Goal: Task Accomplishment & Management: Manage account settings

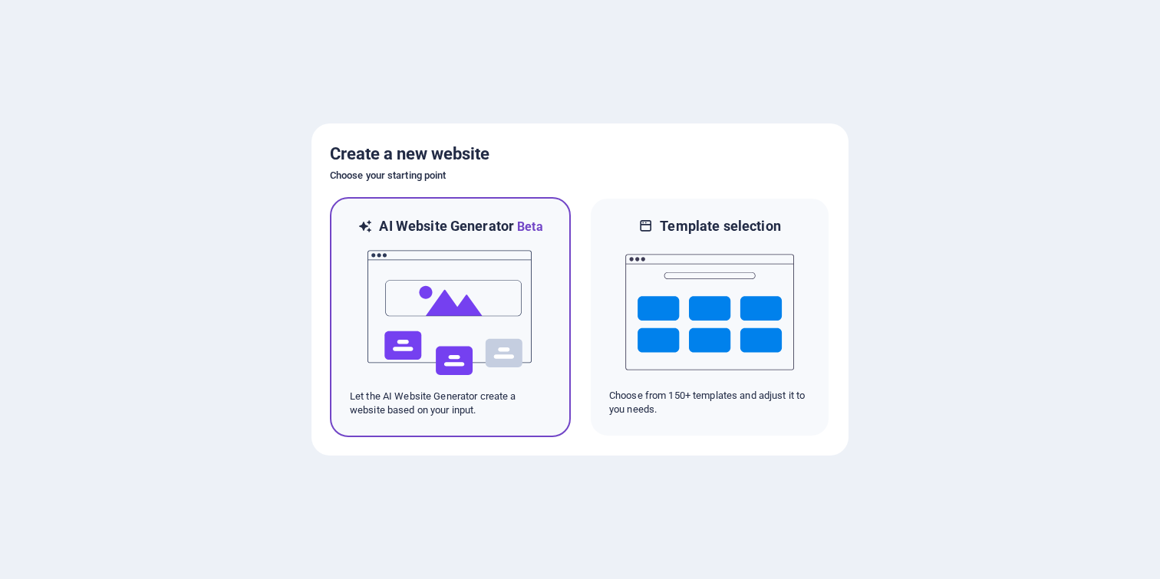
click at [500, 320] on img at bounding box center [450, 312] width 169 height 153
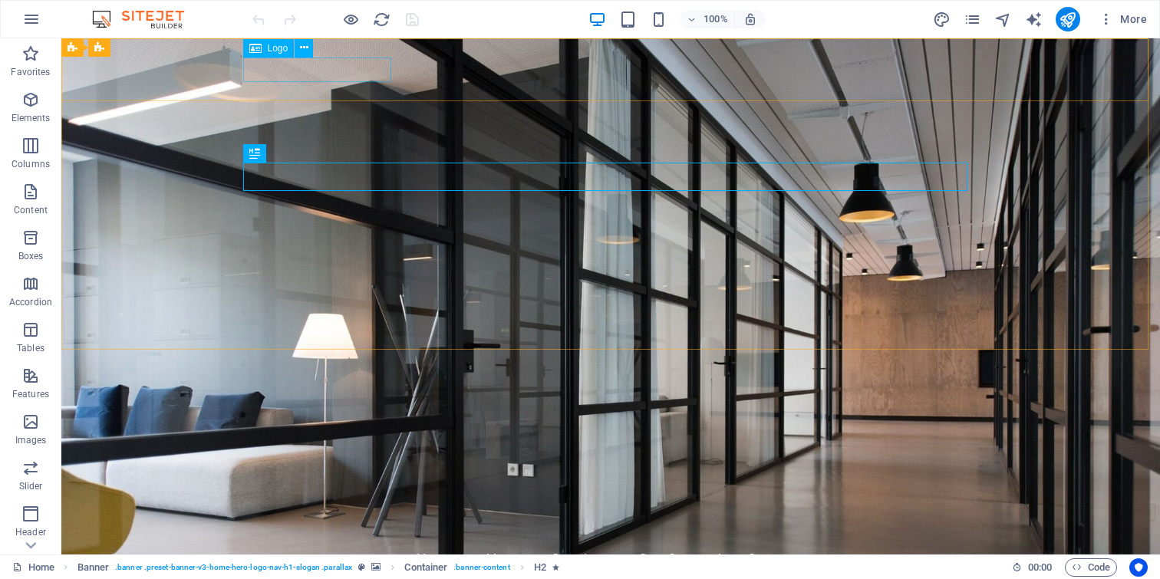
click at [272, 52] on span "Logo" at bounding box center [278, 48] width 21 height 9
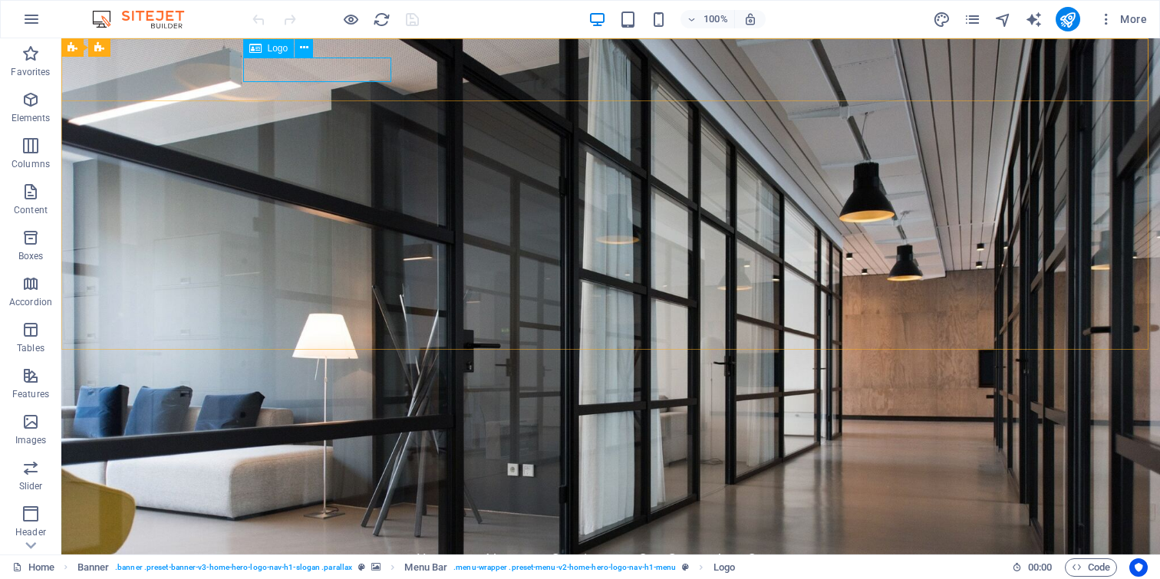
click at [256, 52] on icon at bounding box center [255, 48] width 12 height 18
click at [303, 49] on icon at bounding box center [304, 48] width 8 height 16
click at [308, 46] on icon at bounding box center [304, 48] width 8 height 16
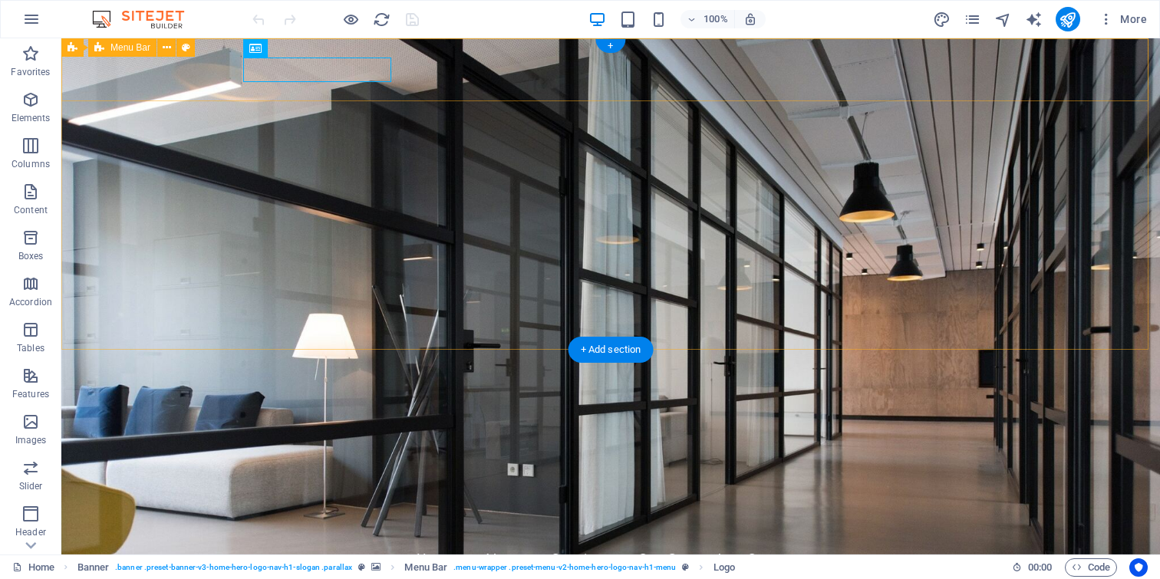
click at [207, 504] on div "fastsolverit.com Home About Services Get Started Contact" at bounding box center [610, 547] width 1099 height 87
click at [341, 516] on div "[DOMAIN_NAME]" at bounding box center [611, 528] width 724 height 25
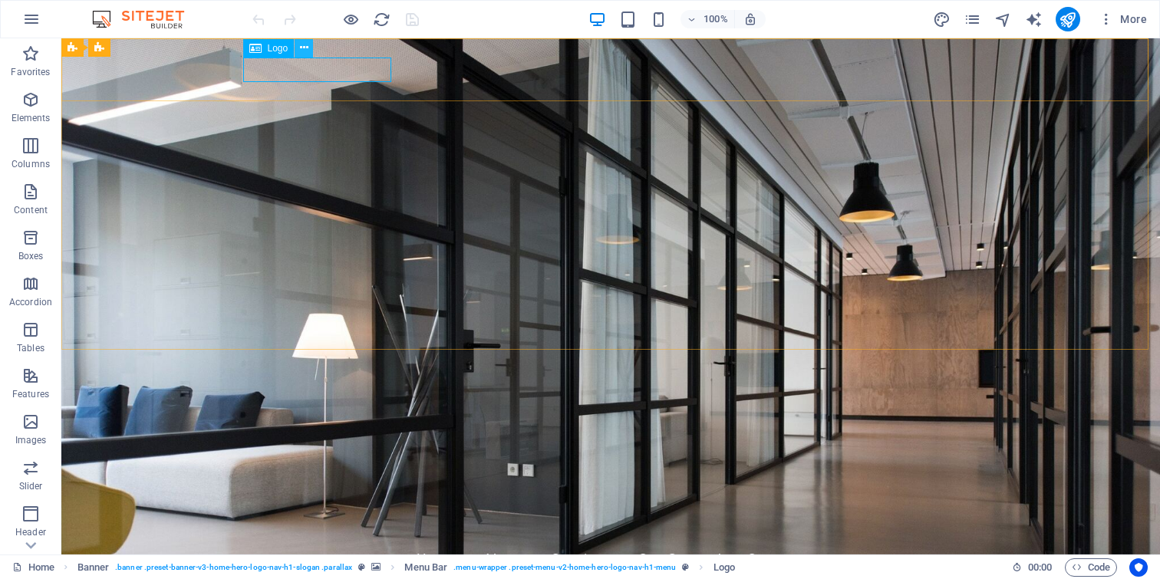
click at [306, 51] on icon at bounding box center [304, 48] width 8 height 16
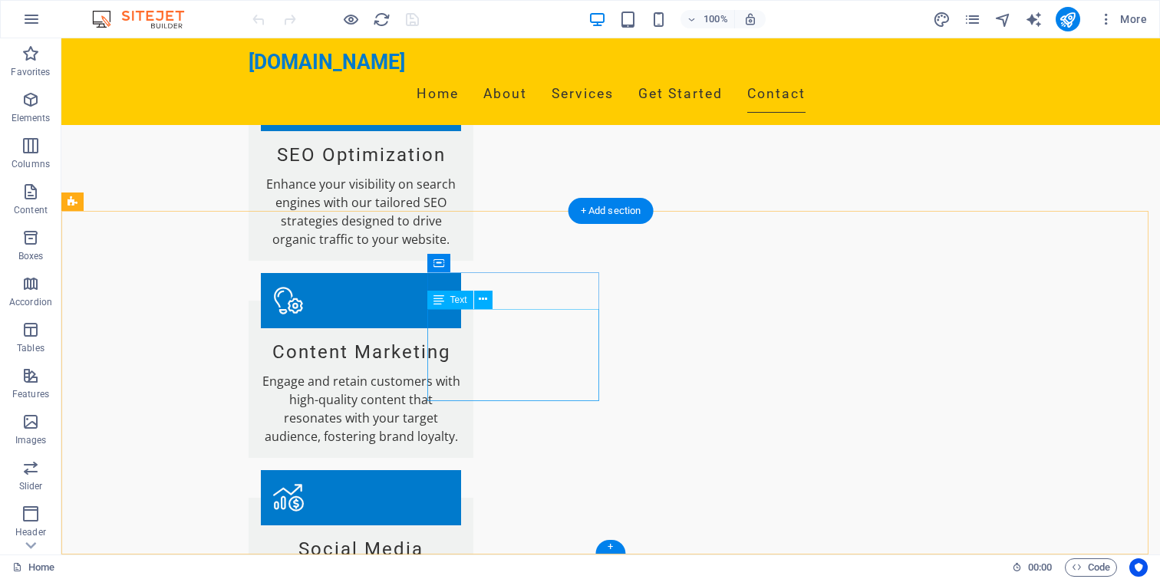
scroll to position [1685, 0]
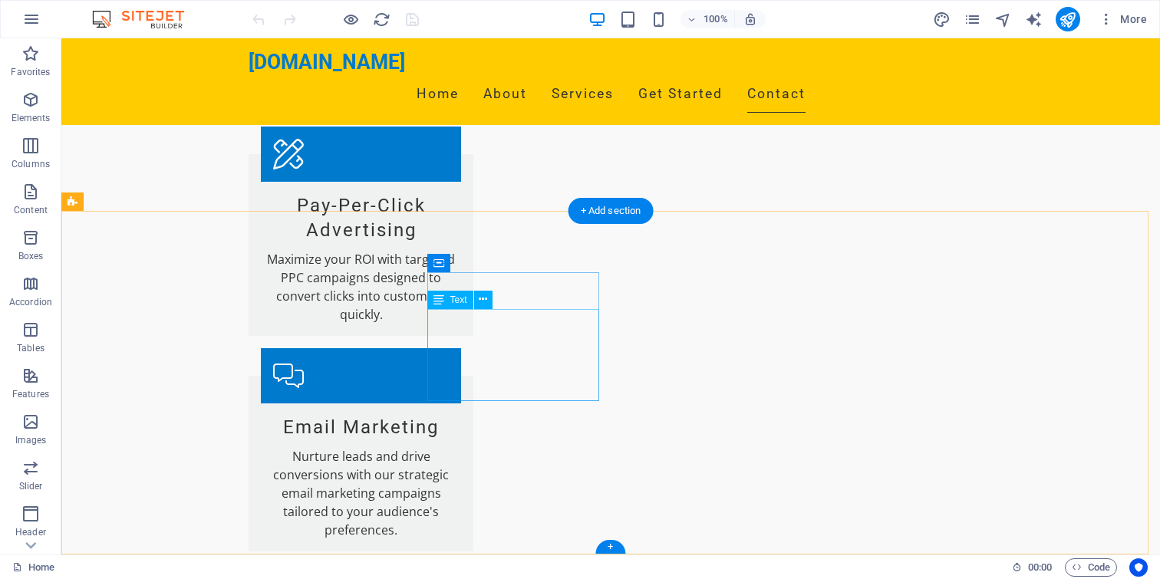
drag, startPoint x: 516, startPoint y: 339, endPoint x: 430, endPoint y: 318, distance: 87.7
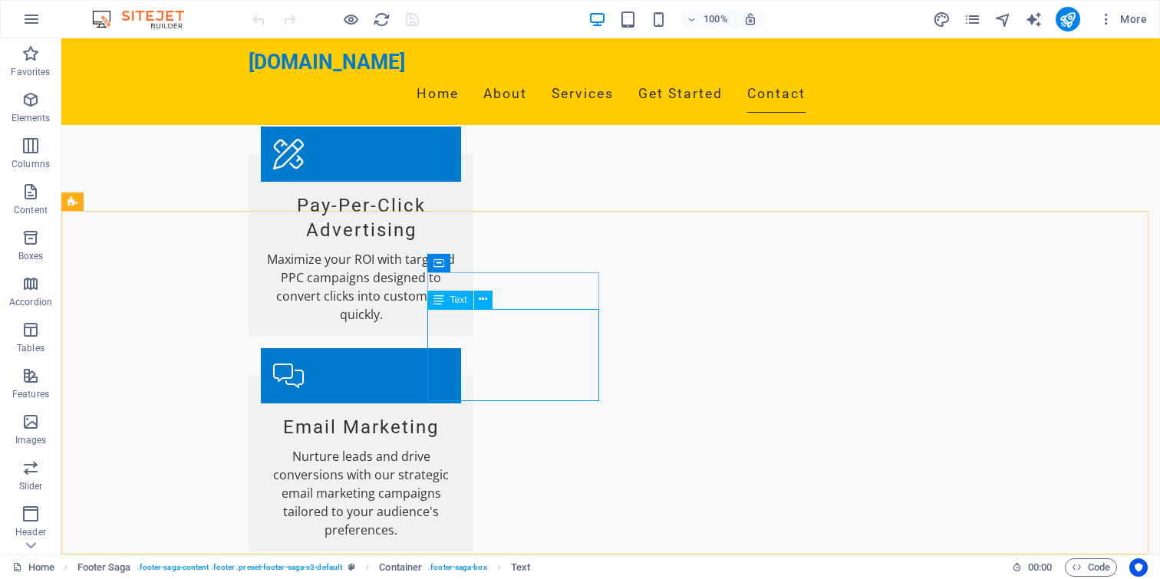
click at [443, 296] on icon at bounding box center [439, 300] width 11 height 18
click at [459, 300] on span "Text" at bounding box center [458, 299] width 17 height 9
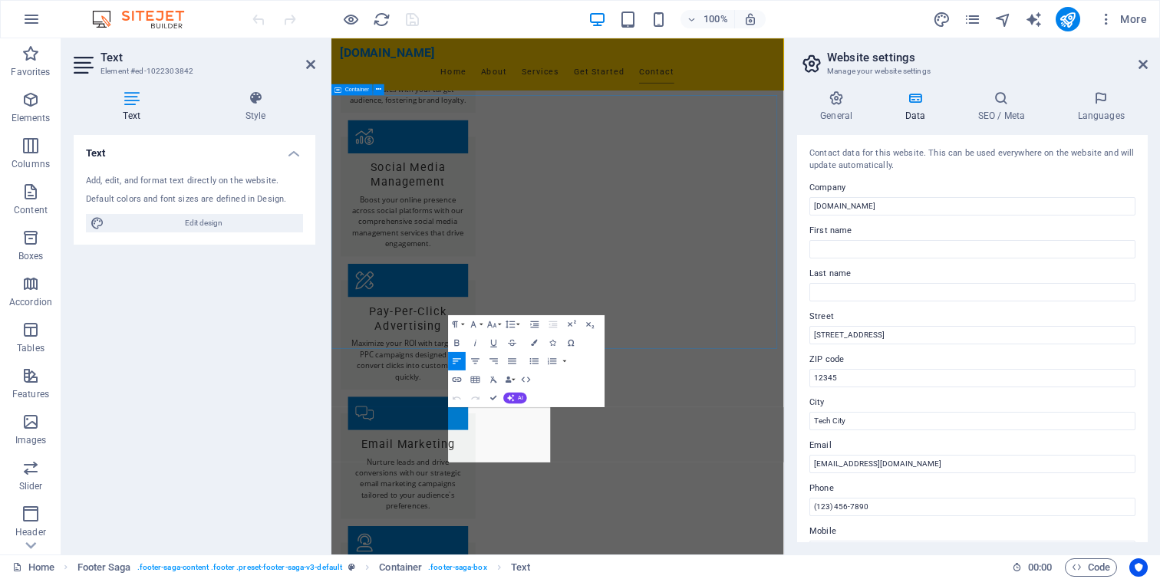
scroll to position [1459, 0]
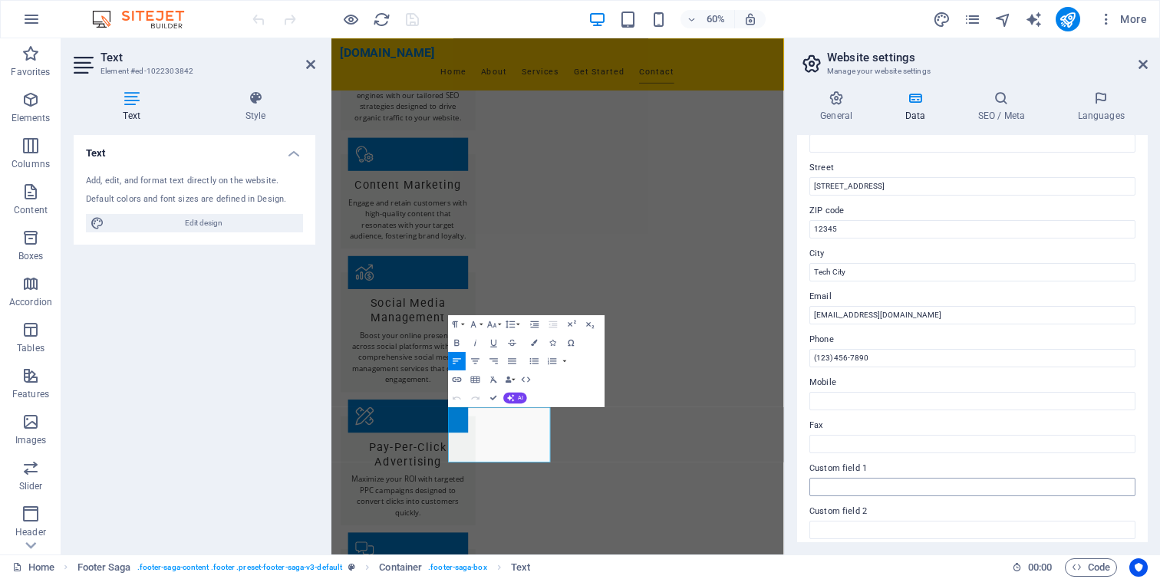
scroll to position [0, 0]
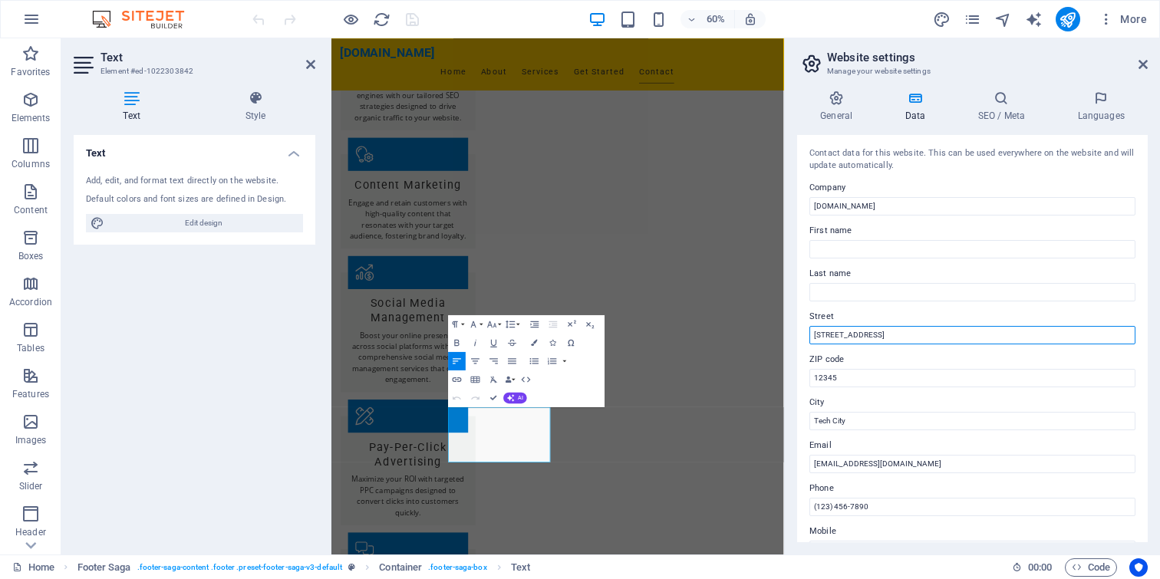
click at [844, 338] on input "123 Innovation Drive" at bounding box center [973, 335] width 326 height 18
type input "n"
type input "224/7 Near Baitul Mamur Mosque, Shantinagor"
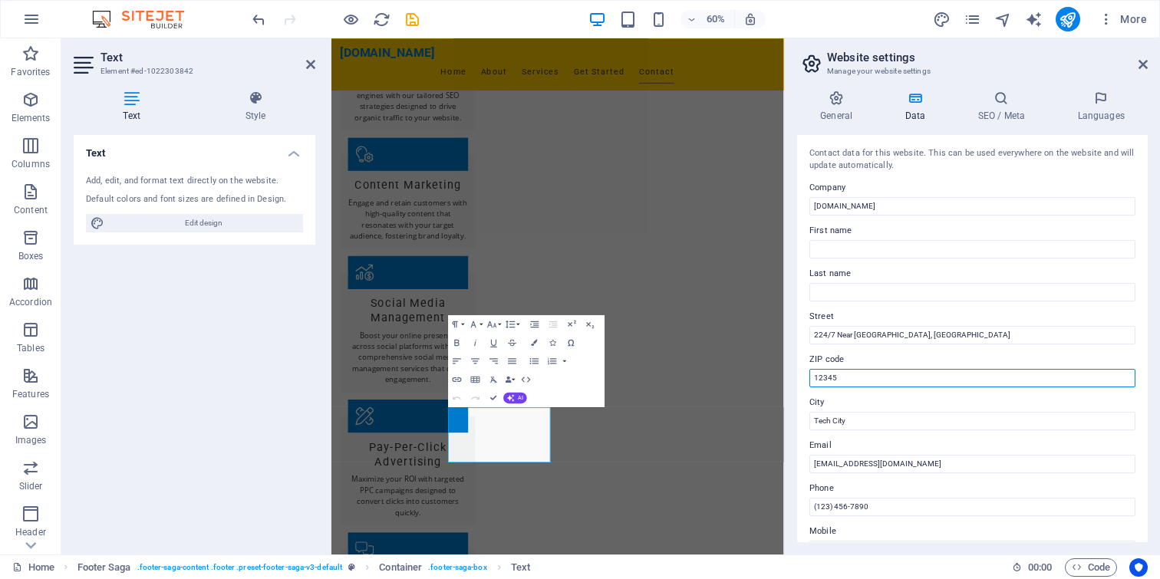
click at [849, 381] on input "12345" at bounding box center [973, 378] width 326 height 18
type input "5300"
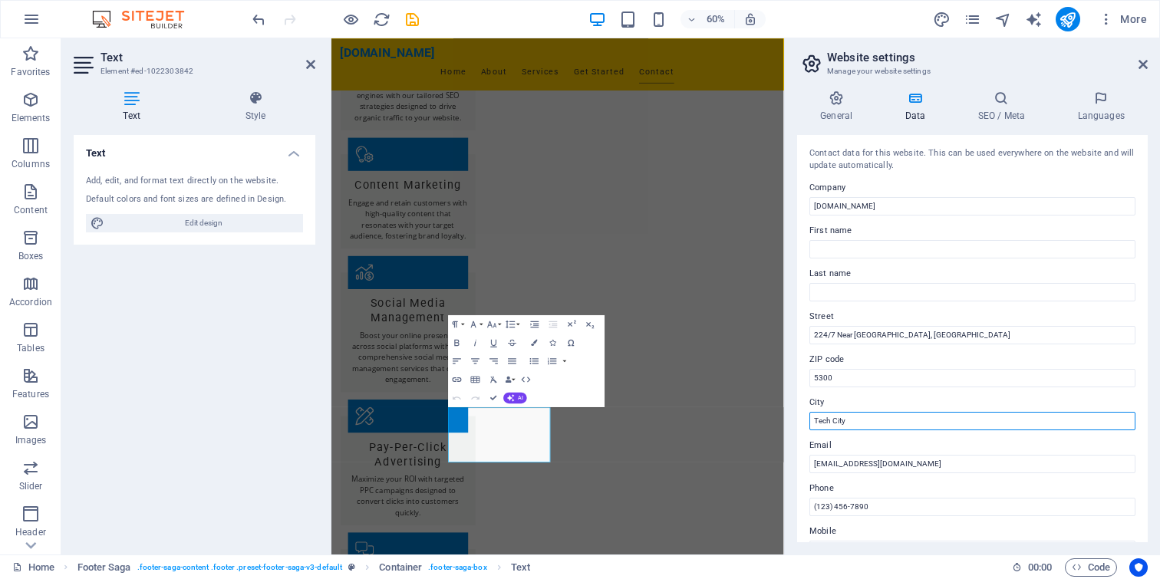
drag, startPoint x: 1211, startPoint y: 455, endPoint x: 1083, endPoint y: 665, distance: 245.6
drag, startPoint x: 872, startPoint y: 426, endPoint x: 802, endPoint y: 425, distance: 70.6
click at [802, 425] on div "Contact data for this website. This can be used everywhere on the website and w…" at bounding box center [972, 338] width 351 height 407
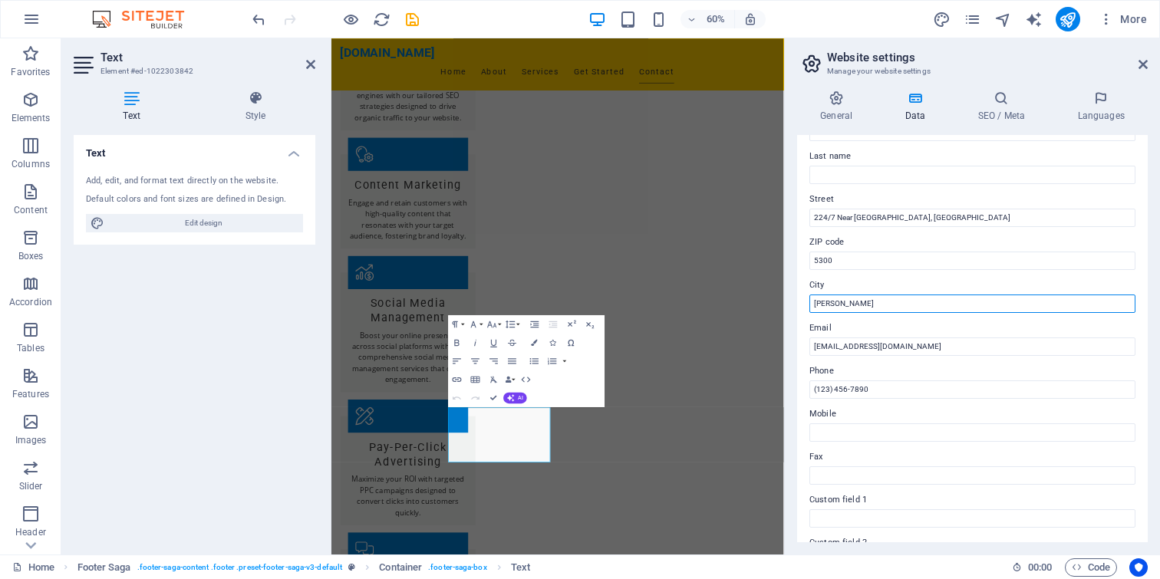
scroll to position [122, 0]
type input "Nilphamari Sadar"
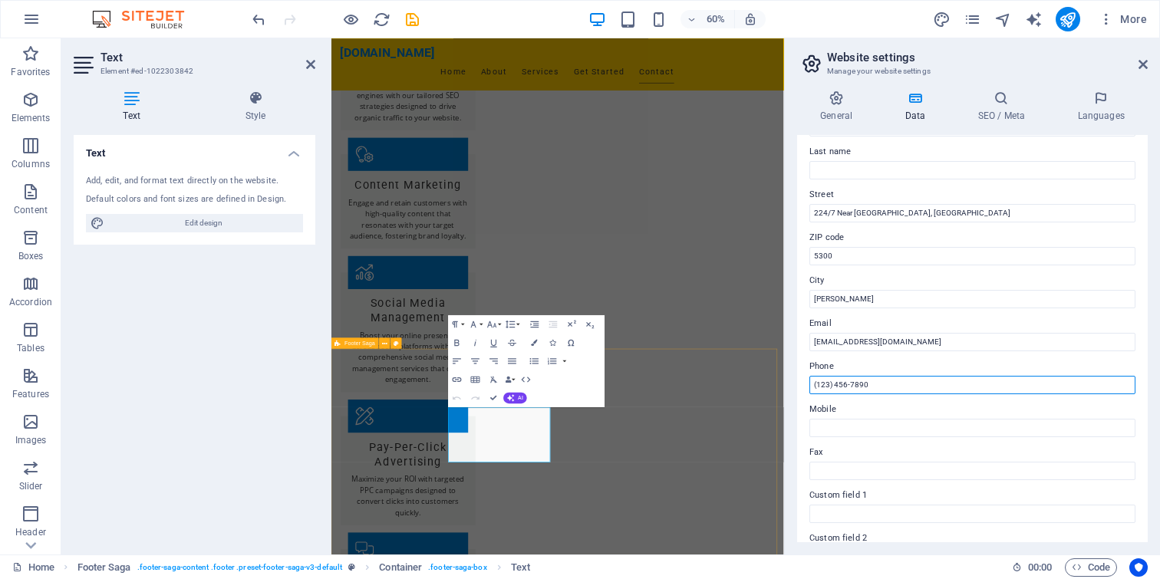
drag, startPoint x: 1219, startPoint y: 421, endPoint x: 1041, endPoint y: 607, distance: 257.2
click at [847, 379] on input "(123) 456-7890" at bounding box center [973, 385] width 326 height 18
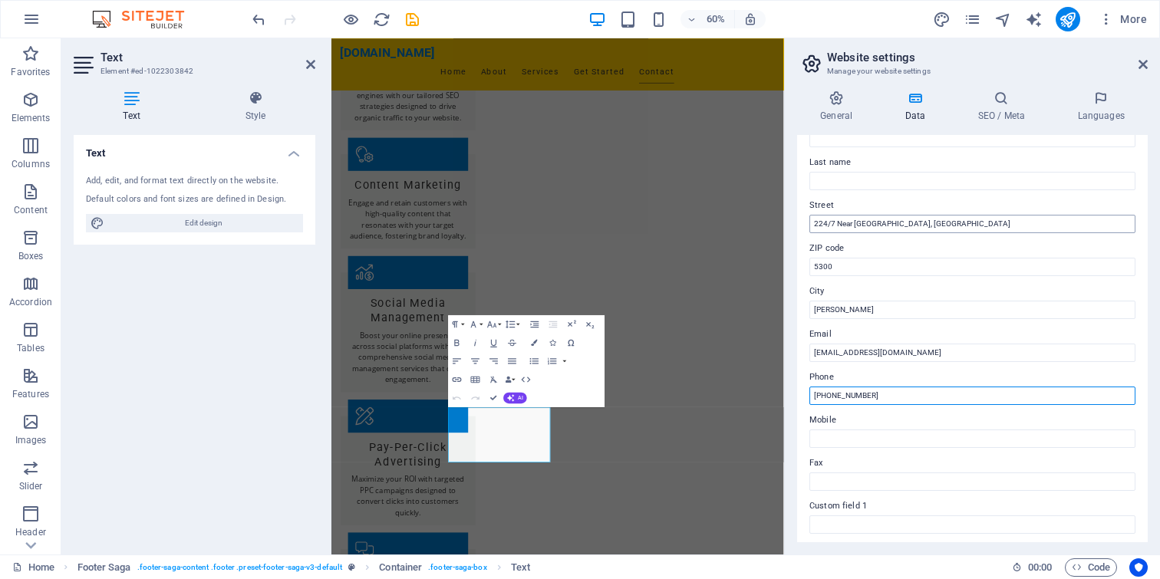
type input "[PHONE_NUMBER]"
click at [1004, 224] on input "224/7 Near [GEOGRAPHIC_DATA], [GEOGRAPHIC_DATA]" at bounding box center [973, 224] width 326 height 18
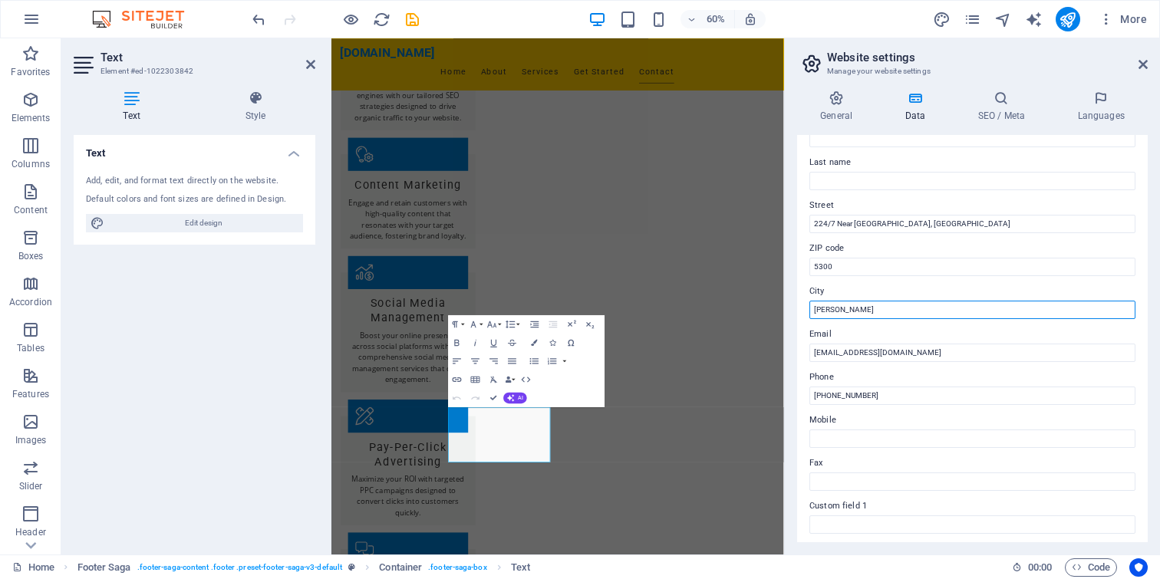
drag, startPoint x: 903, startPoint y: 309, endPoint x: 794, endPoint y: 305, distance: 109.1
click at [794, 305] on div "General Data SEO / Meta Languages Website name fastsolverit.com Logo Drag files…" at bounding box center [972, 316] width 375 height 477
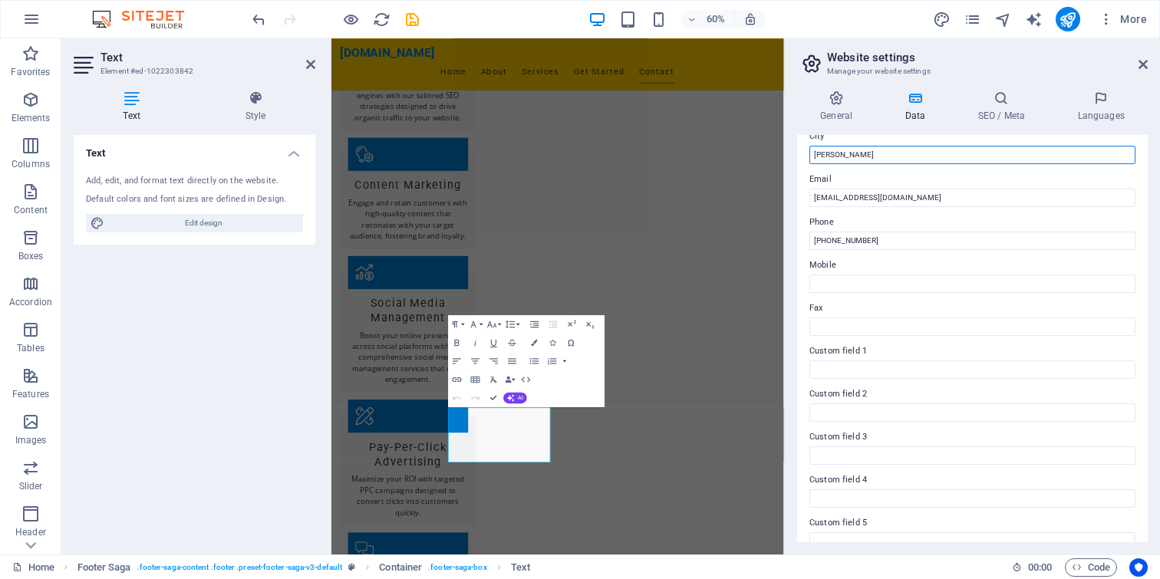
scroll to position [42, 0]
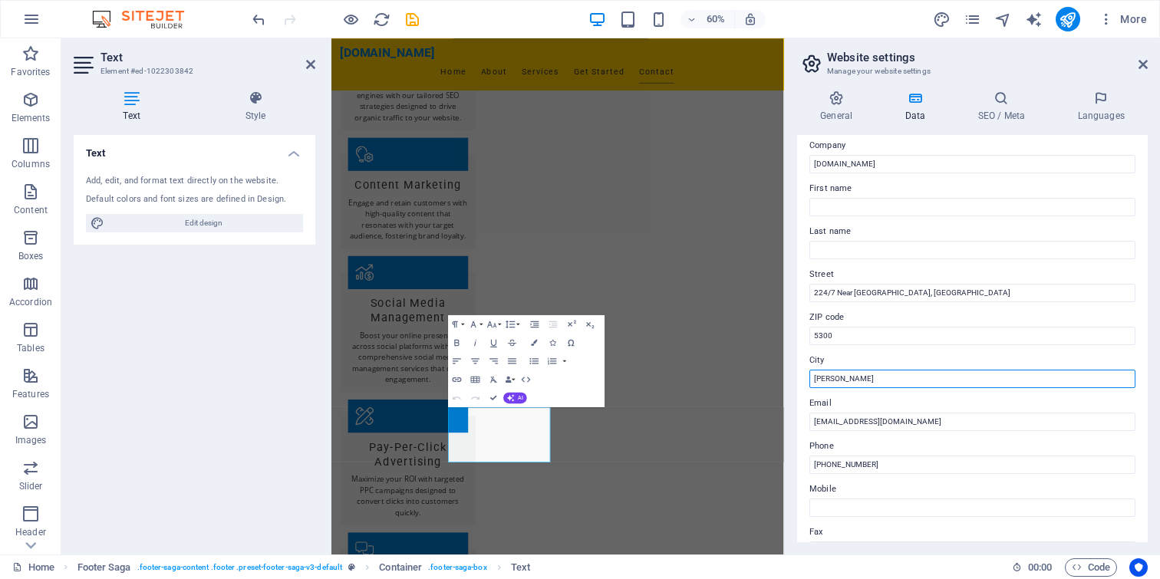
click at [890, 378] on input "Nilphamari Sadar" at bounding box center [973, 379] width 326 height 18
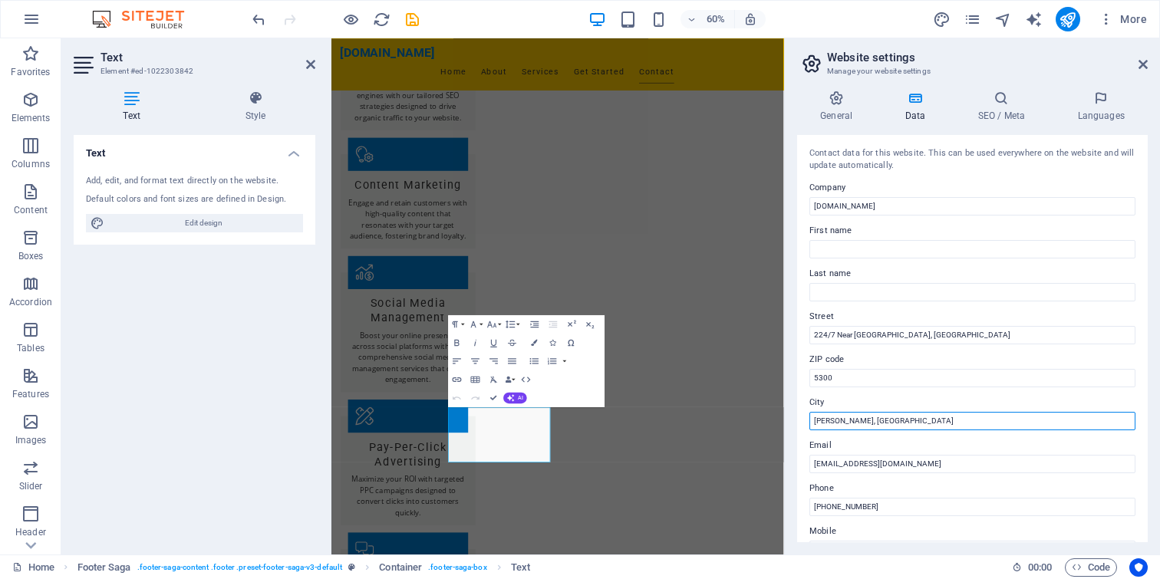
scroll to position [329, 0]
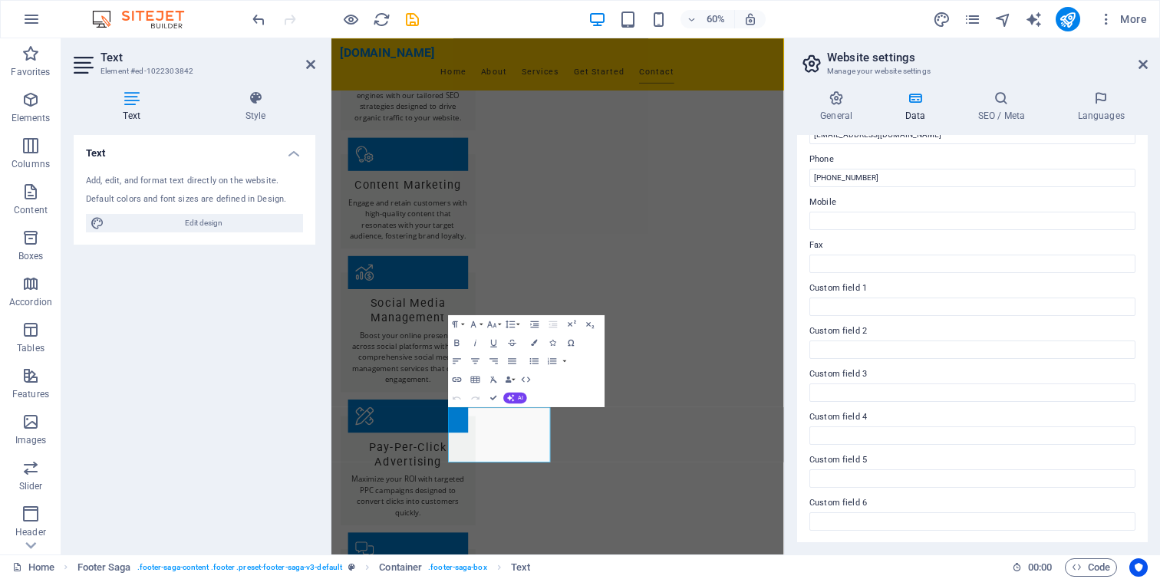
type input "[PERSON_NAME], [GEOGRAPHIC_DATA]"
click at [292, 151] on h4 "Text" at bounding box center [195, 149] width 242 height 28
click at [262, 104] on icon at bounding box center [256, 98] width 120 height 15
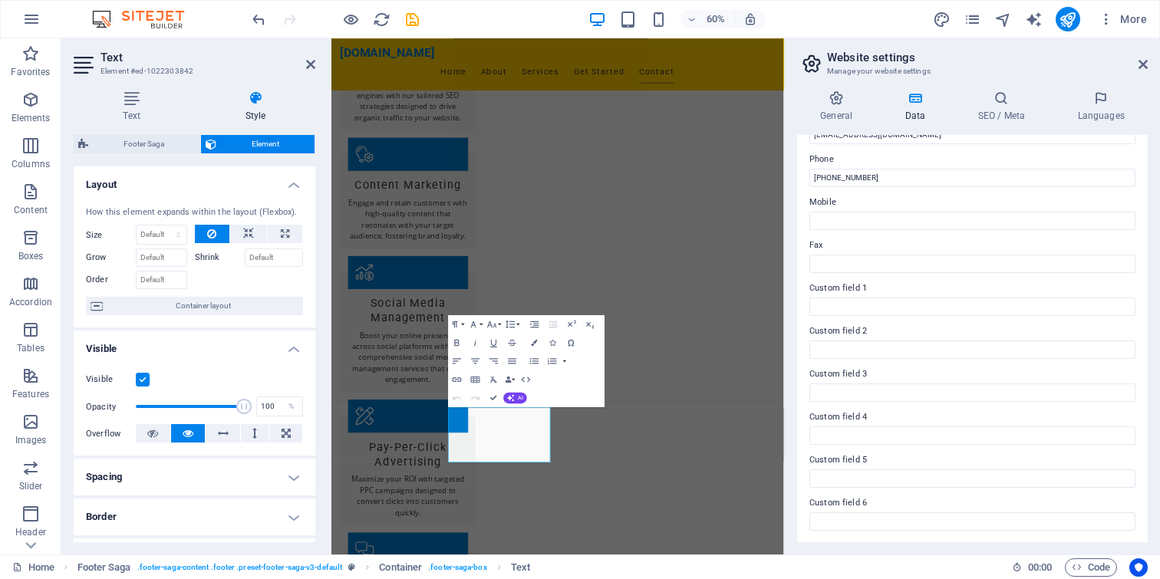
click at [262, 104] on icon at bounding box center [256, 98] width 120 height 15
click at [137, 94] on icon at bounding box center [132, 98] width 116 height 15
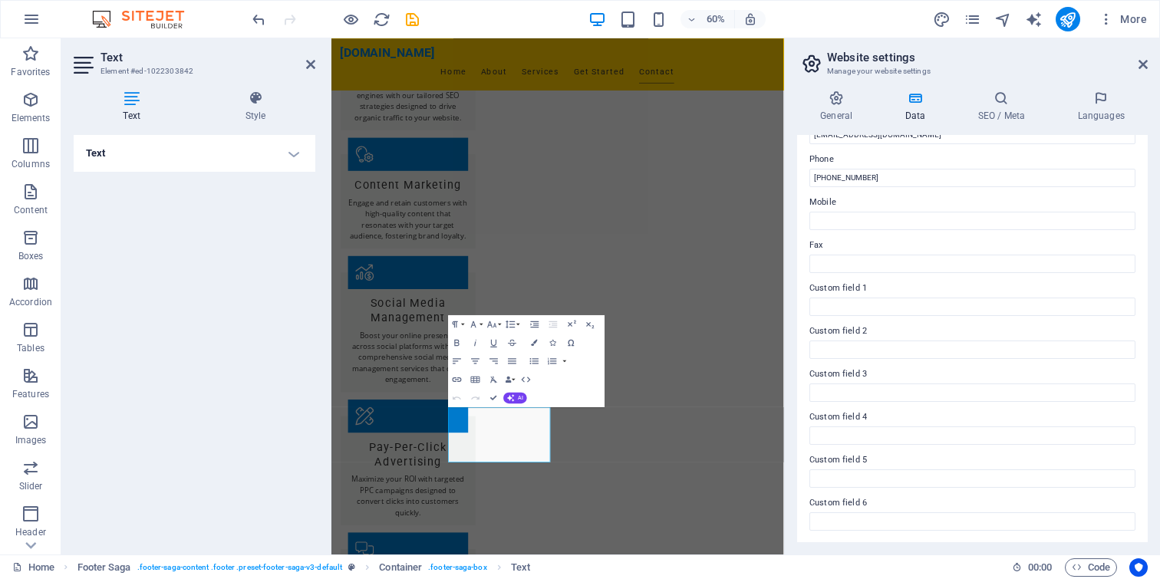
click at [882, 371] on label "Custom field 3" at bounding box center [973, 374] width 326 height 18
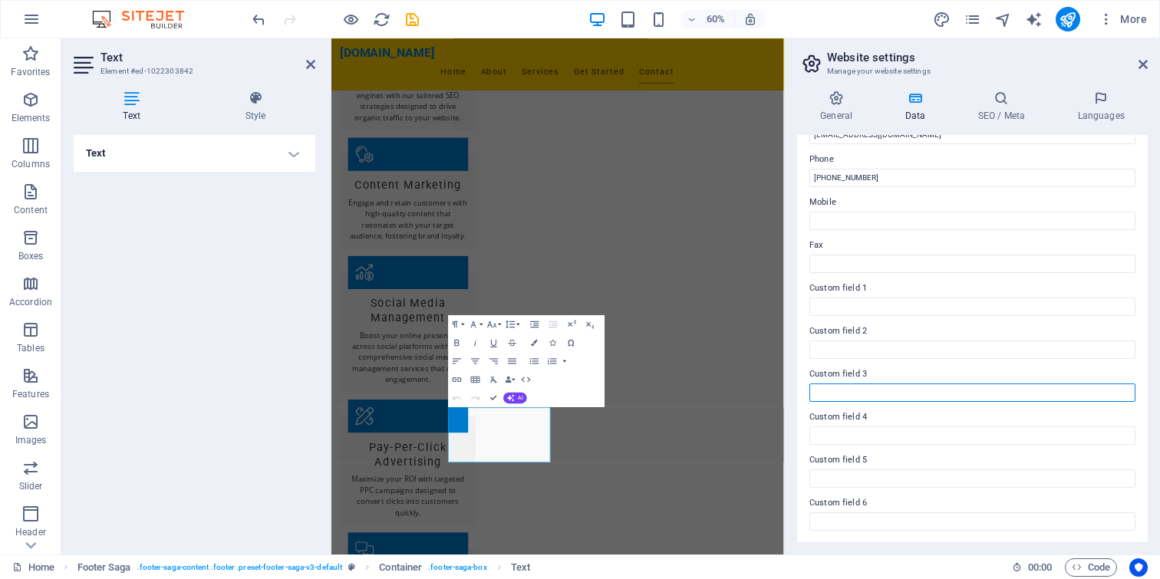
click at [882, 384] on input "Custom field 3" at bounding box center [973, 393] width 326 height 18
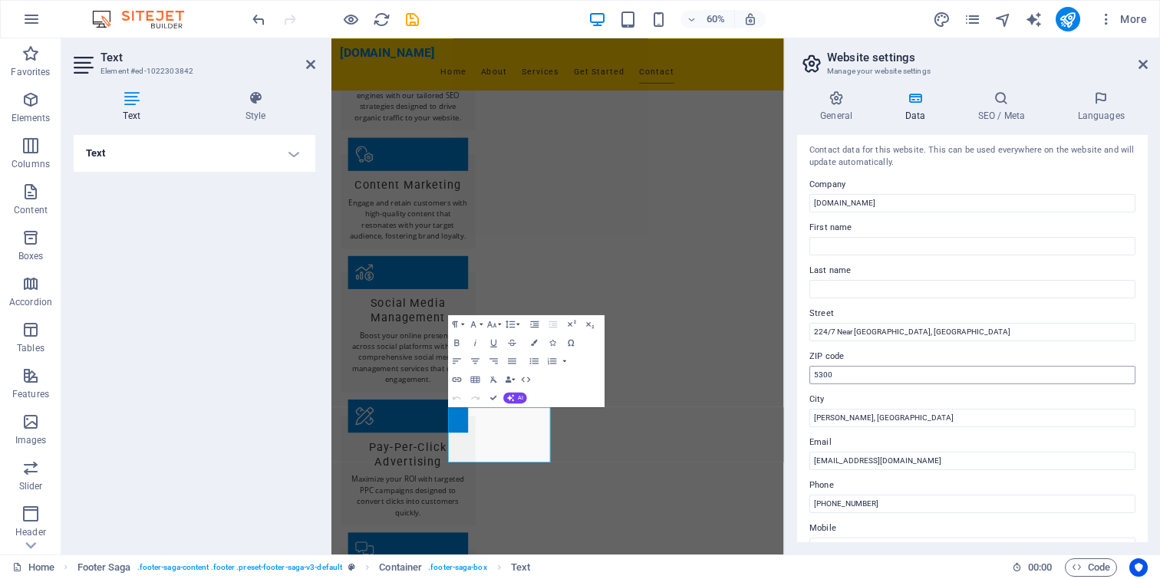
scroll to position [0, 0]
drag, startPoint x: 1347, startPoint y: 374, endPoint x: 1080, endPoint y: 514, distance: 302.4
click at [857, 332] on input "224/7 Near [GEOGRAPHIC_DATA], [GEOGRAPHIC_DATA]" at bounding box center [973, 335] width 326 height 18
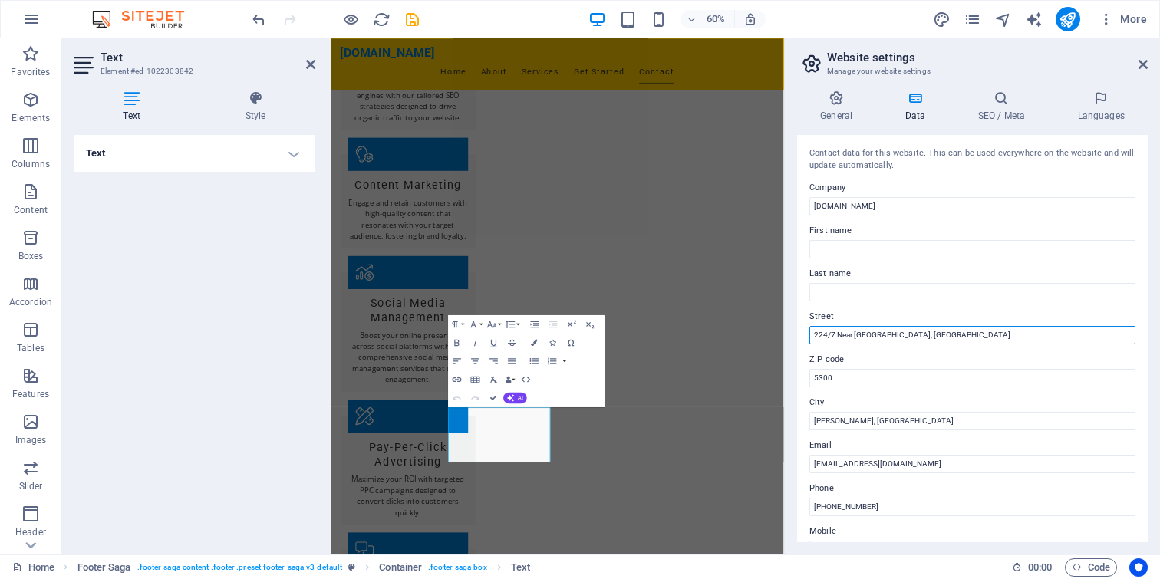
click at [1011, 331] on input "224/7 Near [GEOGRAPHIC_DATA], [GEOGRAPHIC_DATA]" at bounding box center [973, 335] width 326 height 18
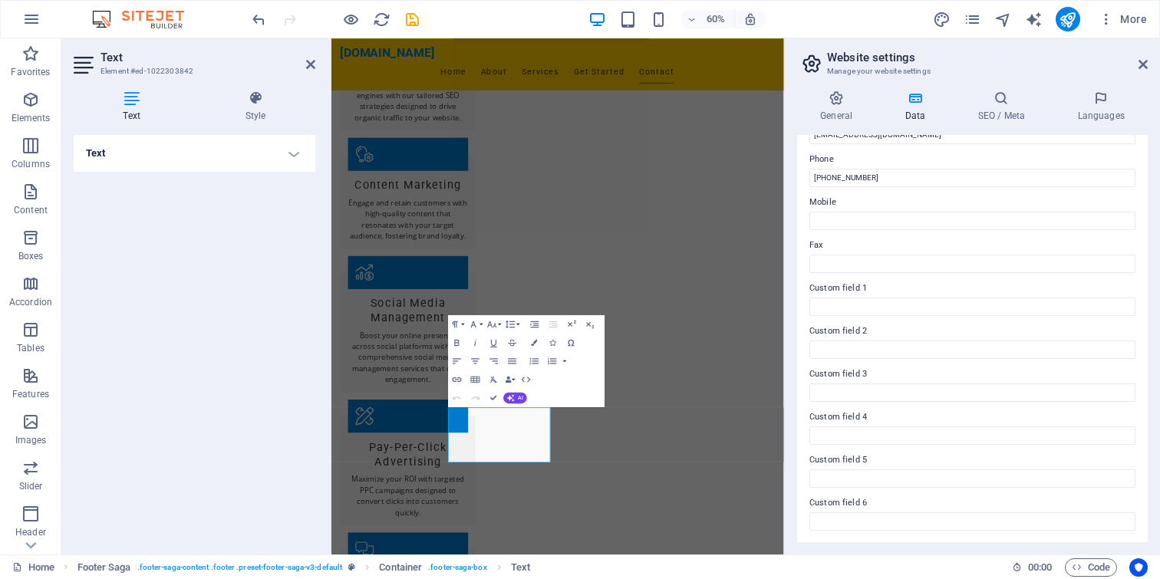
click at [625, 21] on icon "button" at bounding box center [628, 20] width 18 height 18
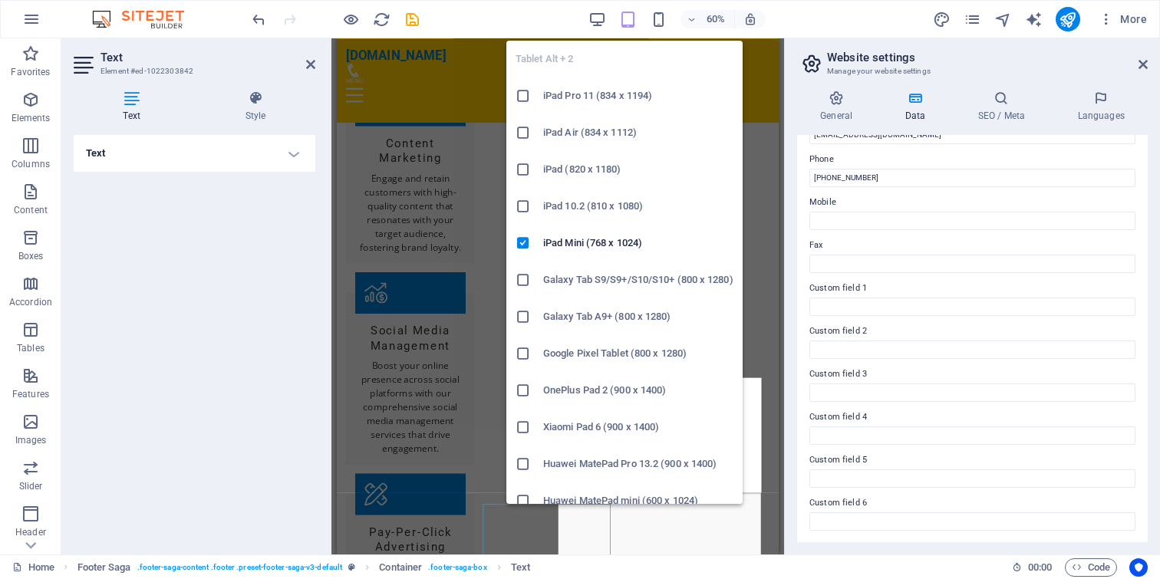
scroll to position [1453, 0]
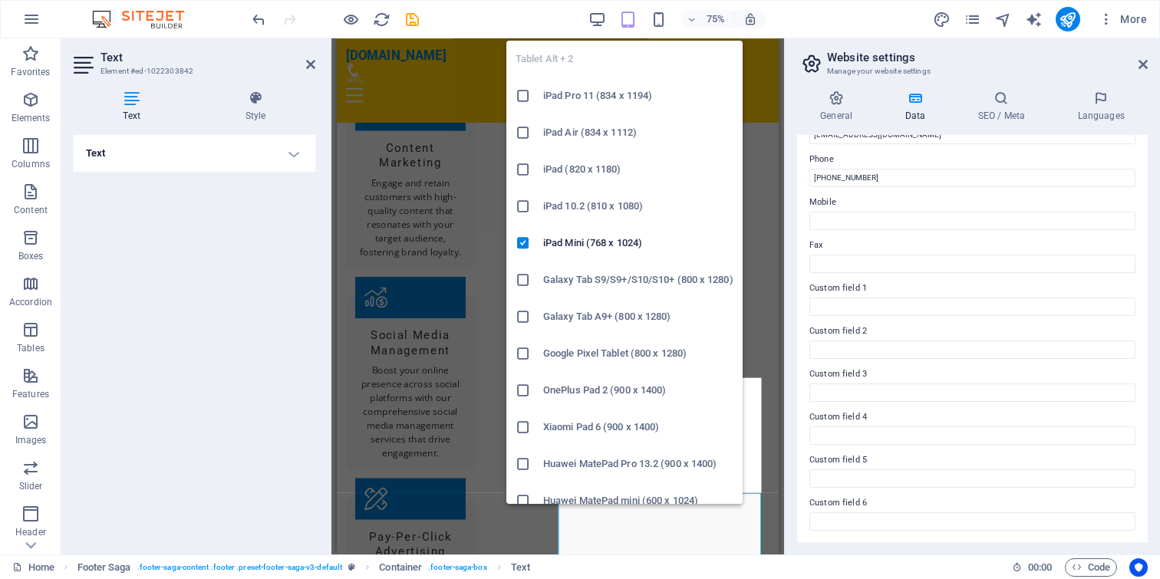
click at [628, 21] on icon "button" at bounding box center [628, 20] width 18 height 18
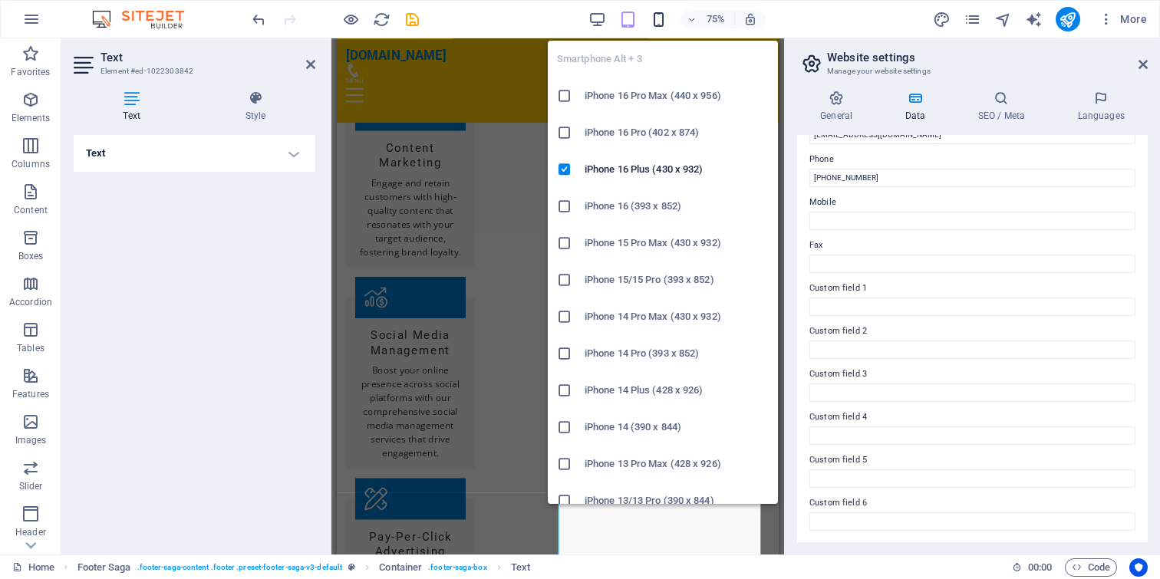
click at [661, 21] on icon "button" at bounding box center [659, 20] width 18 height 18
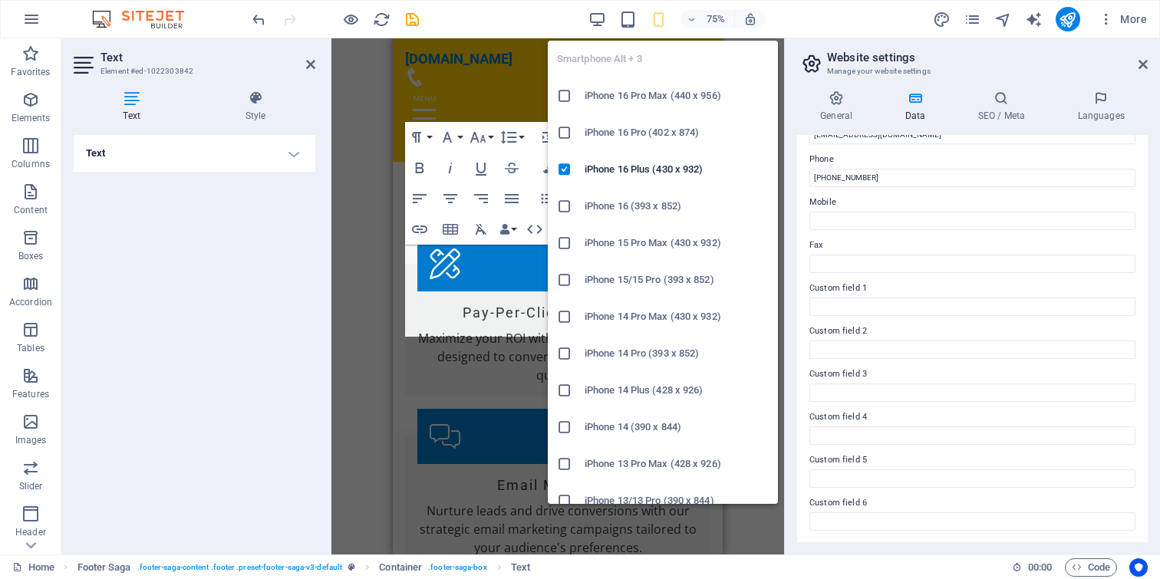
scroll to position [2592, 0]
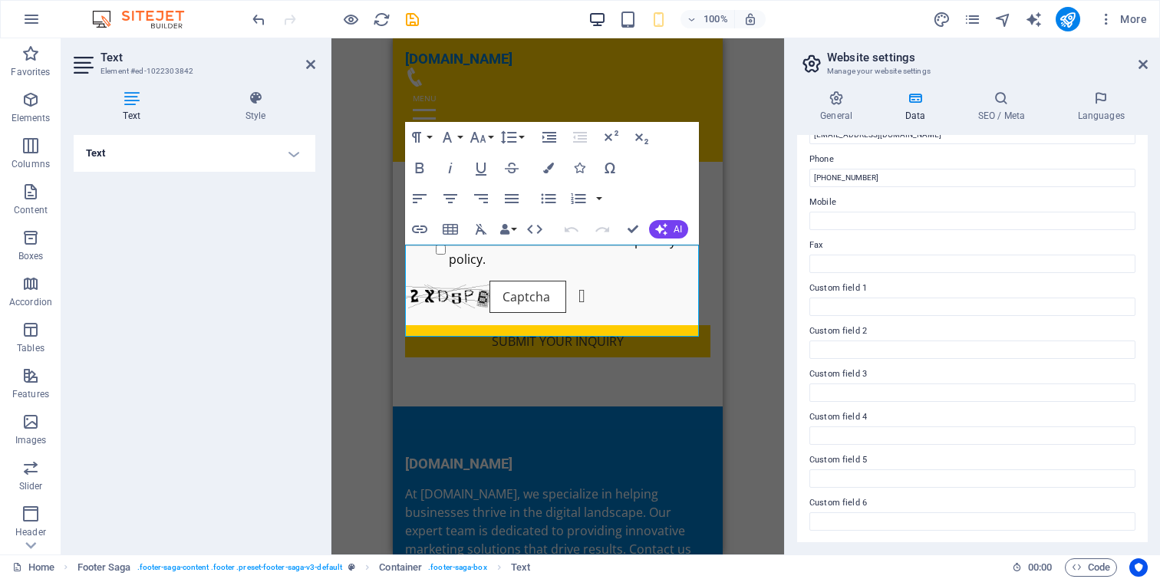
click at [595, 17] on icon "button" at bounding box center [598, 20] width 18 height 18
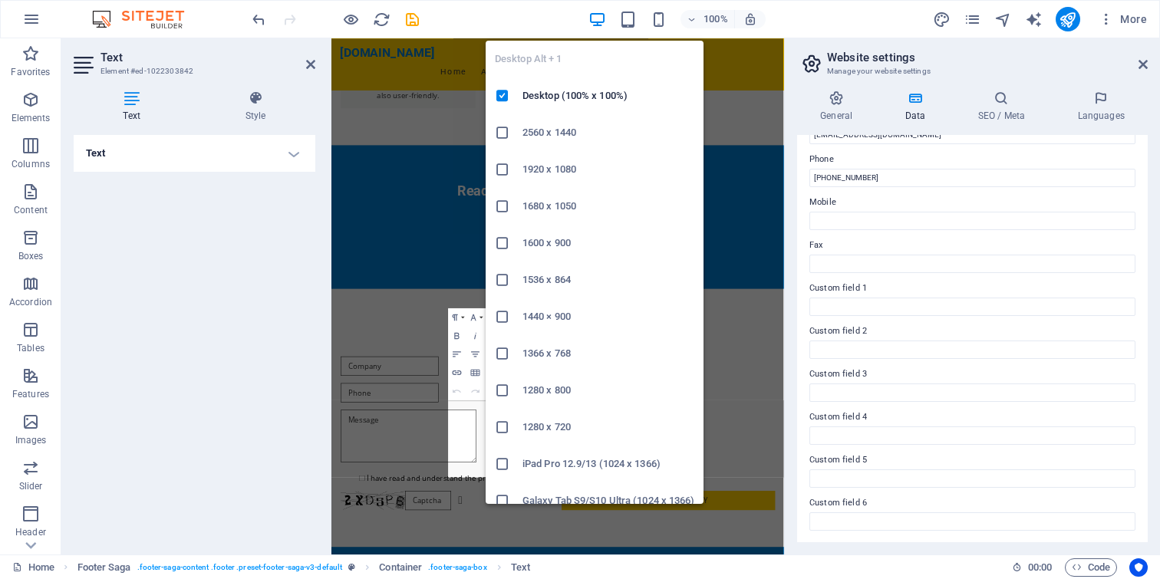
scroll to position [1470, 0]
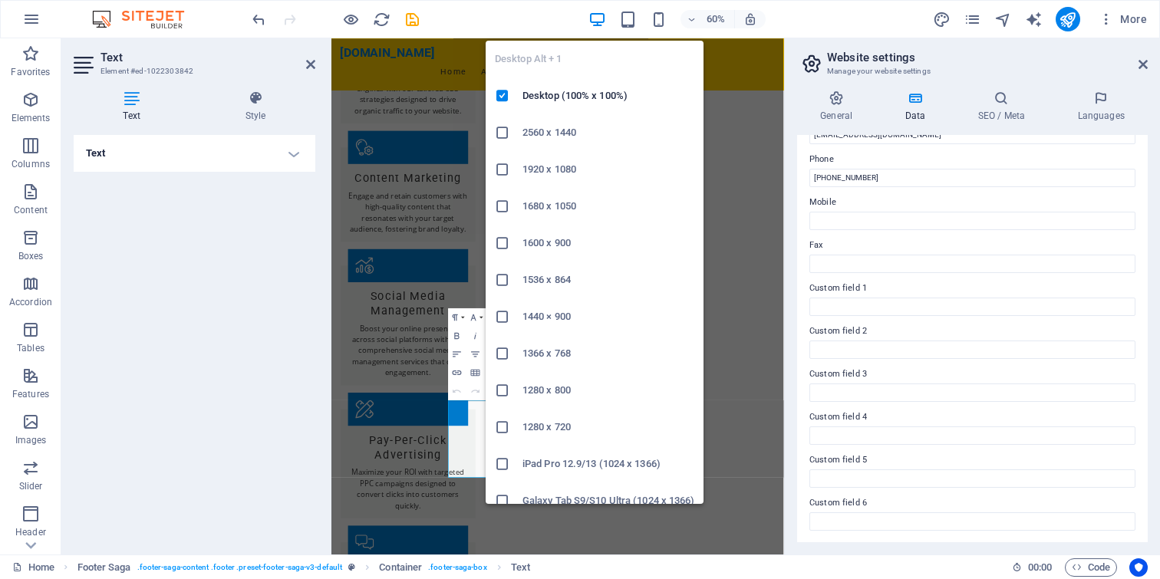
click at [595, 18] on icon "button" at bounding box center [598, 20] width 18 height 18
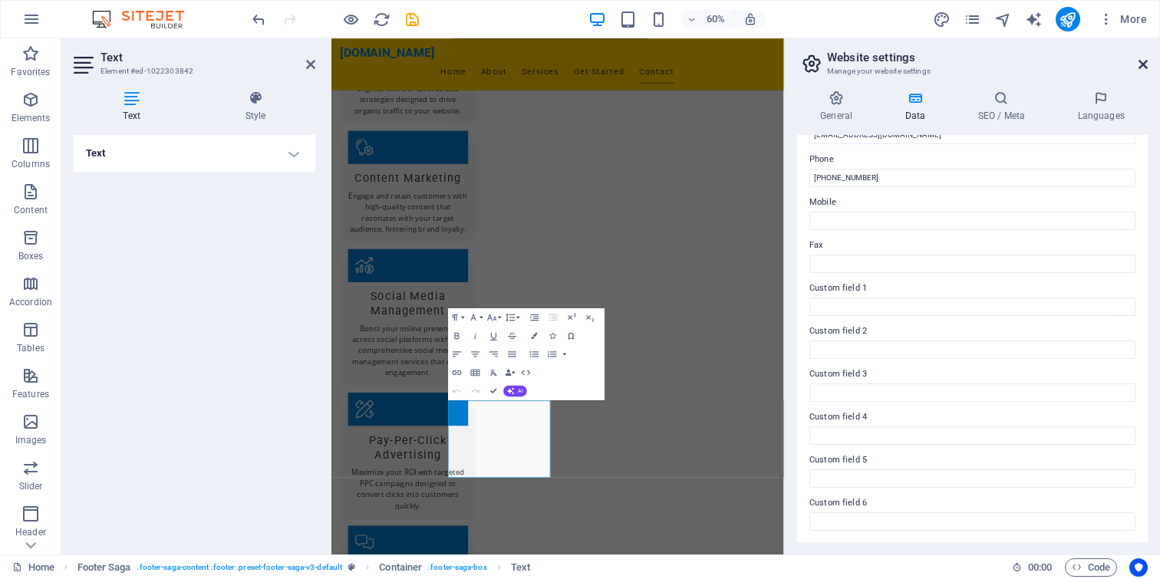
click at [1146, 65] on icon at bounding box center [1143, 64] width 9 height 12
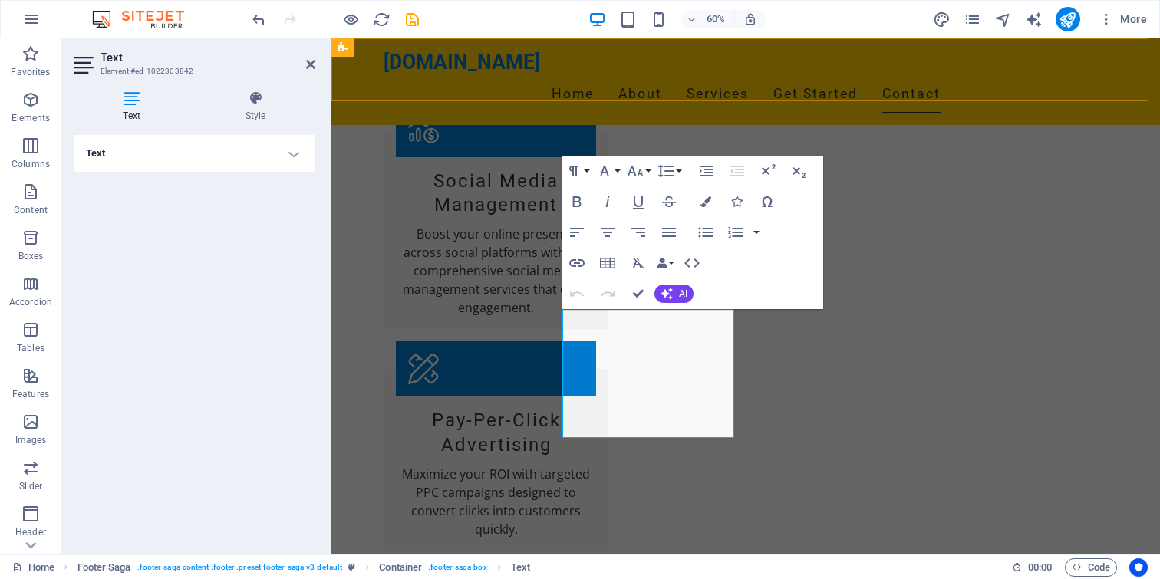
scroll to position [1685, 0]
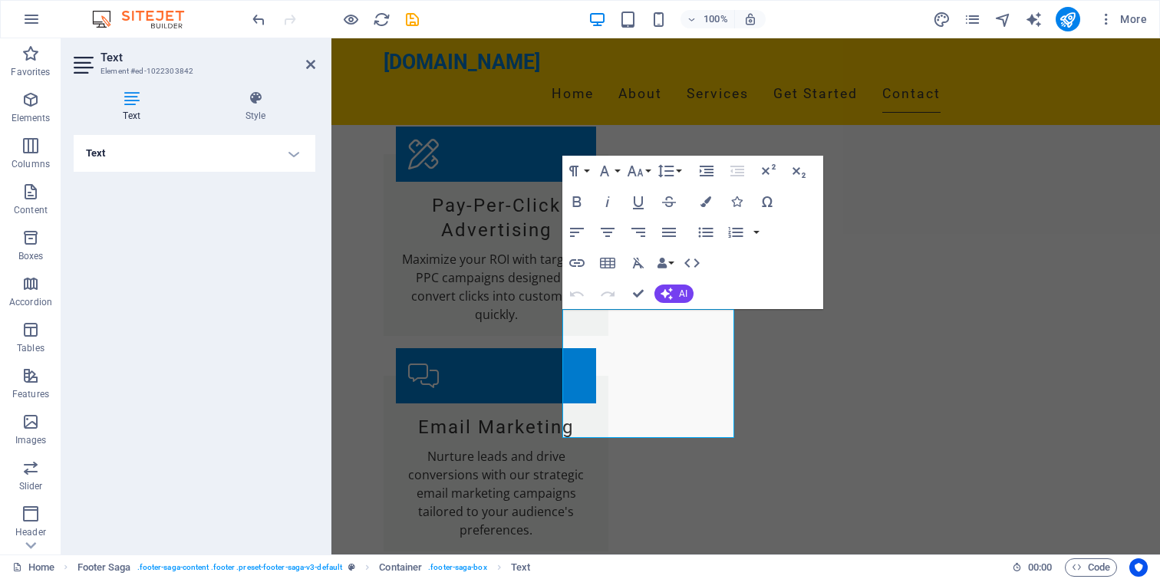
click at [308, 65] on icon at bounding box center [310, 64] width 9 height 12
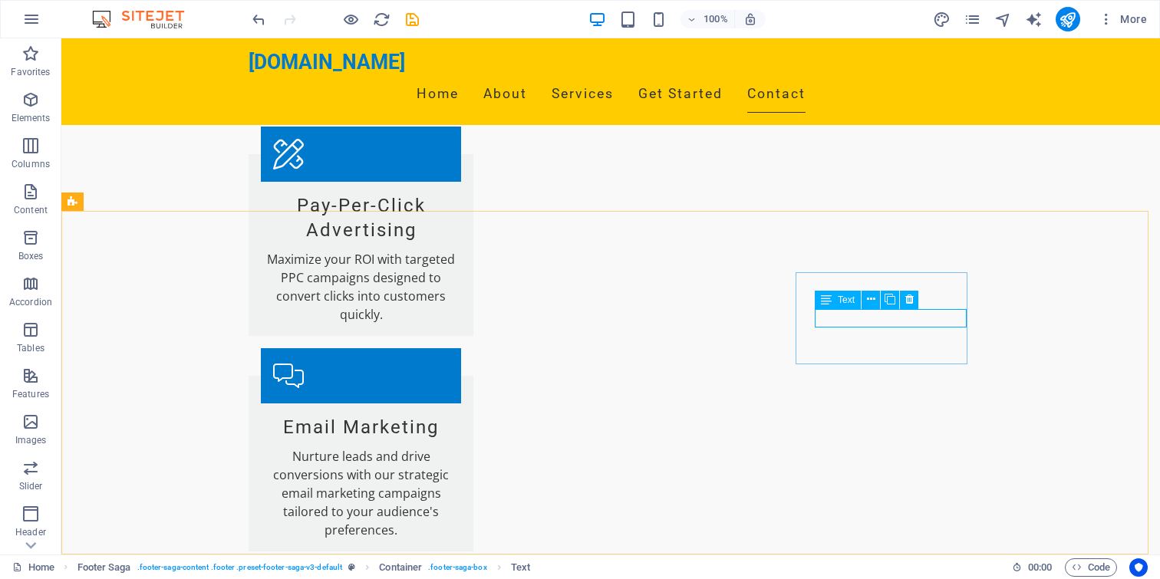
click at [852, 305] on div "Text" at bounding box center [838, 300] width 46 height 18
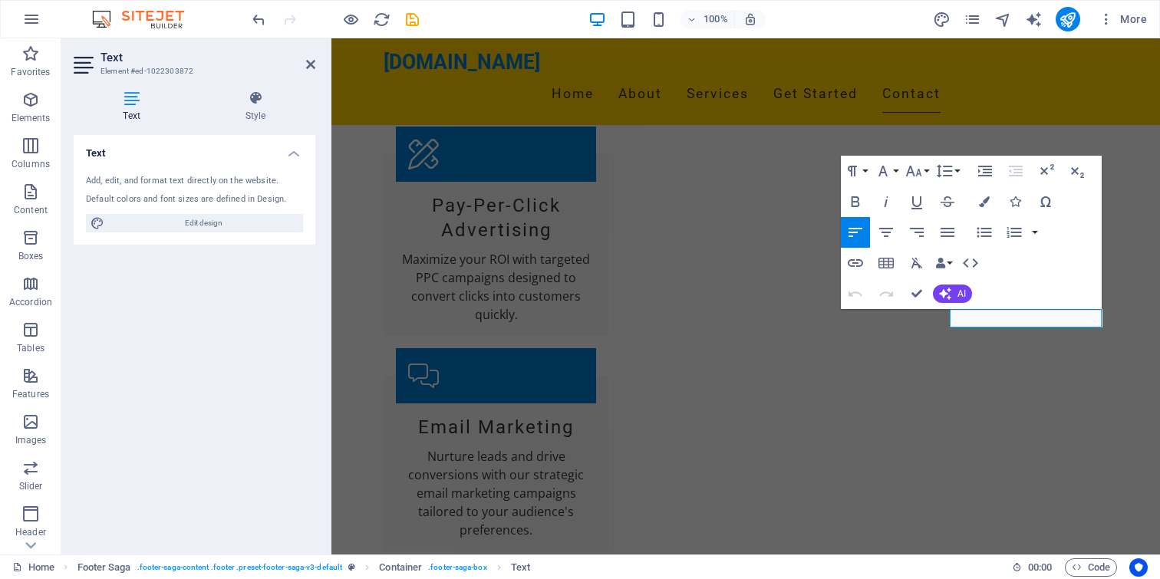
click at [212, 325] on div "Text Add, edit, and format text directly on the website. Default colors and fon…" at bounding box center [195, 338] width 242 height 407
click at [287, 157] on h4 "Text" at bounding box center [195, 149] width 242 height 28
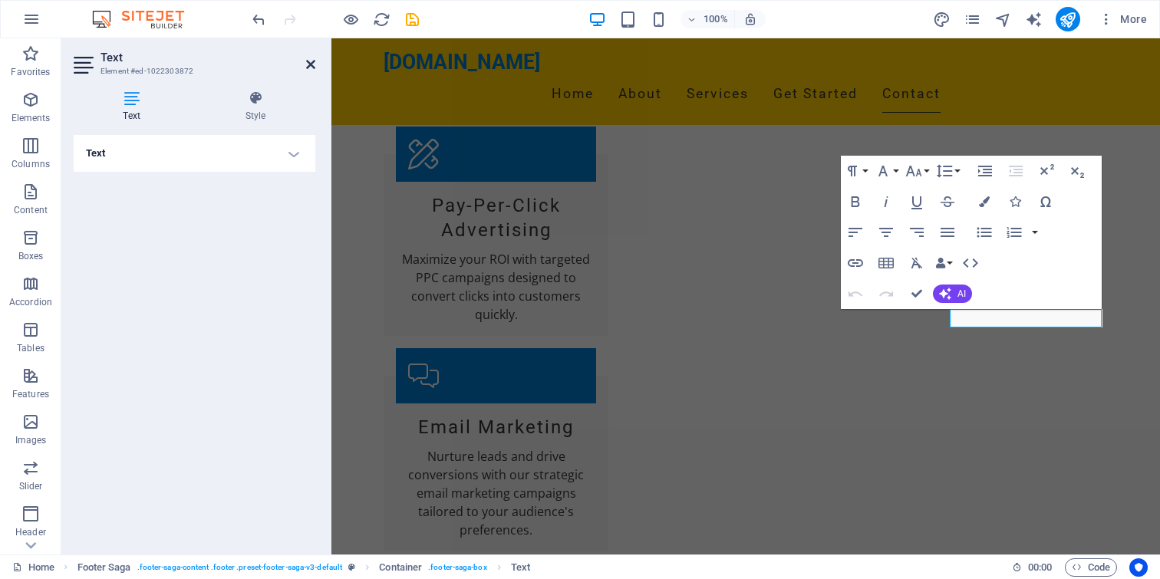
click at [308, 64] on icon at bounding box center [310, 64] width 9 height 12
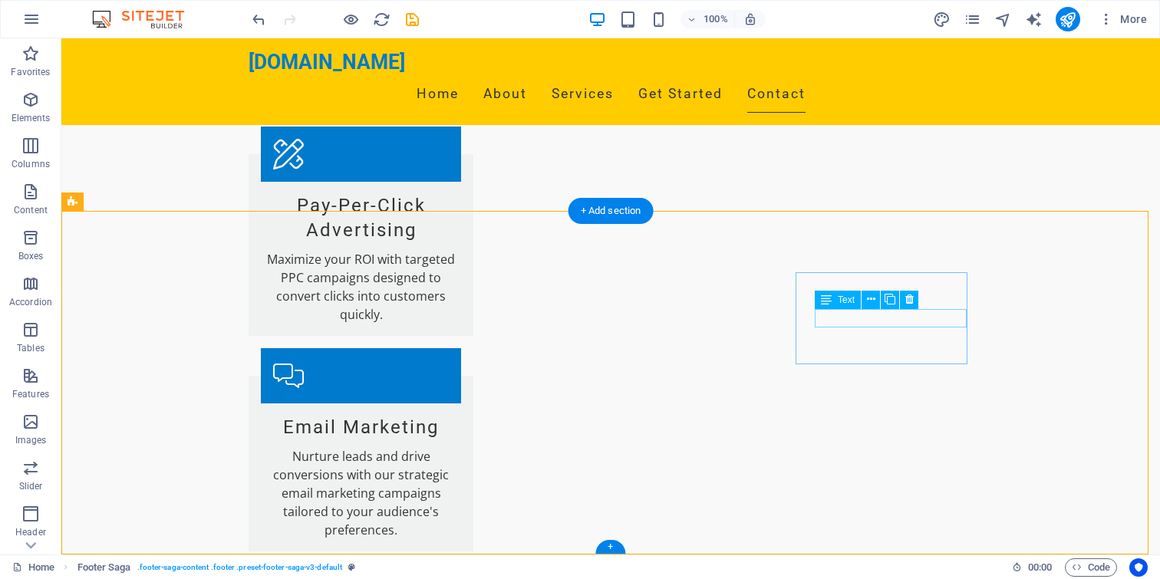
click at [872, 304] on icon at bounding box center [871, 300] width 8 height 16
click at [869, 298] on icon at bounding box center [871, 300] width 8 height 16
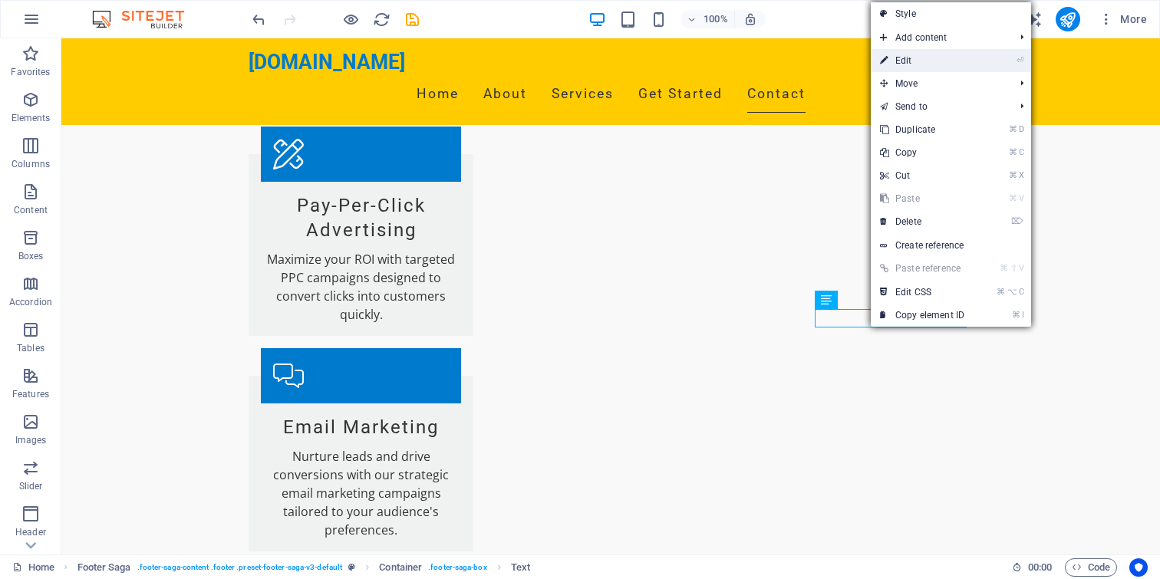
click at [921, 62] on link "⏎ Edit" at bounding box center [922, 60] width 103 height 23
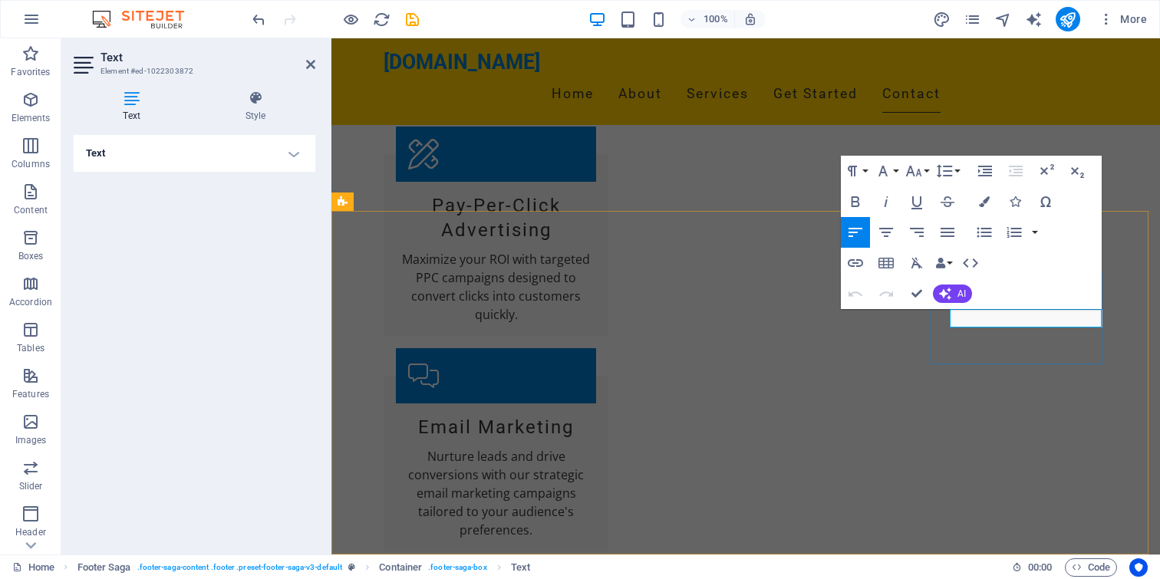
drag, startPoint x: 1003, startPoint y: 322, endPoint x: 1298, endPoint y: 307, distance: 295.0
click at [855, 259] on icon "button" at bounding box center [855, 263] width 18 height 18
click at [856, 264] on icon "button" at bounding box center [855, 263] width 18 height 18
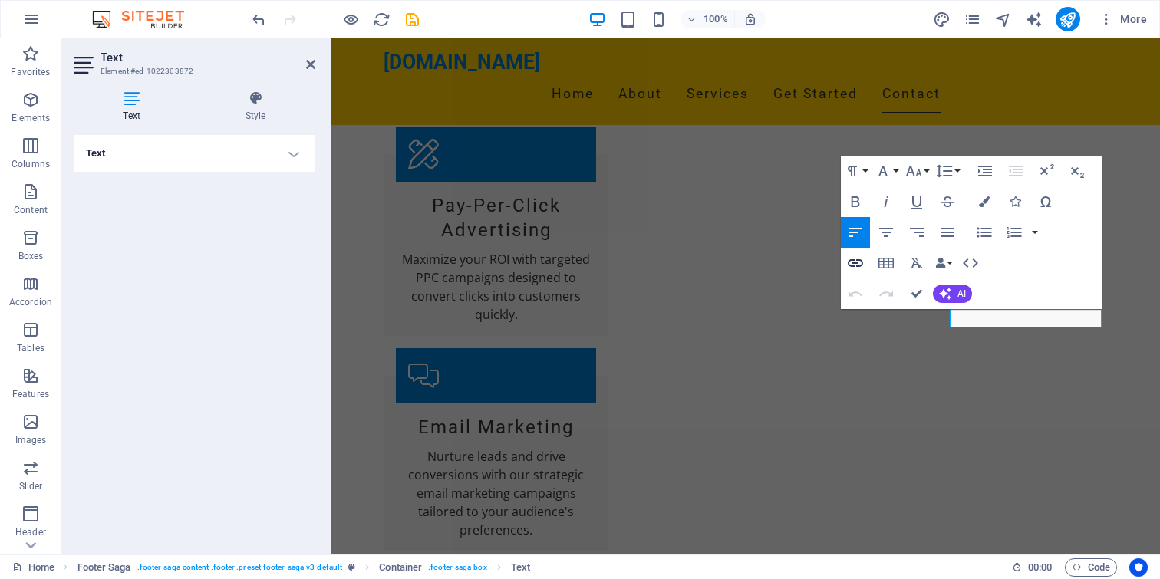
click at [856, 264] on icon "button" at bounding box center [855, 263] width 18 height 18
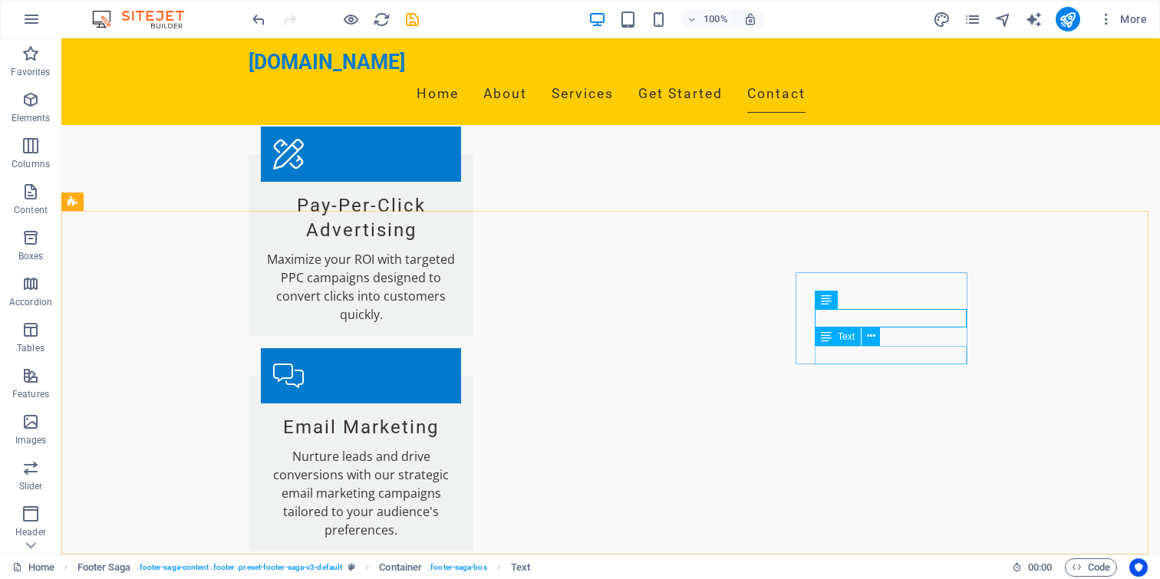
click at [842, 336] on span "Text" at bounding box center [846, 336] width 17 height 9
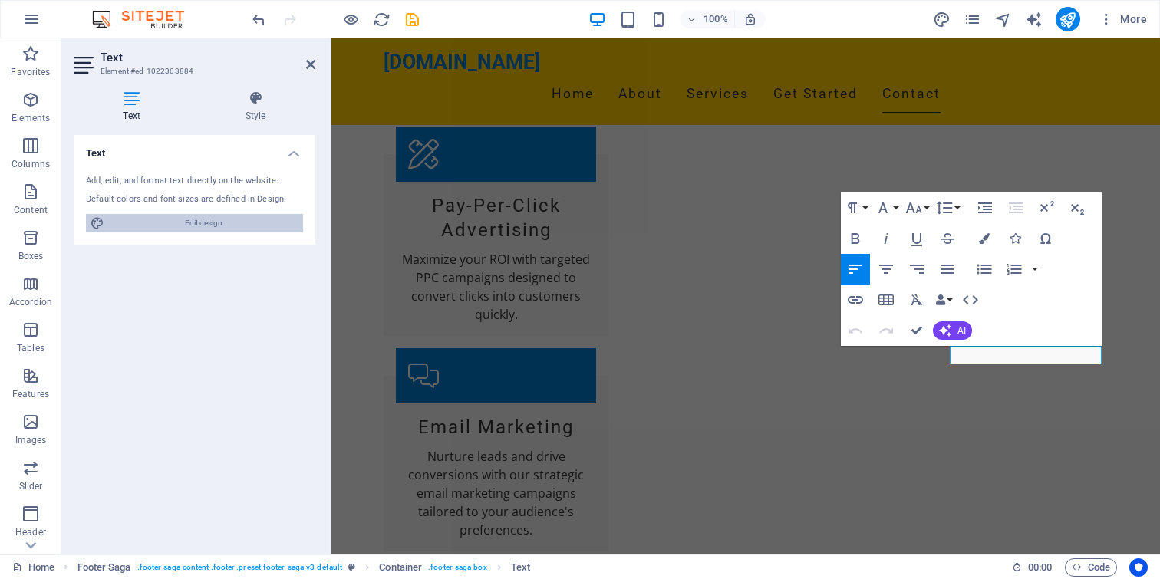
click at [126, 101] on icon at bounding box center [132, 98] width 116 height 15
click at [177, 223] on span "Edit design" at bounding box center [204, 223] width 190 height 18
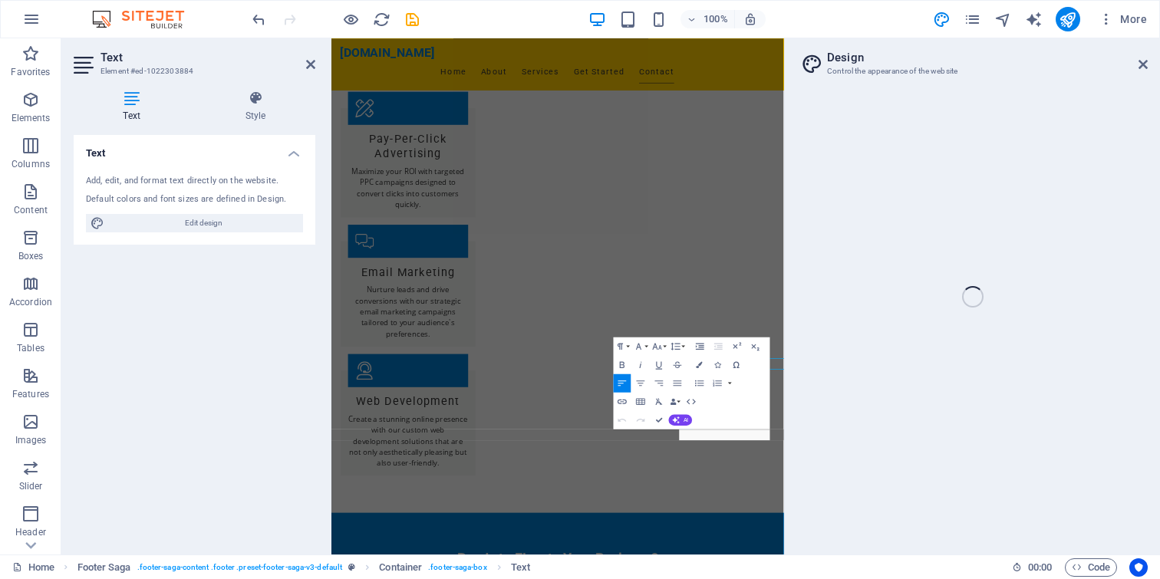
select select "px"
select select "200"
select select "px"
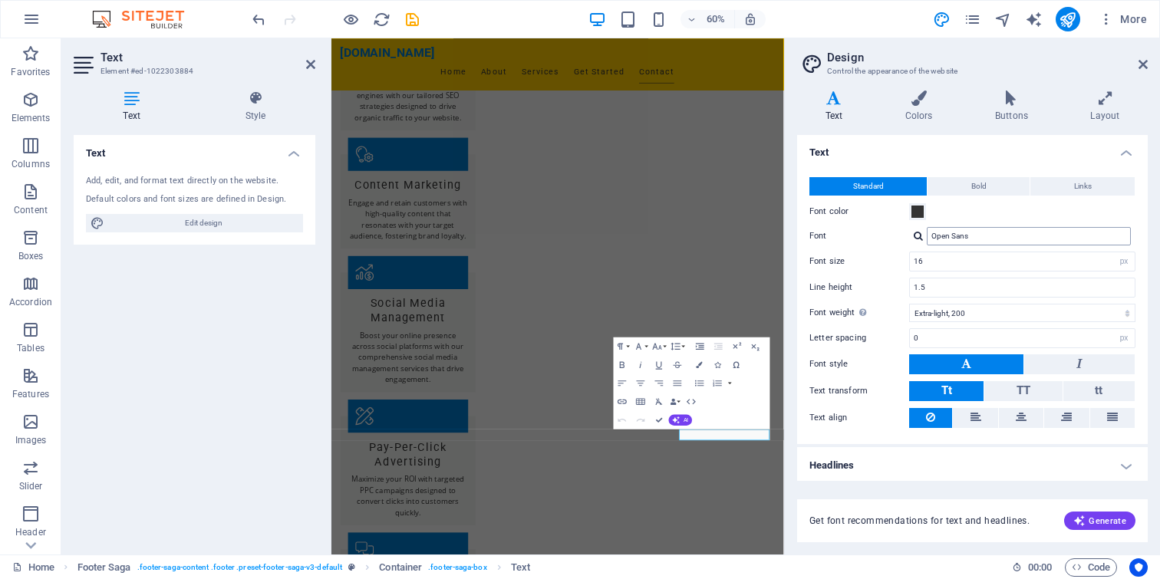
scroll to position [0, 0]
click at [1020, 114] on h4 "Buttons" at bounding box center [1014, 107] width 95 height 32
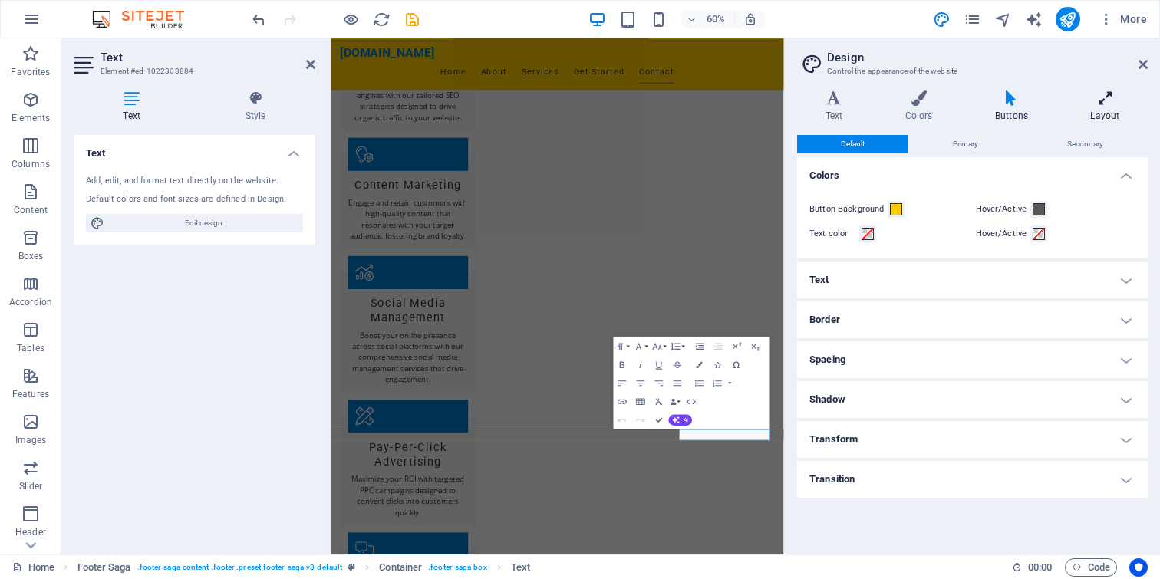
click at [1105, 107] on h4 "Layout" at bounding box center [1105, 107] width 85 height 32
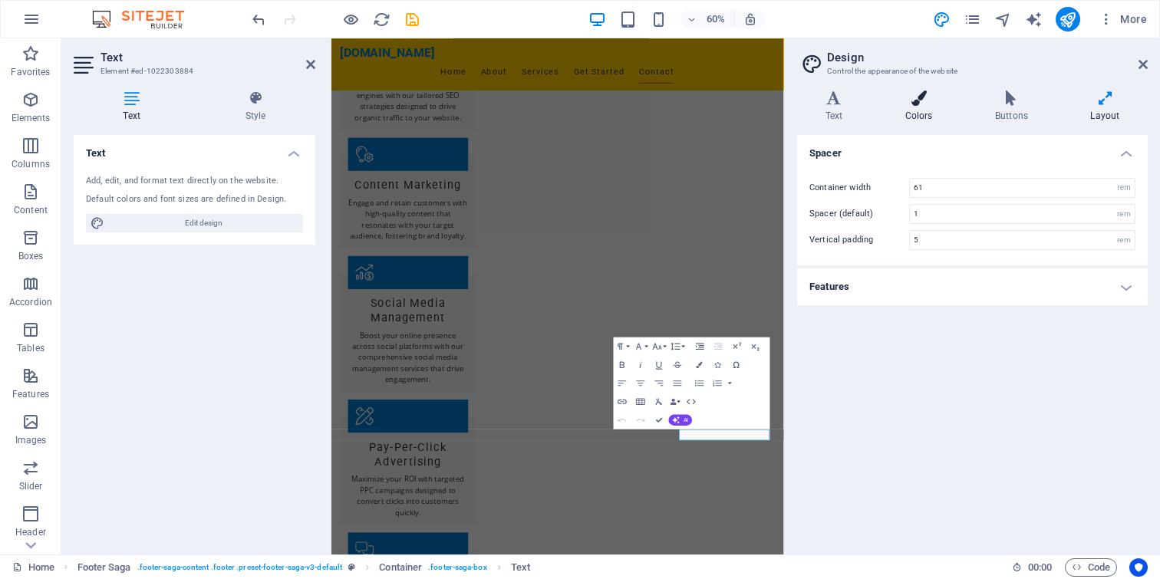
click at [916, 103] on icon at bounding box center [919, 98] width 84 height 15
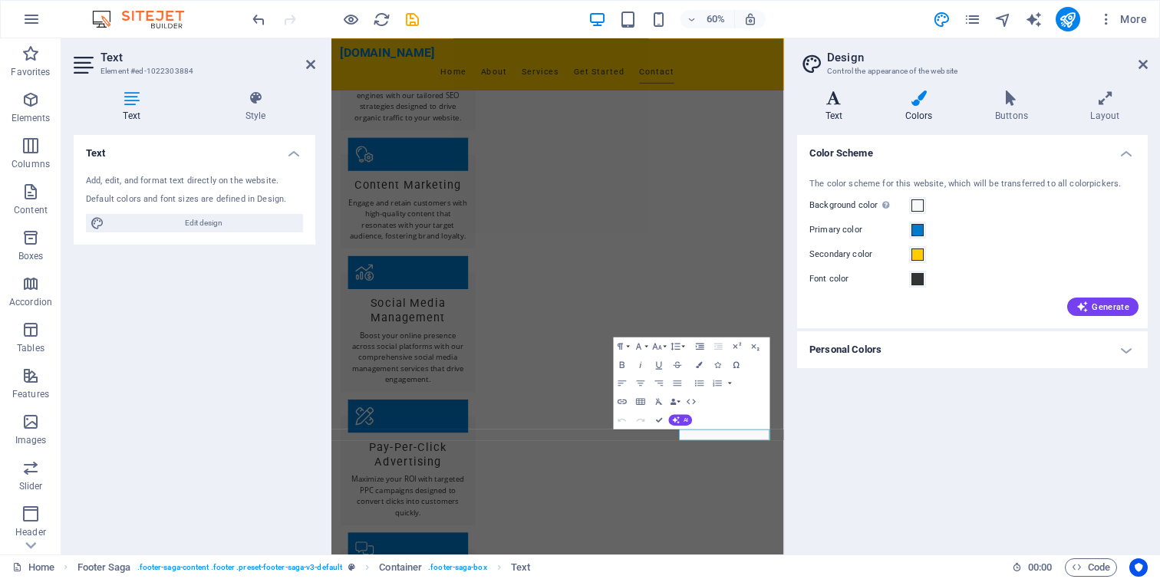
click at [830, 103] on icon at bounding box center [834, 98] width 74 height 15
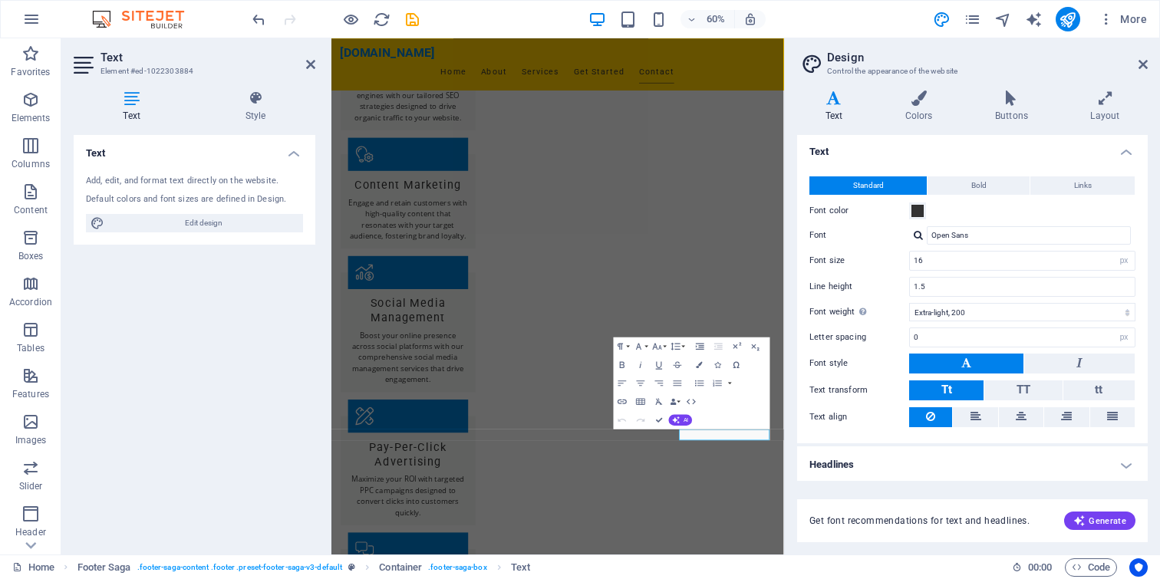
scroll to position [2, 0]
click at [1143, 65] on icon at bounding box center [1143, 64] width 9 height 12
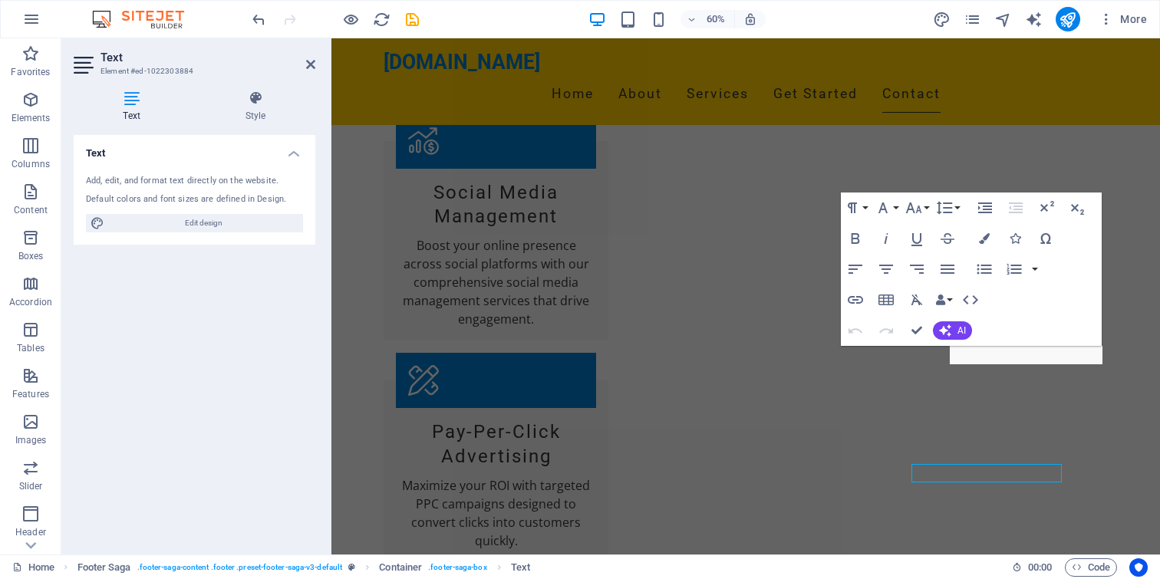
scroll to position [1685, 0]
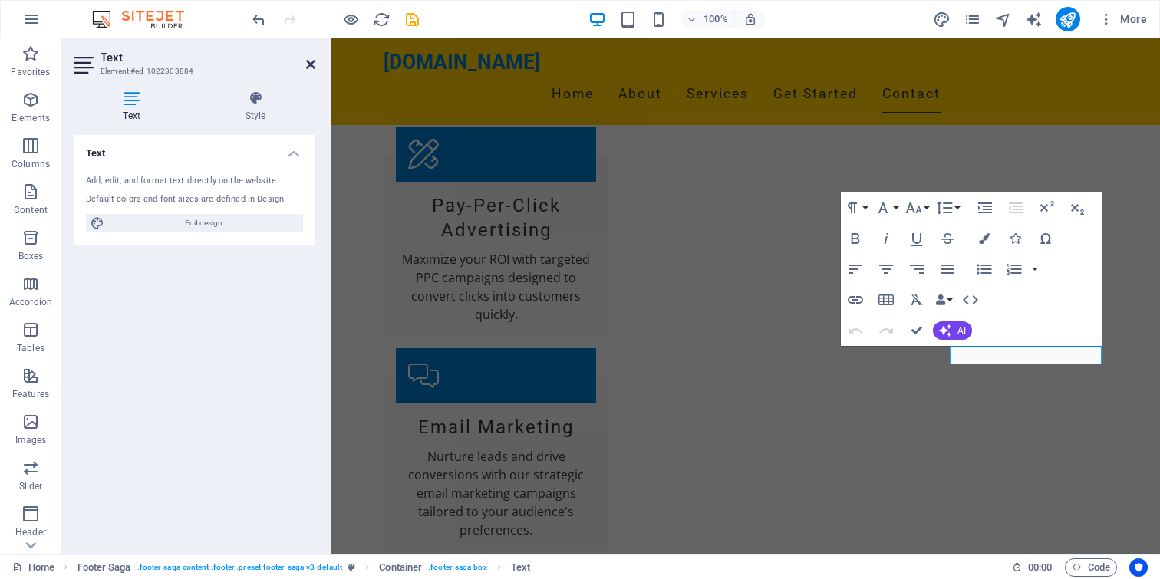
drag, startPoint x: 311, startPoint y: 61, endPoint x: 397, endPoint y: 115, distance: 101.3
click at [311, 61] on icon at bounding box center [310, 64] width 9 height 12
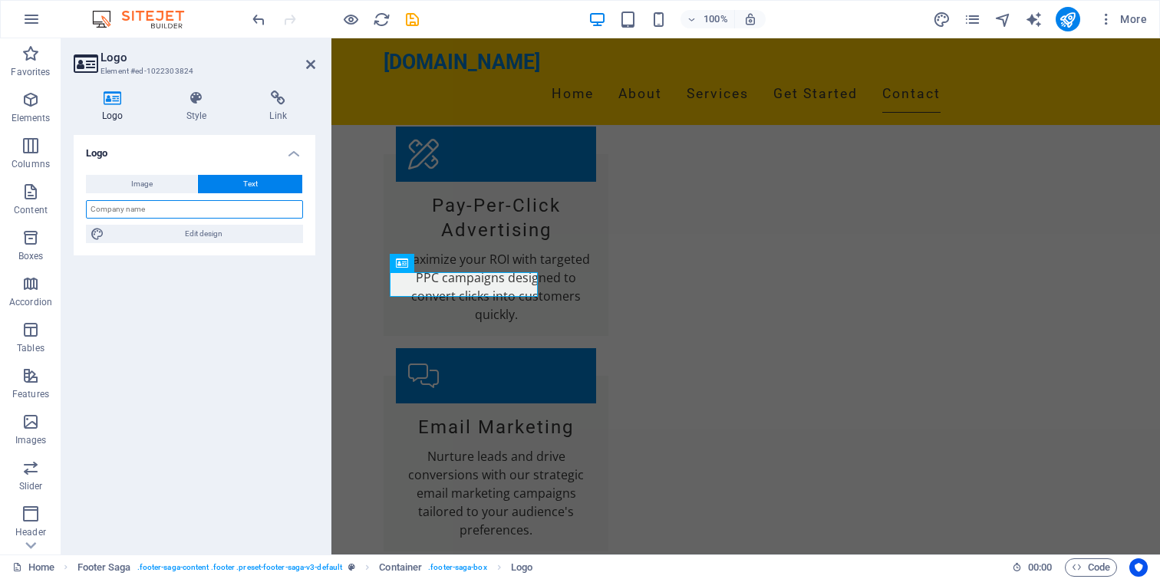
click at [158, 213] on input "text" at bounding box center [194, 209] width 217 height 18
click at [140, 208] on input "text" at bounding box center [194, 209] width 217 height 18
type input "Fast Solver IT"
click at [143, 180] on span "Image" at bounding box center [141, 184] width 21 height 18
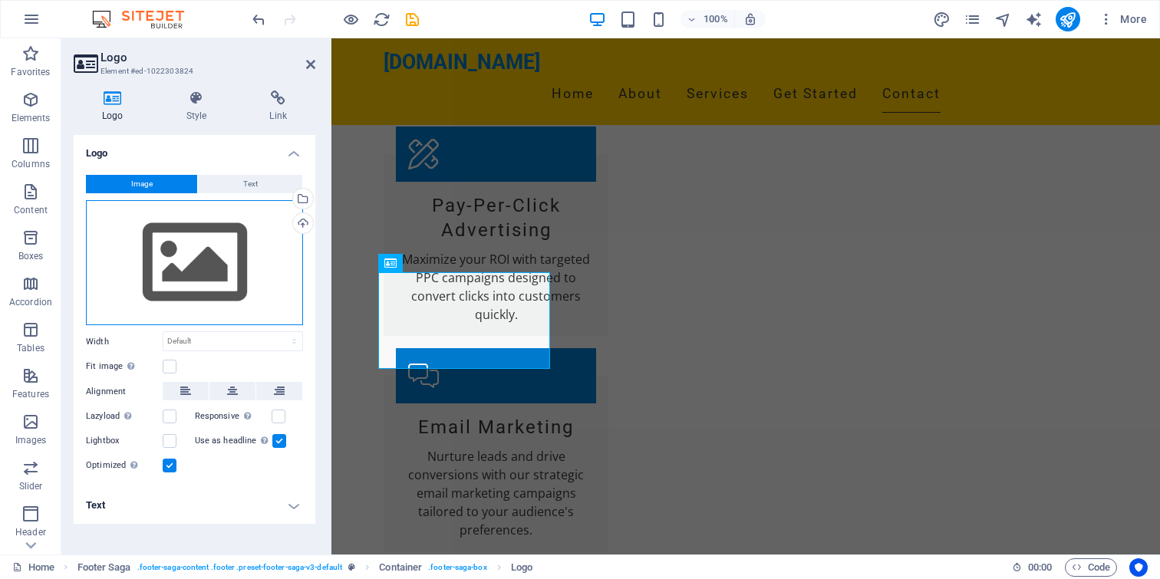
click at [226, 261] on div "Drag files here, click to choose files or select files from Files or our free s…" at bounding box center [194, 263] width 217 height 126
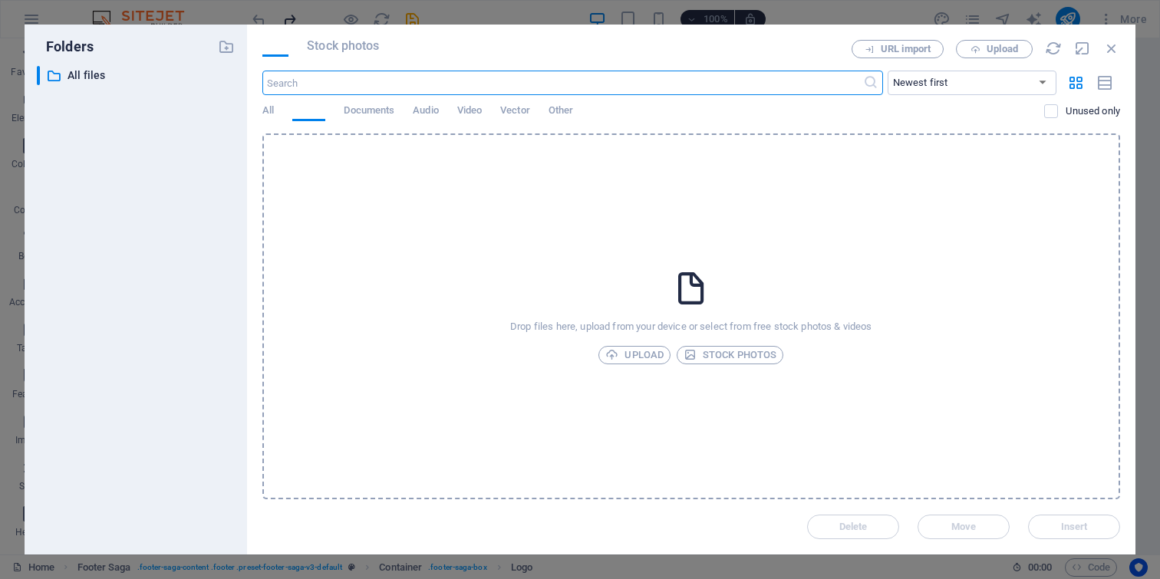
scroll to position [1531, 0]
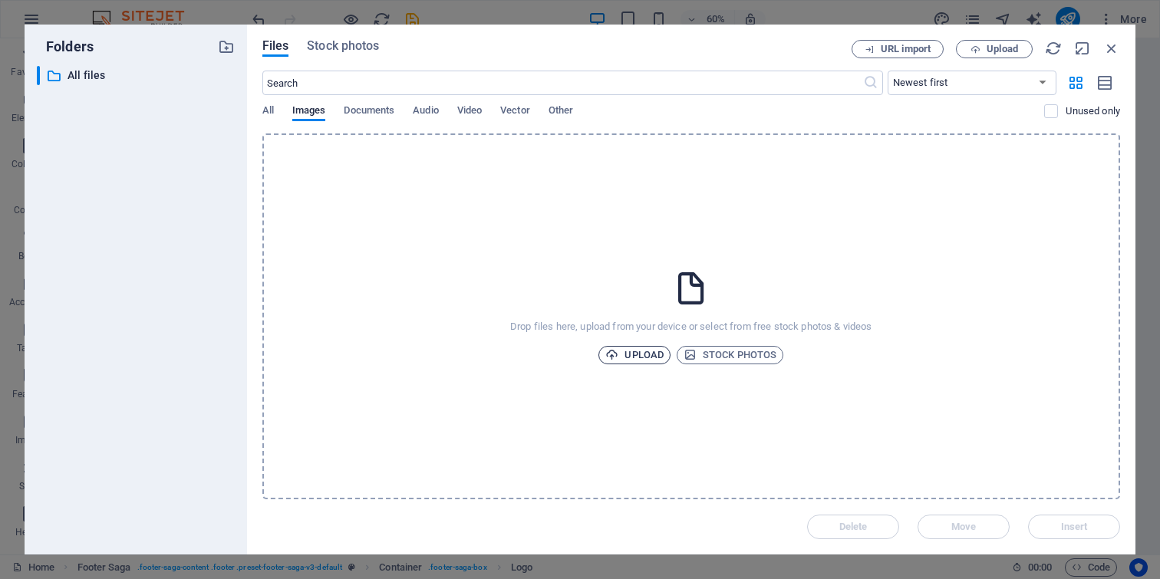
click at [634, 358] on span "Upload" at bounding box center [634, 355] width 58 height 18
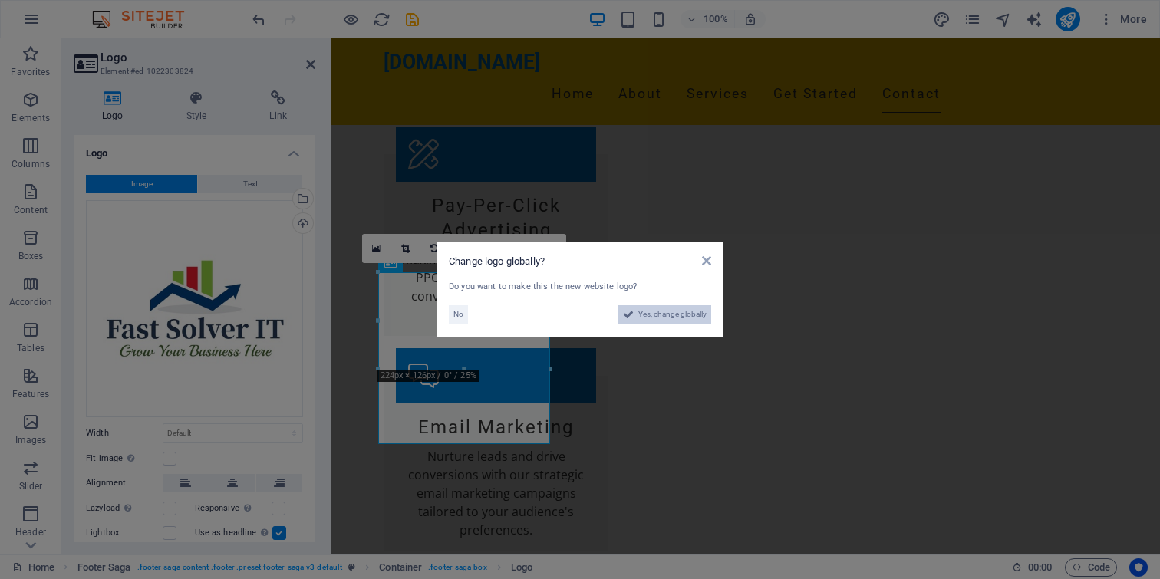
drag, startPoint x: 662, startPoint y: 314, endPoint x: 219, endPoint y: 447, distance: 462.5
click at [662, 314] on span "Yes, change globally" at bounding box center [672, 314] width 68 height 18
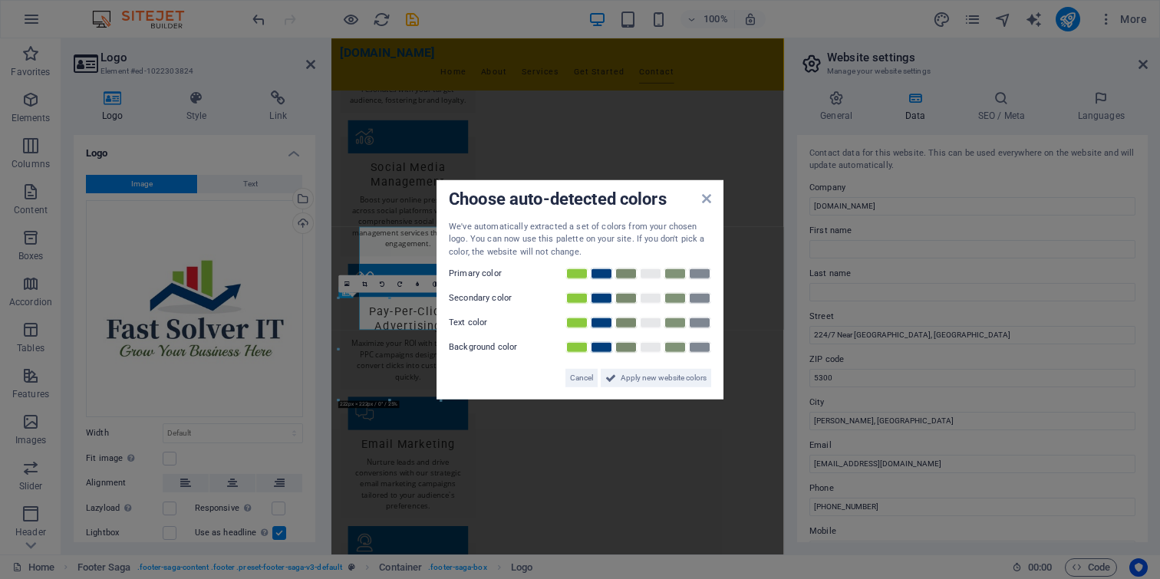
scroll to position [1605, 0]
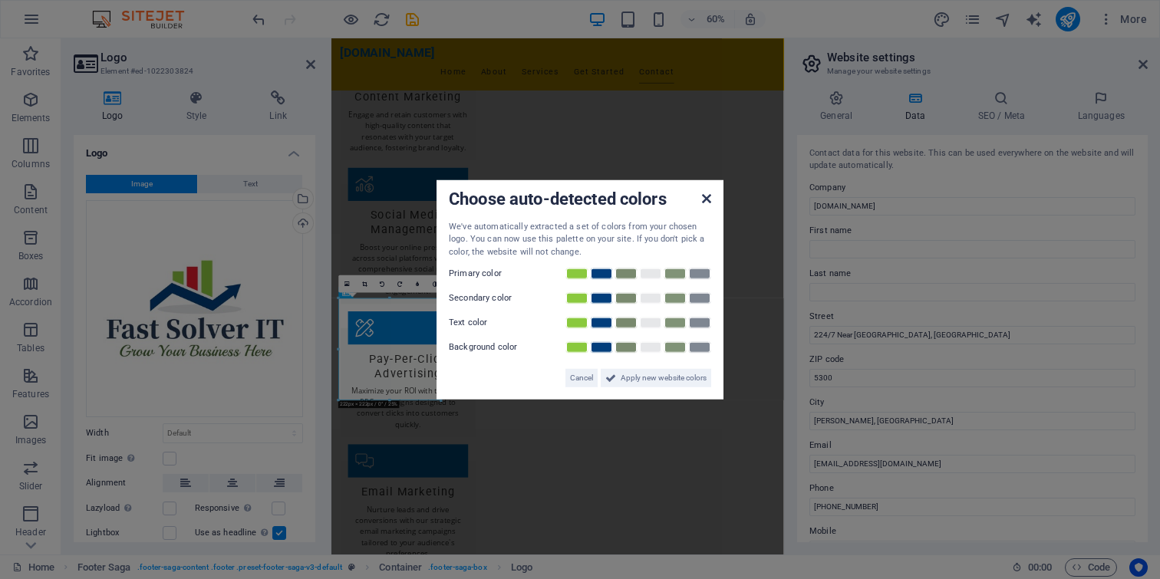
click at [708, 203] on icon at bounding box center [706, 198] width 9 height 12
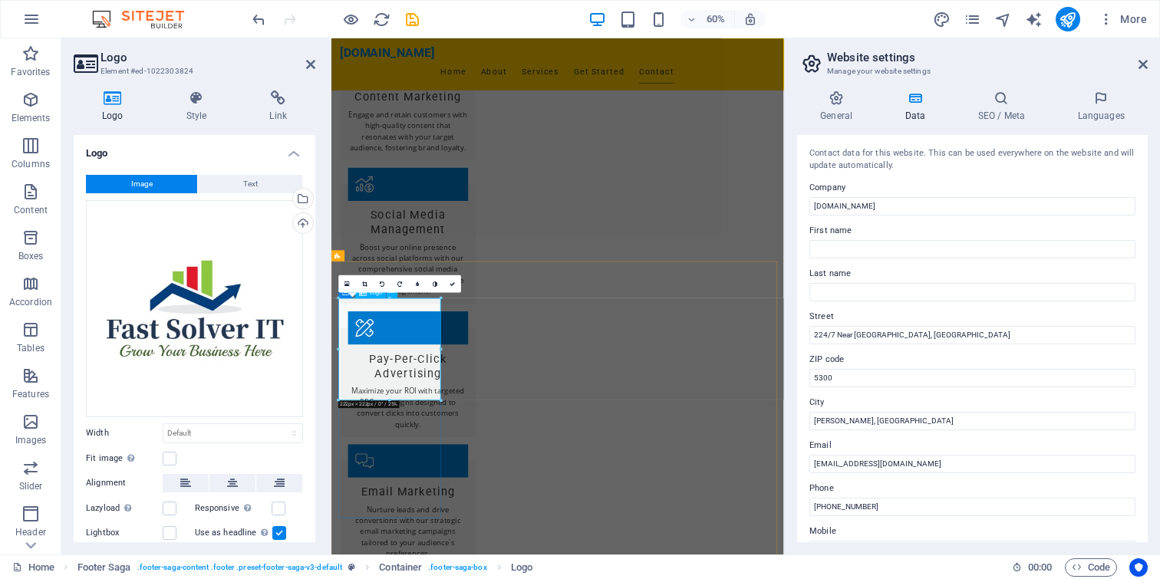
drag, startPoint x: 442, startPoint y: 401, endPoint x: 411, endPoint y: 355, distance: 55.8
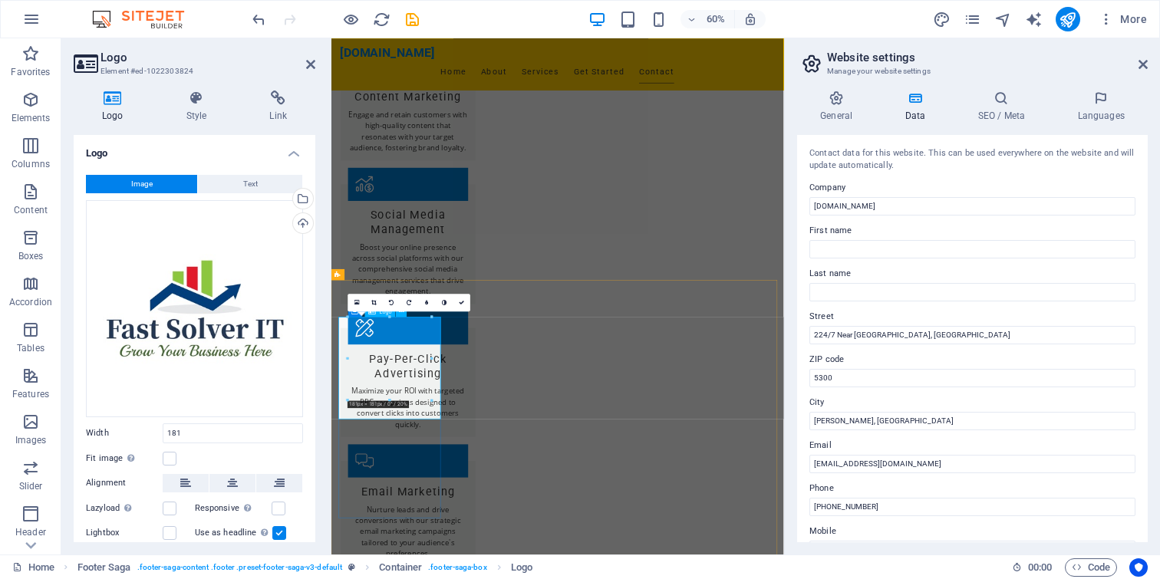
type input "181"
select select "px"
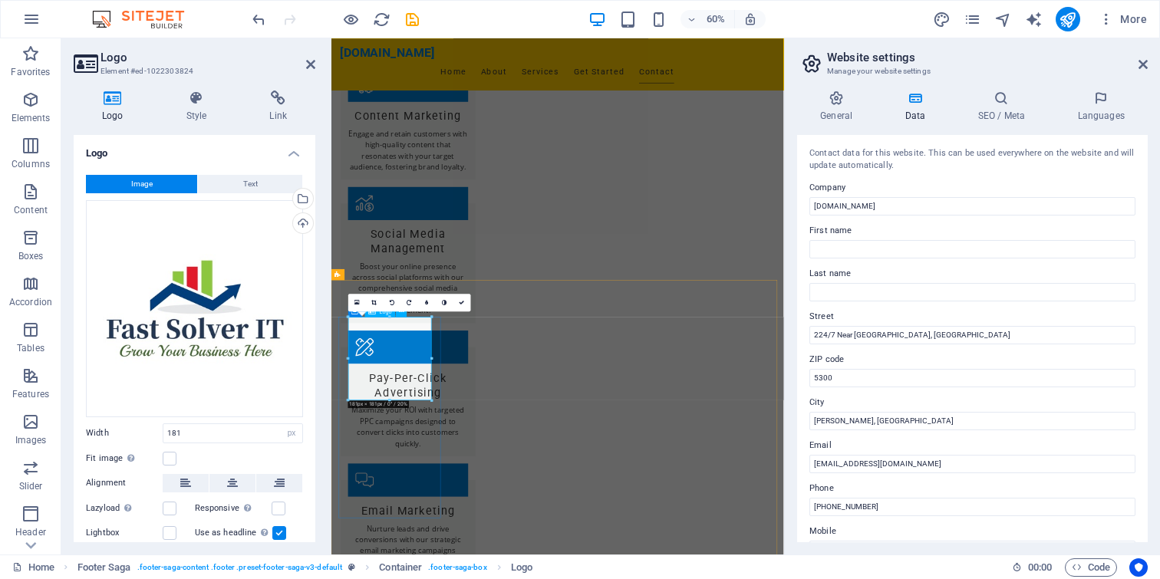
drag, startPoint x: 434, startPoint y: 401, endPoint x: 383, endPoint y: 333, distance: 85.0
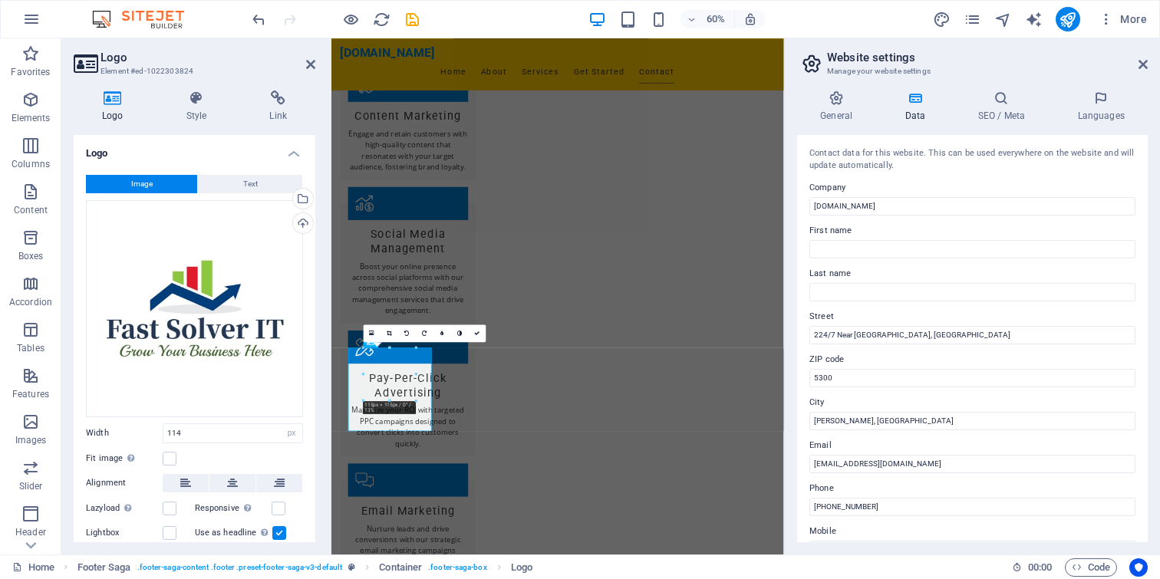
scroll to position [1522, 0]
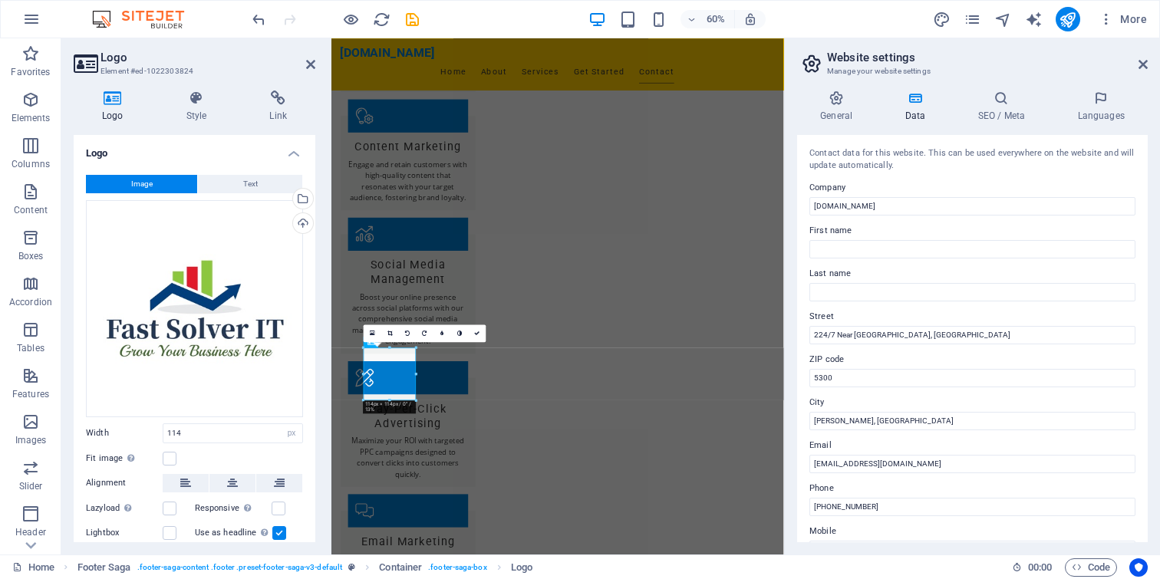
drag, startPoint x: 417, startPoint y: 401, endPoint x: 402, endPoint y: 378, distance: 27.2
type input "95"
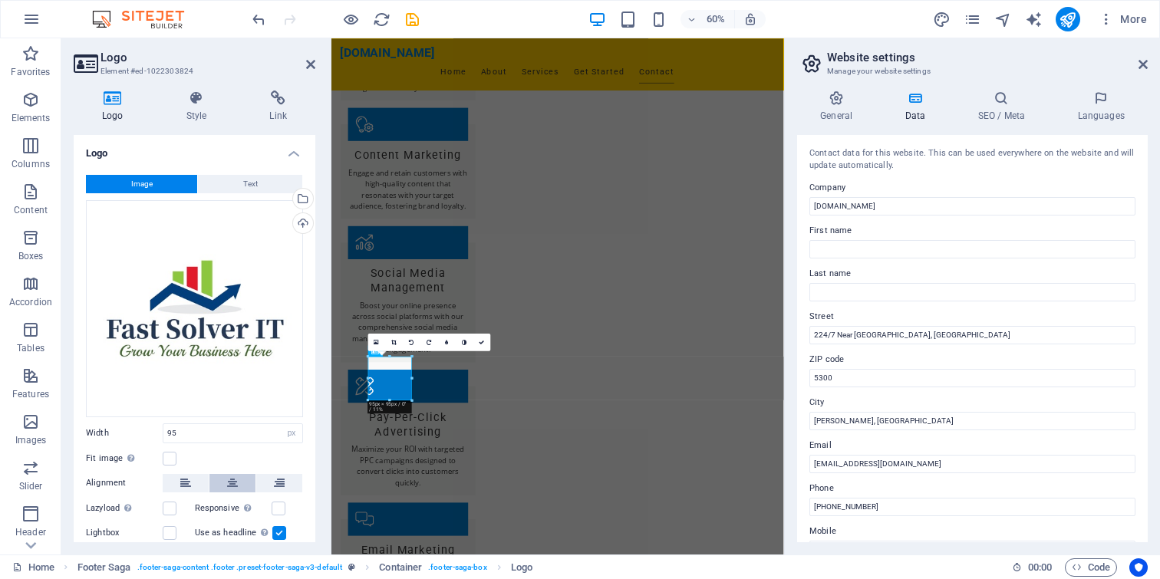
click at [230, 476] on icon at bounding box center [232, 483] width 11 height 18
click at [280, 481] on icon at bounding box center [279, 483] width 11 height 18
click at [182, 480] on icon at bounding box center [185, 483] width 11 height 18
click at [270, 102] on icon at bounding box center [278, 98] width 74 height 15
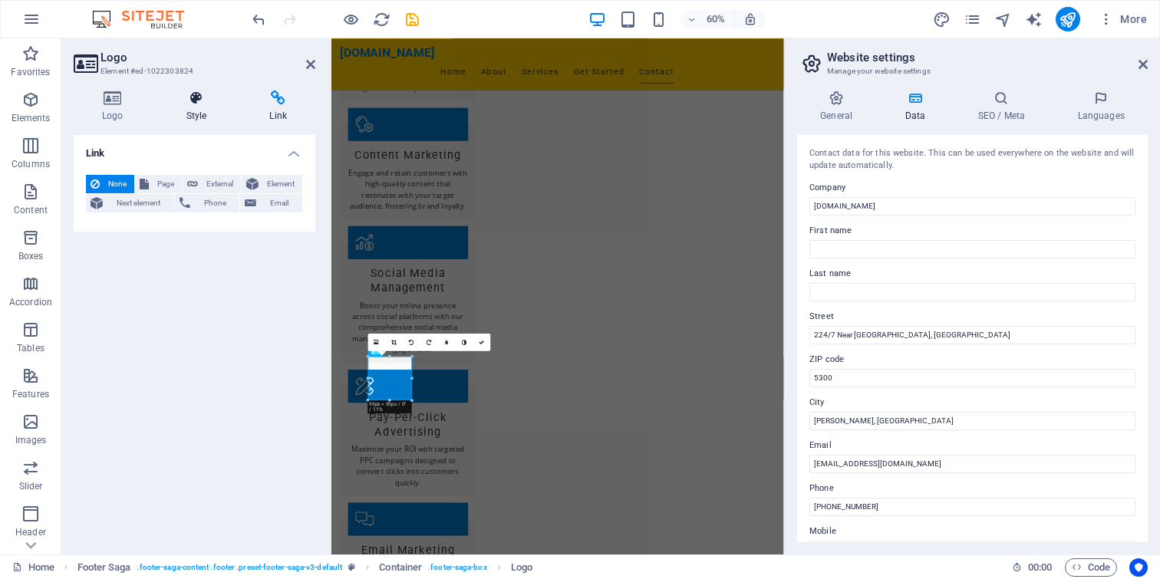
click at [205, 115] on h4 "Style" at bounding box center [200, 107] width 84 height 32
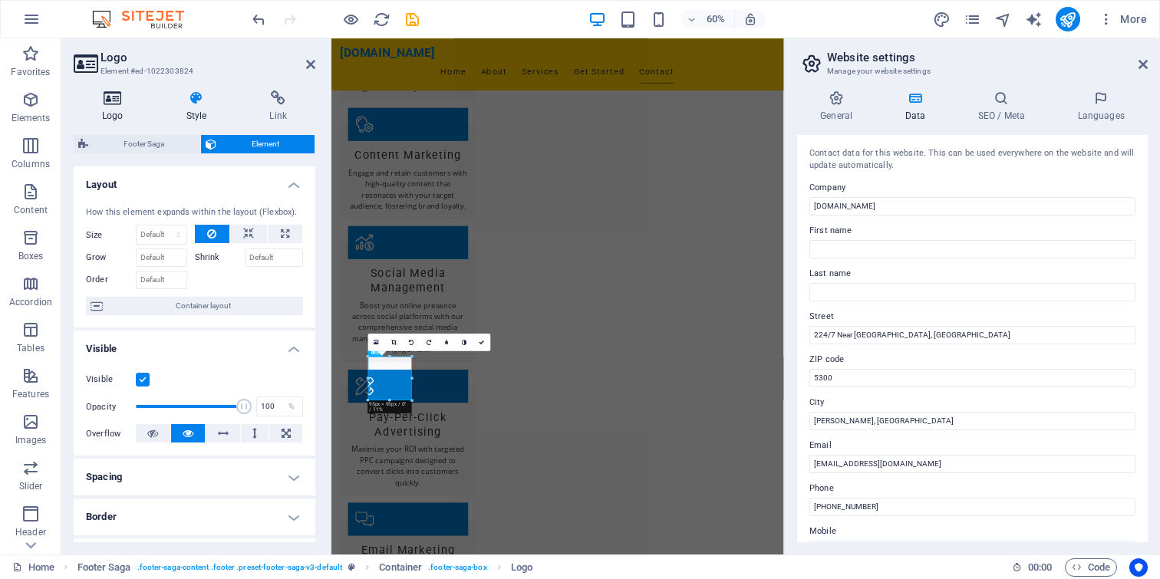
click at [126, 117] on h4 "Logo" at bounding box center [116, 107] width 84 height 32
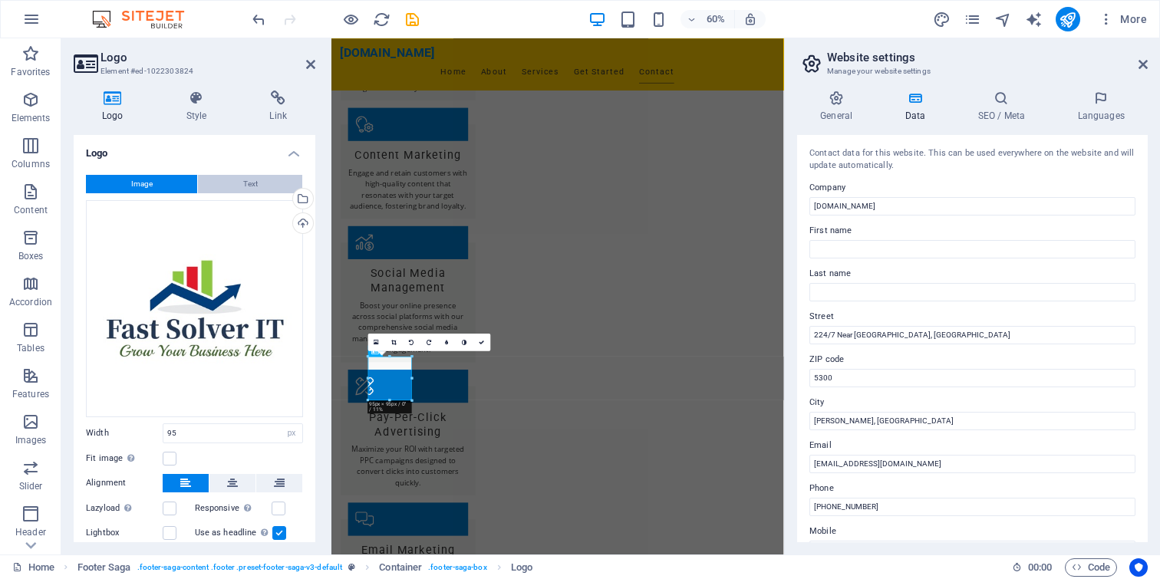
click at [244, 184] on span "Text" at bounding box center [250, 184] width 15 height 18
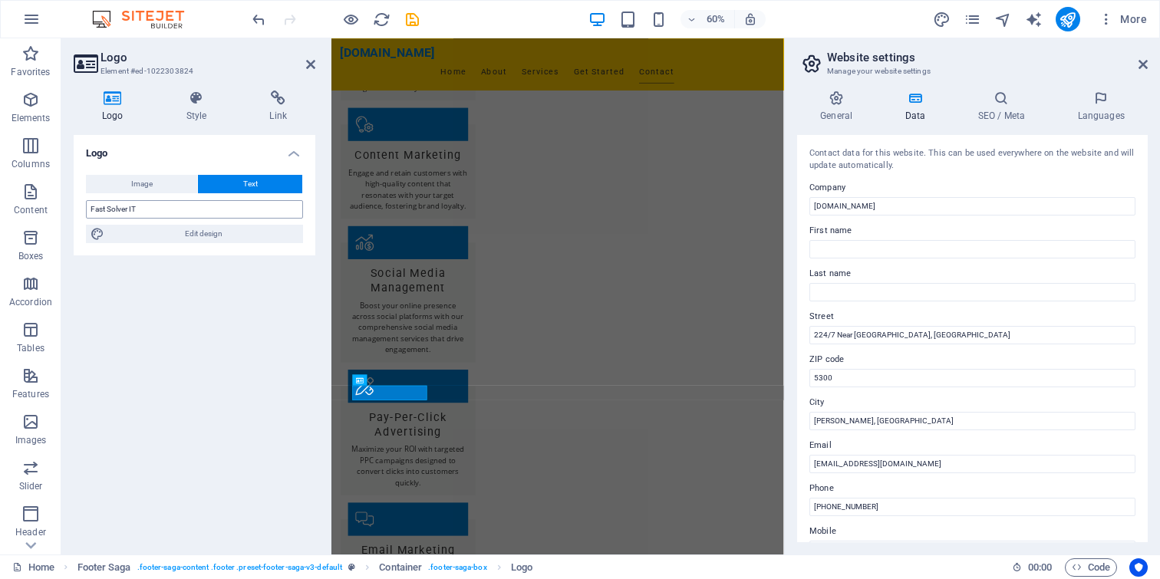
scroll to position [1459, 0]
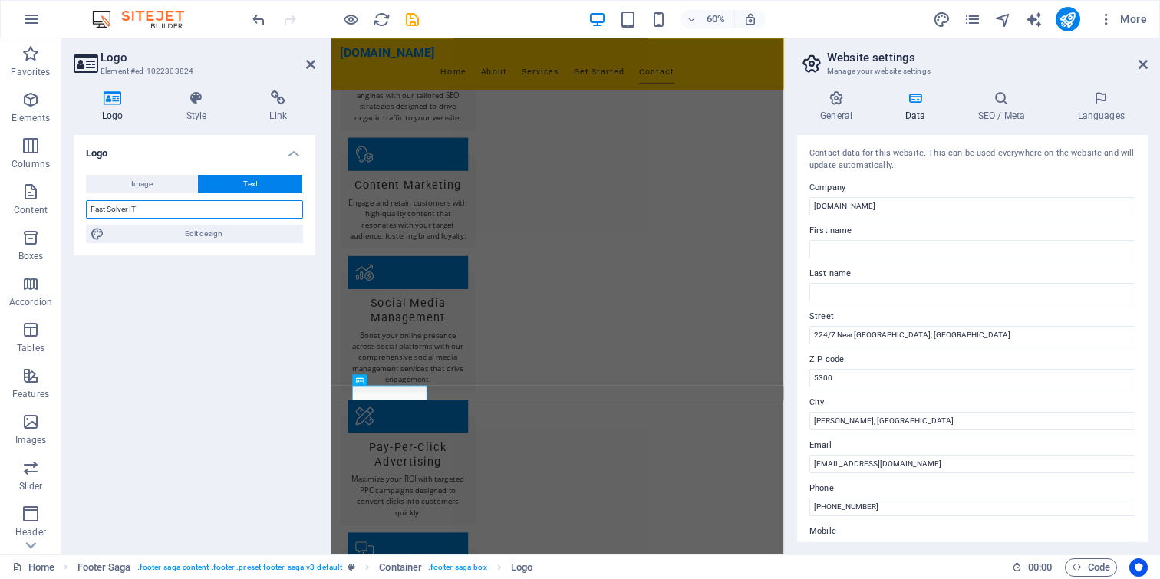
click at [176, 210] on input "Fast Solver IT" at bounding box center [194, 209] width 217 height 18
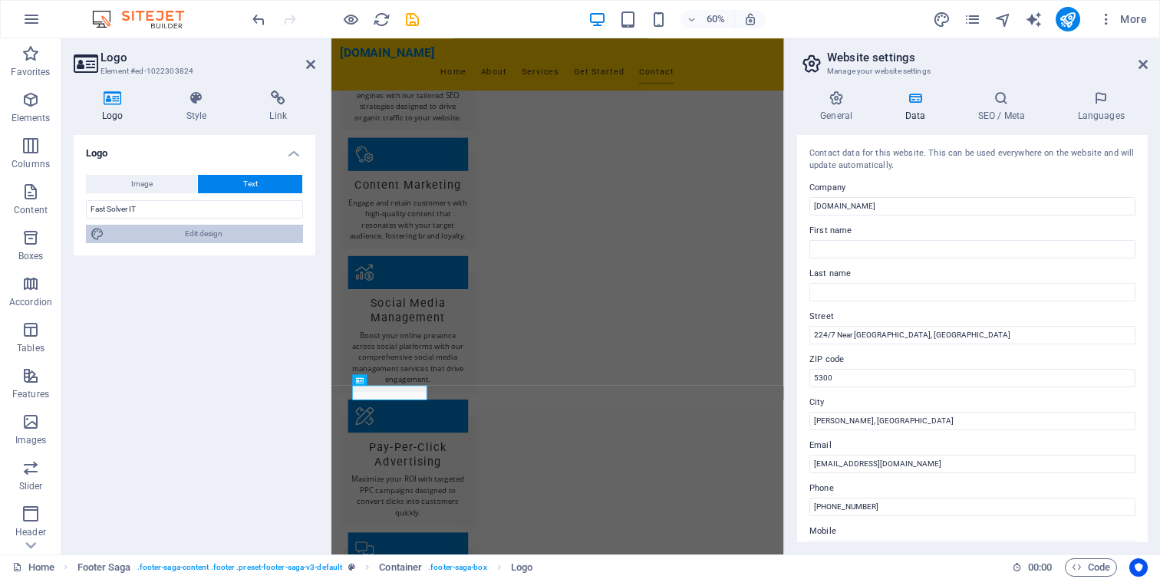
click at [193, 237] on span "Edit design" at bounding box center [204, 234] width 190 height 18
select select "rem"
select select "700"
select select "px"
select select "rem"
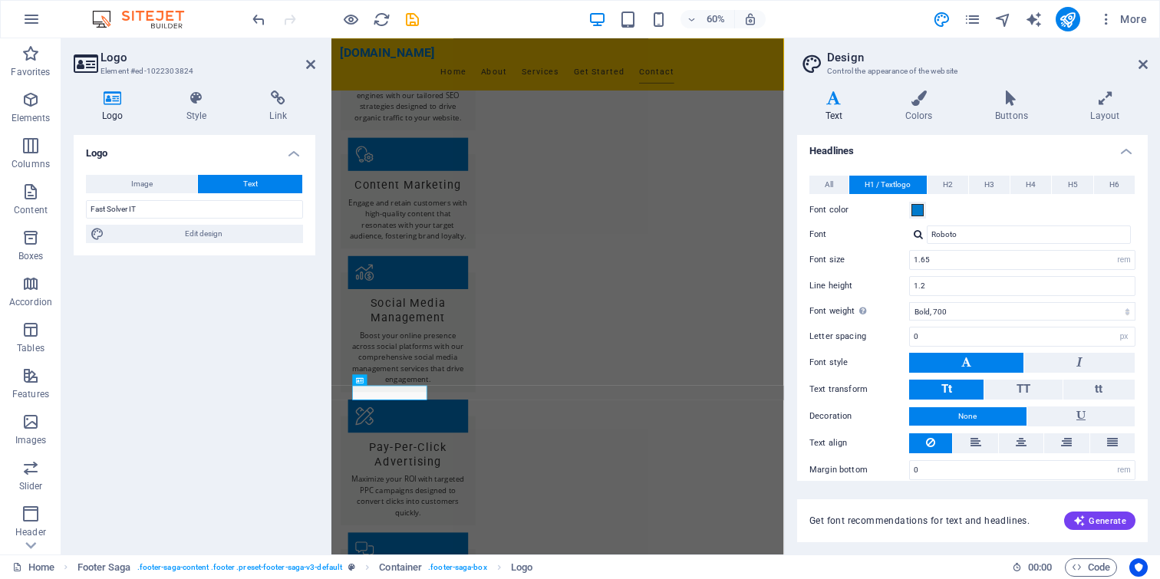
scroll to position [54, 0]
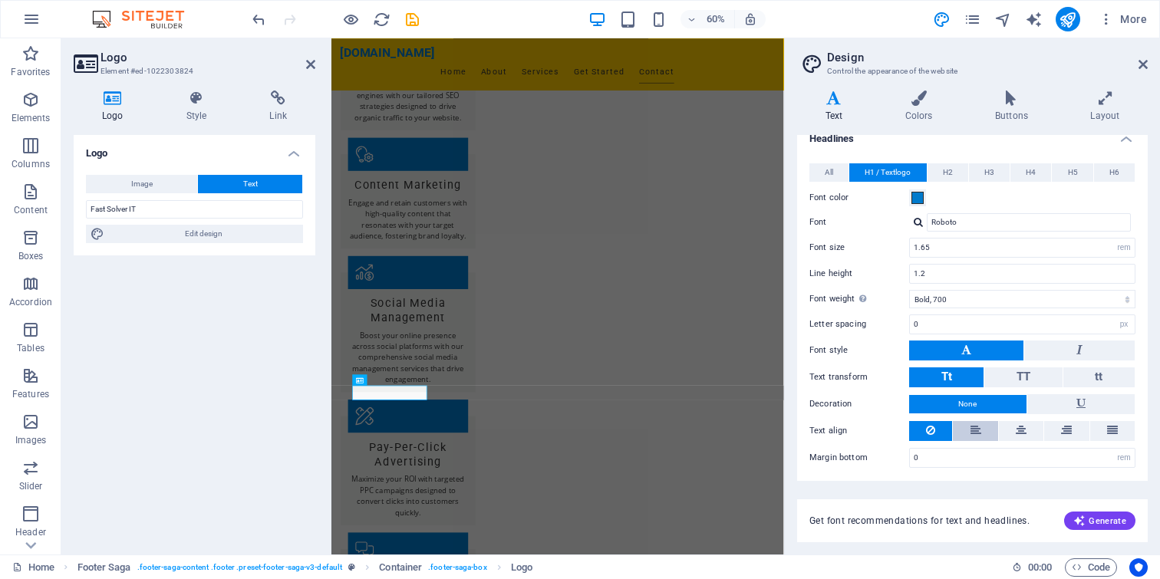
click at [971, 432] on icon at bounding box center [976, 430] width 11 height 18
click at [926, 430] on icon at bounding box center [930, 430] width 9 height 18
drag, startPoint x: 1143, startPoint y: 64, endPoint x: 72, endPoint y: 57, distance: 1071.3
click at [1143, 64] on icon at bounding box center [1143, 64] width 9 height 12
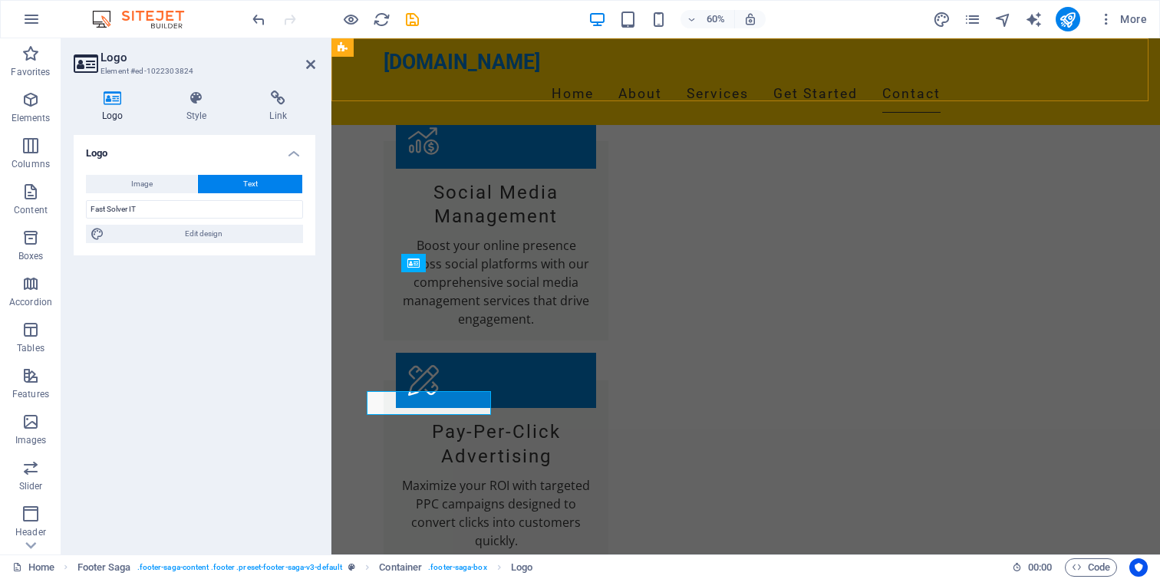
scroll to position [1685, 0]
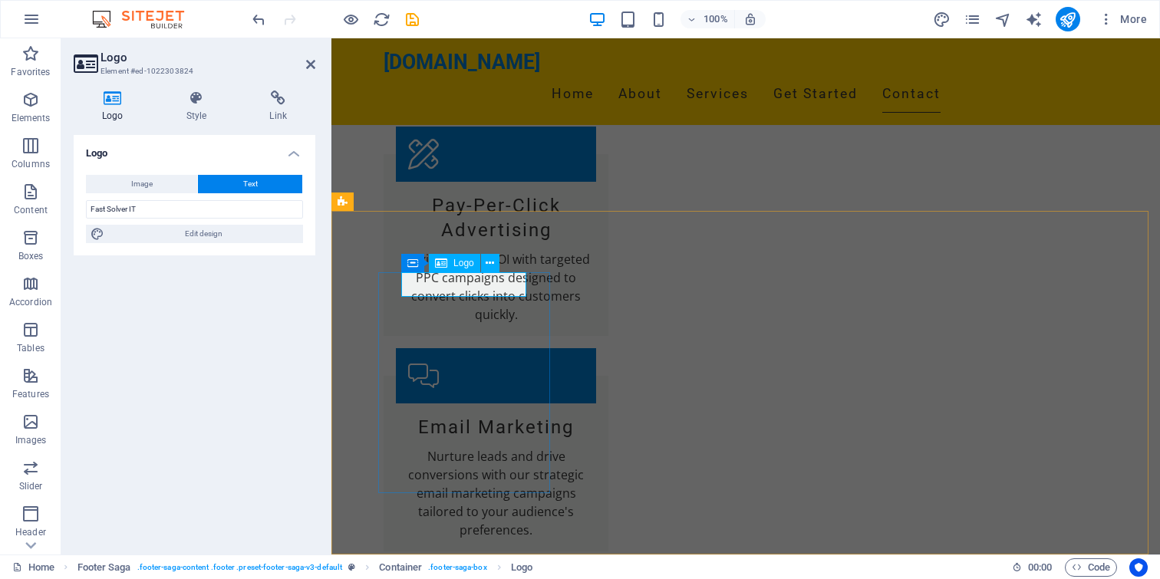
click at [233, 327] on div "Logo Image Text Drag files here, click to choose files or select files from Fil…" at bounding box center [195, 338] width 242 height 407
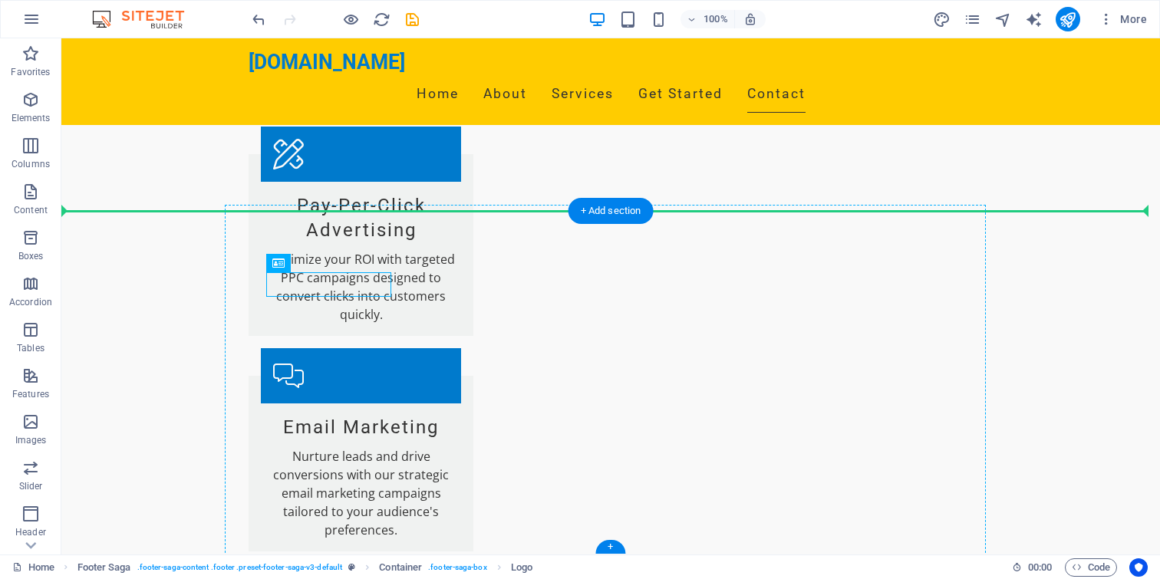
drag, startPoint x: 277, startPoint y: 287, endPoint x: 248, endPoint y: 288, distance: 29.2
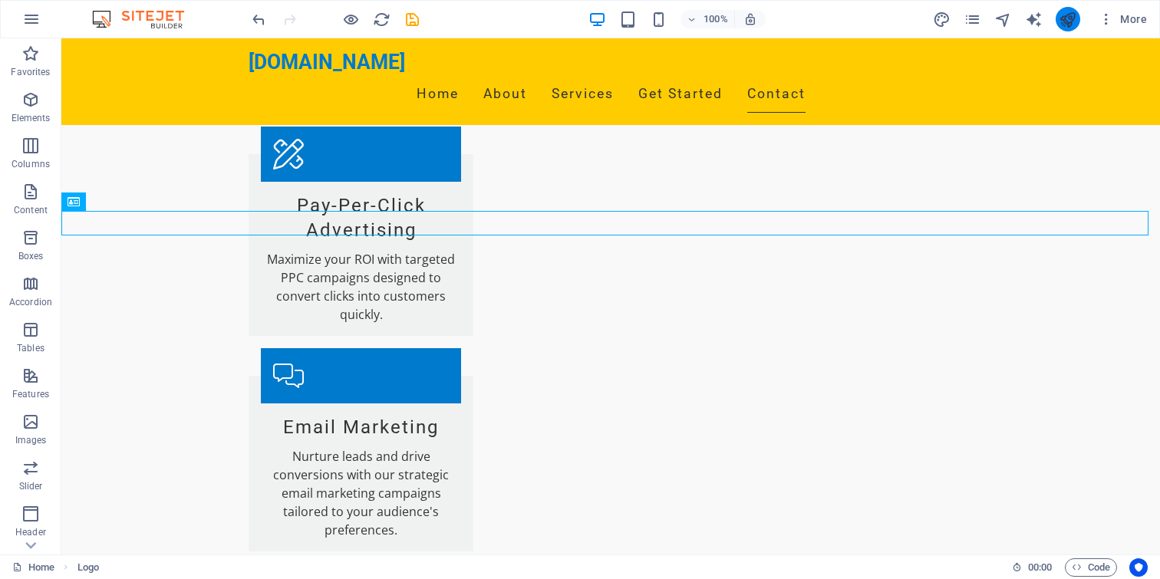
click at [1073, 32] on div "100% More" at bounding box center [580, 19] width 1159 height 37
click at [1067, 21] on icon "publish" at bounding box center [1068, 20] width 18 height 18
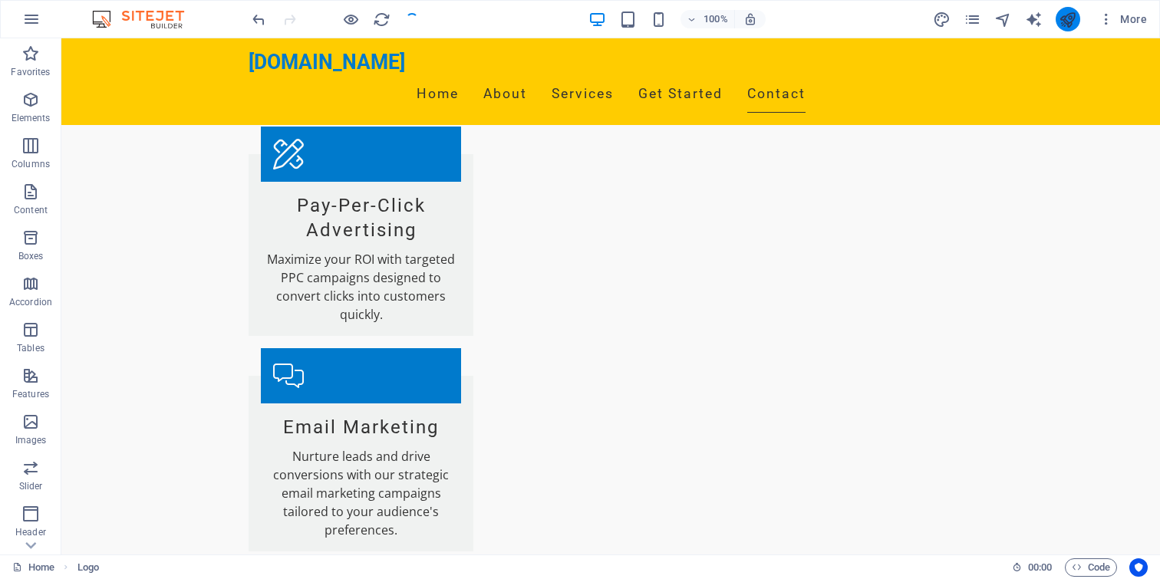
click at [1066, 23] on icon "publish" at bounding box center [1068, 20] width 18 height 18
checkbox input "false"
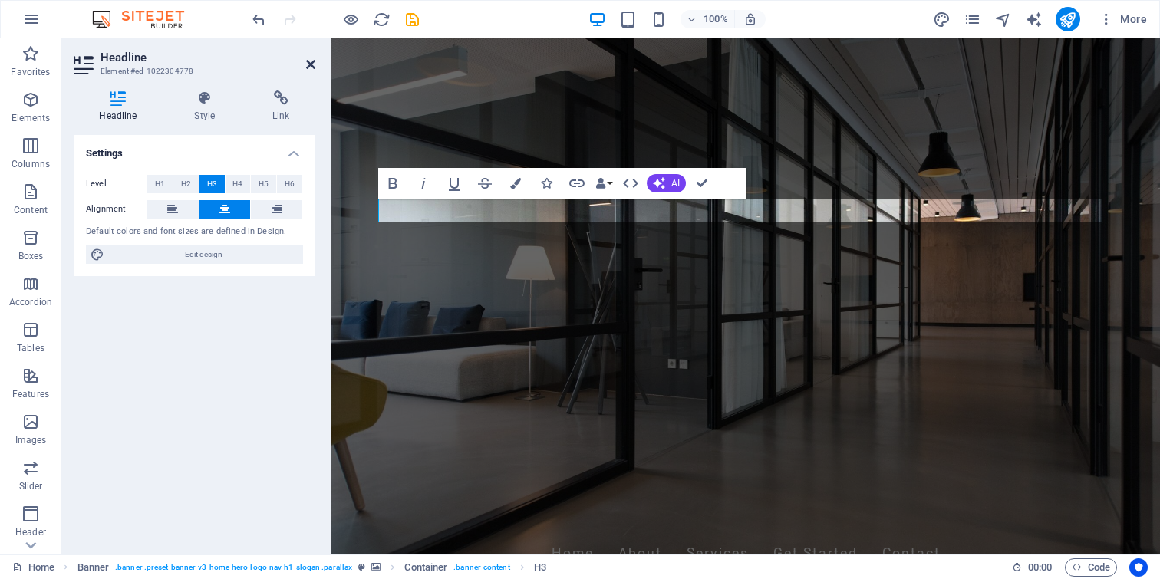
click at [312, 66] on icon at bounding box center [310, 64] width 9 height 12
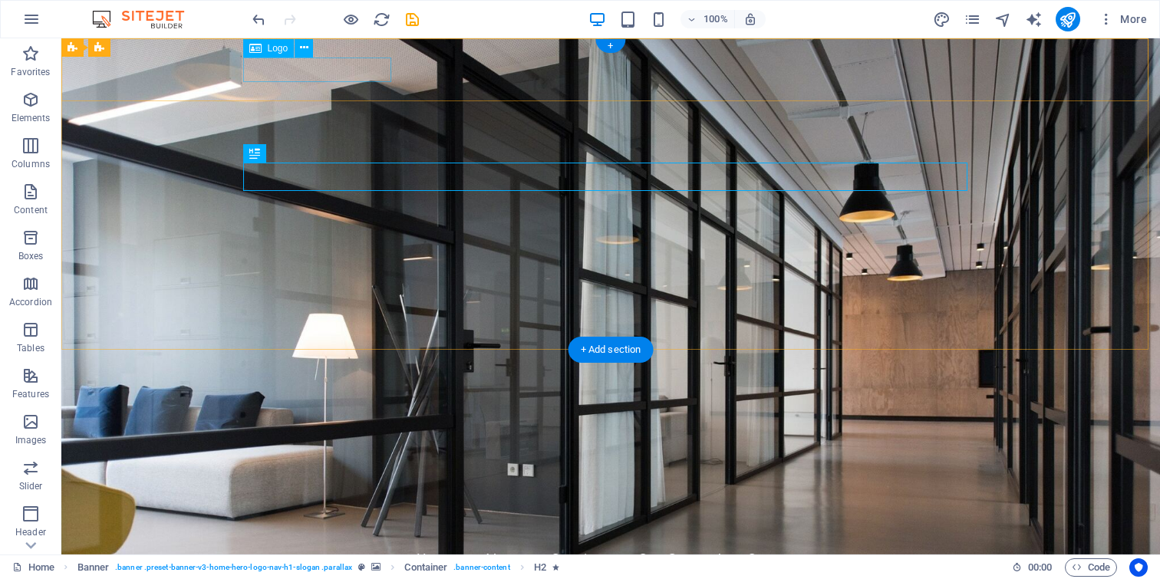
drag, startPoint x: 324, startPoint y: 68, endPoint x: 364, endPoint y: 81, distance: 42.7
click at [324, 516] on div "[DOMAIN_NAME]" at bounding box center [611, 528] width 724 height 25
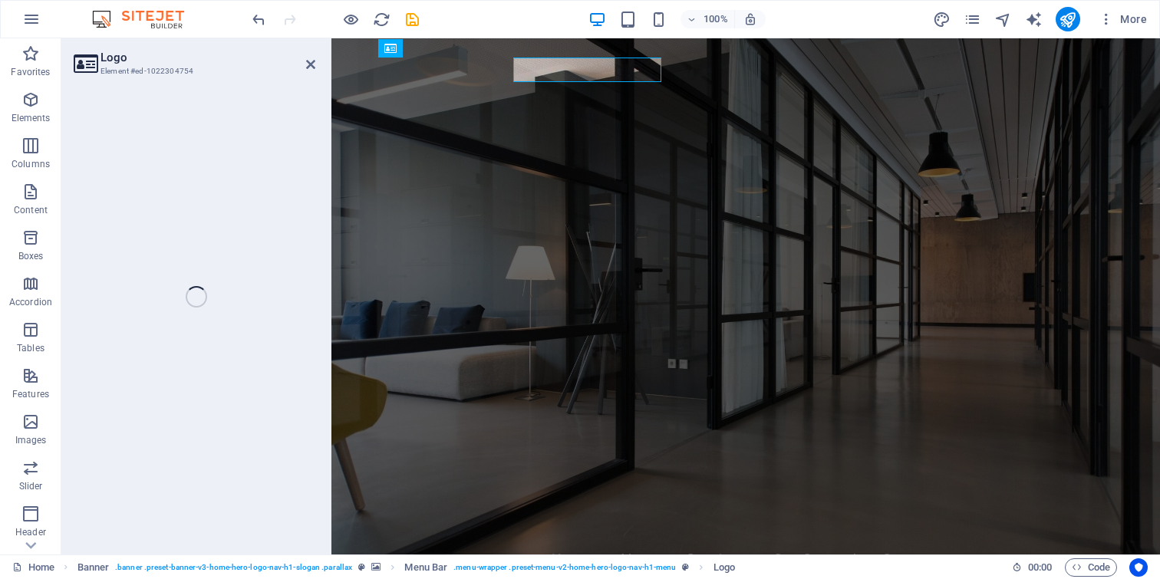
select select "px"
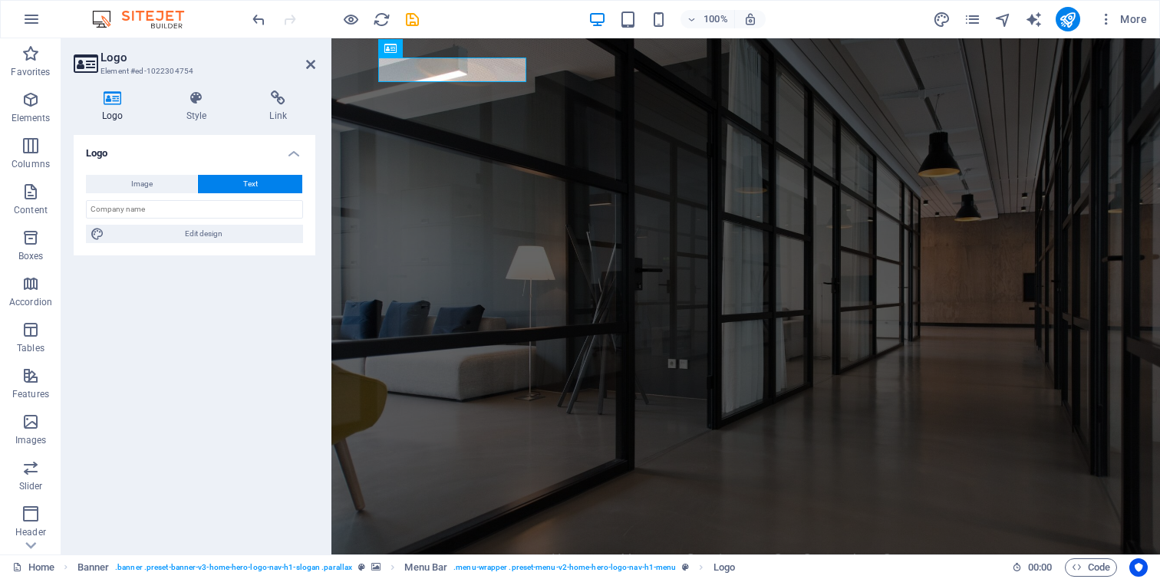
click at [114, 101] on icon at bounding box center [113, 98] width 78 height 15
click at [124, 186] on button "Image" at bounding box center [141, 184] width 111 height 18
select select "DISABLED_OPTION_VALUE"
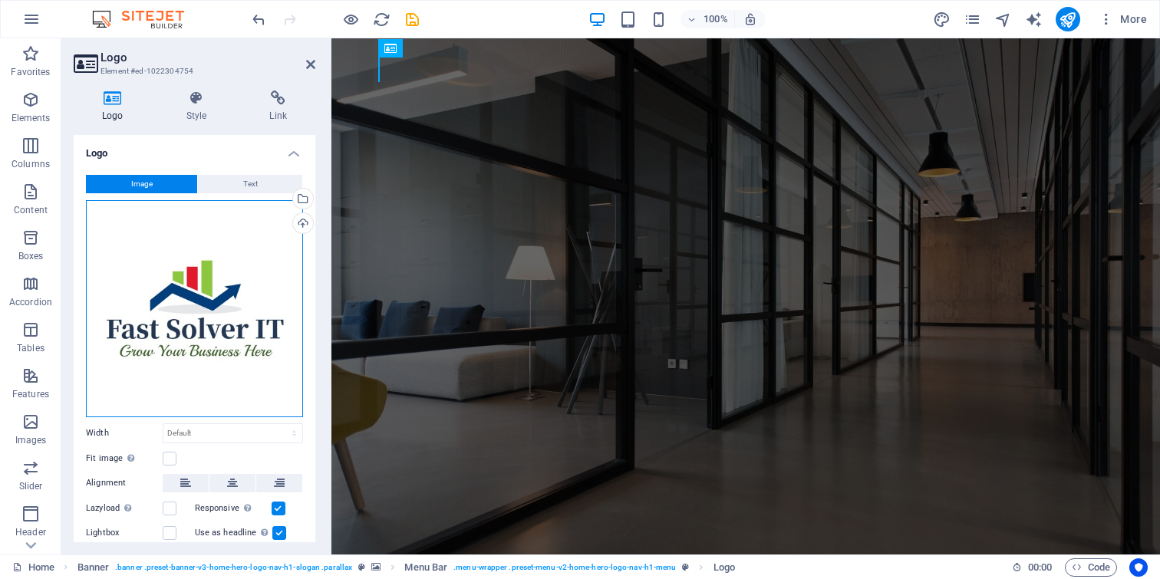
click at [220, 279] on div "Drag files here, click to choose files or select files from Files or our free s…" at bounding box center [194, 308] width 217 height 217
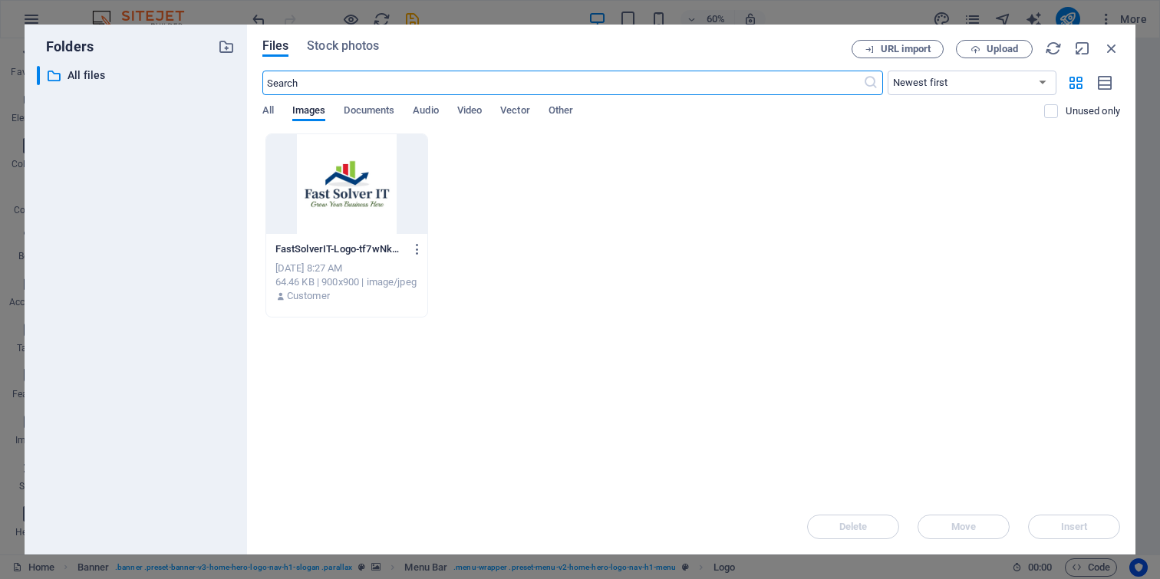
click at [351, 192] on div at bounding box center [346, 184] width 161 height 100
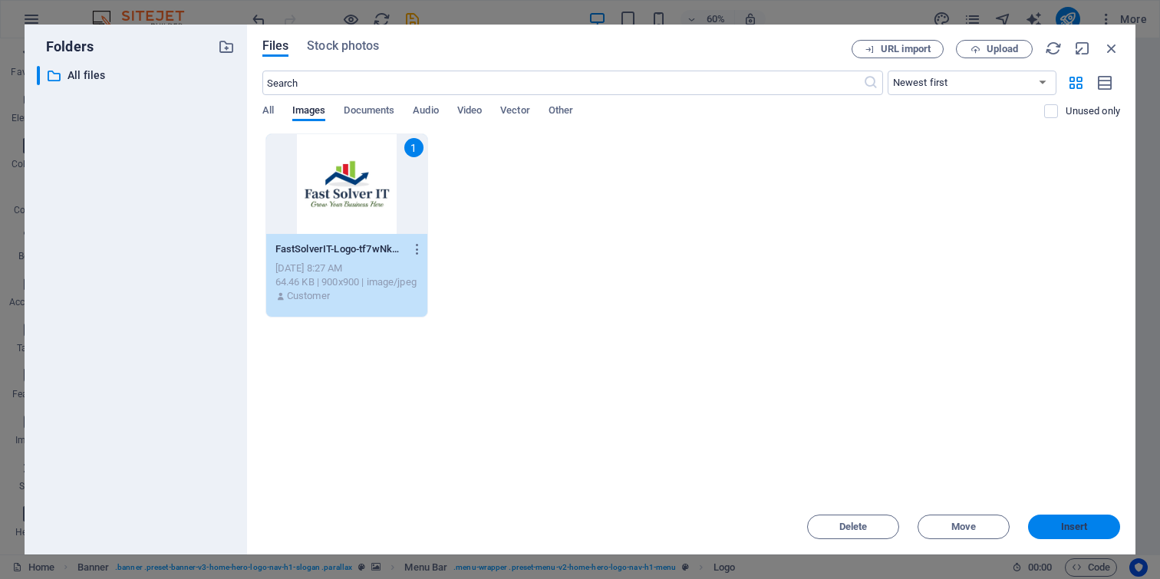
click at [1074, 523] on span "Insert" at bounding box center [1074, 527] width 27 height 9
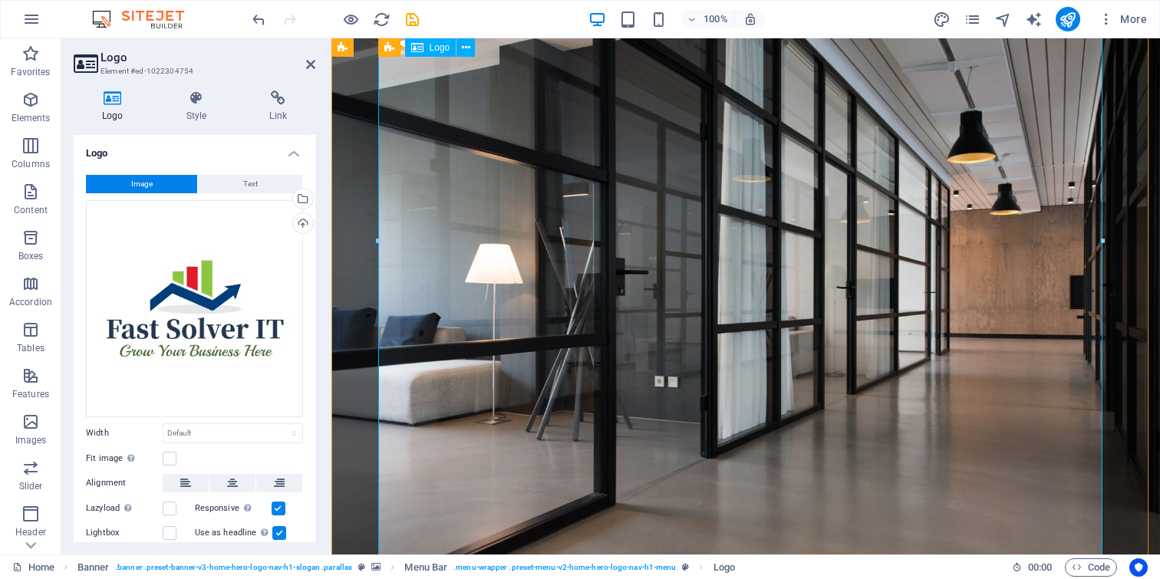
scroll to position [315, 0]
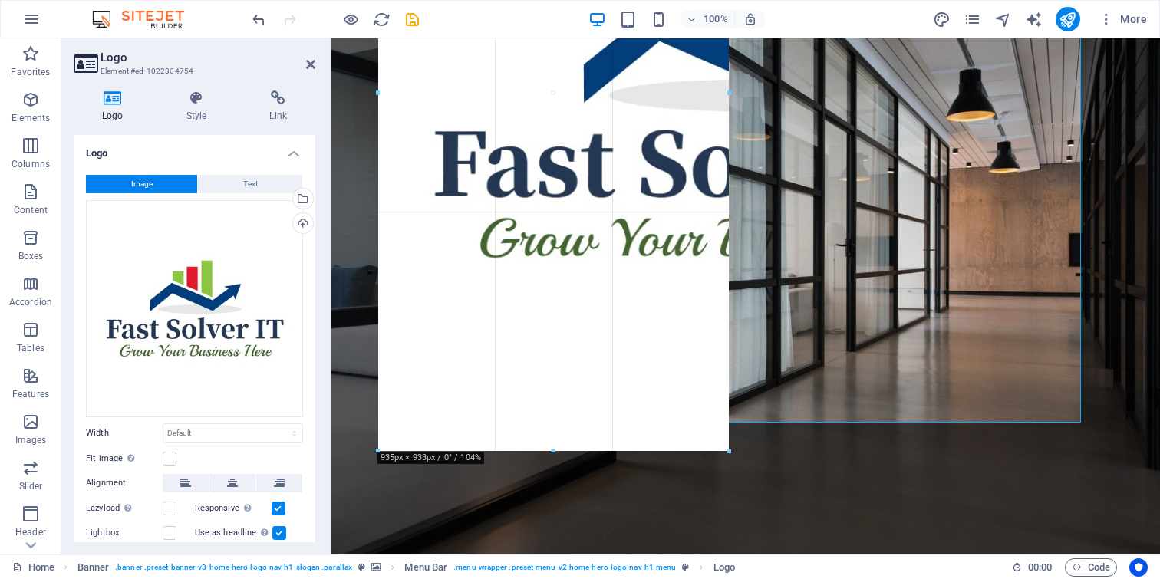
drag, startPoint x: 1104, startPoint y: 462, endPoint x: 506, endPoint y: 76, distance: 712.2
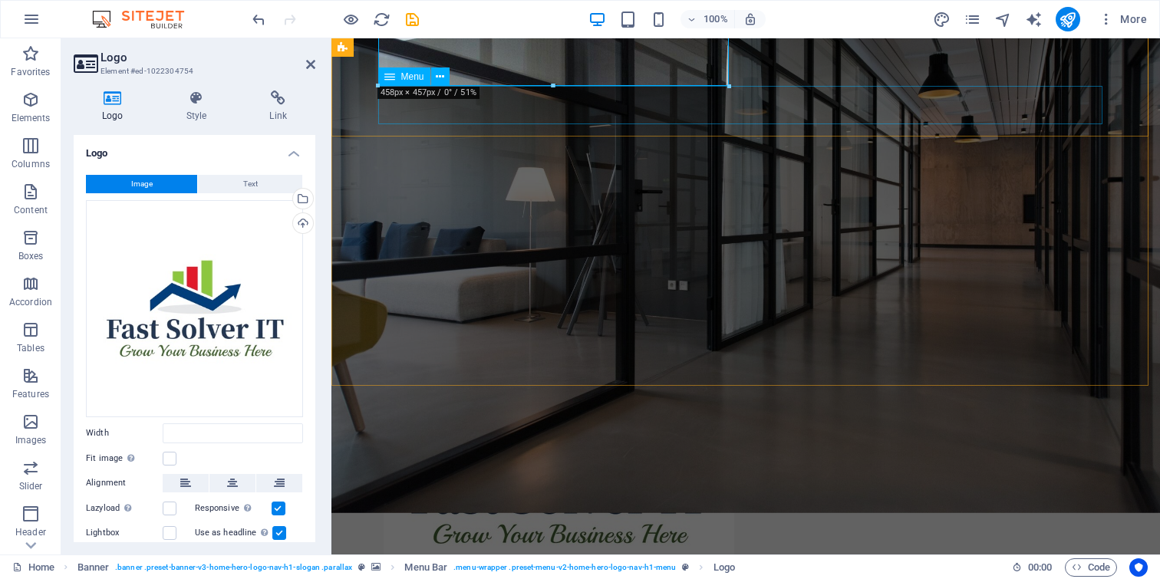
type input "457"
select select "px"
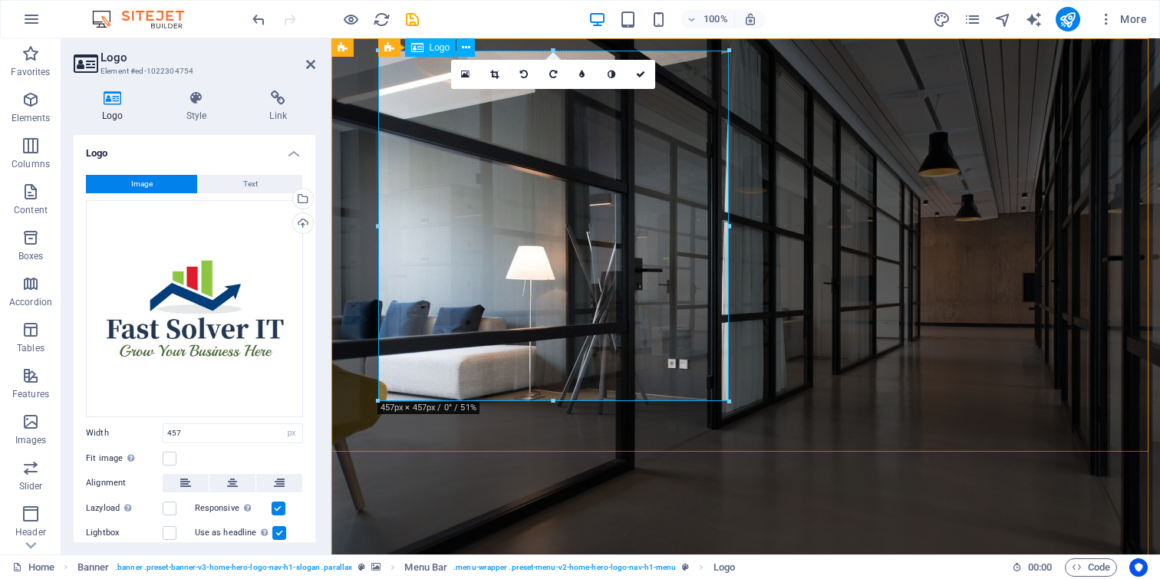
scroll to position [3, 0]
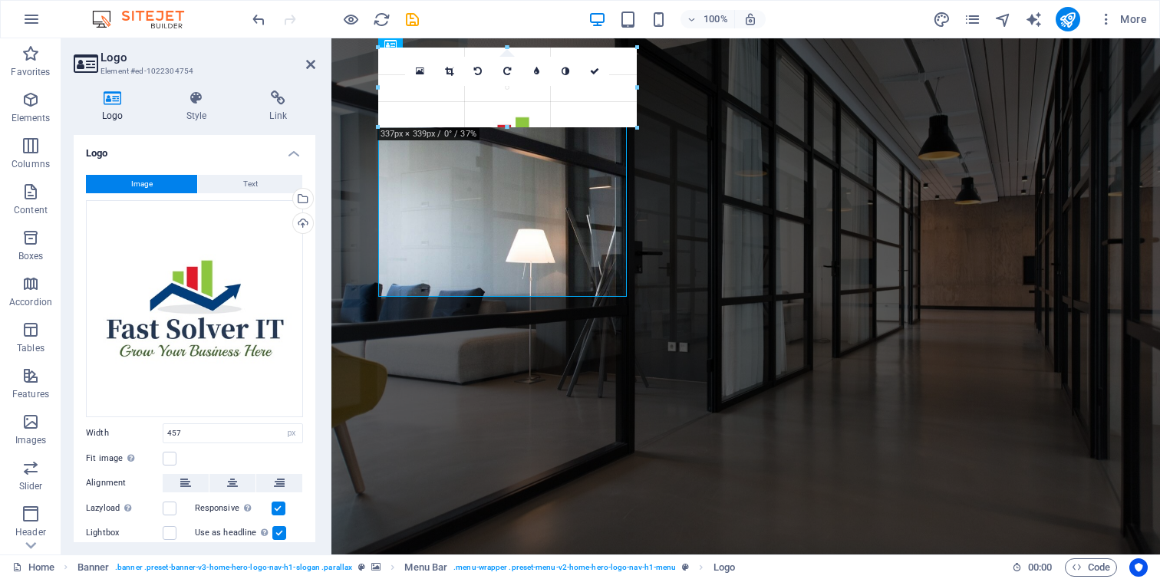
drag, startPoint x: 731, startPoint y: 399, endPoint x: 460, endPoint y: 98, distance: 404.8
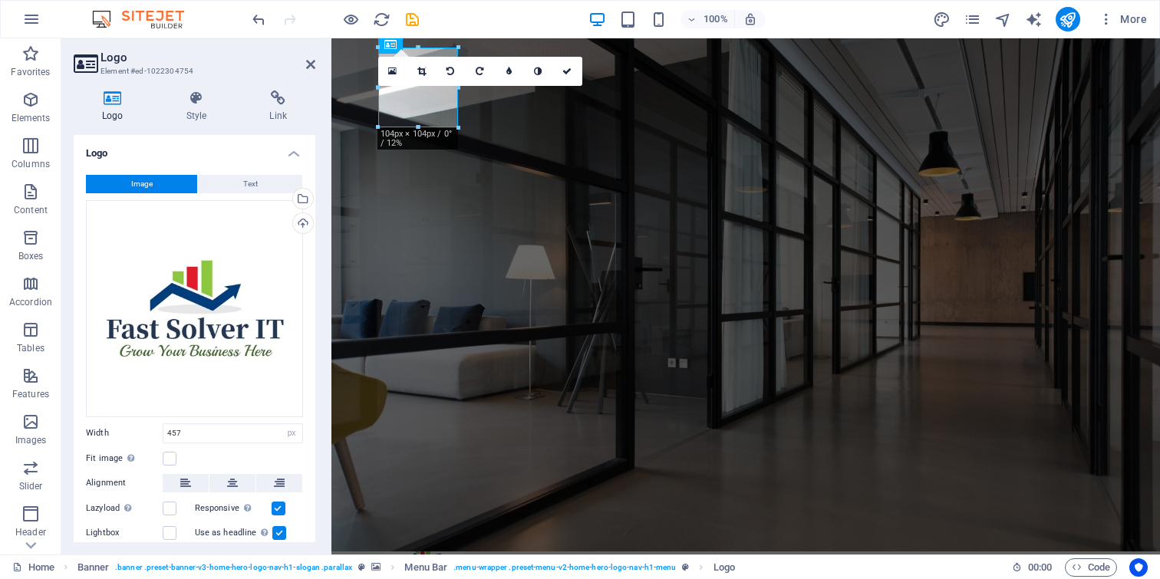
type input "104"
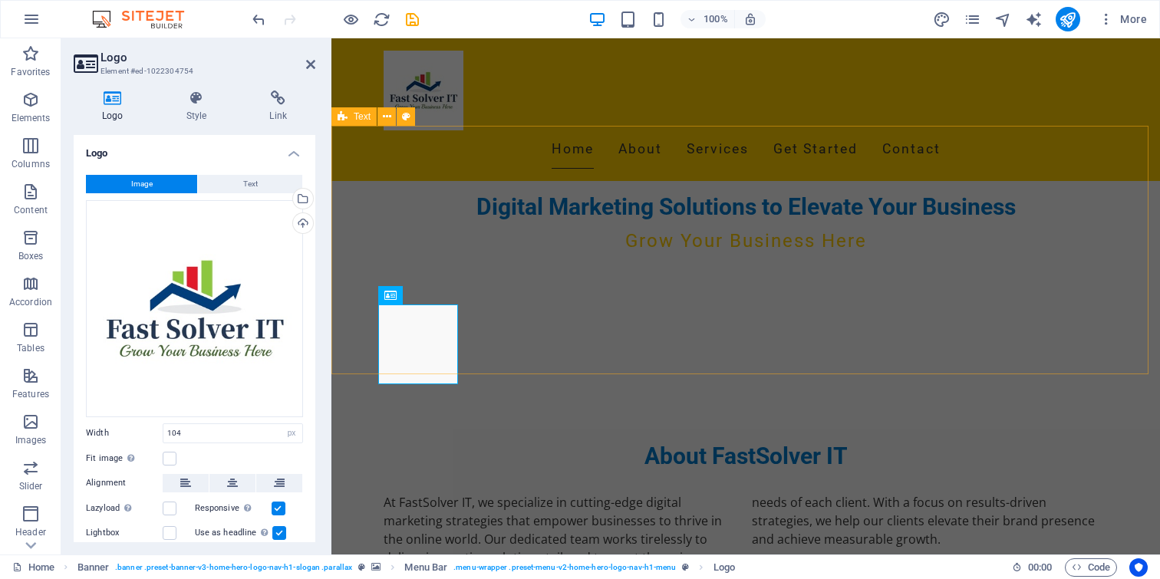
scroll to position [731, 0]
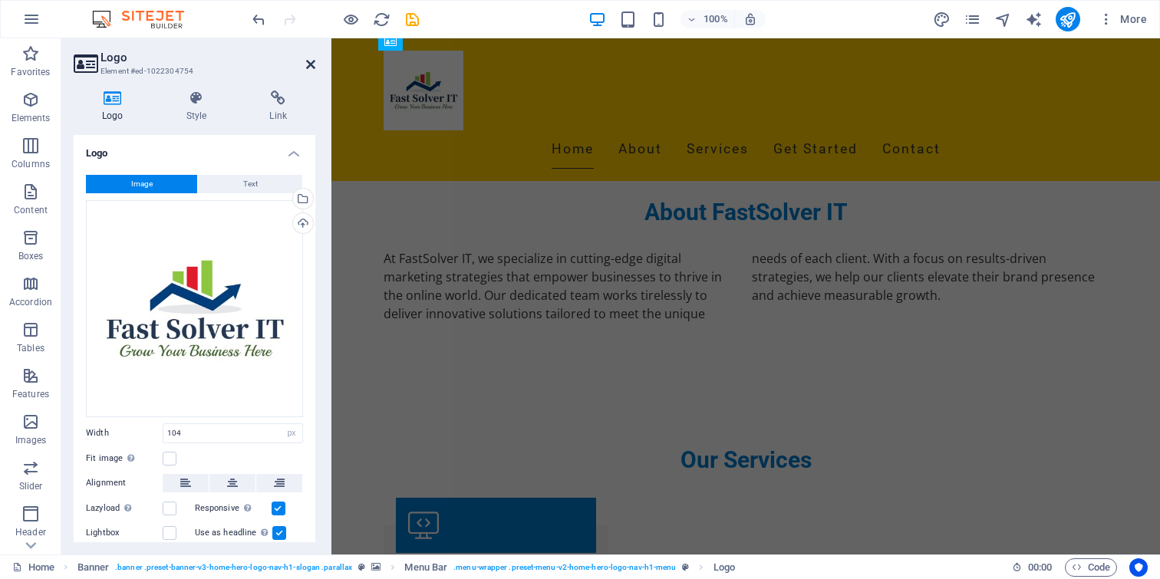
click at [310, 61] on icon at bounding box center [310, 64] width 9 height 12
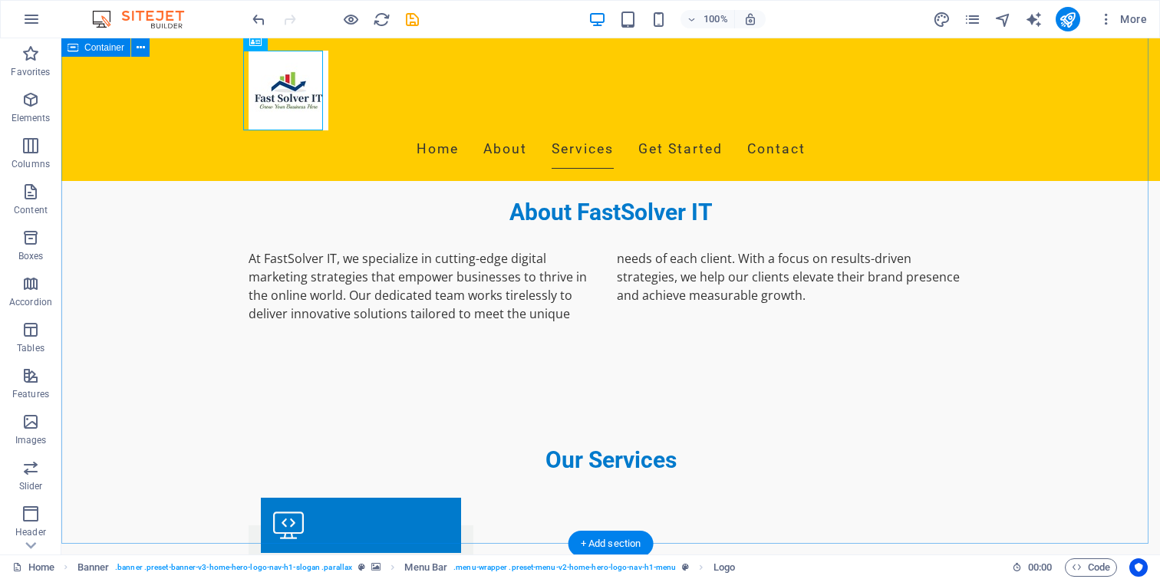
scroll to position [516, 0]
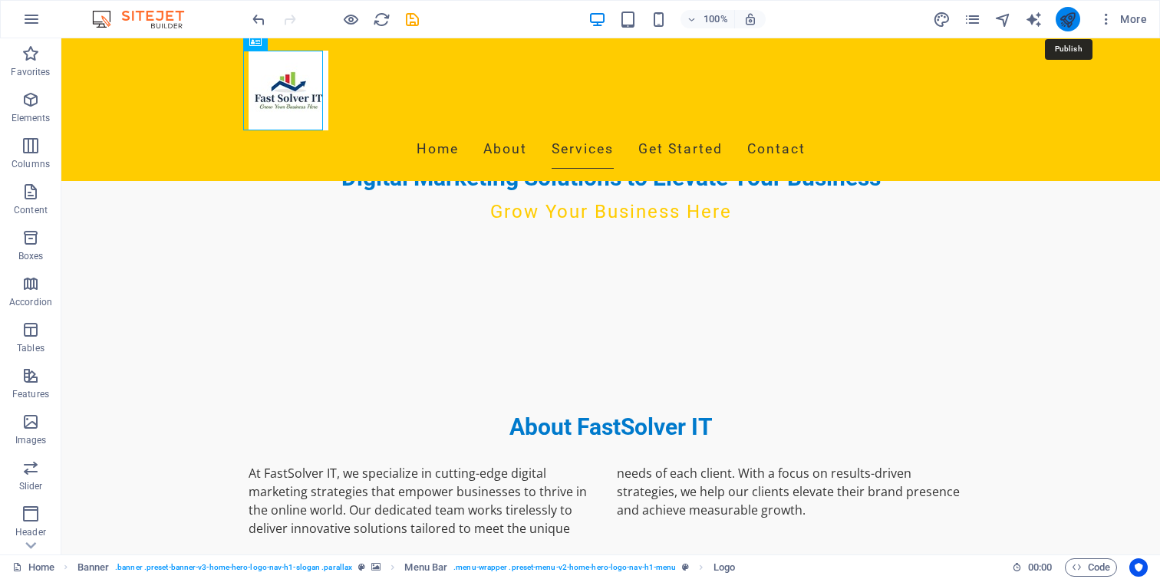
click at [1067, 21] on icon "publish" at bounding box center [1068, 20] width 18 height 18
checkbox input "false"
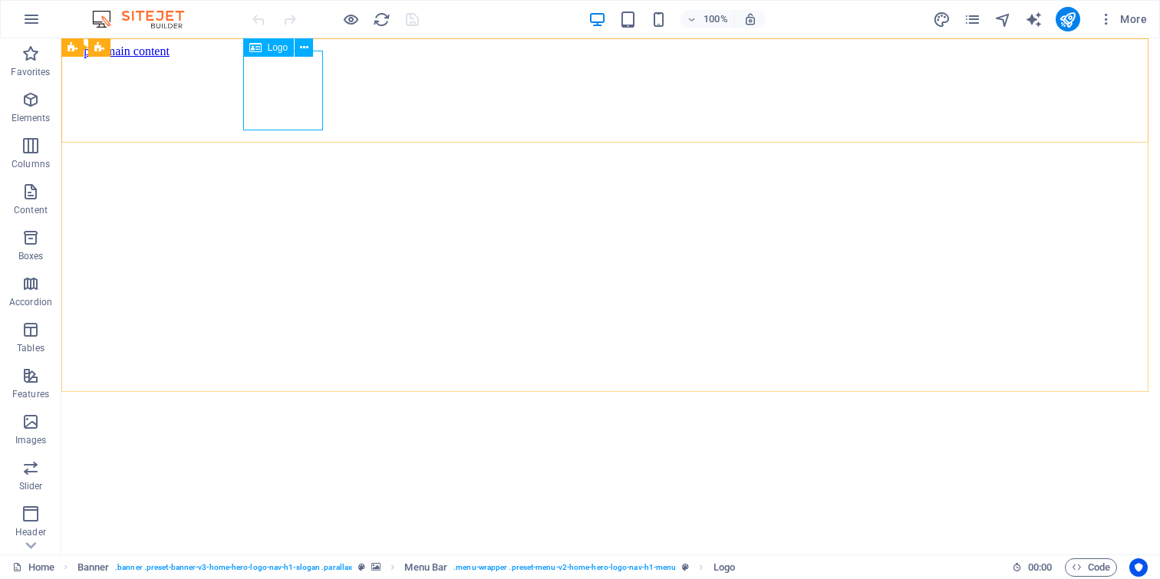
click at [275, 45] on span "Logo" at bounding box center [278, 47] width 21 height 9
select select "px"
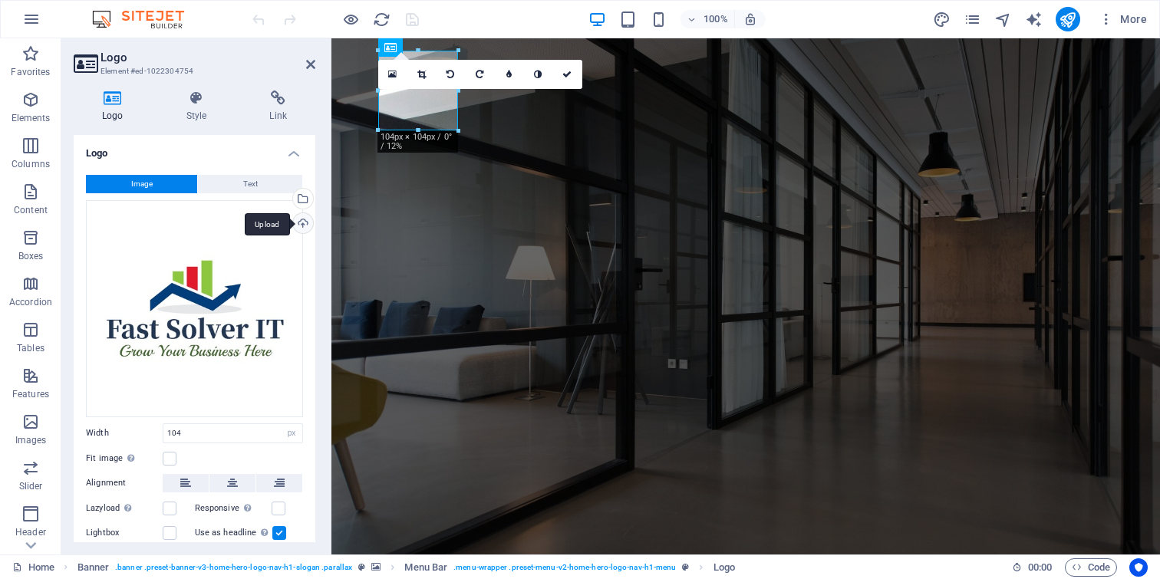
click at [299, 226] on div "Upload" at bounding box center [301, 224] width 23 height 23
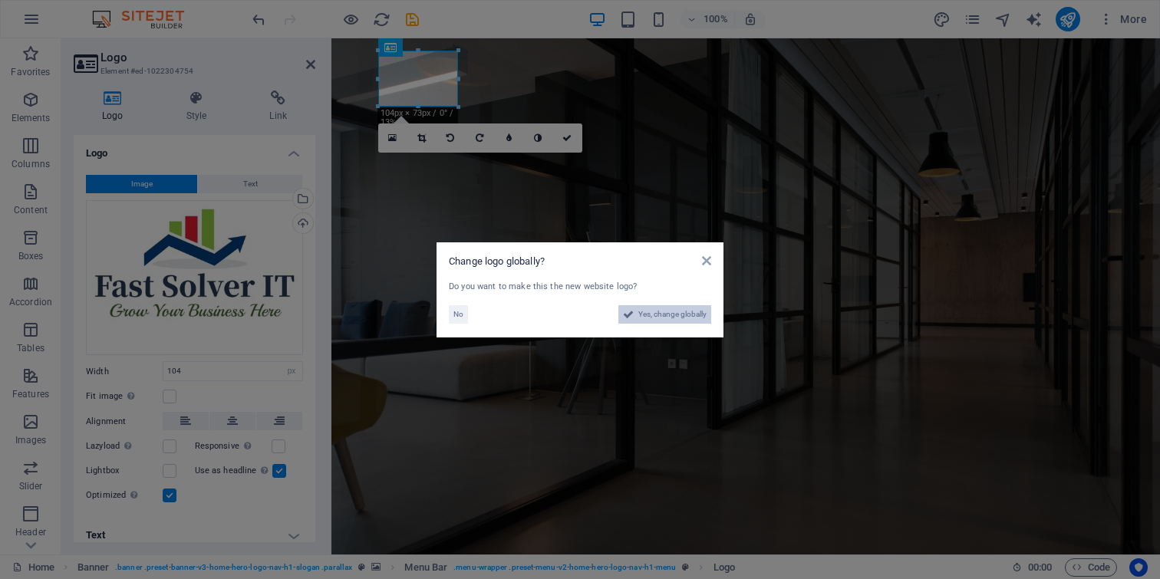
click at [667, 312] on span "Yes, change globally" at bounding box center [672, 314] width 68 height 18
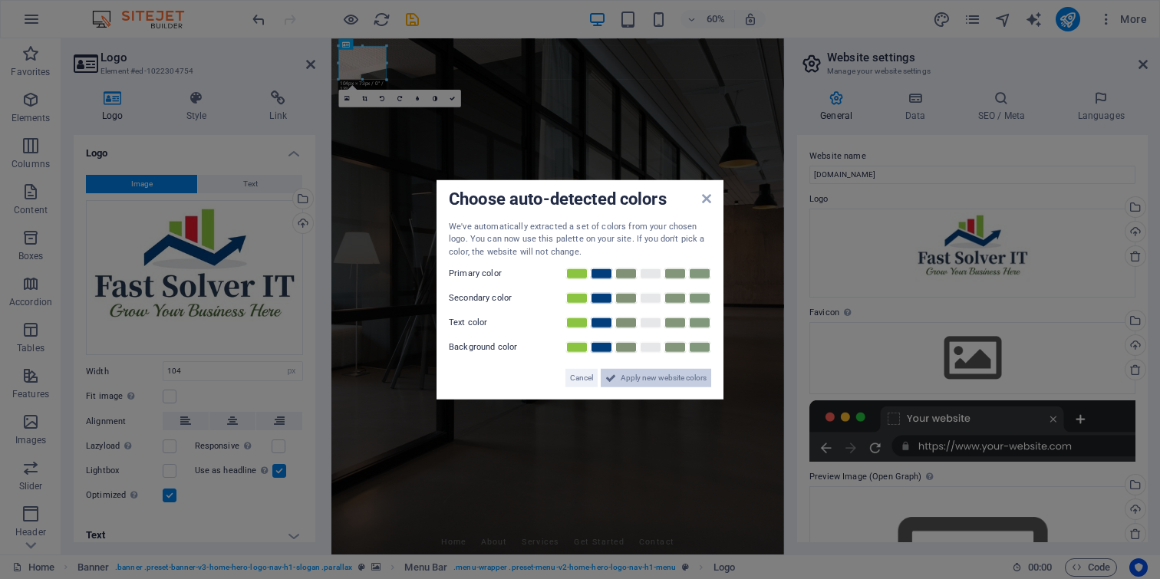
click at [651, 382] on span "Apply new website colors" at bounding box center [664, 378] width 86 height 18
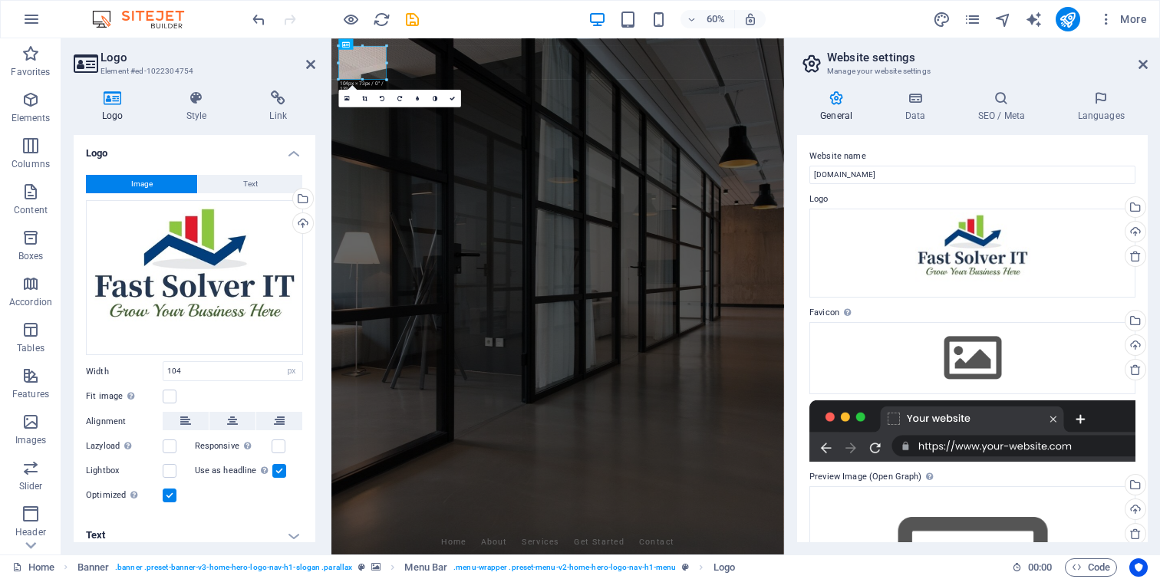
drag, startPoint x: 387, startPoint y: 62, endPoint x: 427, endPoint y: 64, distance: 40.7
click at [427, 64] on div "H2 Banner Container Banner Menu Bar Banner Menu Bar Logo H3 180 170 160 150 140…" at bounding box center [557, 296] width 453 height 516
drag, startPoint x: 381, startPoint y: 61, endPoint x: 101, endPoint y: 417, distance: 452.5
click at [381, 61] on icon at bounding box center [383, 60] width 5 height 5
click at [399, 62] on link at bounding box center [400, 60] width 18 height 18
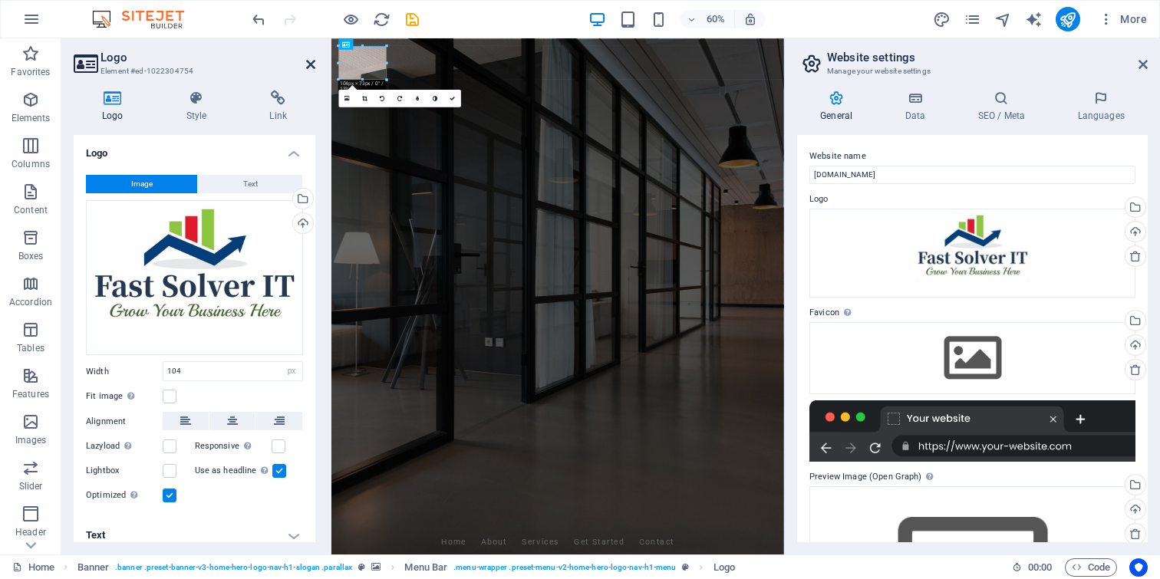
click at [309, 63] on icon at bounding box center [310, 64] width 9 height 12
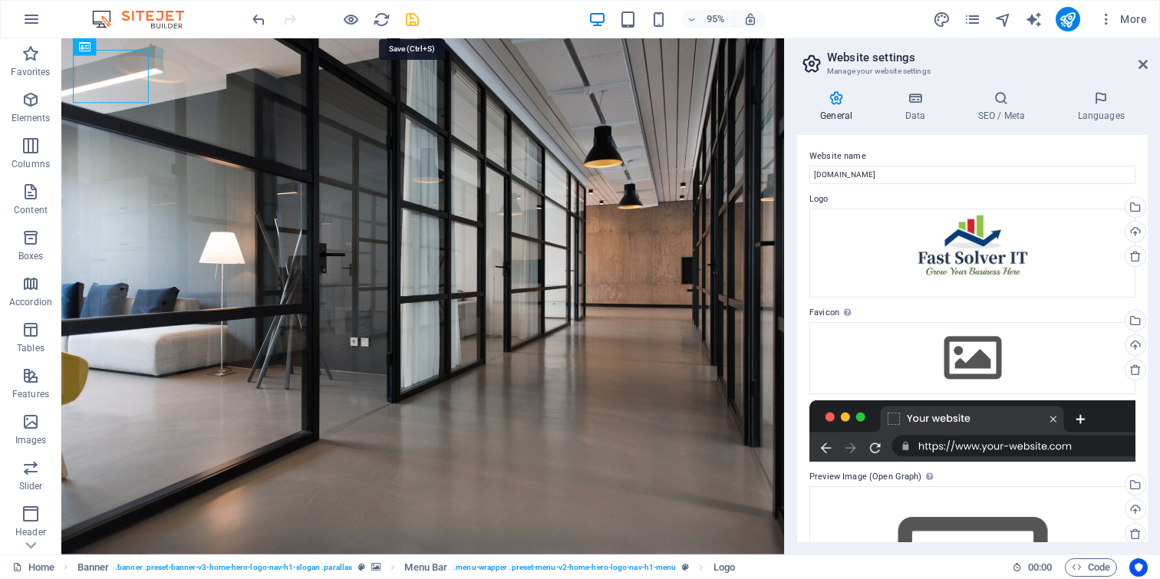
click at [419, 16] on icon "save" at bounding box center [413, 20] width 18 height 18
checkbox input "false"
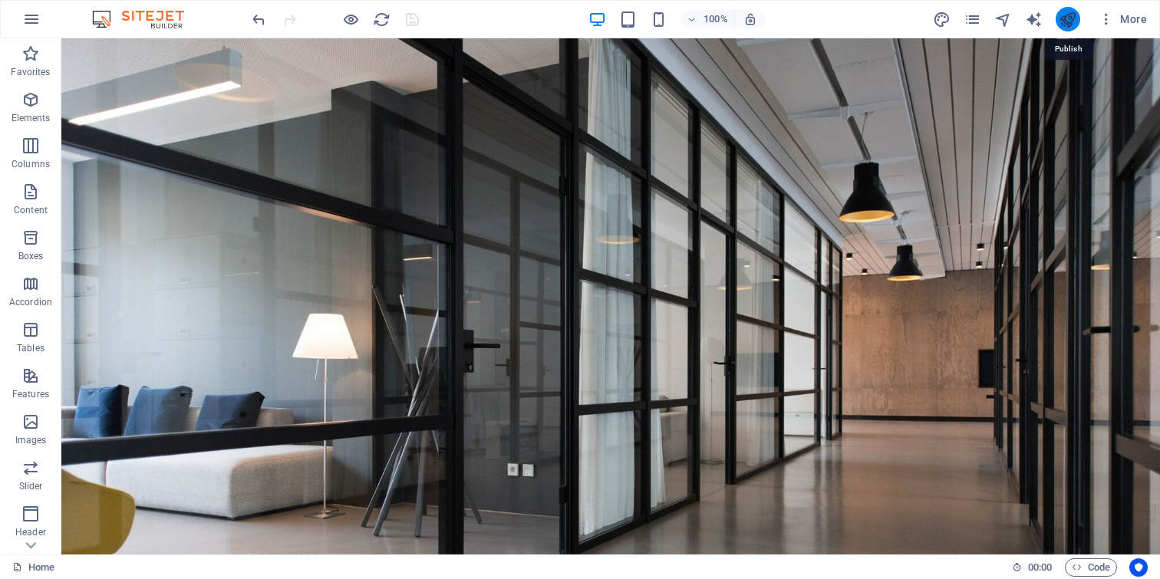
drag, startPoint x: 1070, startPoint y: 21, endPoint x: 421, endPoint y: 233, distance: 682.9
click at [1070, 21] on icon "publish" at bounding box center [1068, 20] width 18 height 18
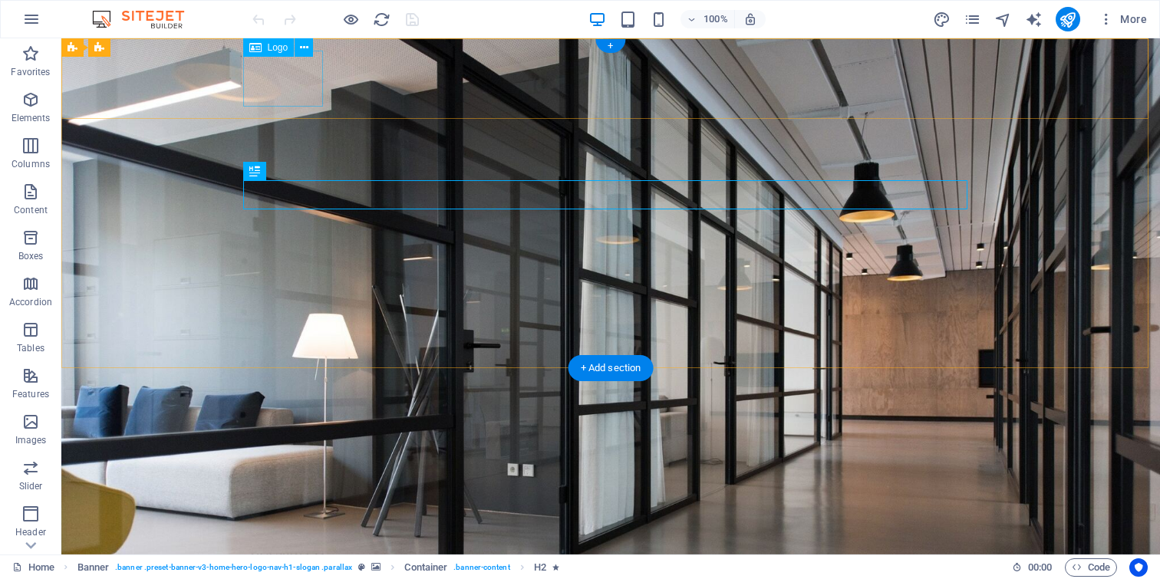
drag, startPoint x: 297, startPoint y: 78, endPoint x: 350, endPoint y: 94, distance: 55.1
click at [297, 521] on div at bounding box center [611, 549] width 724 height 56
click at [279, 521] on div at bounding box center [611, 549] width 724 height 56
select select "px"
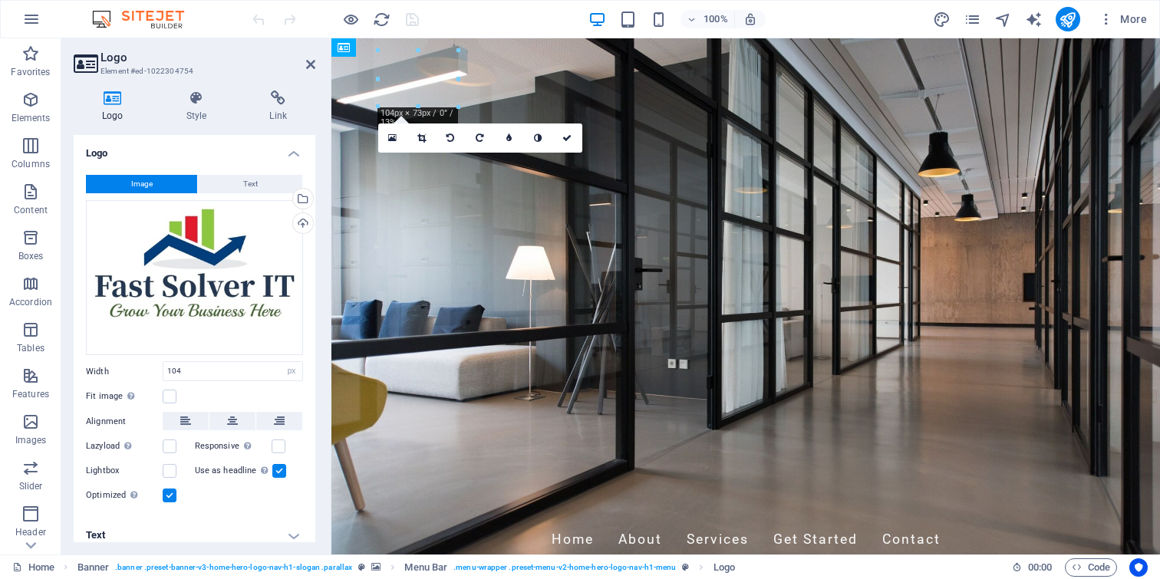
drag, startPoint x: 413, startPoint y: 81, endPoint x: 496, endPoint y: 78, distance: 82.9
drag, startPoint x: 457, startPoint y: 78, endPoint x: 543, endPoint y: 79, distance: 85.2
click at [405, 559] on div at bounding box center [746, 587] width 724 height 56
drag, startPoint x: 405, startPoint y: 74, endPoint x: 512, endPoint y: 80, distance: 106.8
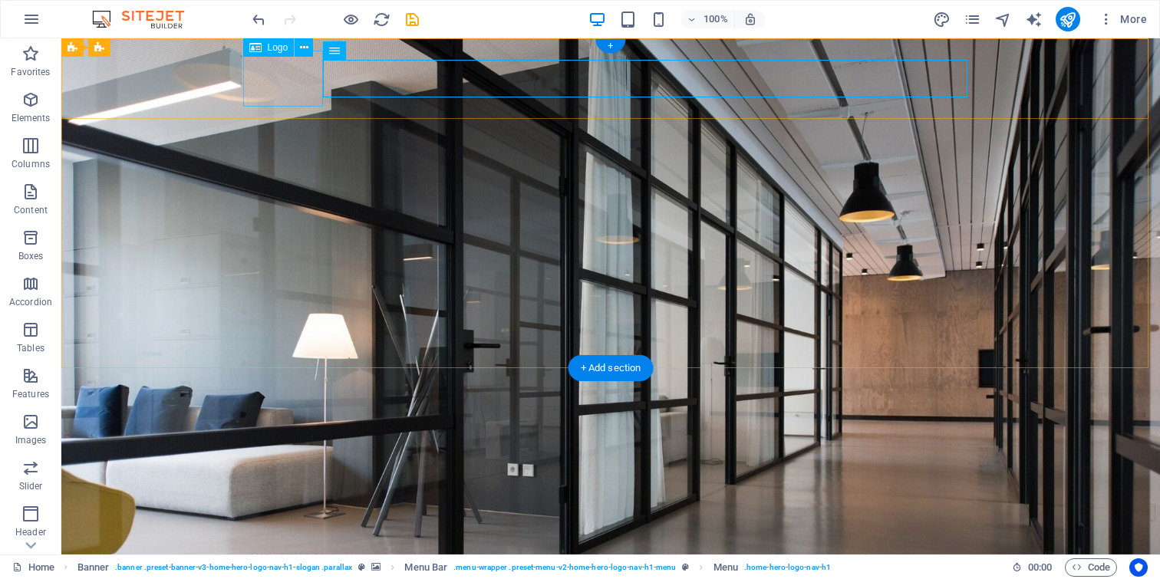
click at [292, 521] on div at bounding box center [611, 549] width 724 height 56
click at [355, 50] on span "Menu" at bounding box center [357, 50] width 23 height 9
click at [361, 53] on span "Menu" at bounding box center [357, 50] width 23 height 9
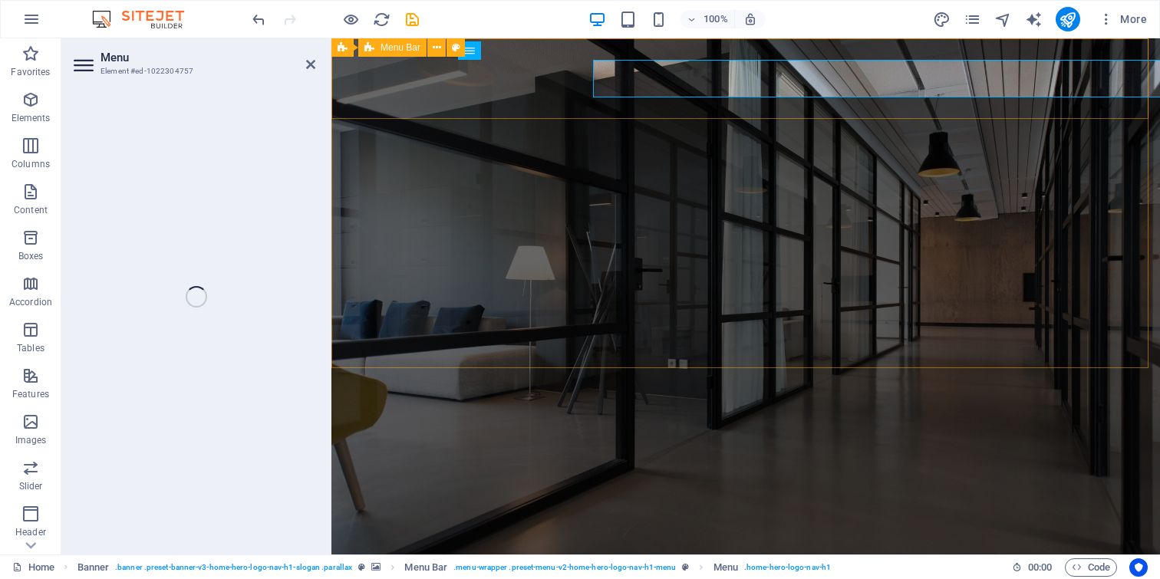
select select
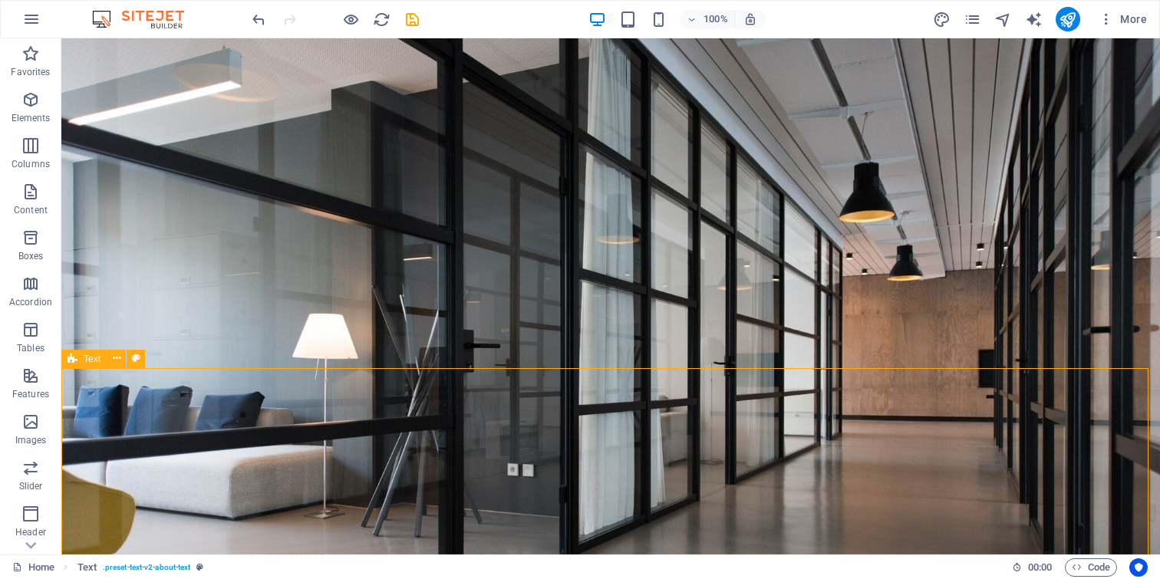
click at [310, 521] on div at bounding box center [611, 549] width 724 height 56
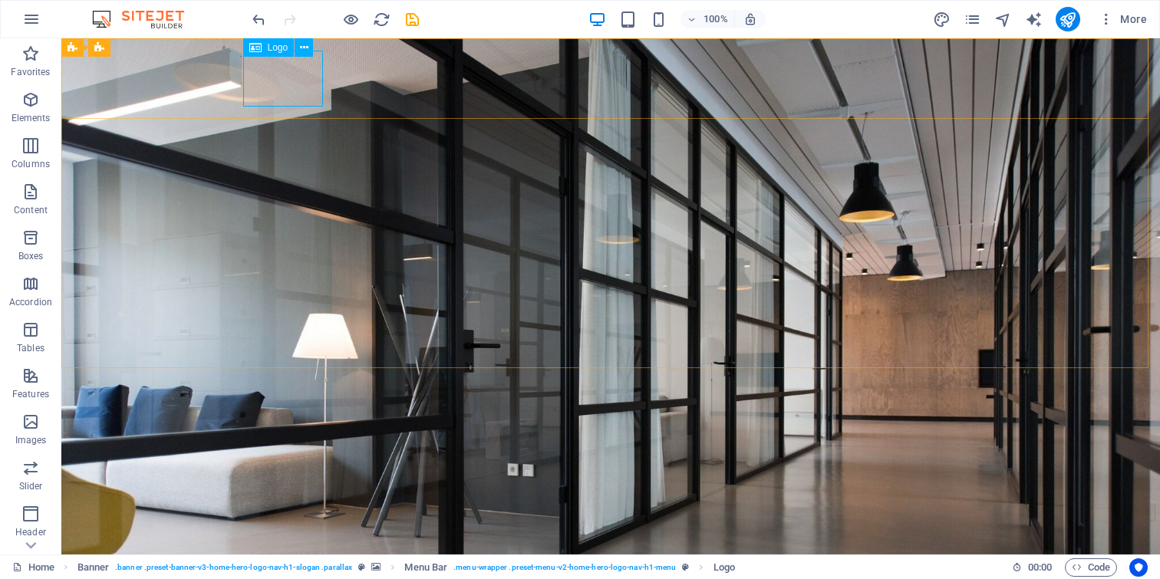
click at [278, 50] on span "Logo" at bounding box center [278, 47] width 21 height 9
click at [276, 51] on span "Logo" at bounding box center [278, 47] width 21 height 9
click at [279, 51] on span "Logo" at bounding box center [278, 47] width 21 height 9
select select "px"
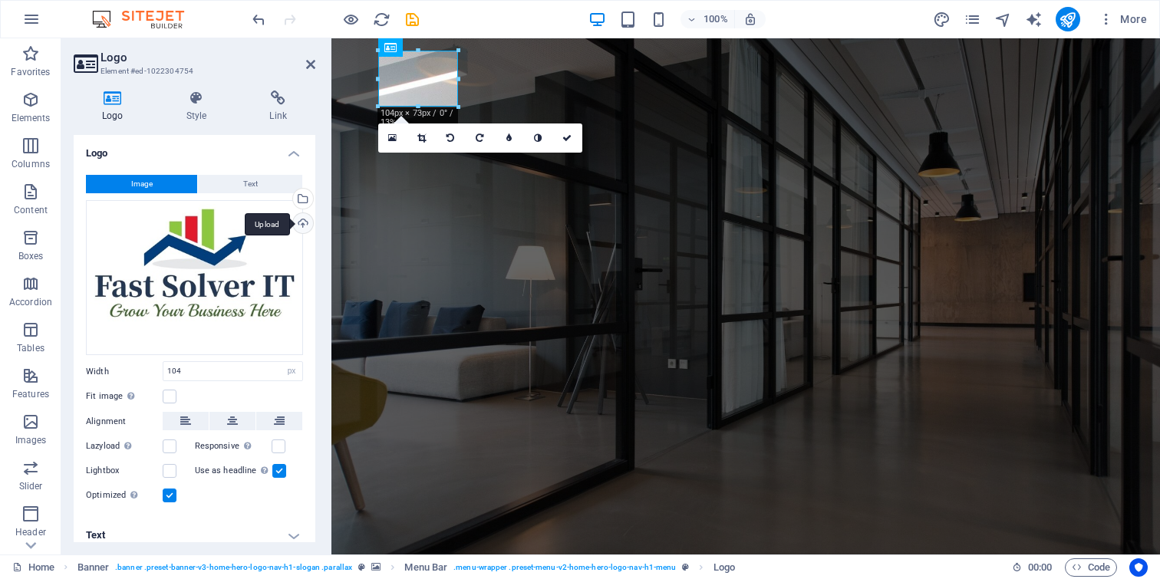
click at [297, 225] on div "Upload" at bounding box center [301, 224] width 23 height 23
click at [290, 197] on div "Select files from the file manager, stock photos, or upload file(s)" at bounding box center [240, 200] width 100 height 58
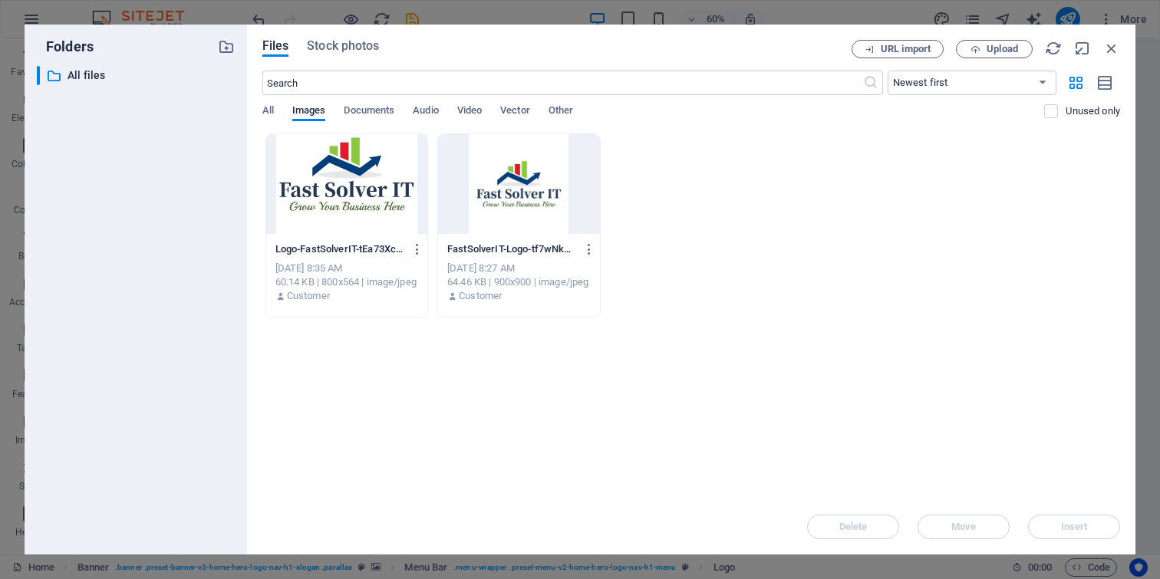
click at [483, 197] on div at bounding box center [518, 184] width 161 height 100
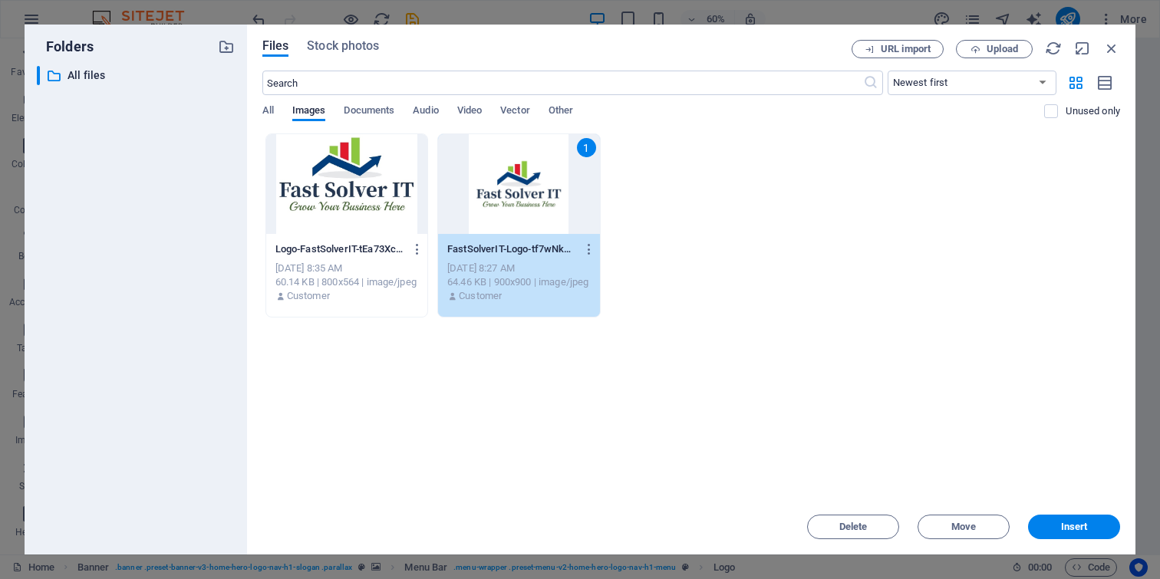
click at [506, 187] on div "1" at bounding box center [518, 184] width 161 height 100
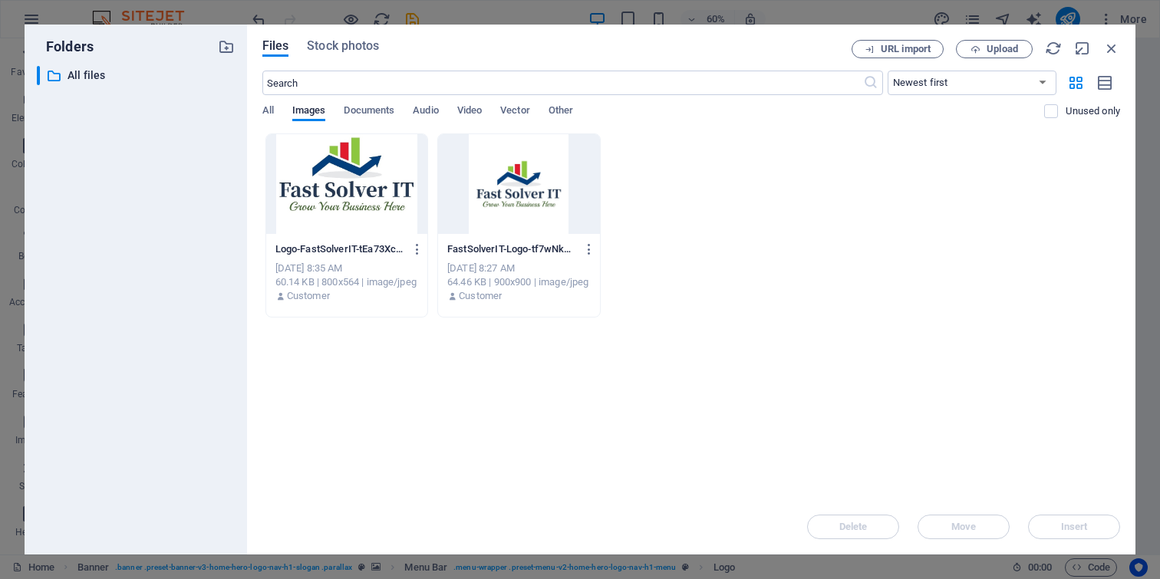
click at [505, 188] on div at bounding box center [518, 184] width 161 height 100
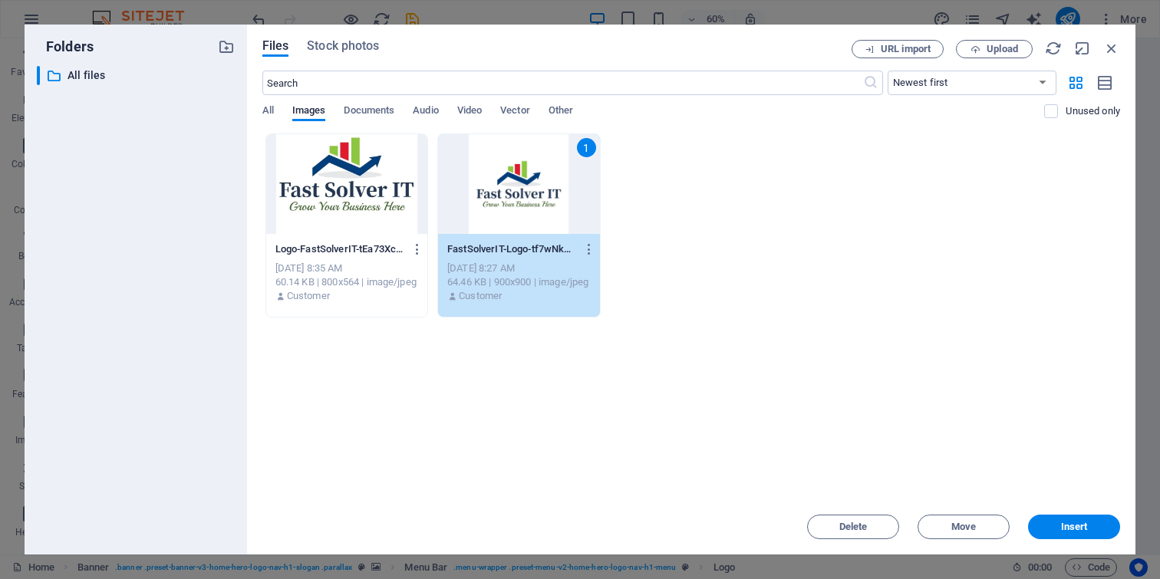
click at [527, 183] on div "1" at bounding box center [518, 184] width 161 height 100
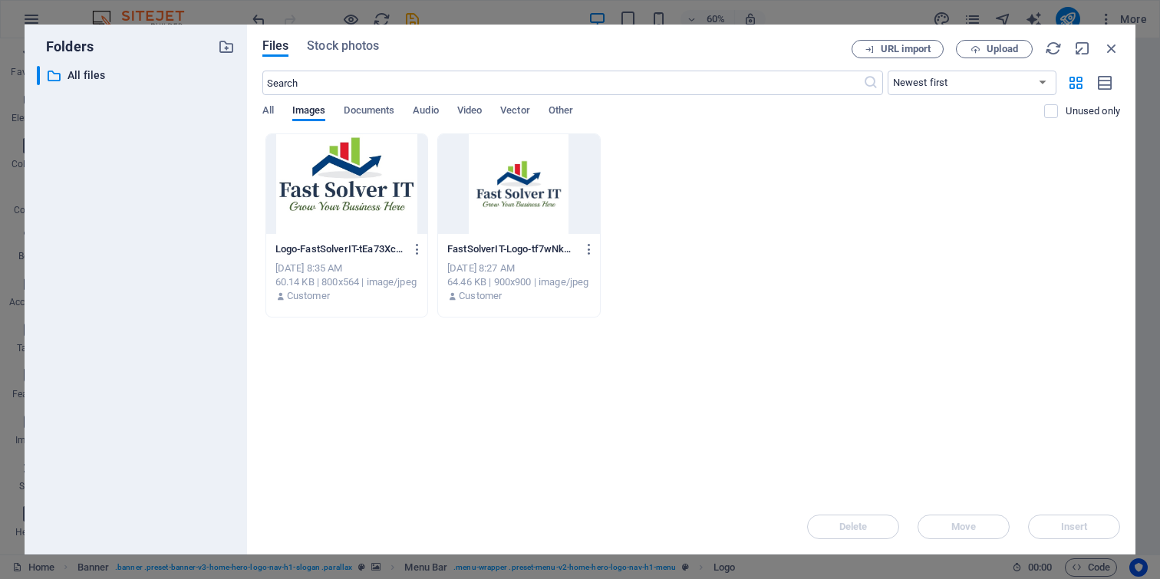
click at [527, 183] on div at bounding box center [518, 184] width 161 height 100
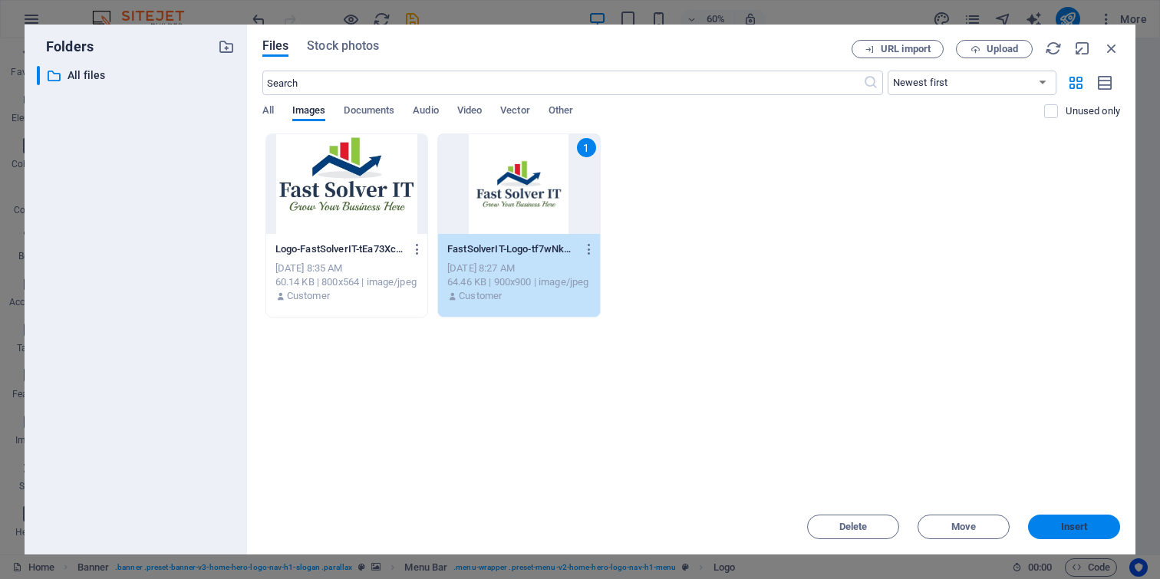
drag, startPoint x: 1084, startPoint y: 527, endPoint x: 263, endPoint y: 269, distance: 860.1
click at [1084, 527] on span "Insert" at bounding box center [1074, 527] width 27 height 9
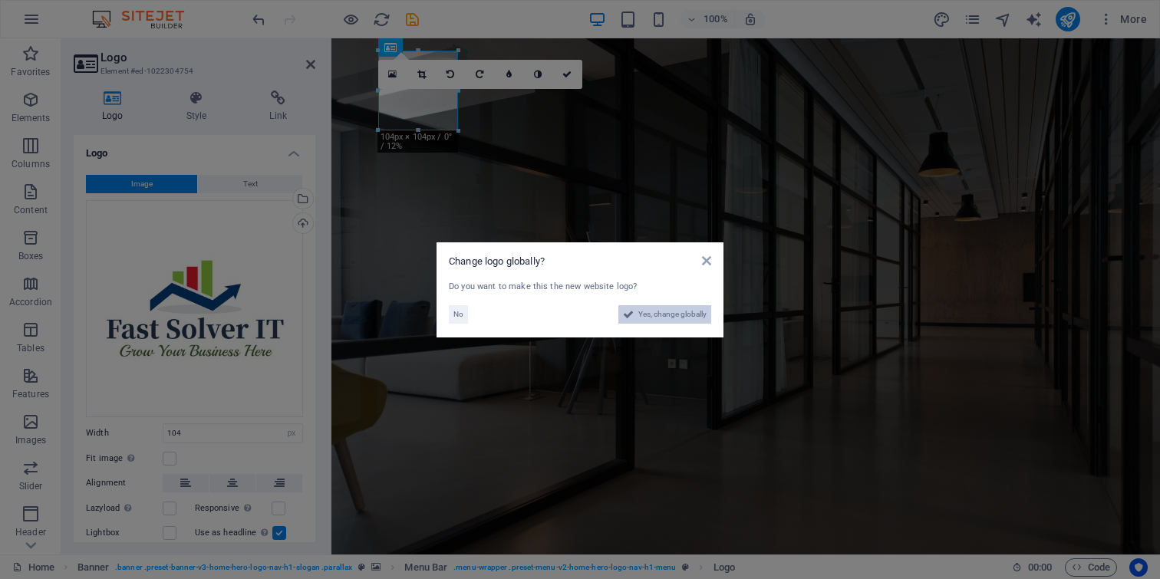
click at [645, 315] on span "Yes, change globally" at bounding box center [672, 314] width 68 height 18
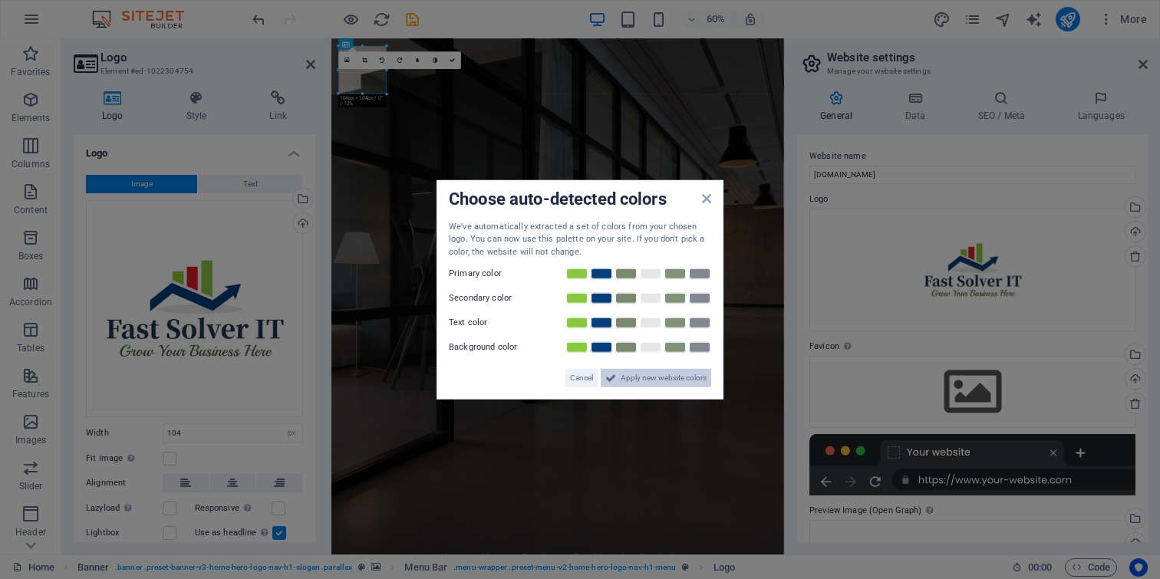
drag, startPoint x: 688, startPoint y: 374, endPoint x: 200, endPoint y: 180, distance: 524.8
click at [688, 374] on span "Apply new website colors" at bounding box center [664, 378] width 86 height 18
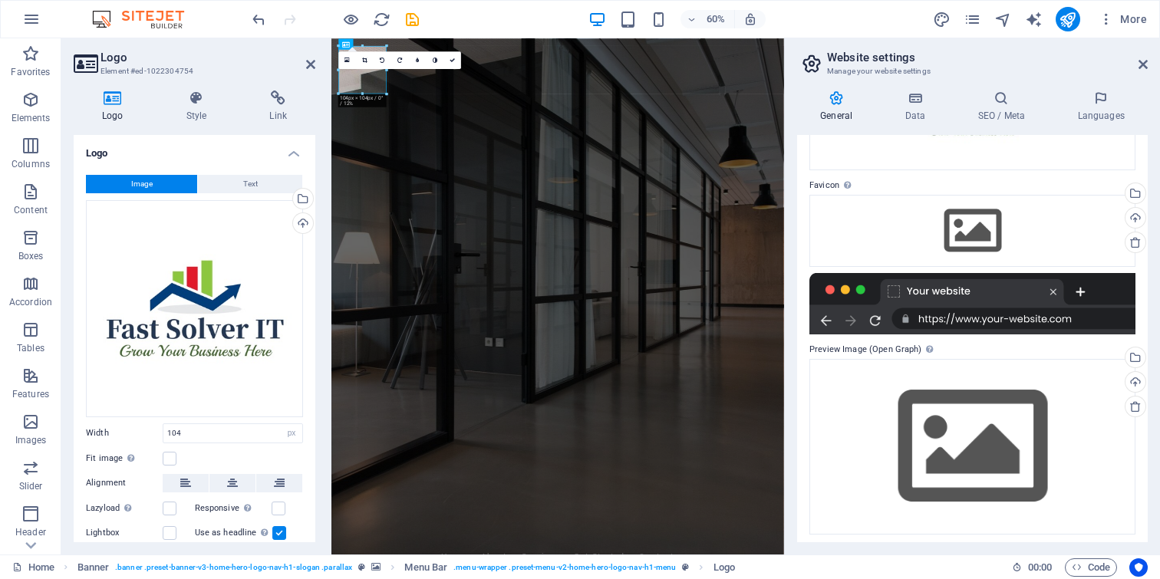
scroll to position [166, 0]
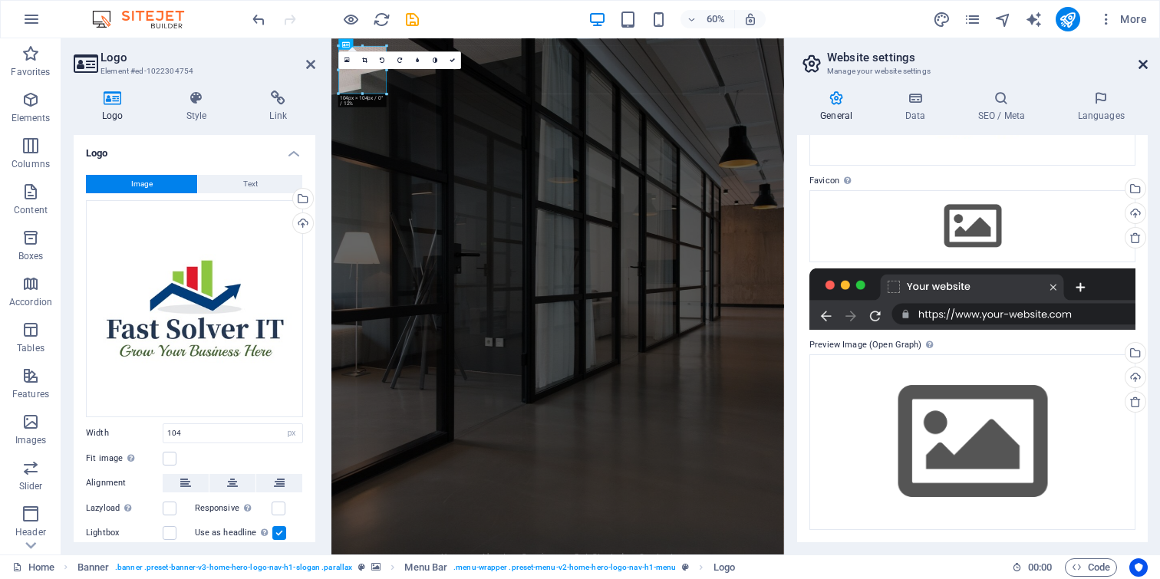
drag, startPoint x: 1143, startPoint y: 61, endPoint x: 21, endPoint y: 172, distance: 1126.6
click at [1143, 61] on icon at bounding box center [1143, 64] width 9 height 12
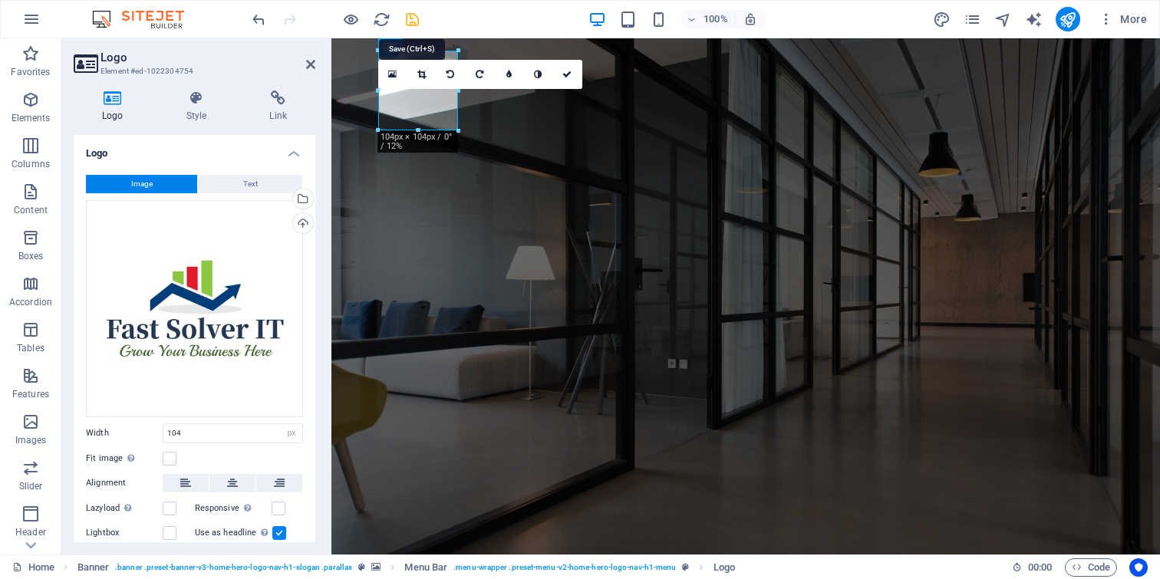
click at [414, 15] on icon "save" at bounding box center [413, 20] width 18 height 18
checkbox input "false"
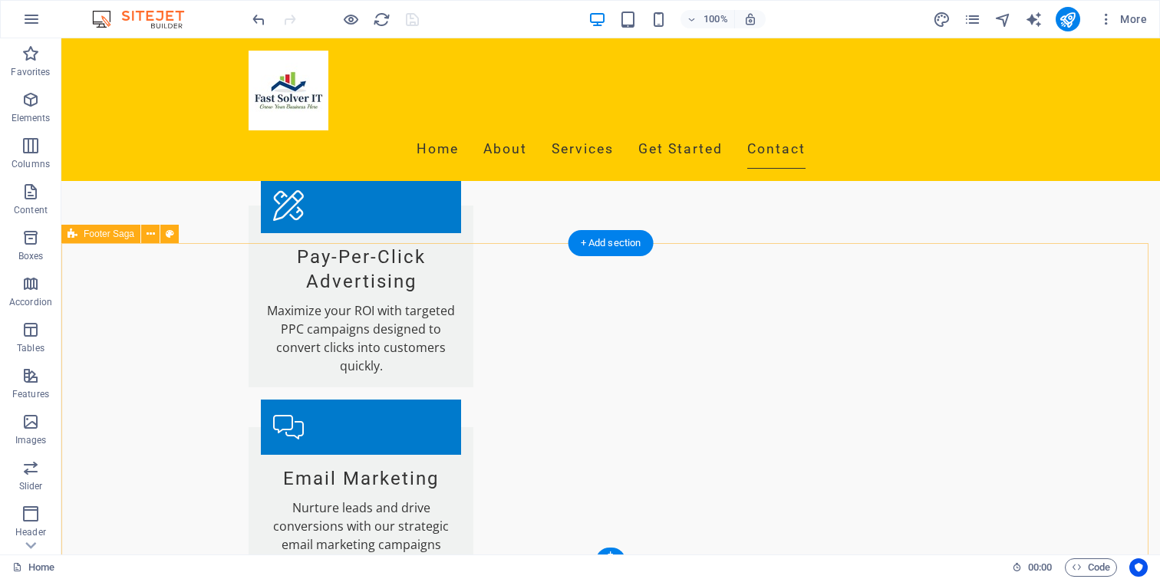
scroll to position [1727, 0]
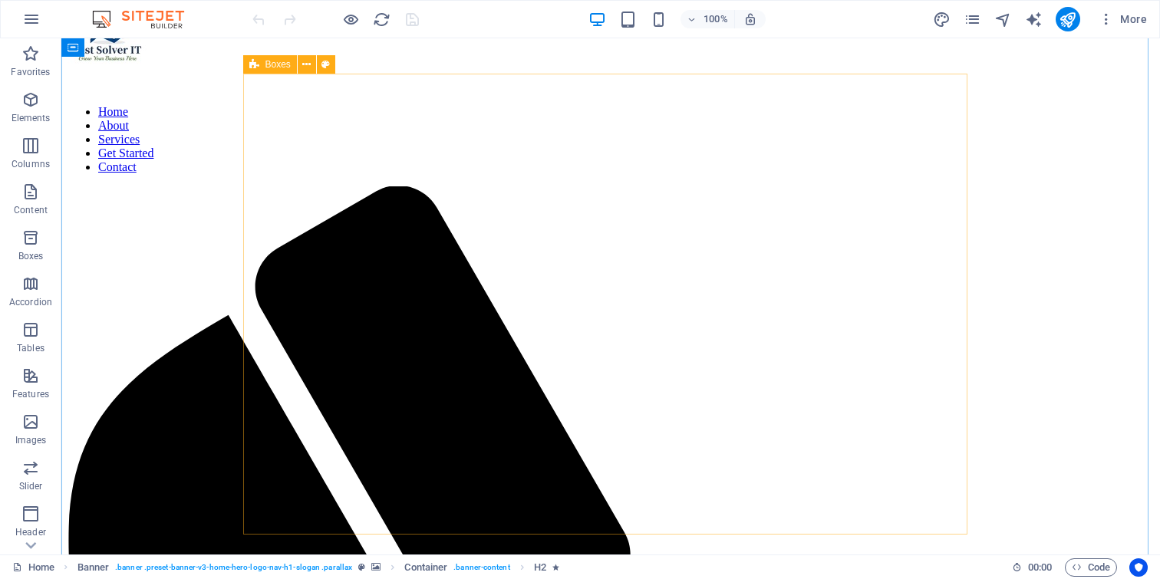
scroll to position [1727, 0]
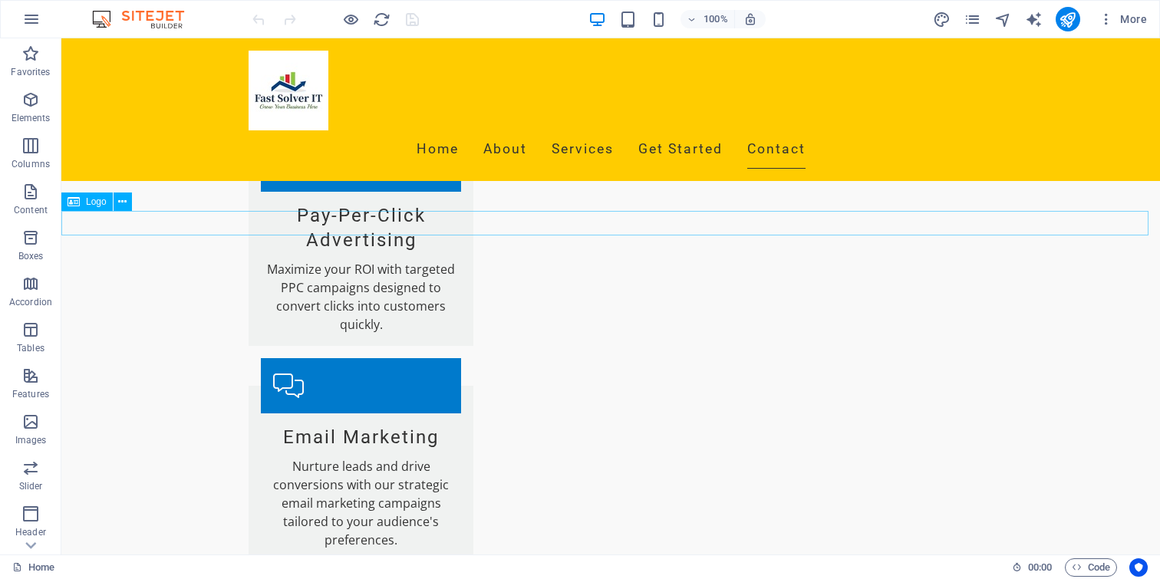
drag, startPoint x: 143, startPoint y: 224, endPoint x: 192, endPoint y: 242, distance: 51.7
click at [124, 203] on icon at bounding box center [122, 202] width 8 height 16
click at [126, 199] on icon at bounding box center [122, 202] width 8 height 16
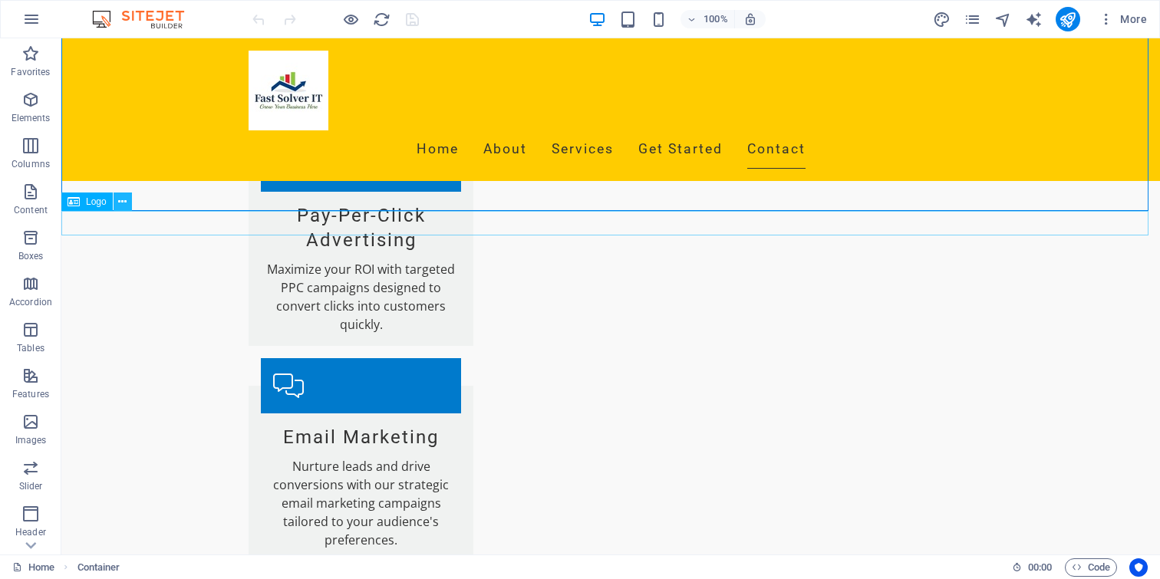
click at [119, 203] on icon at bounding box center [122, 202] width 8 height 16
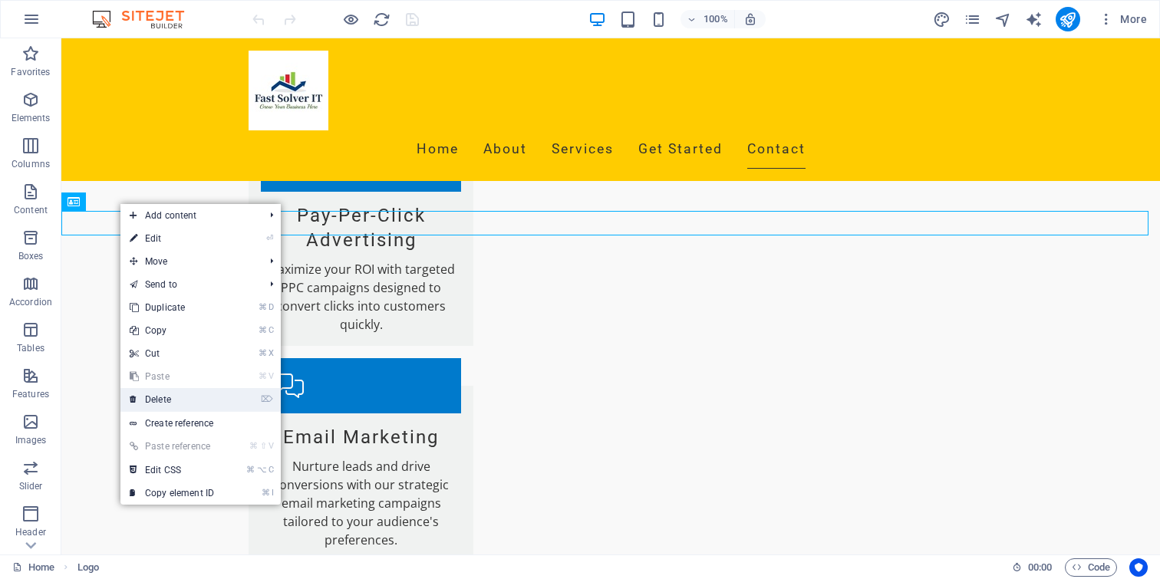
click at [171, 397] on link "⌦ Delete" at bounding box center [171, 399] width 103 height 23
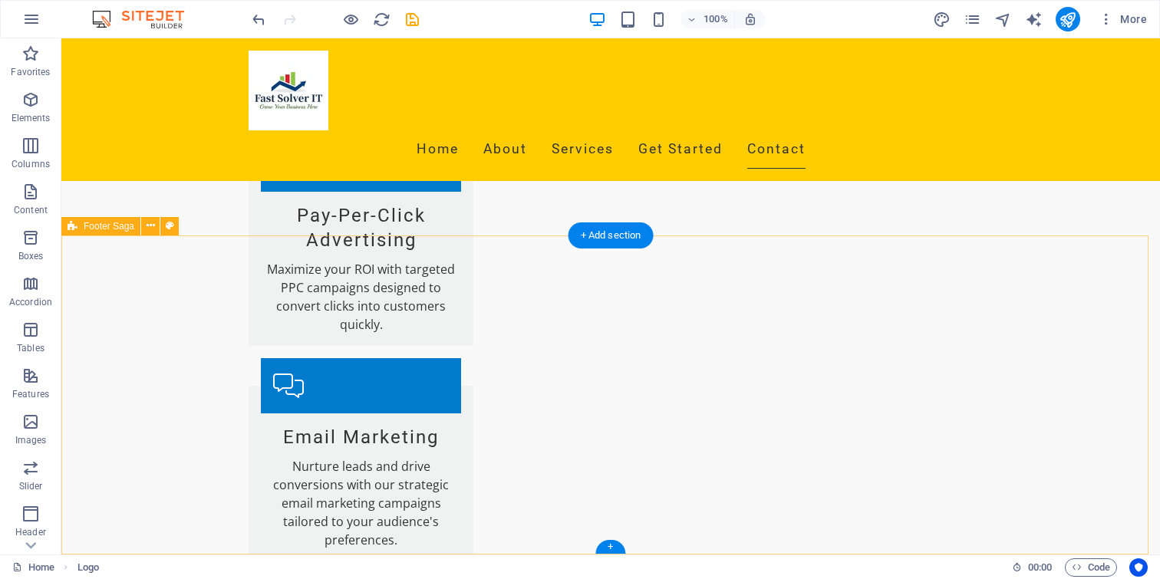
scroll to position [1702, 0]
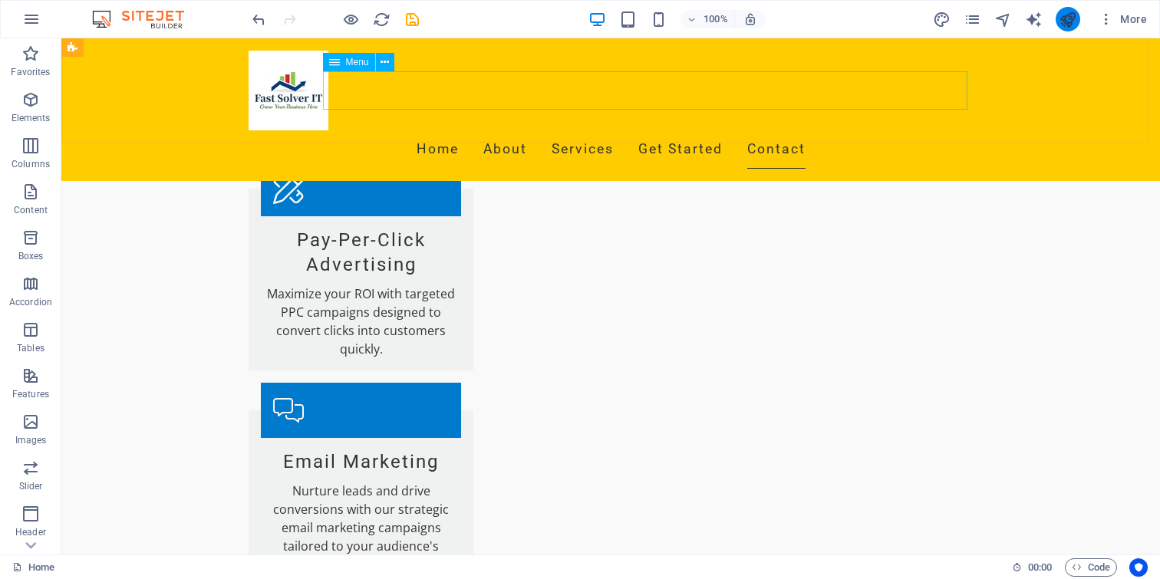
click at [1070, 20] on icon "publish" at bounding box center [1068, 20] width 18 height 18
click at [1068, 21] on icon "publish" at bounding box center [1068, 20] width 18 height 18
checkbox input "false"
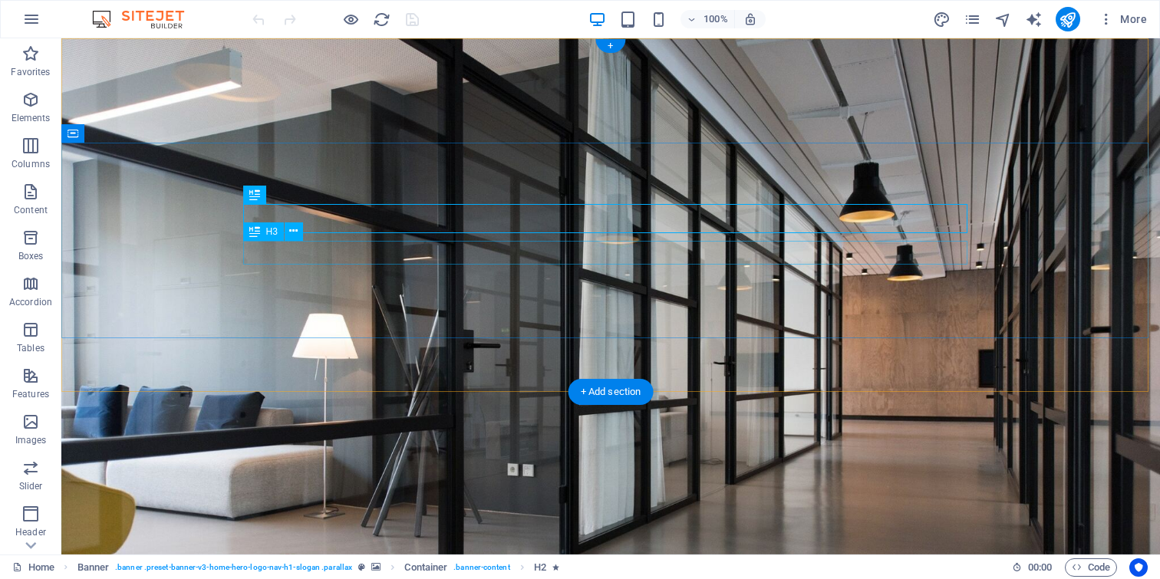
click at [302, 526] on div at bounding box center [611, 566] width 724 height 80
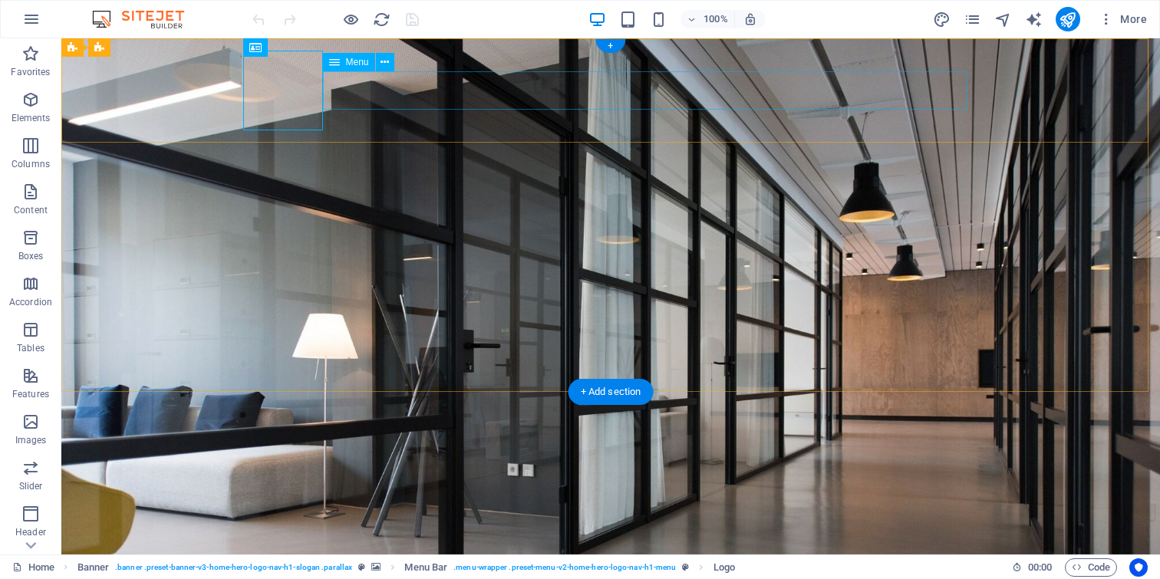
click at [387, 65] on icon at bounding box center [385, 62] width 8 height 16
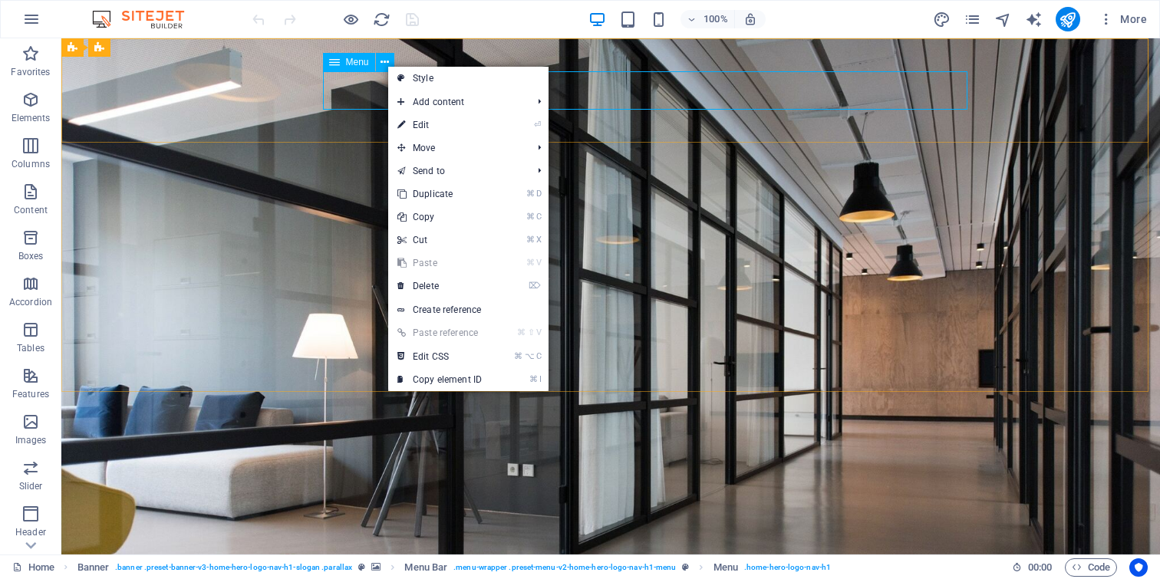
click at [338, 65] on icon at bounding box center [334, 62] width 11 height 18
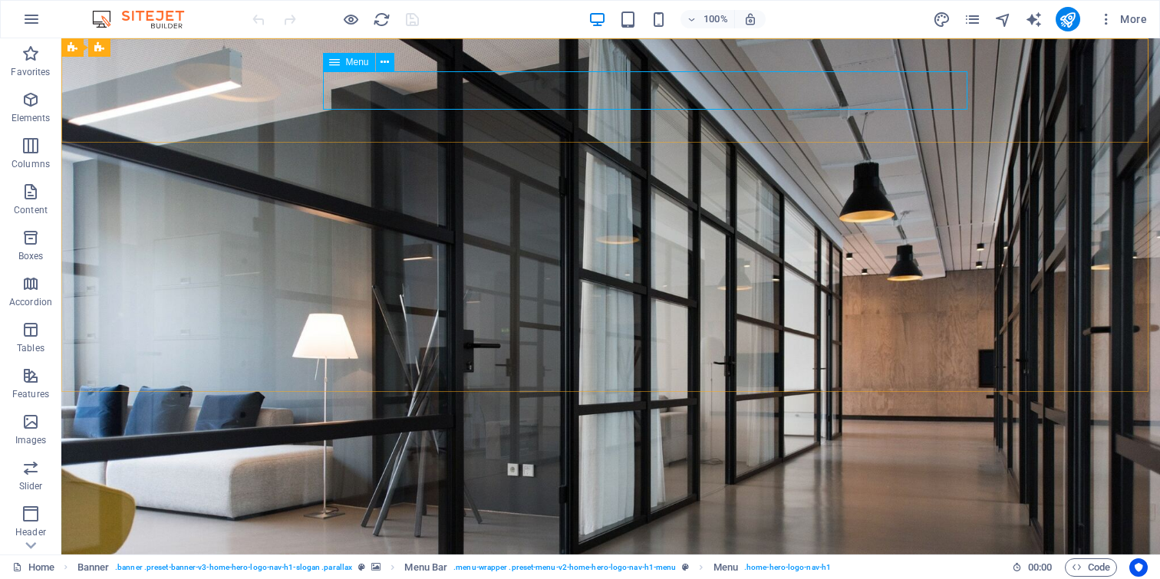
click at [374, 61] on div "Menu" at bounding box center [349, 62] width 52 height 18
click at [359, 62] on span "Menu" at bounding box center [357, 62] width 23 height 9
click at [89, 514] on div "Home About Services Get Started Contact" at bounding box center [610, 585] width 1099 height 143
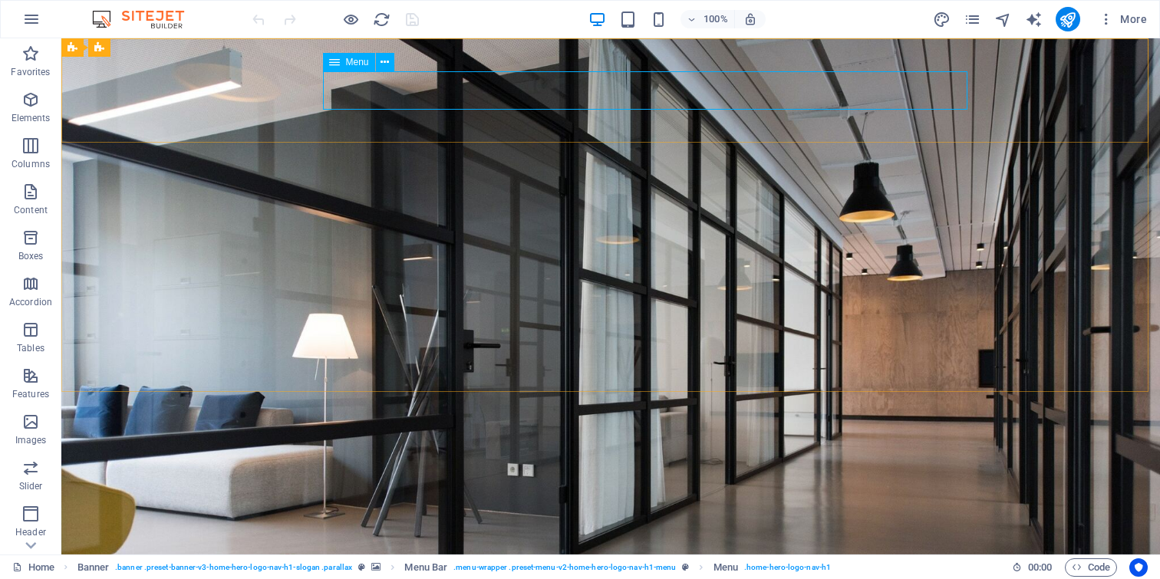
click at [249, 526] on div at bounding box center [611, 566] width 724 height 80
select select
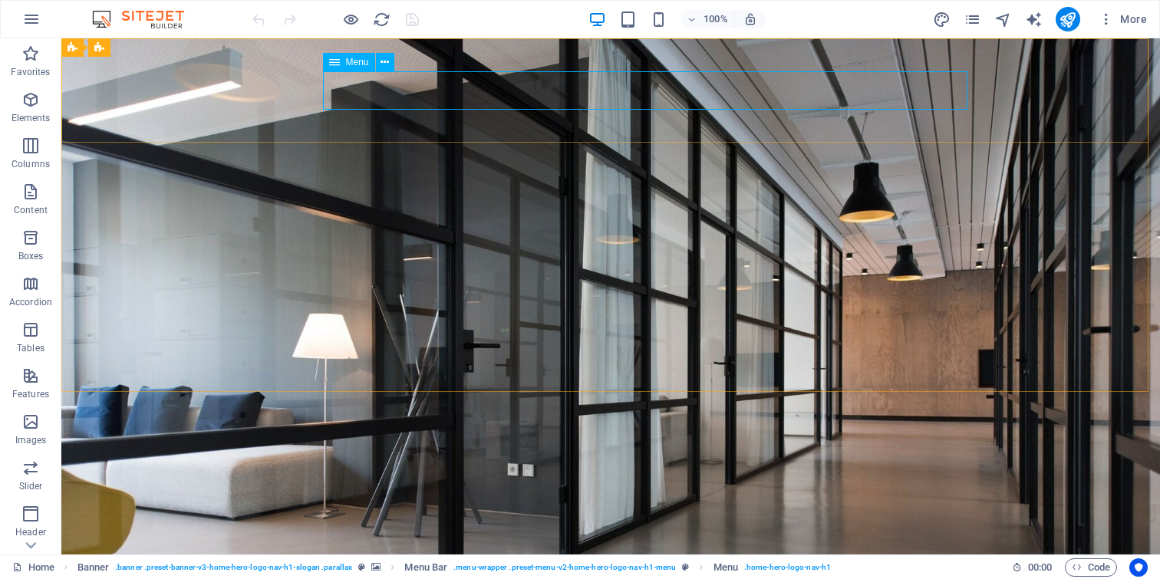
select select
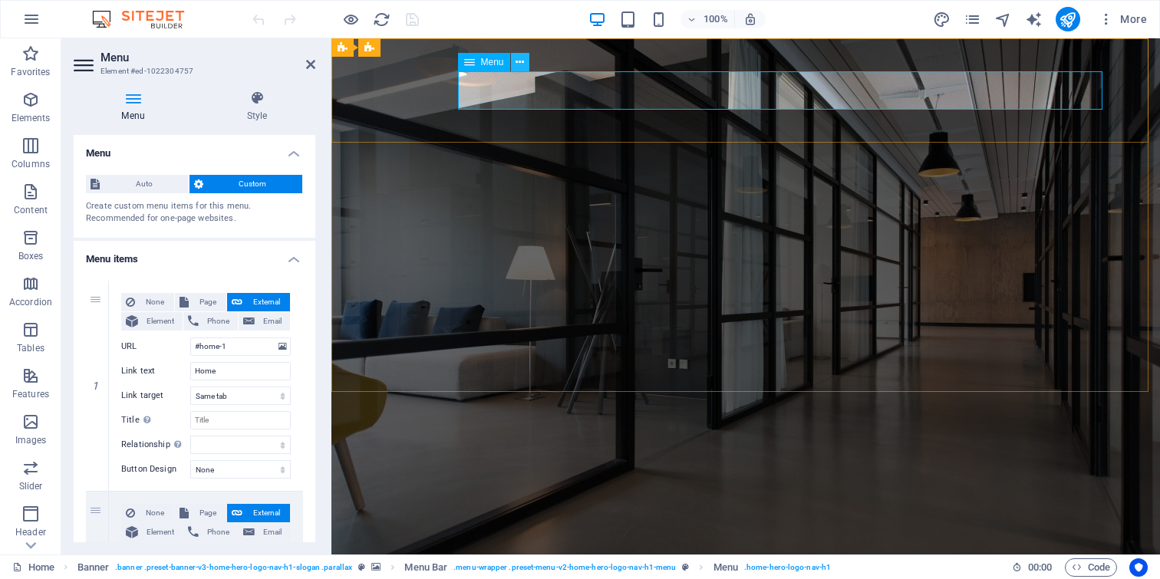
click at [521, 68] on icon at bounding box center [520, 62] width 8 height 16
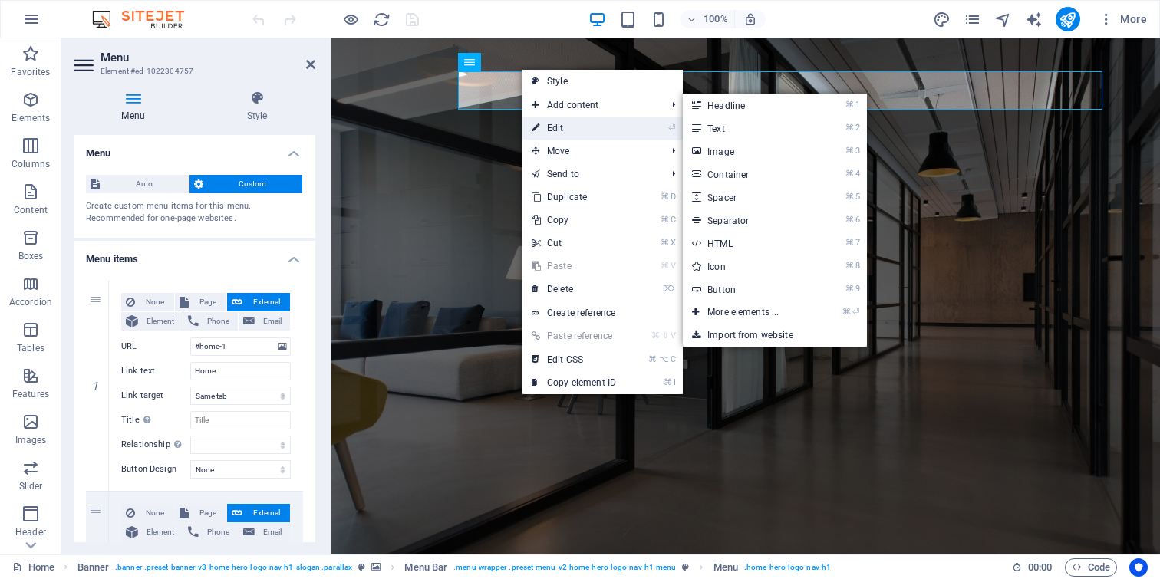
click at [555, 129] on link "⏎ Edit" at bounding box center [574, 128] width 103 height 23
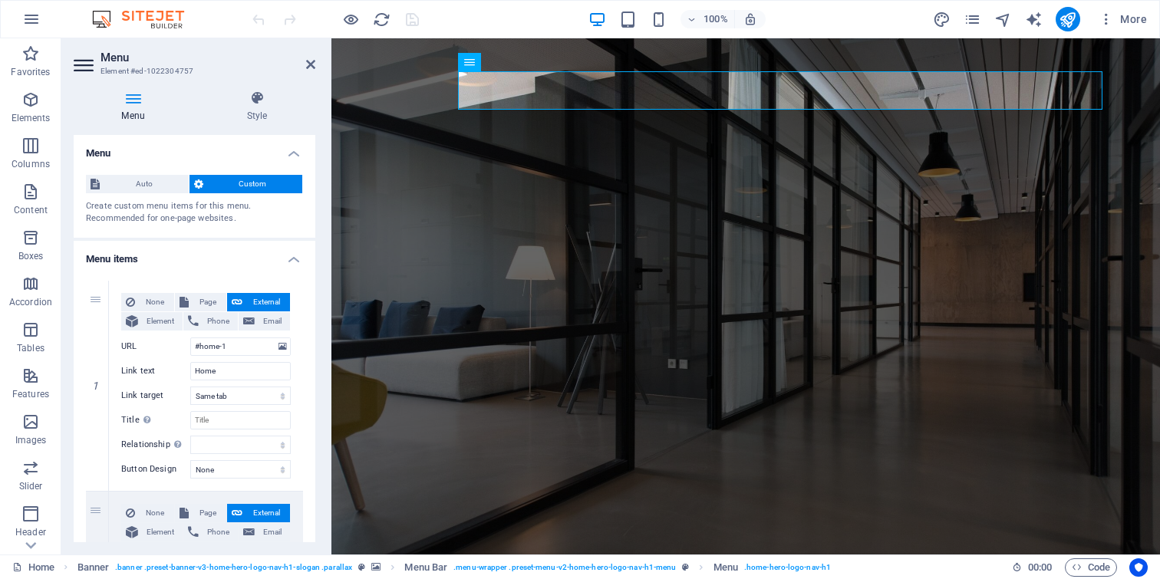
click at [292, 259] on h4 "Menu items" at bounding box center [195, 255] width 242 height 28
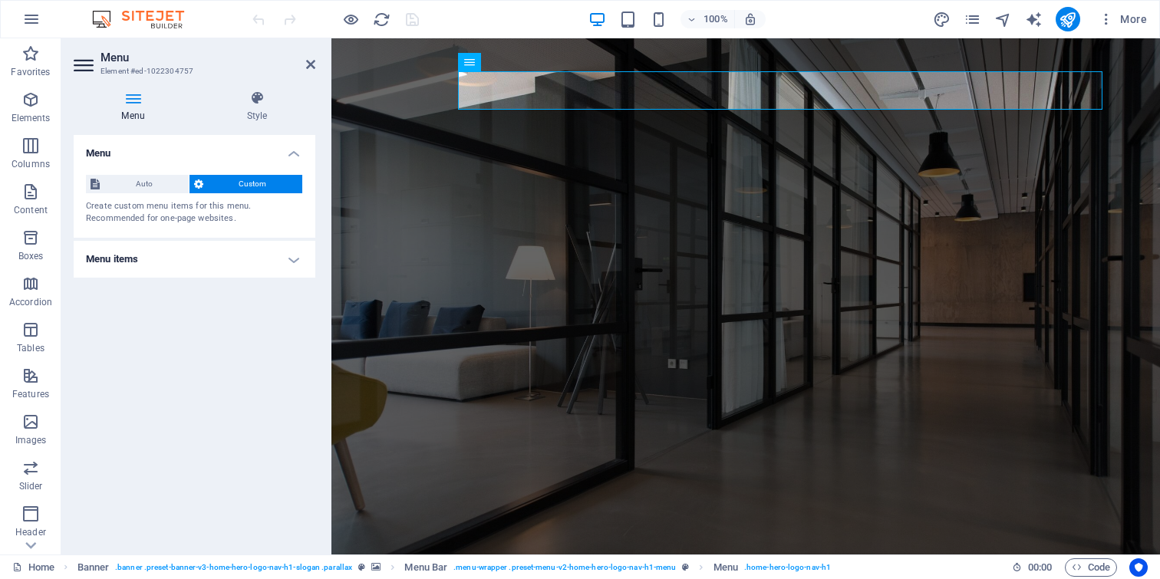
click at [292, 259] on h4 "Menu items" at bounding box center [195, 259] width 242 height 37
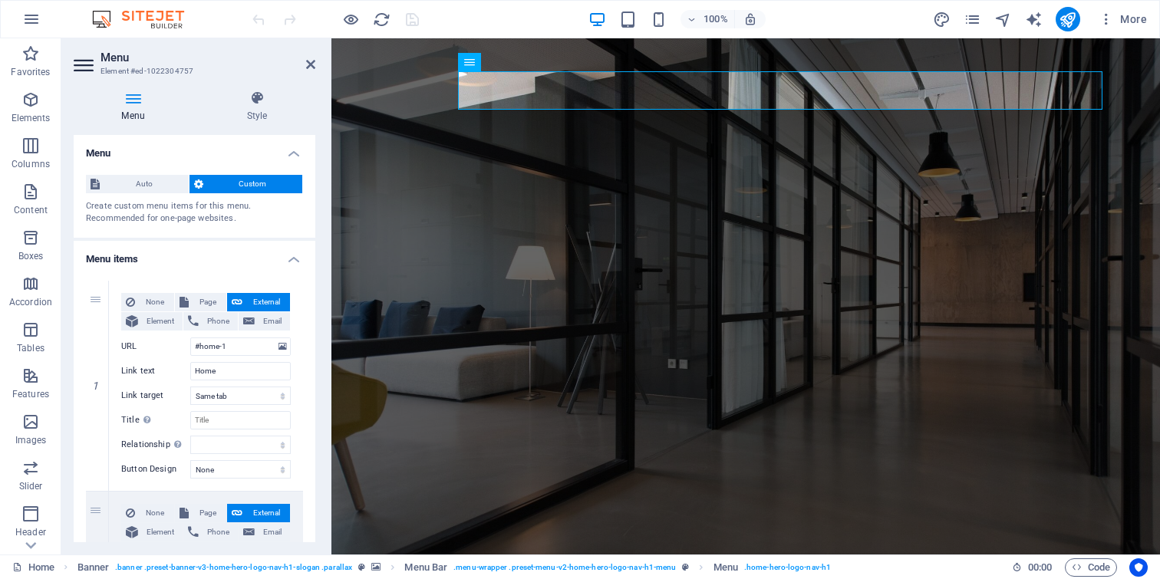
click at [292, 259] on h4 "Menu items" at bounding box center [195, 255] width 242 height 28
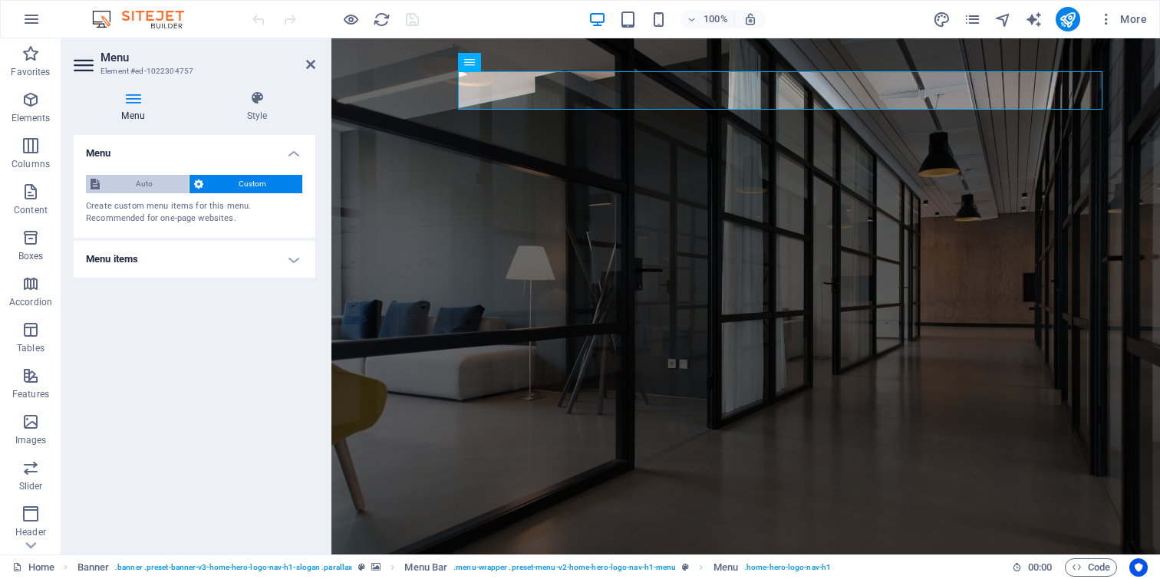
click at [147, 189] on span "Auto" at bounding box center [144, 184] width 80 height 18
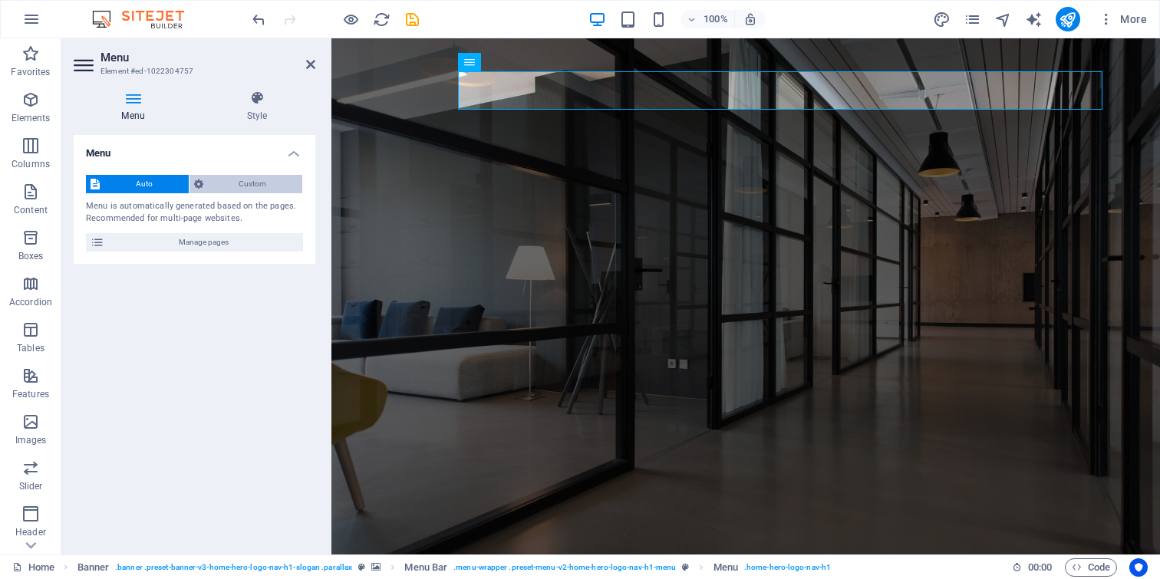
click at [274, 183] on span "Custom" at bounding box center [253, 184] width 91 height 18
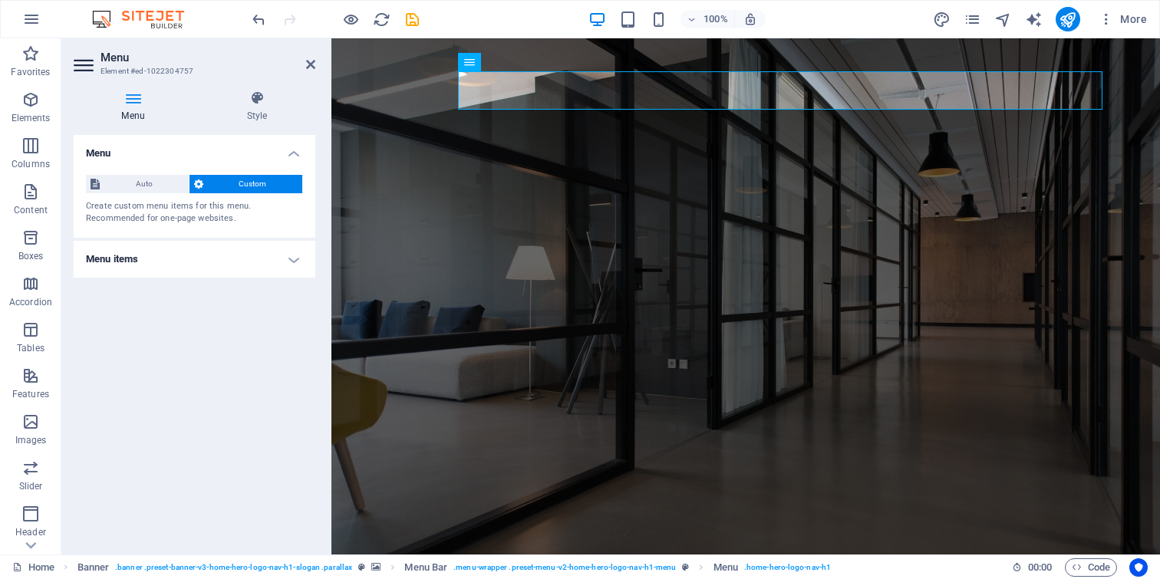
click at [289, 266] on h4 "Menu items" at bounding box center [195, 259] width 242 height 37
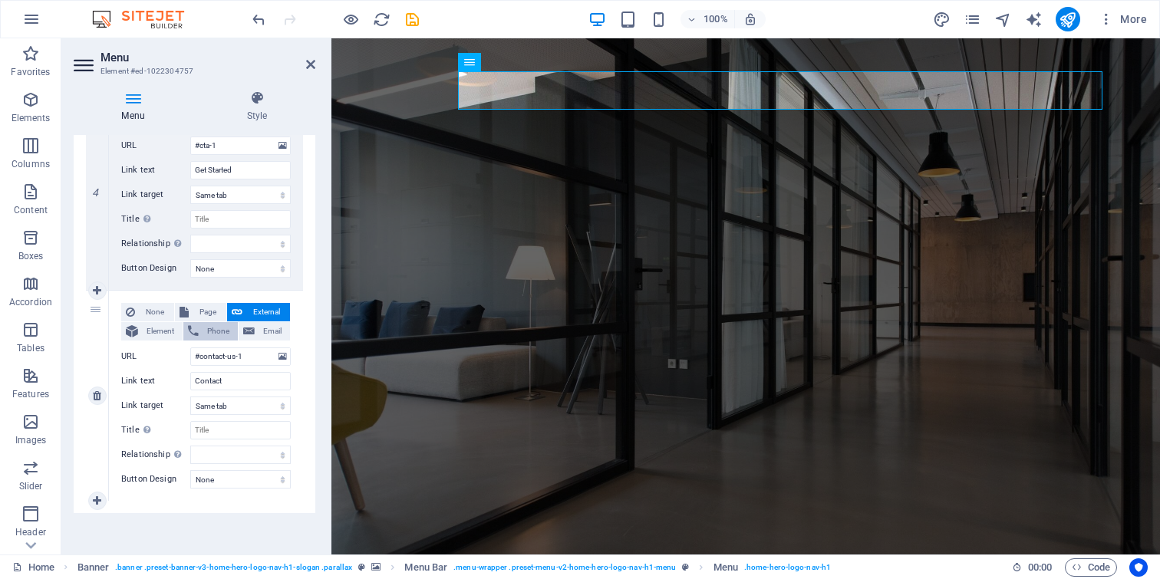
scroll to position [836, 0]
click at [95, 500] on icon at bounding box center [97, 499] width 8 height 11
select select
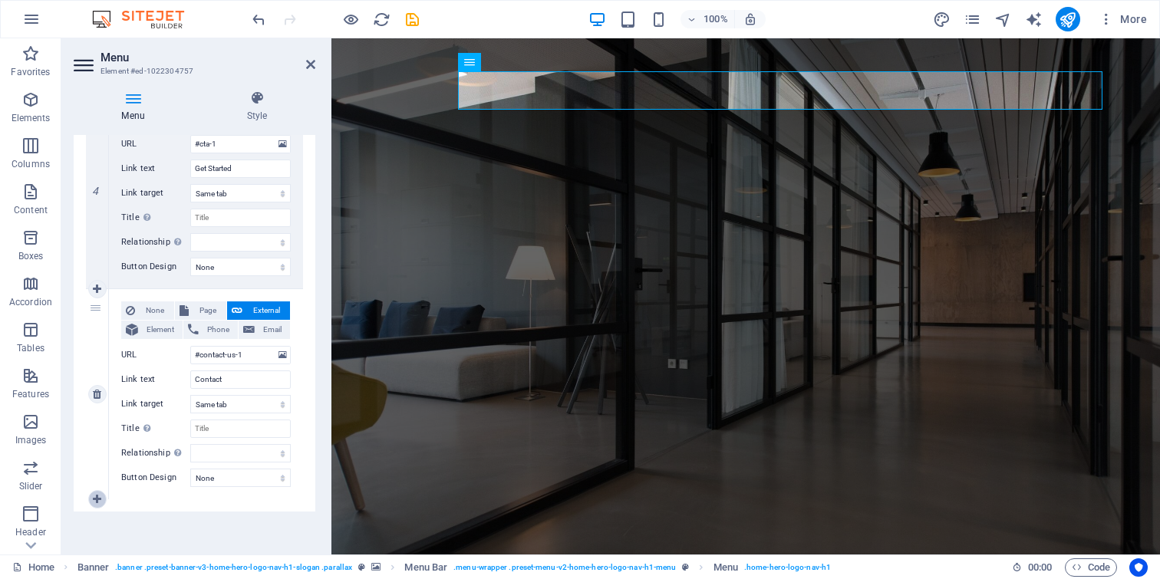
select select
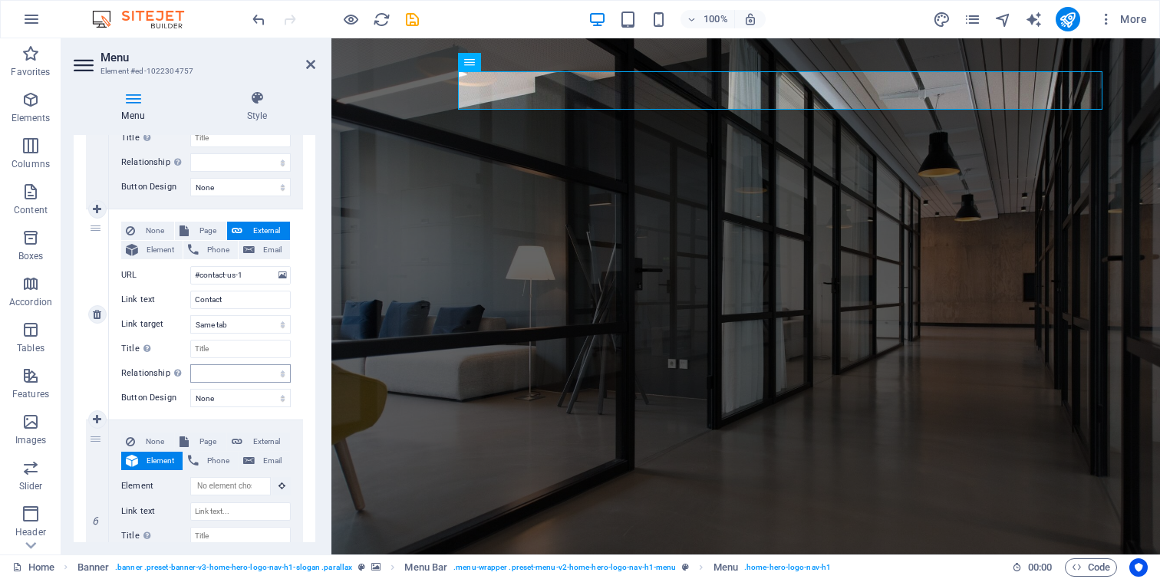
scroll to position [1023, 0]
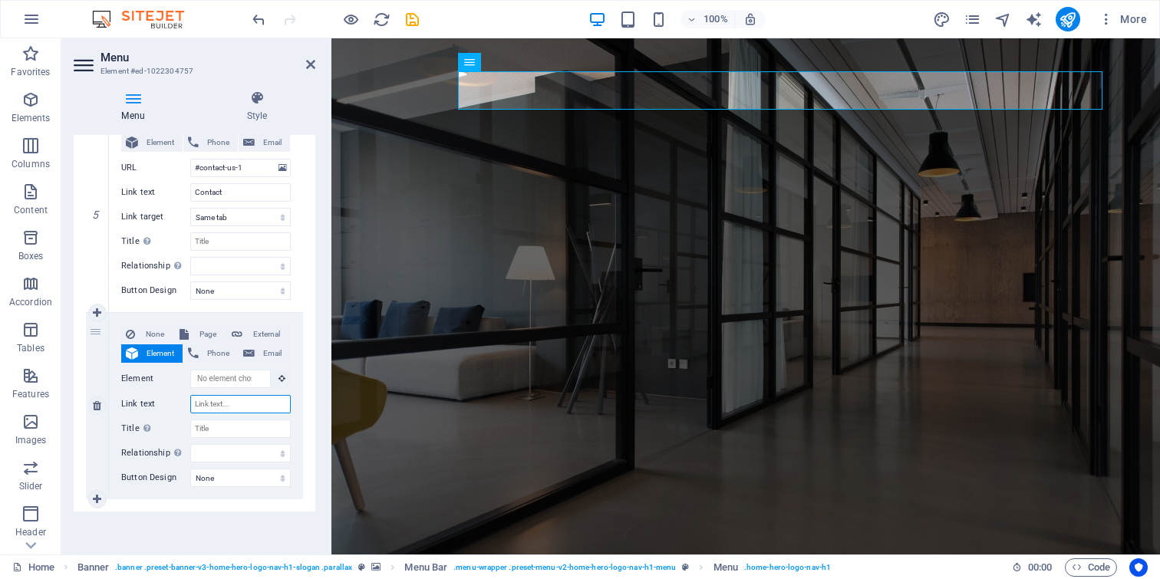
click at [252, 407] on input "Link text" at bounding box center [240, 404] width 101 height 18
click at [223, 403] on input "Link text" at bounding box center [240, 404] width 101 height 18
type input "Our"
select select
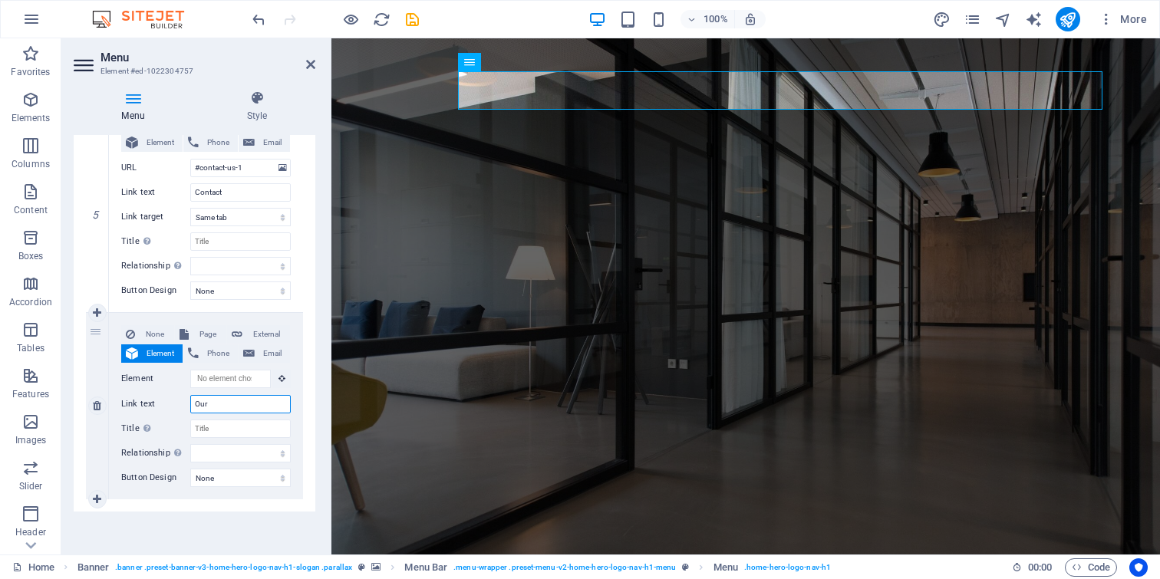
select select
type input "O"
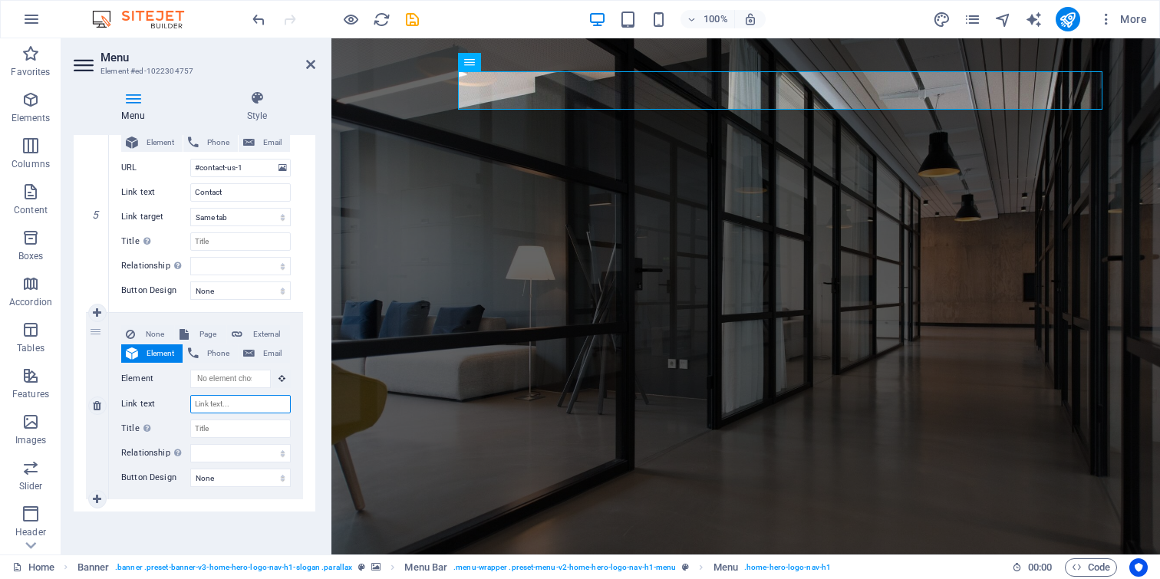
select select
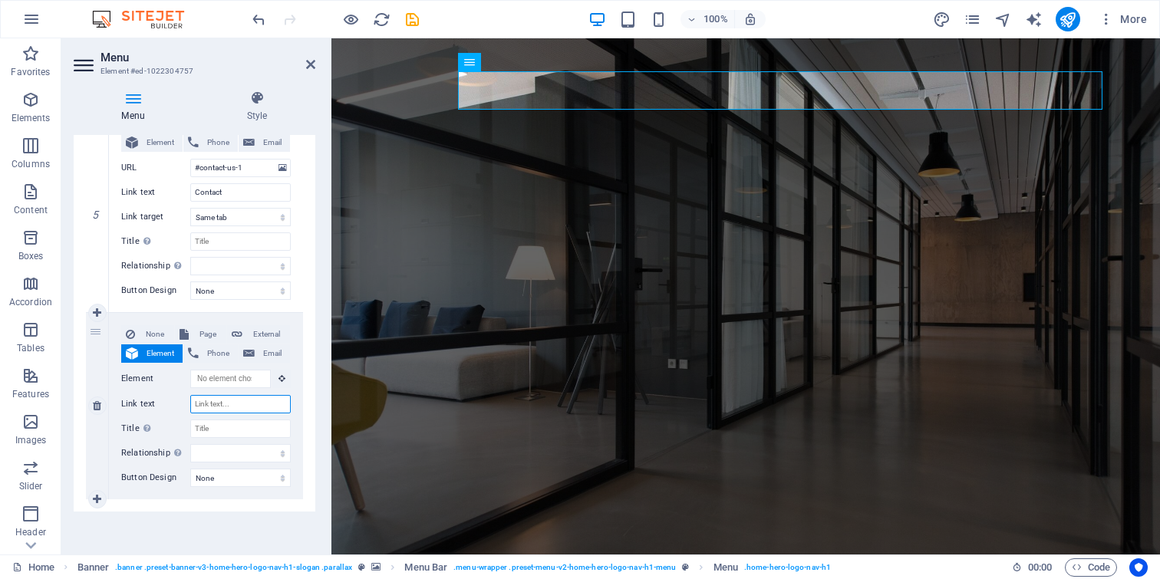
select select
type input "Blog"
select select
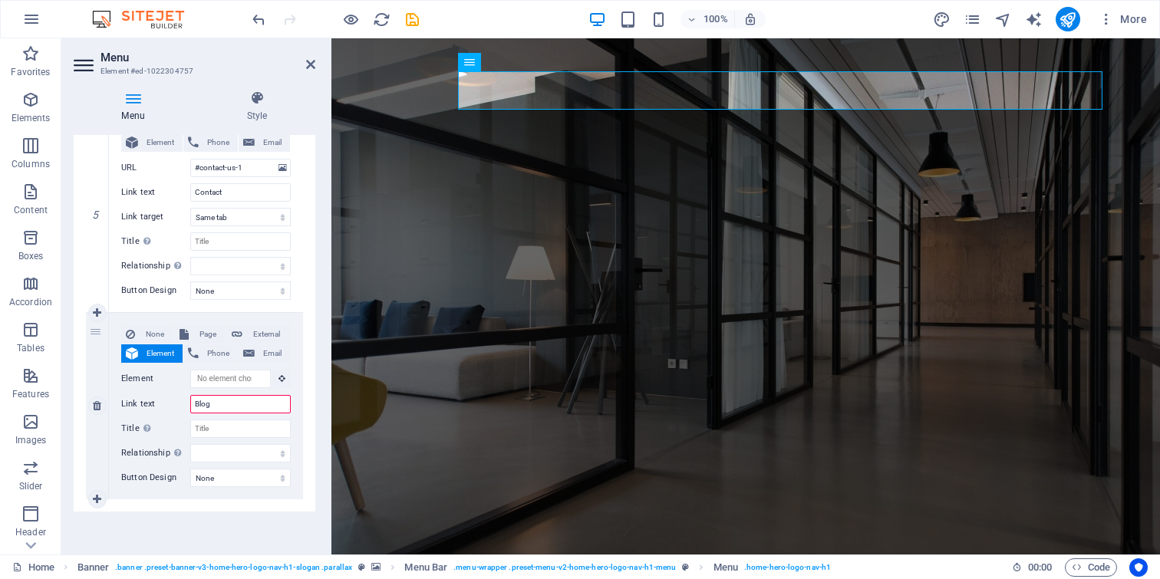
select select
type input "Blog"
click at [233, 425] on input "Title Additional link description, should not be the same as the link text. The…" at bounding box center [240, 429] width 101 height 18
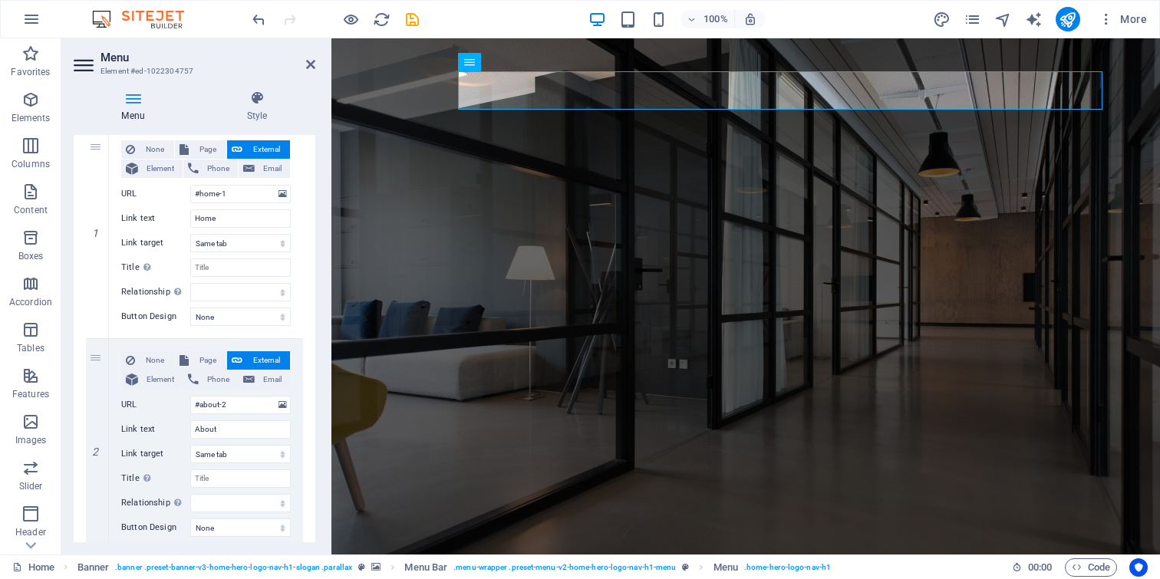
scroll to position [0, 0]
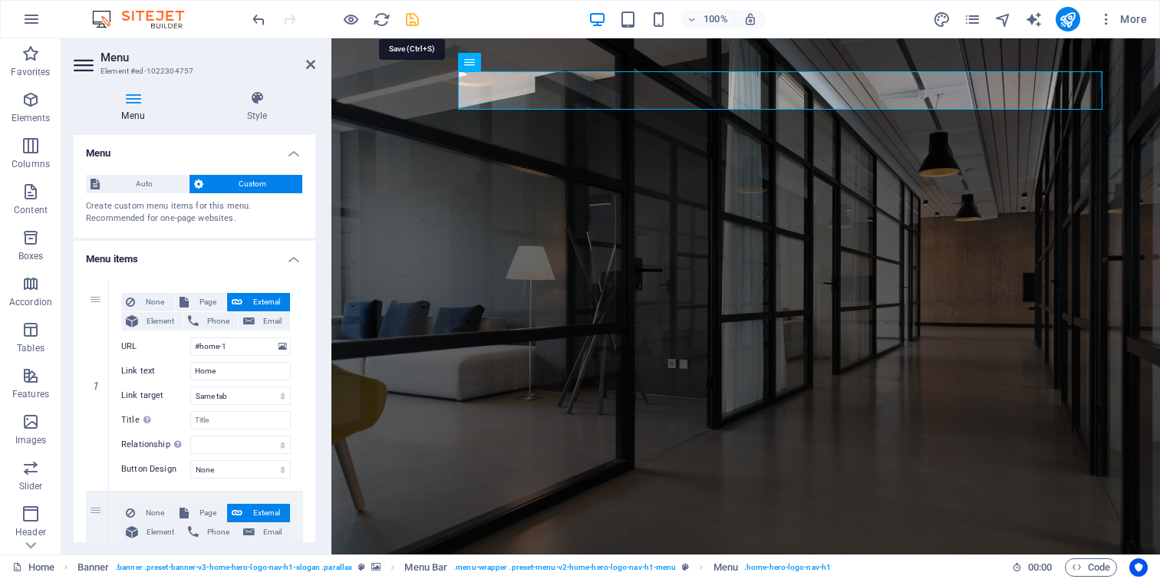
drag, startPoint x: 411, startPoint y: 21, endPoint x: 249, endPoint y: 26, distance: 162.0
click at [411, 21] on icon "save" at bounding box center [413, 20] width 18 height 18
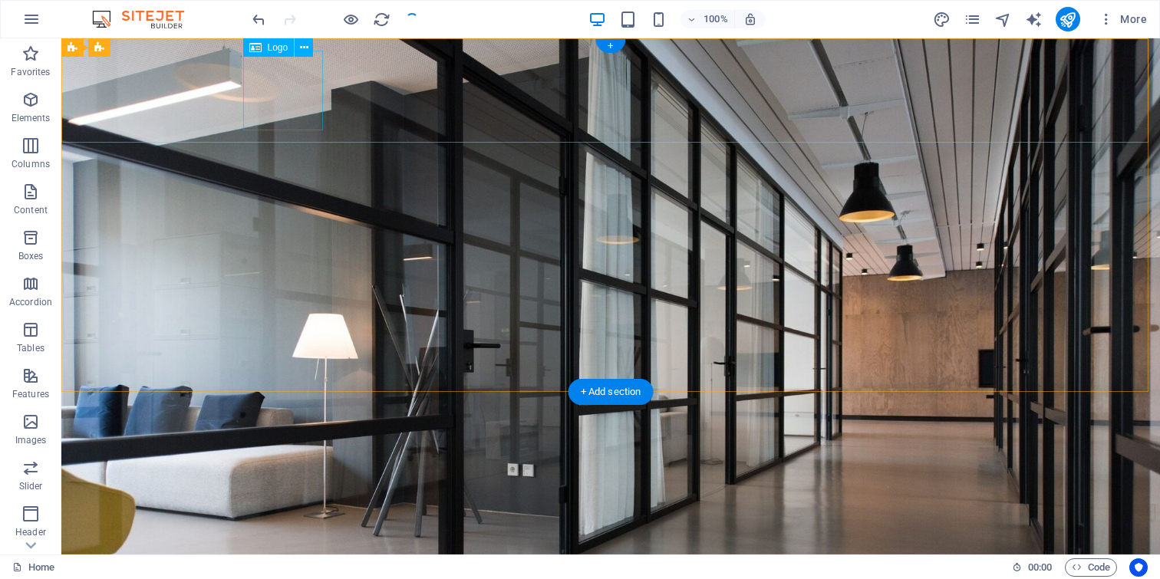
checkbox input "false"
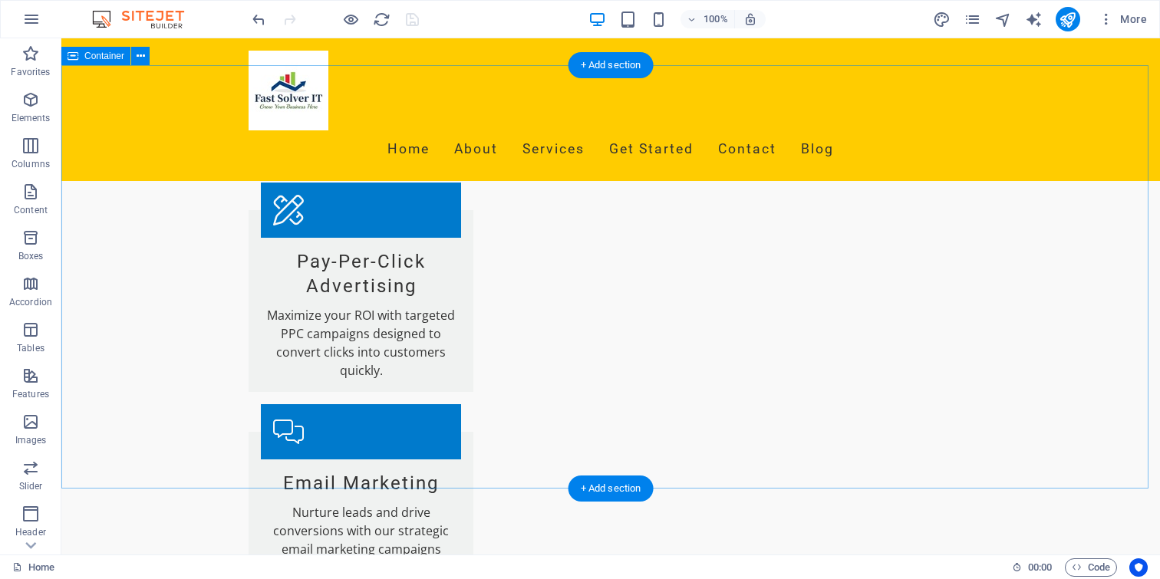
scroll to position [1702, 0]
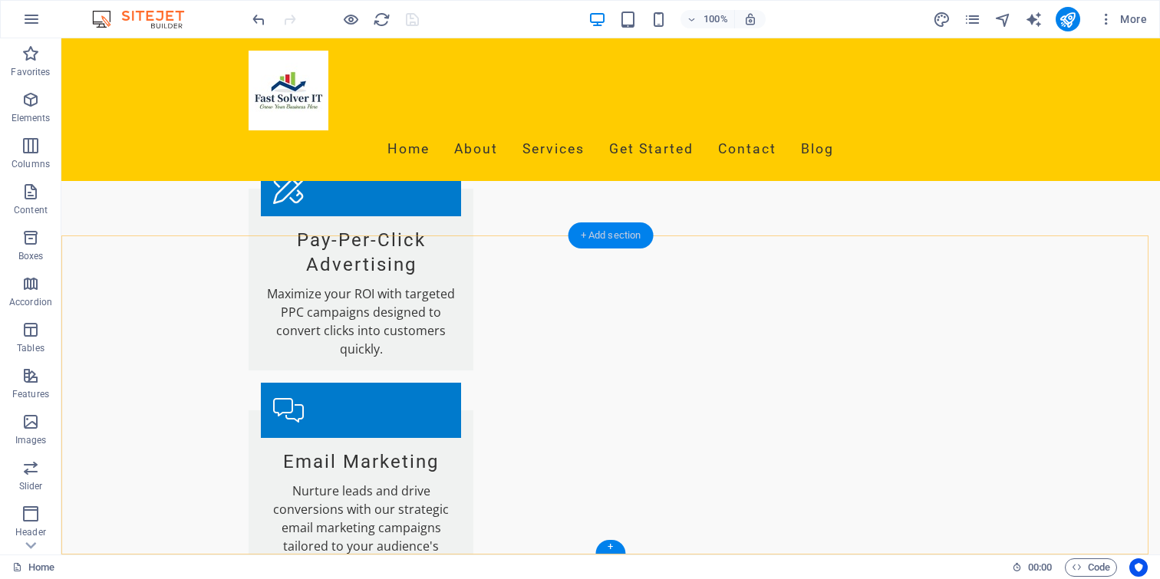
click at [607, 241] on div "+ Add section" at bounding box center [611, 236] width 85 height 26
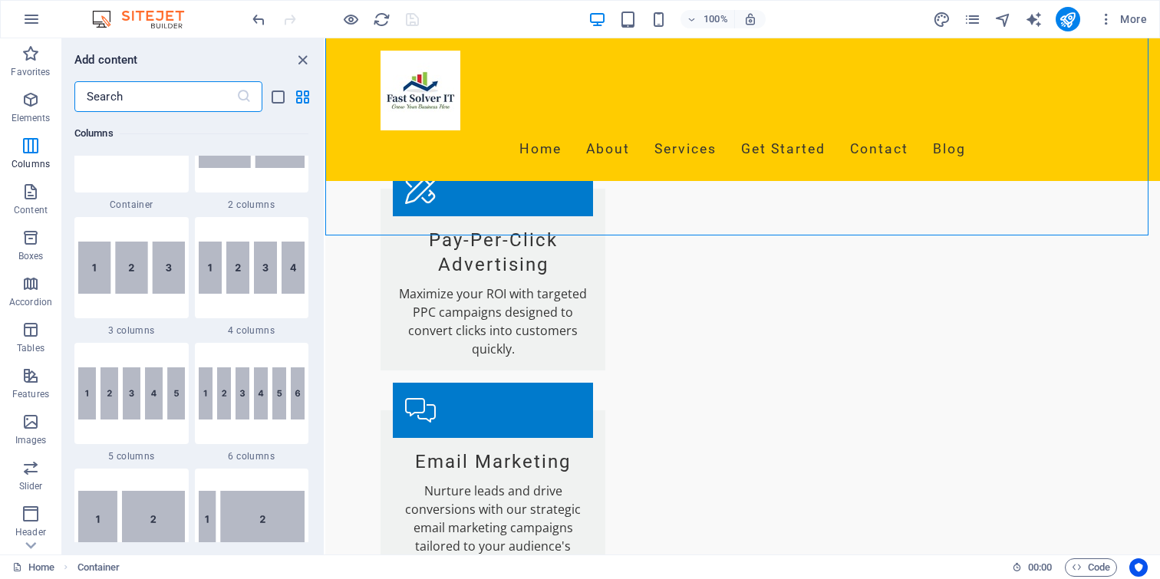
scroll to position [0, 0]
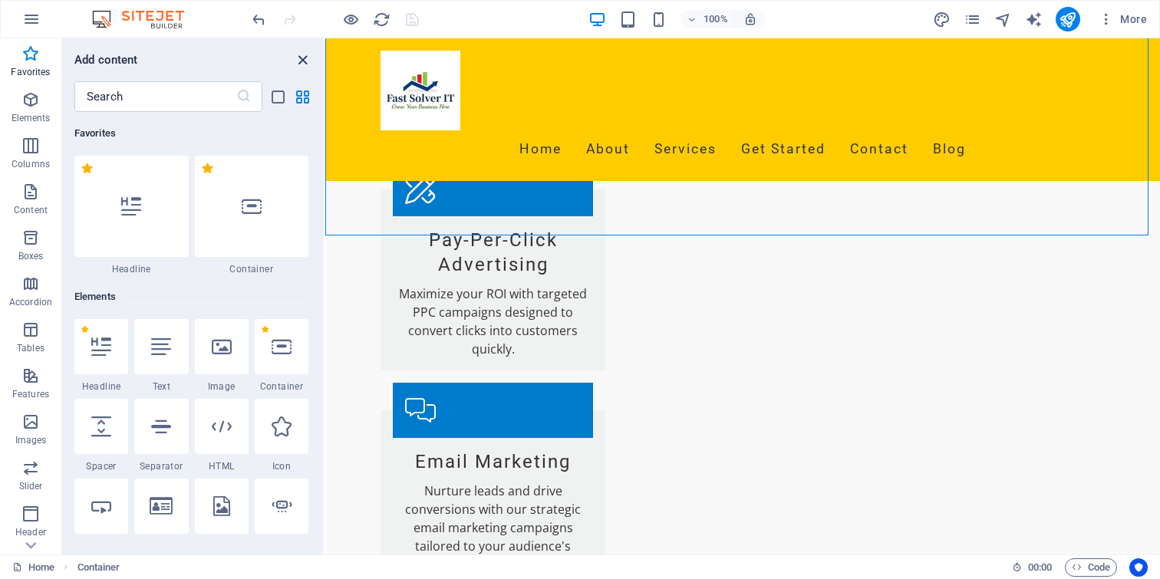
drag, startPoint x: 301, startPoint y: 52, endPoint x: 246, endPoint y: 9, distance: 69.4
click at [301, 52] on icon "close panel" at bounding box center [303, 60] width 18 height 18
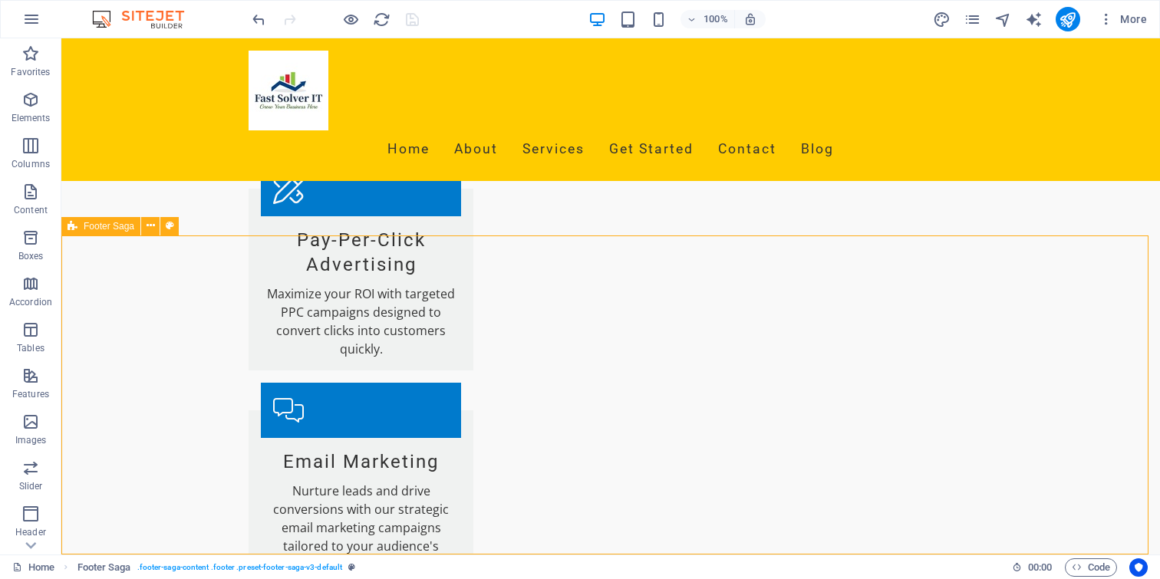
click at [92, 224] on span "Footer Saga" at bounding box center [109, 226] width 51 height 9
click at [124, 227] on span "Footer Saga" at bounding box center [109, 226] width 51 height 9
click at [150, 226] on icon at bounding box center [151, 226] width 8 height 16
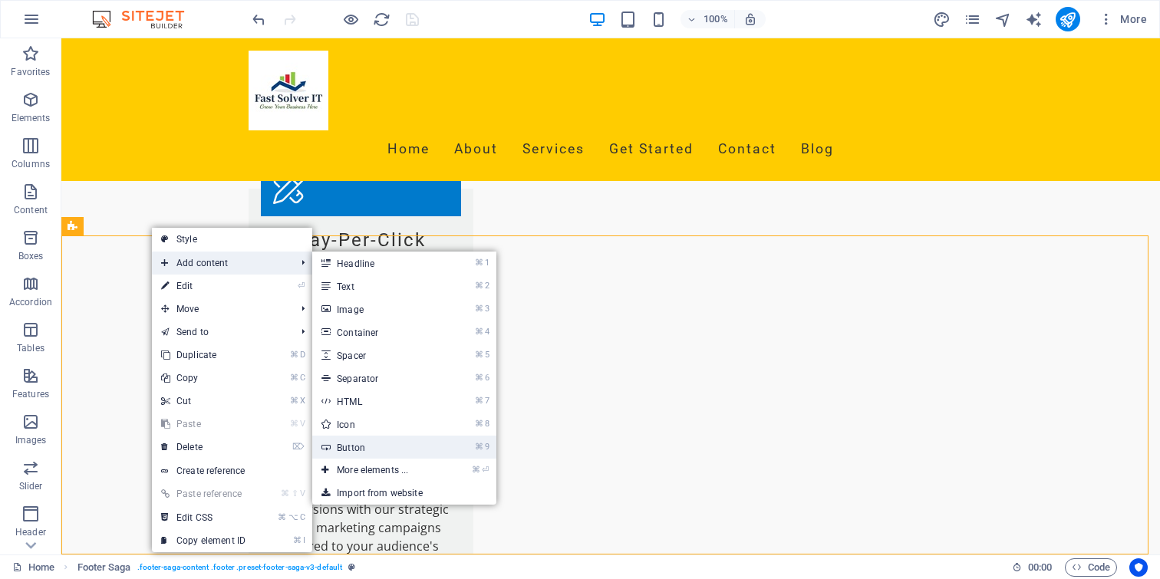
click at [358, 449] on link "⌘ 9 Button" at bounding box center [375, 447] width 127 height 23
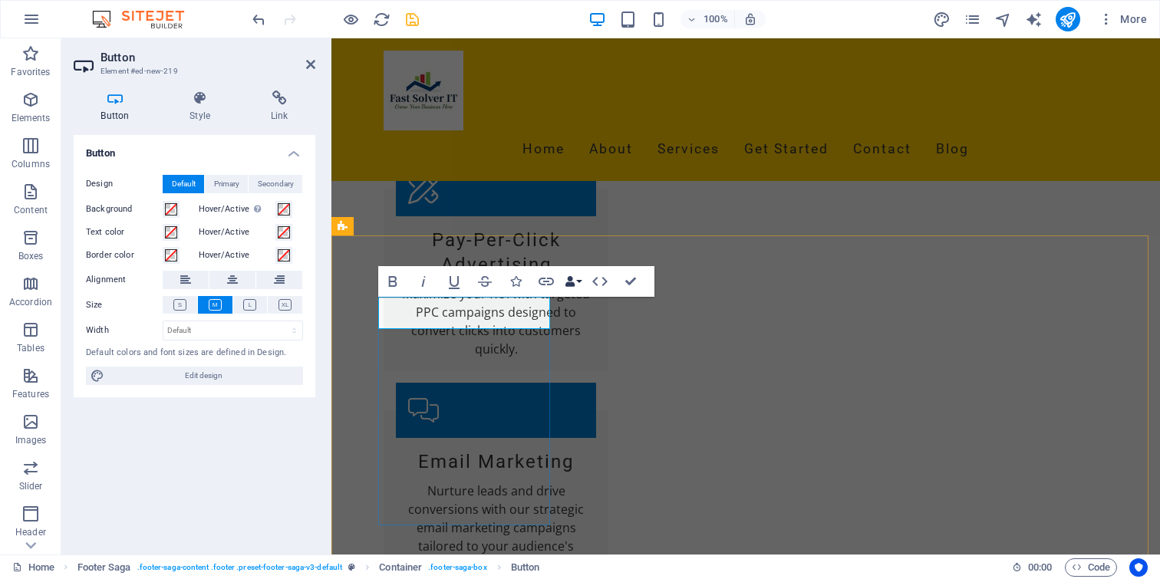
click at [577, 283] on button "Data Bindings" at bounding box center [572, 281] width 21 height 31
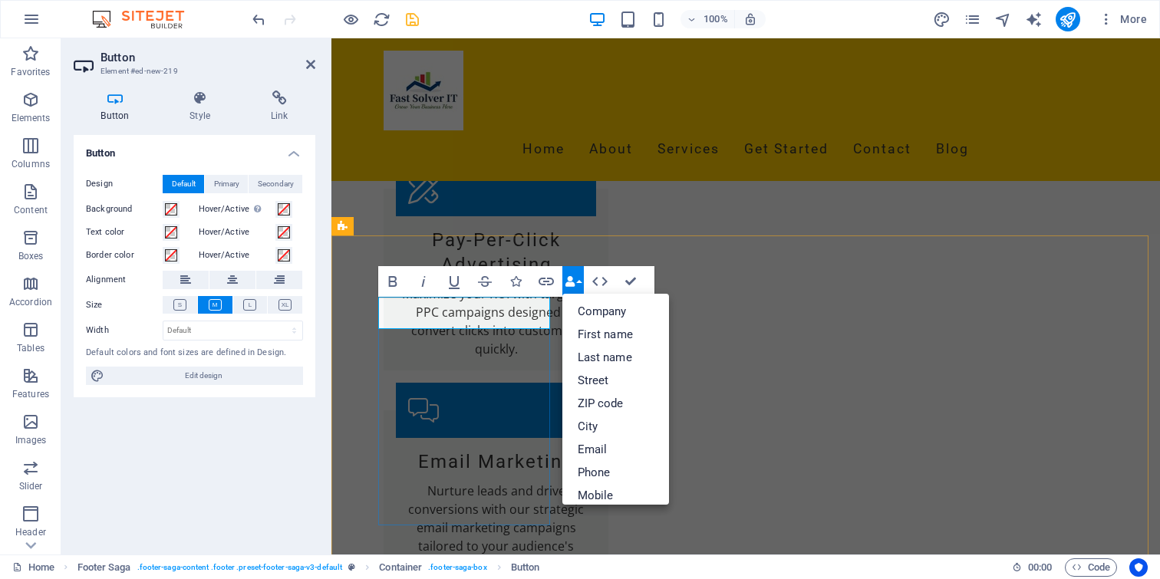
click at [114, 60] on h2 "Button" at bounding box center [208, 58] width 215 height 14
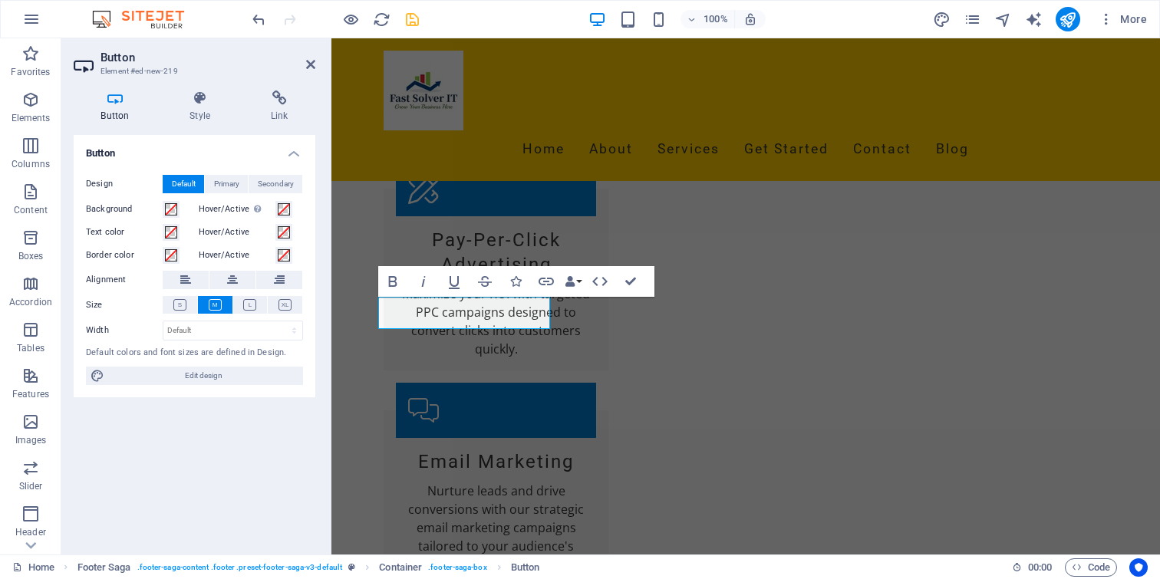
drag, startPoint x: 179, startPoint y: 375, endPoint x: 289, endPoint y: 153, distance: 247.8
click at [179, 375] on span "Edit design" at bounding box center [204, 376] width 190 height 18
select select "px"
select select "200"
select select "px"
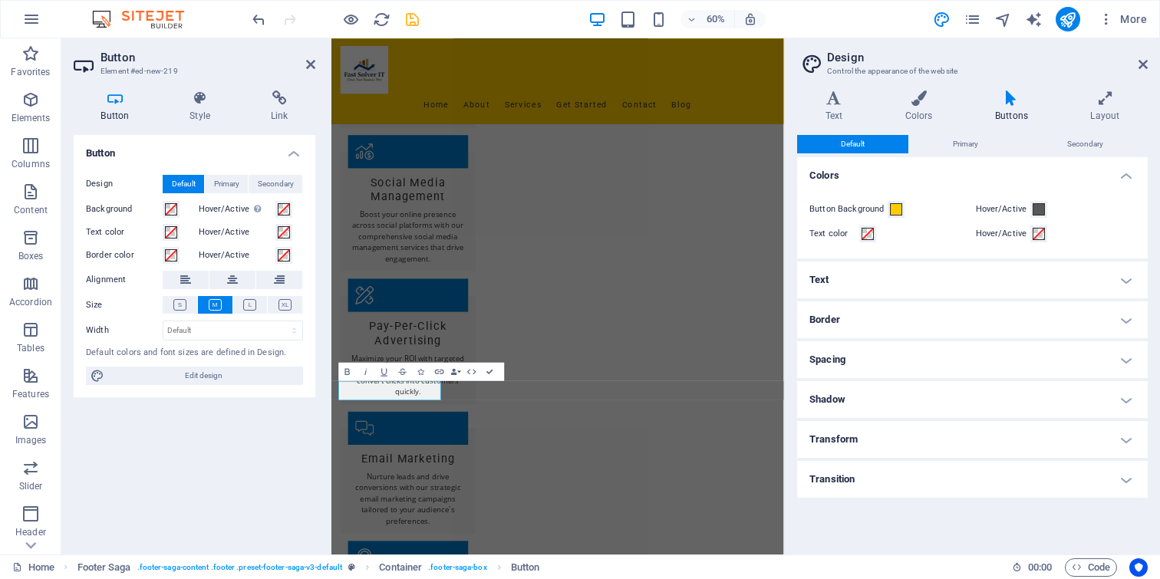
scroll to position [1467, 0]
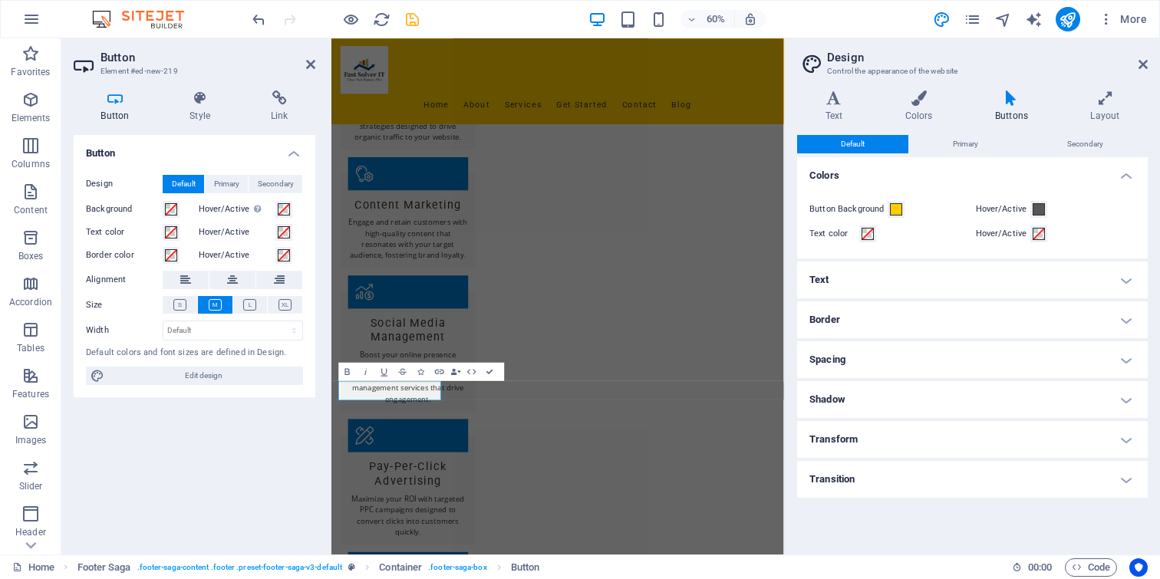
click at [977, 280] on h4 "Text" at bounding box center [972, 280] width 351 height 37
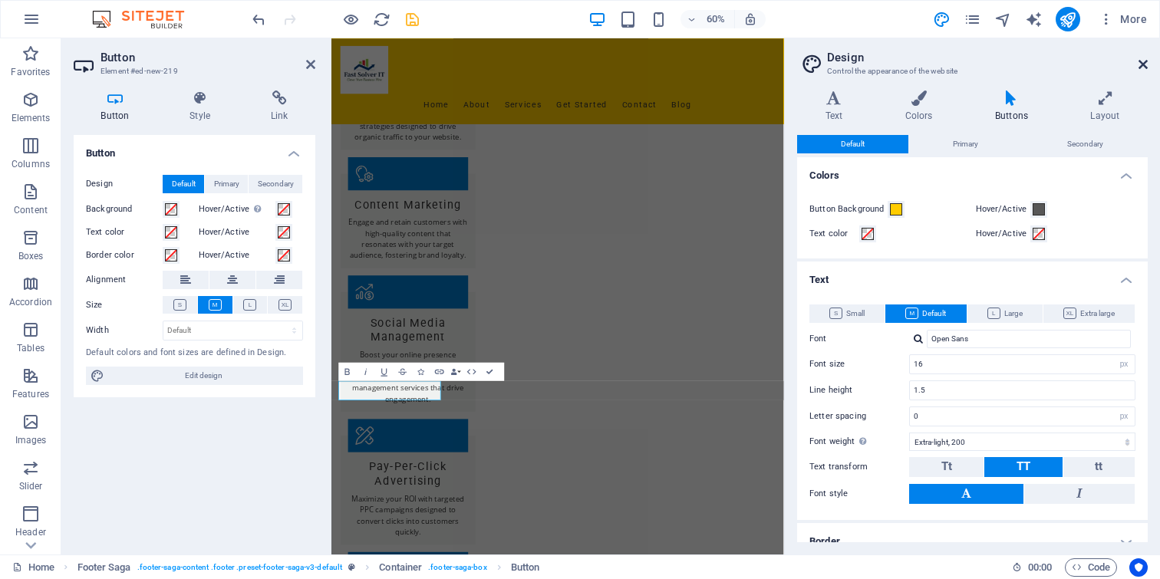
drag, startPoint x: 1143, startPoint y: 67, endPoint x: 345, endPoint y: 312, distance: 835.0
click at [1143, 67] on icon at bounding box center [1143, 64] width 9 height 12
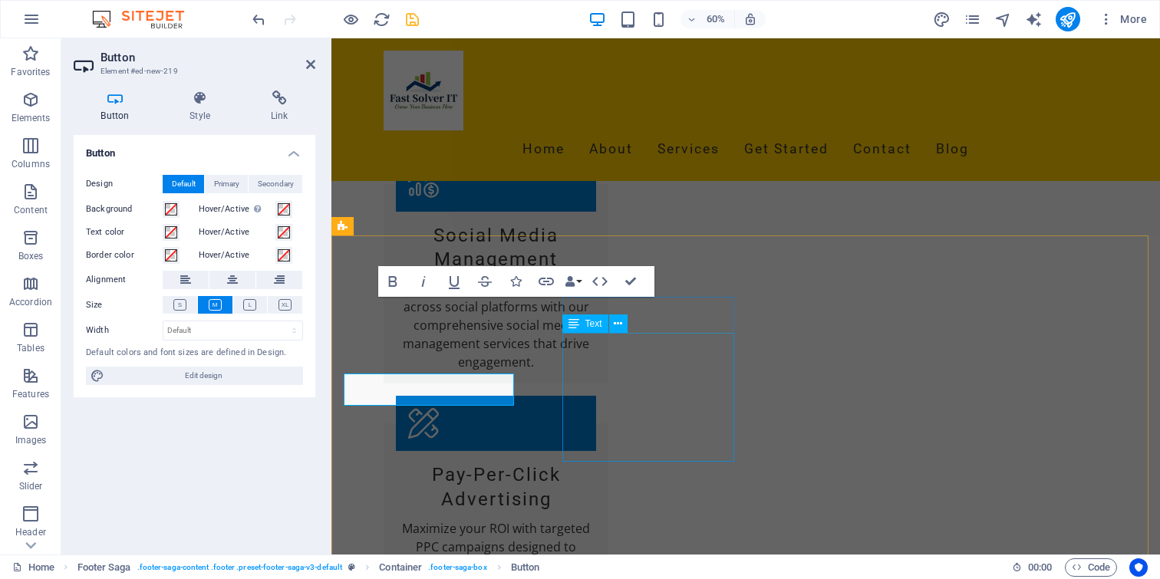
scroll to position [1702, 0]
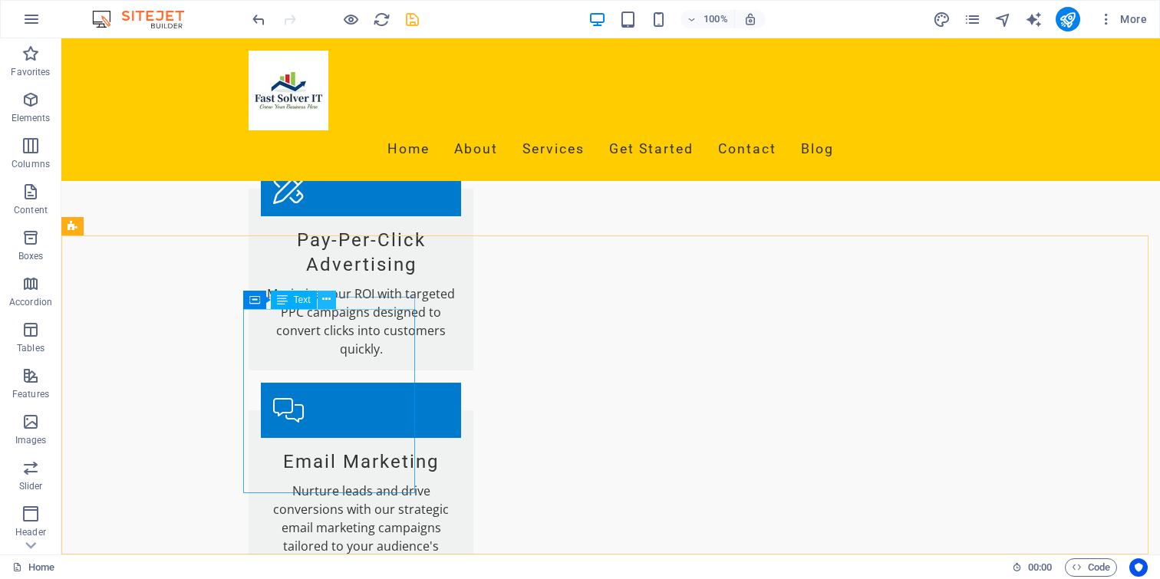
click at [326, 300] on icon at bounding box center [326, 300] width 8 height 16
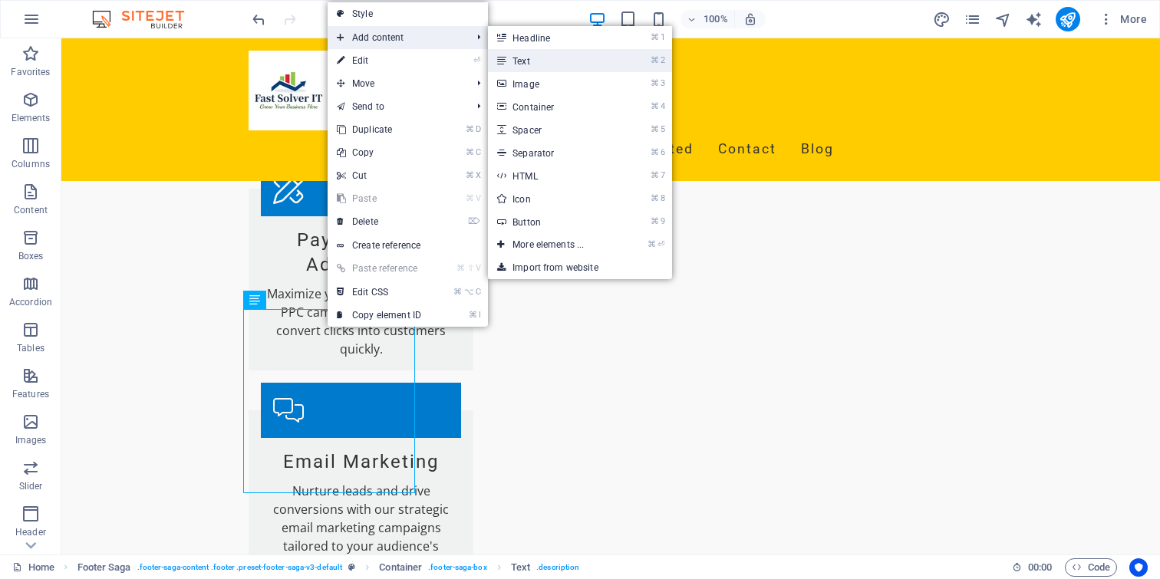
click at [536, 68] on link "⌘ 2 Text" at bounding box center [551, 60] width 127 height 23
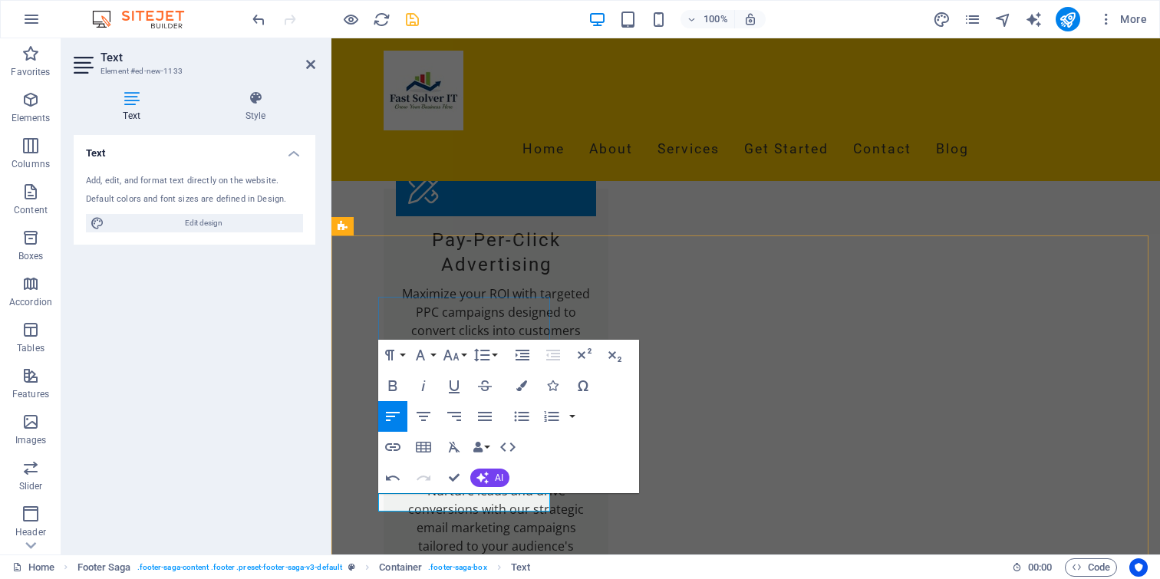
drag, startPoint x: 449, startPoint y: 478, endPoint x: 391, endPoint y: 439, distance: 69.6
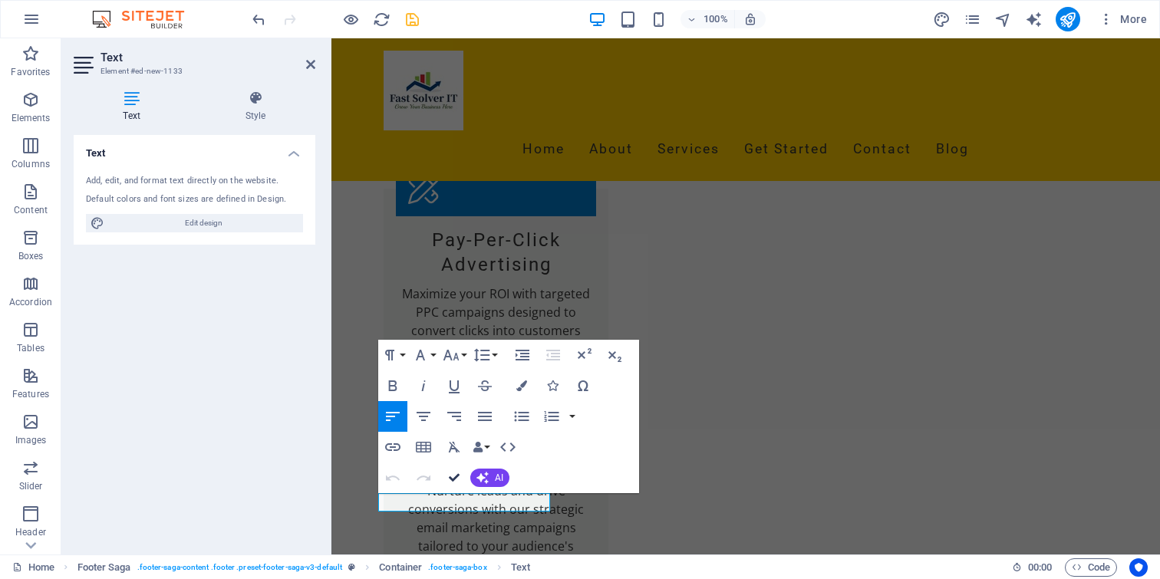
drag, startPoint x: 450, startPoint y: 477, endPoint x: 378, endPoint y: 274, distance: 215.5
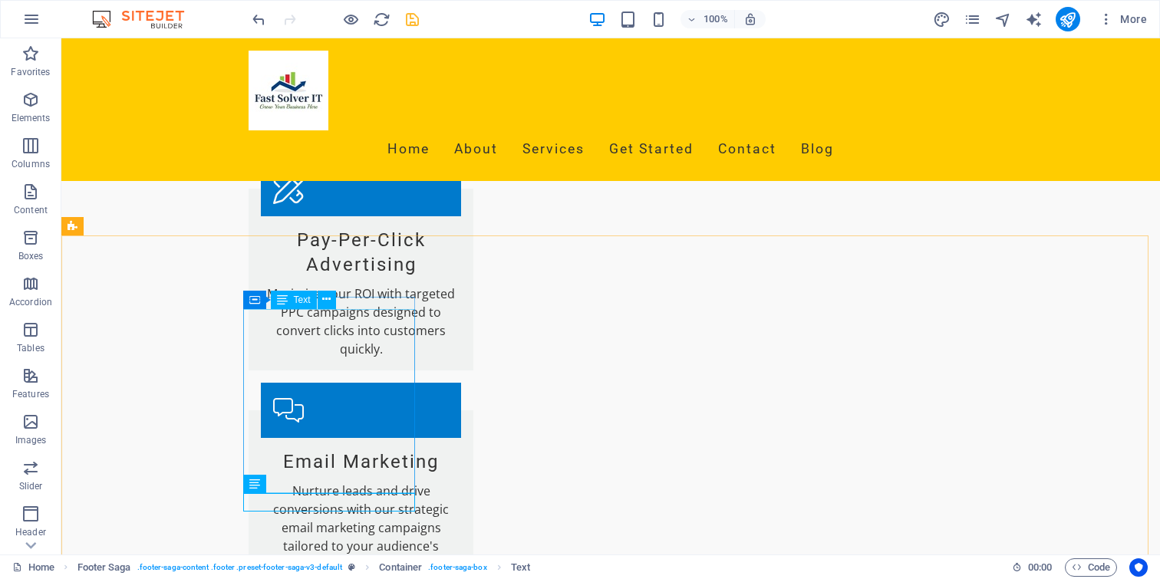
click at [331, 299] on button at bounding box center [327, 300] width 18 height 18
click at [330, 301] on icon at bounding box center [326, 300] width 8 height 16
click at [298, 299] on span "Text" at bounding box center [302, 299] width 17 height 9
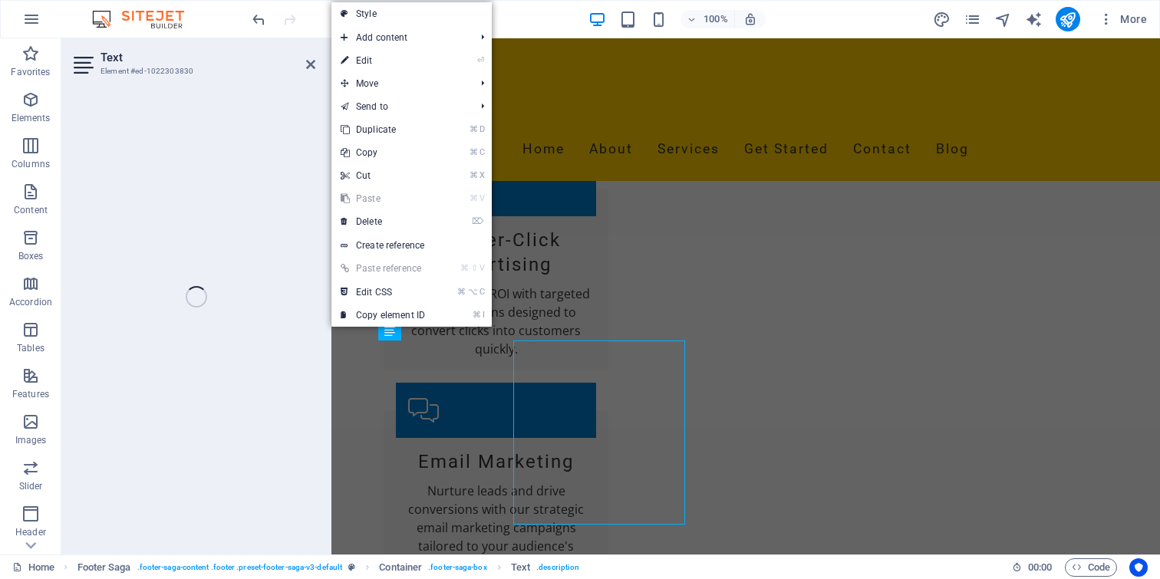
click at [323, 305] on div at bounding box center [194, 316] width 266 height 477
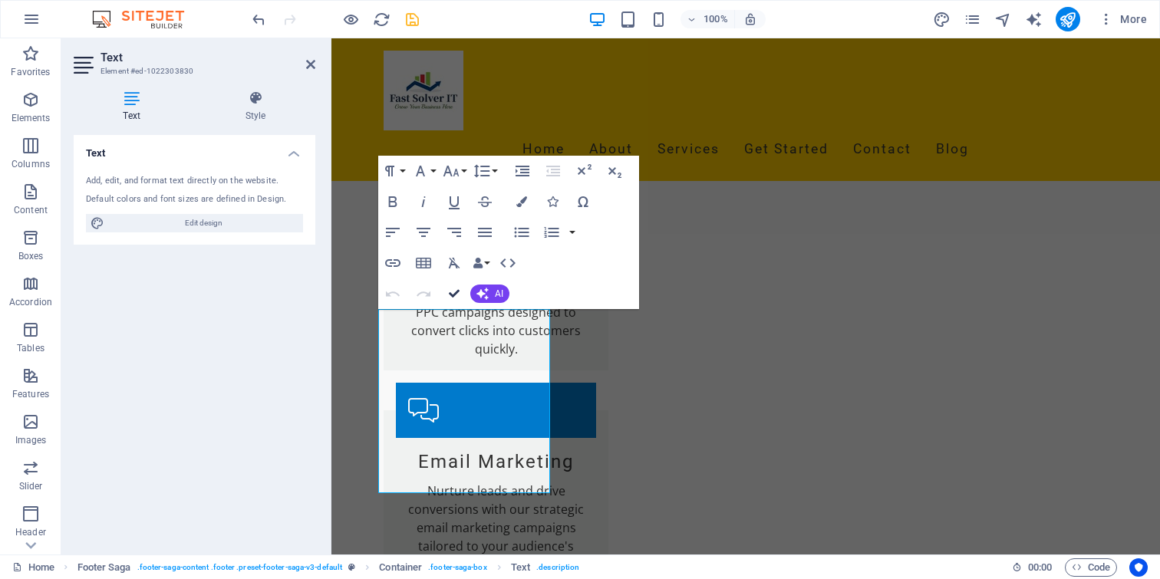
drag, startPoint x: 456, startPoint y: 295, endPoint x: 394, endPoint y: 257, distance: 72.4
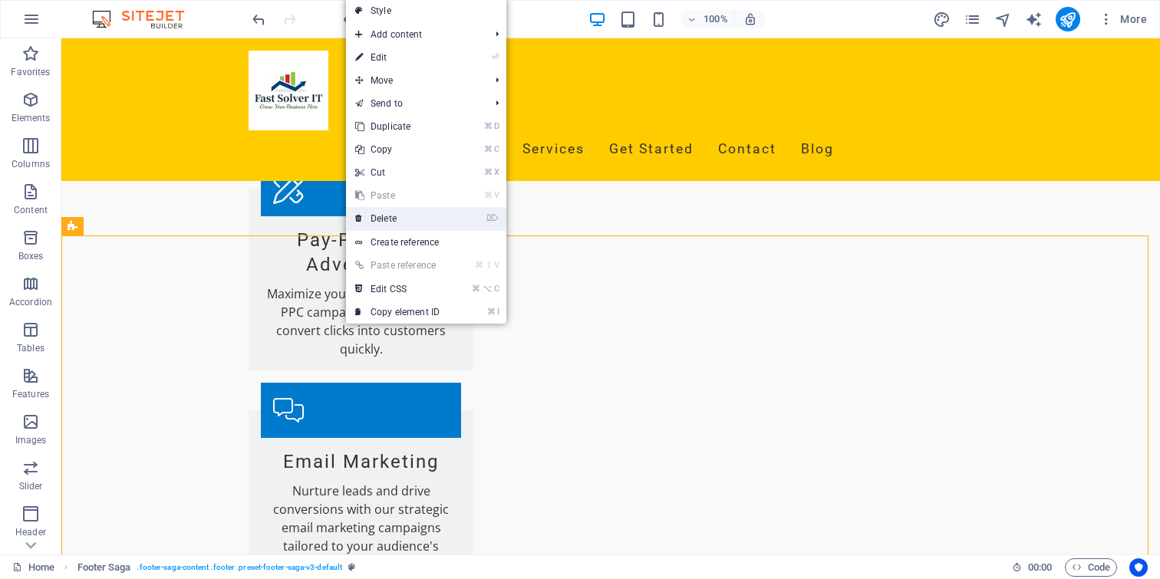
click at [403, 218] on link "⌦ Delete" at bounding box center [397, 218] width 103 height 23
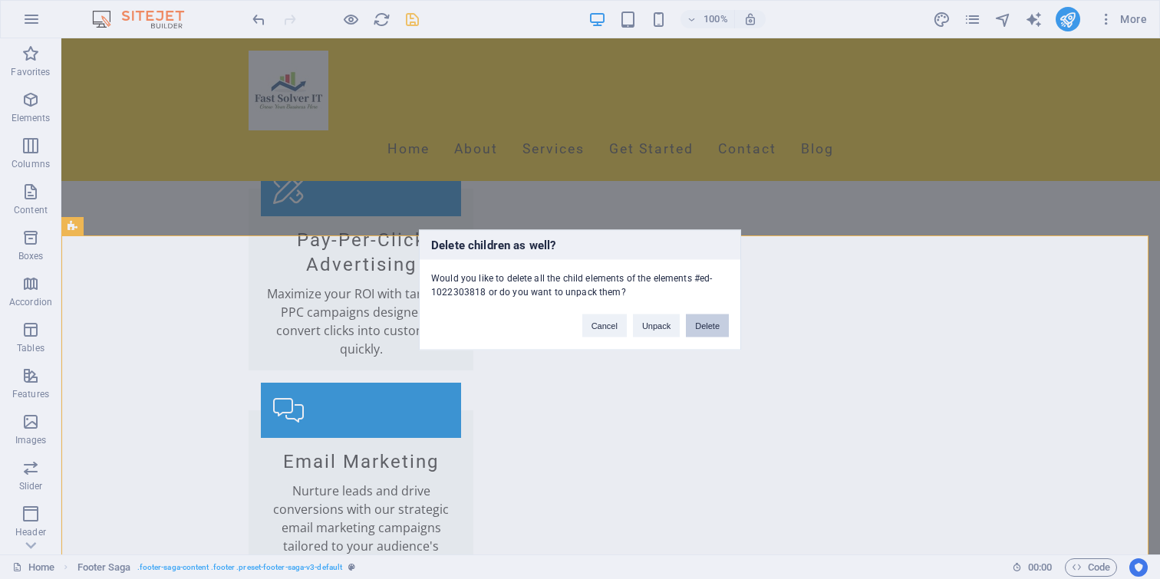
click at [704, 325] on button "Delete" at bounding box center [707, 325] width 43 height 23
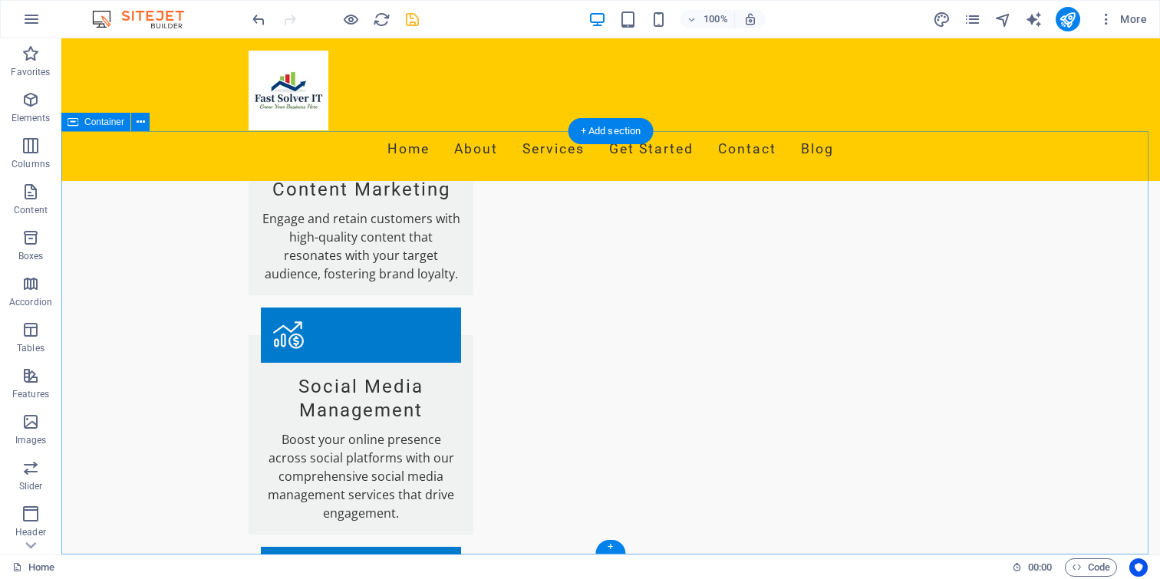
scroll to position [1383, 0]
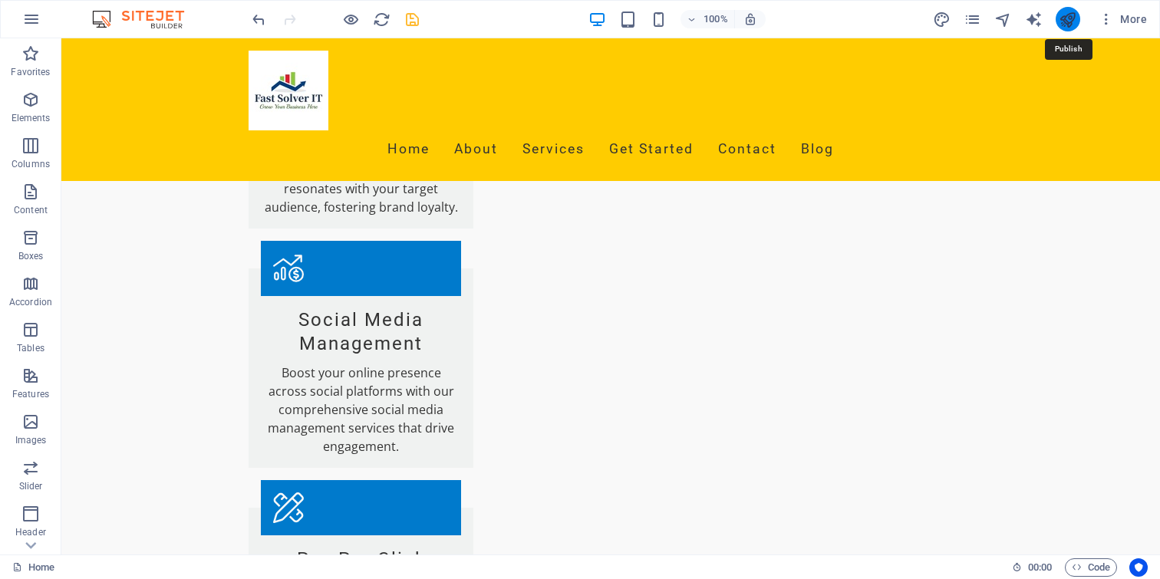
drag, startPoint x: 1060, startPoint y: 22, endPoint x: 625, endPoint y: 42, distance: 434.8
click at [1060, 22] on icon "publish" at bounding box center [1068, 20] width 18 height 18
checkbox input "false"
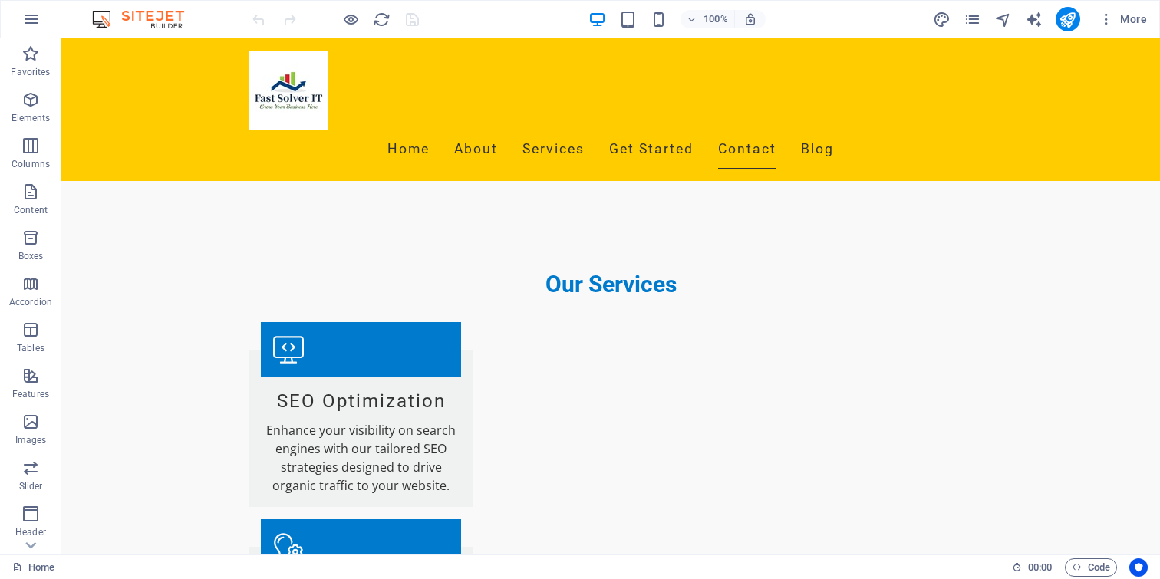
scroll to position [1383, 0]
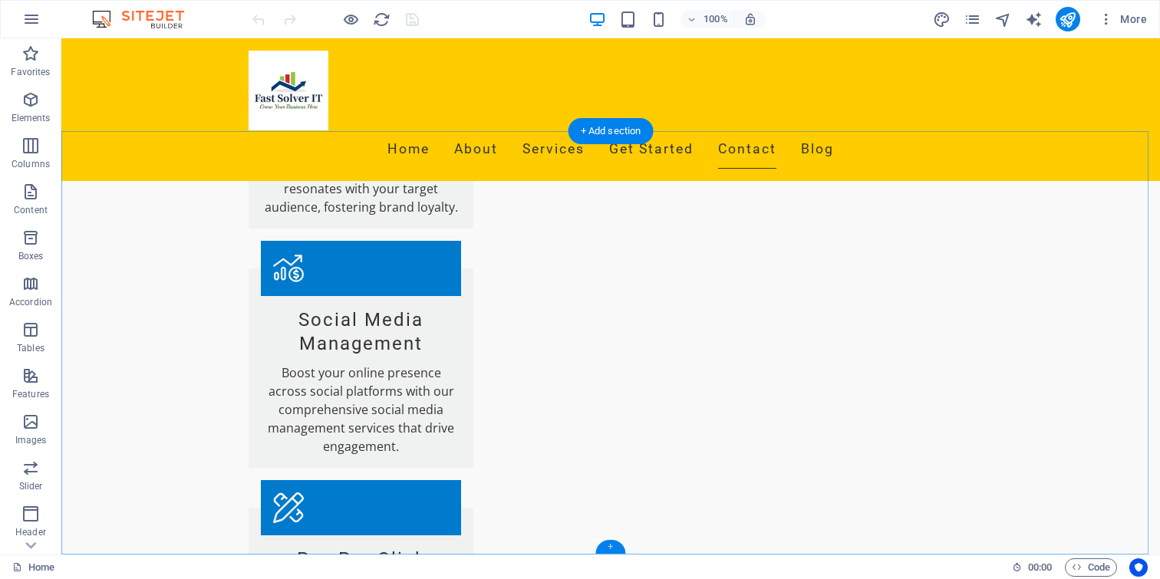
click at [611, 546] on div "+" at bounding box center [610, 547] width 30 height 14
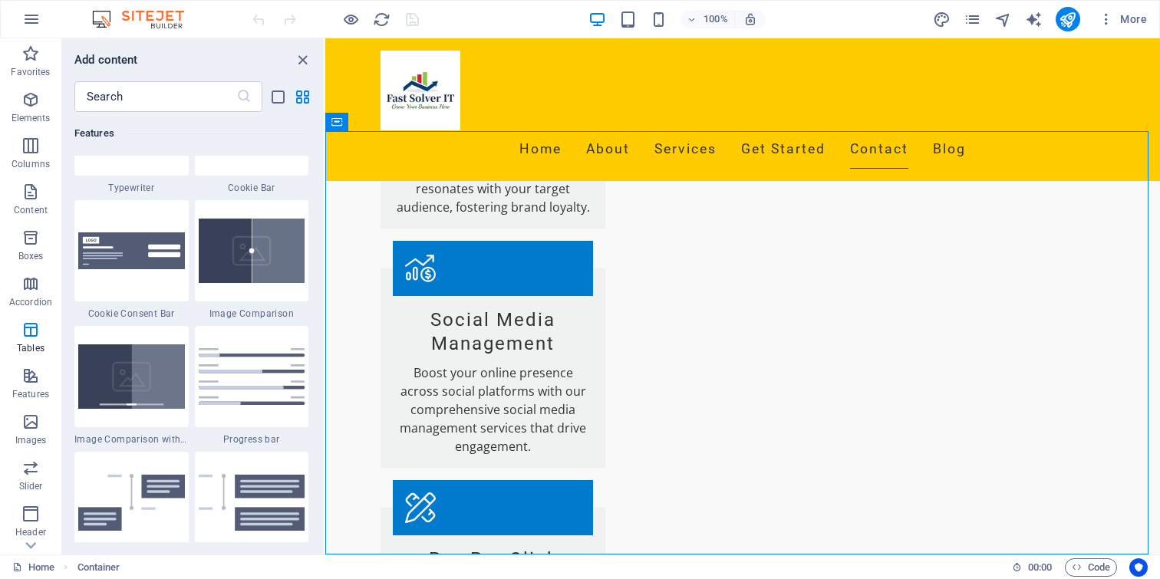
scroll to position [6226, 0]
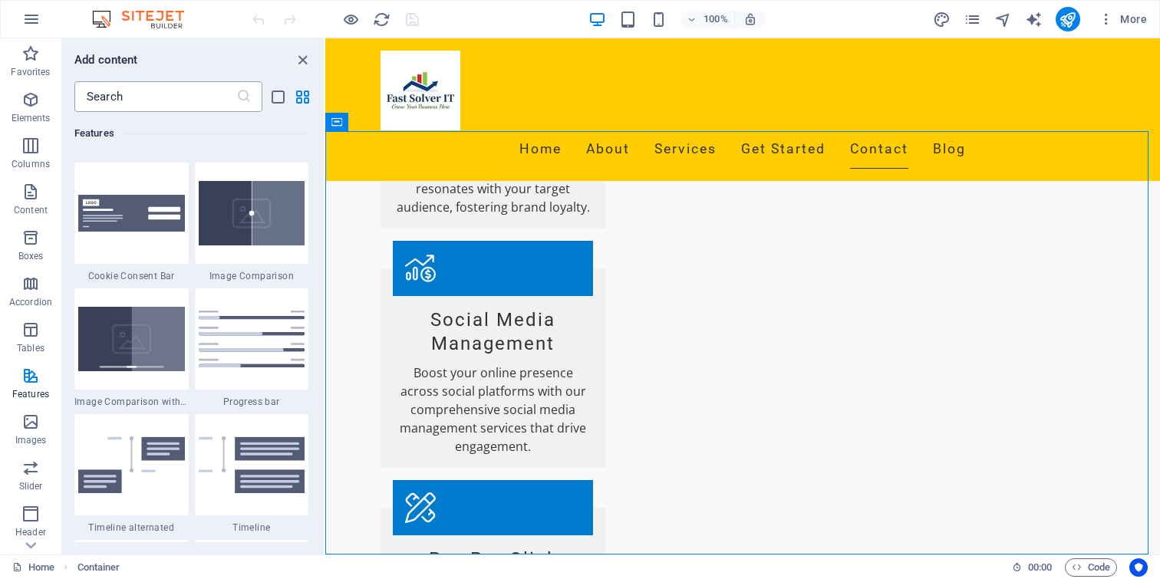
click at [176, 101] on input "text" at bounding box center [155, 96] width 162 height 31
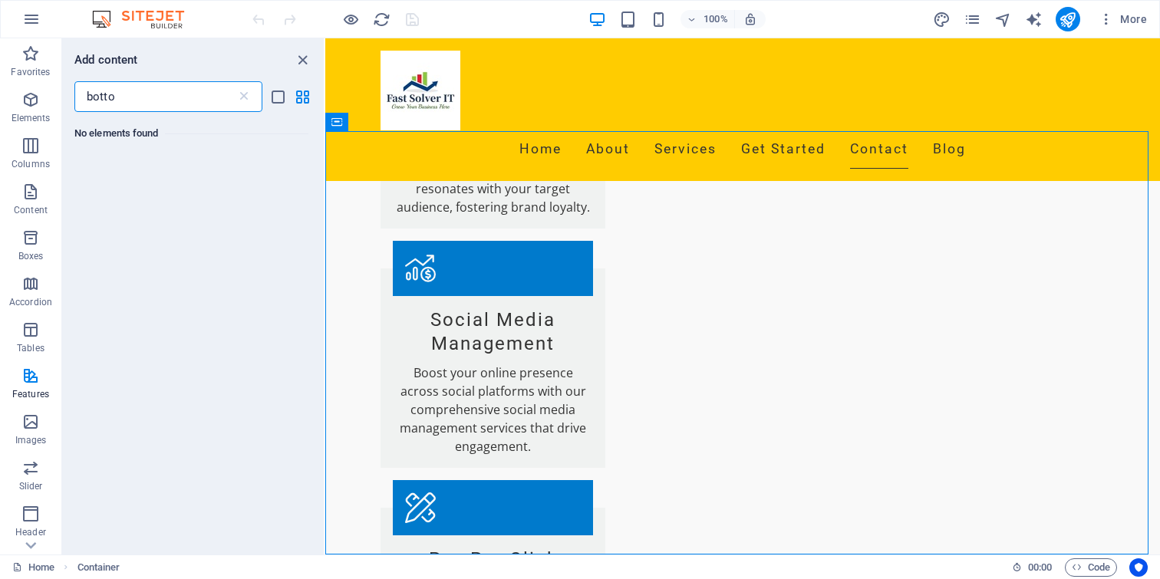
scroll to position [0, 0]
type input "bottom"
click at [139, 90] on input "bottom" at bounding box center [155, 96] width 162 height 31
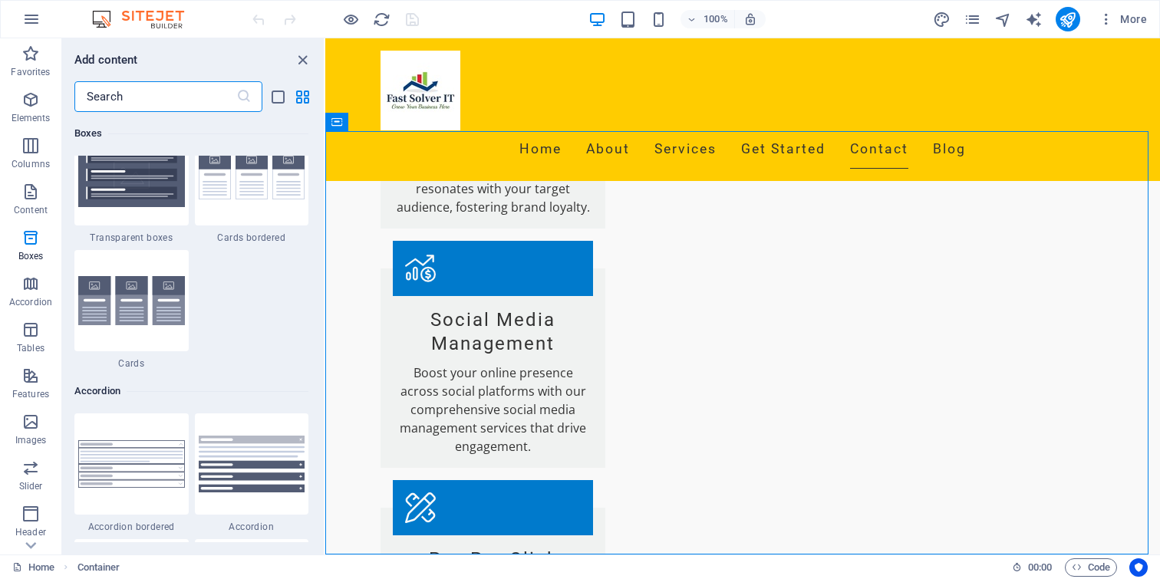
scroll to position [4646, 0]
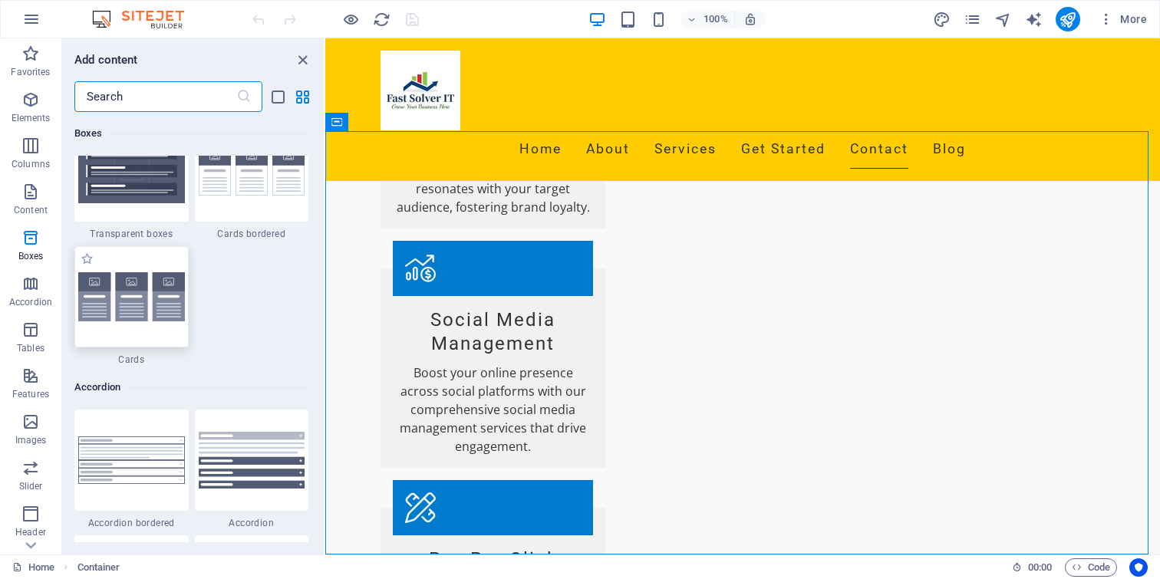
click at [156, 281] on img at bounding box center [131, 297] width 107 height 50
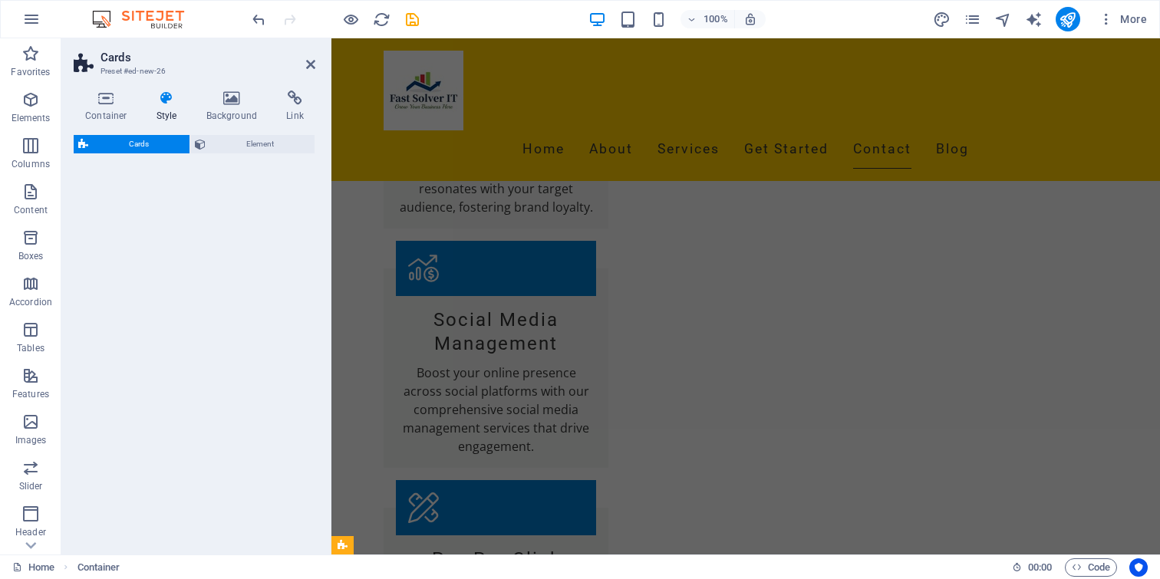
select select "rem"
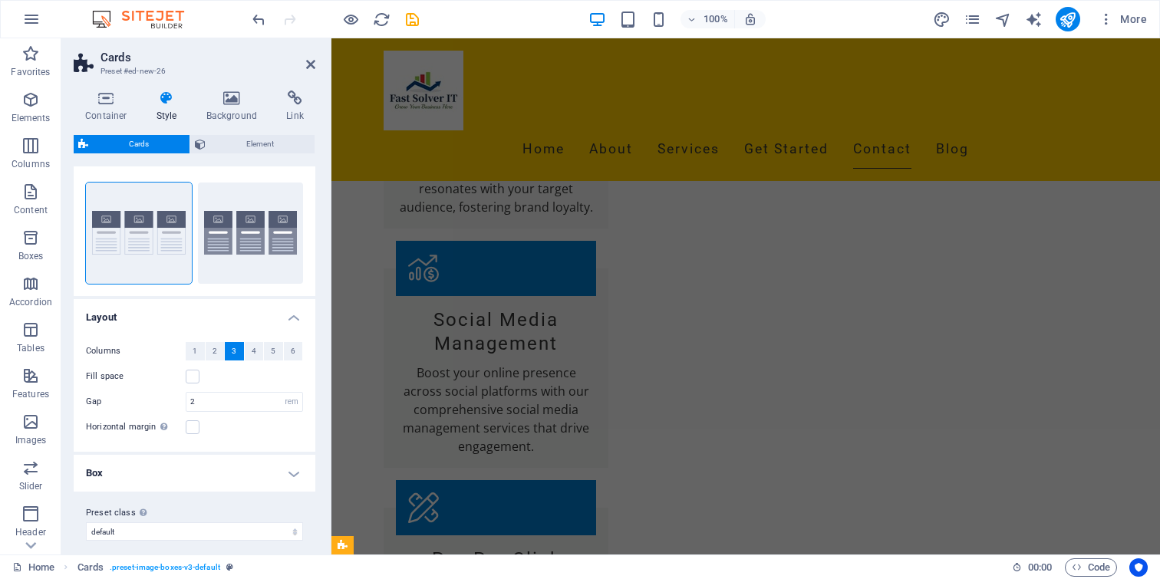
scroll to position [0, 0]
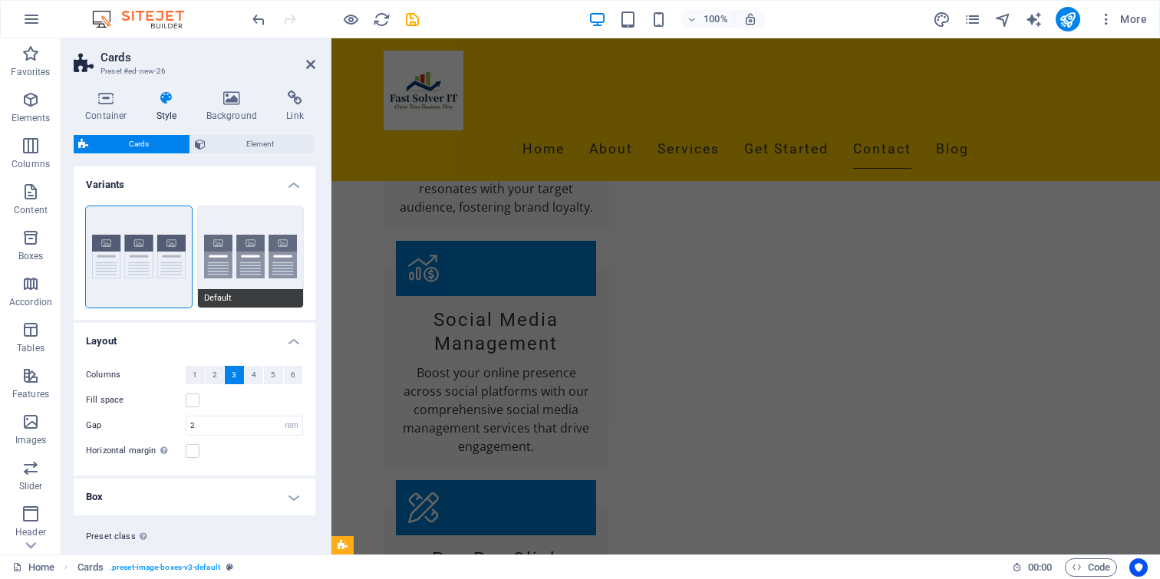
click at [239, 260] on button "Default" at bounding box center [251, 256] width 106 height 101
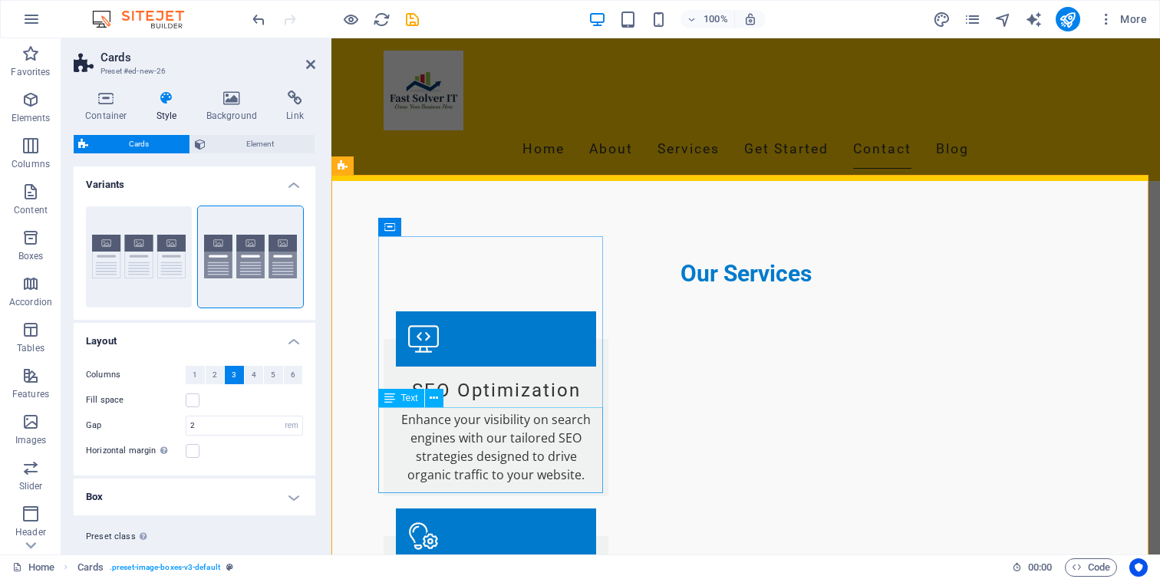
scroll to position [1763, 0]
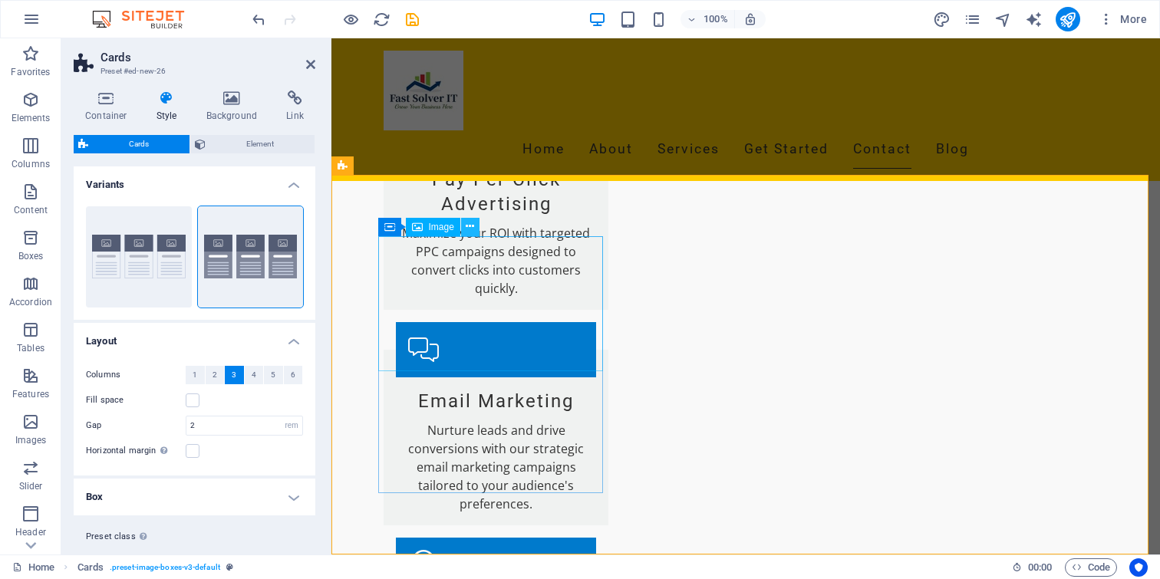
click at [475, 229] on button at bounding box center [470, 227] width 18 height 18
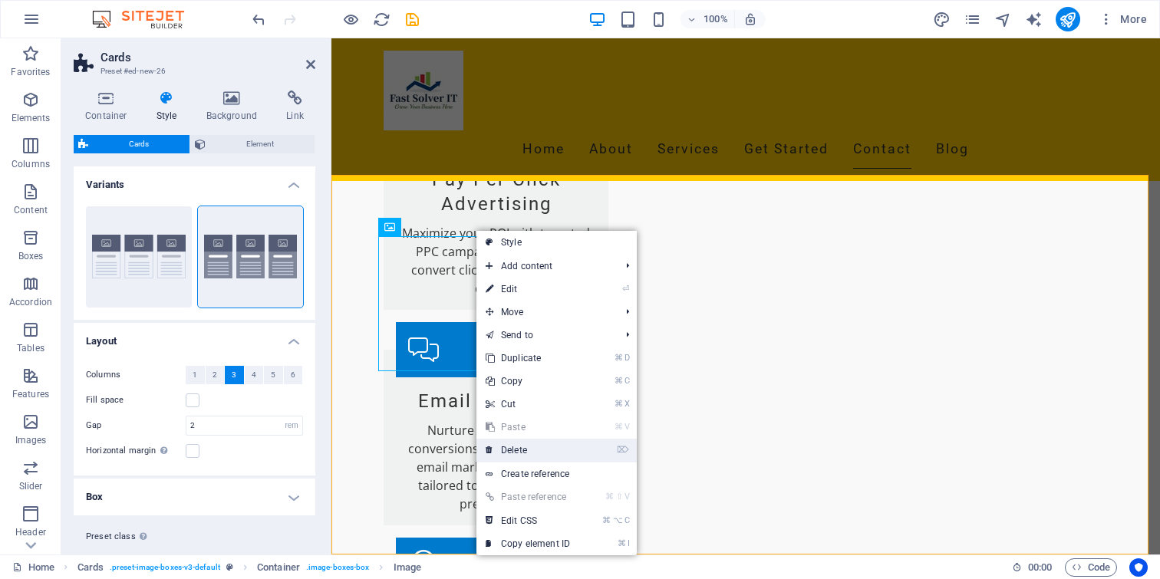
click at [516, 447] on link "⌦ Delete" at bounding box center [528, 450] width 103 height 23
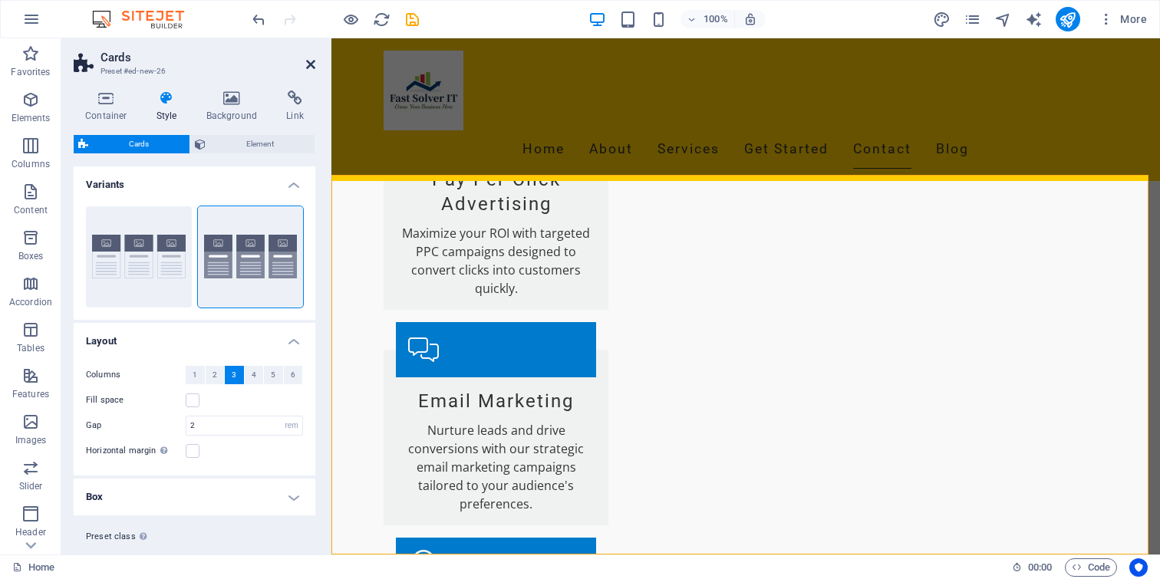
click at [315, 65] on icon at bounding box center [310, 64] width 9 height 12
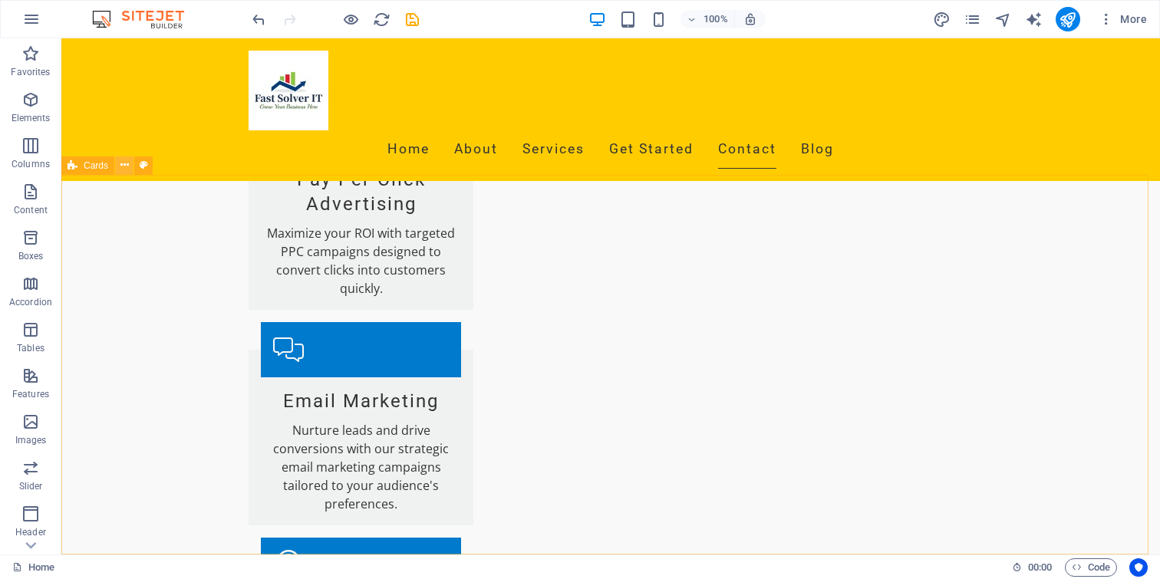
click at [125, 167] on icon at bounding box center [124, 165] width 8 height 16
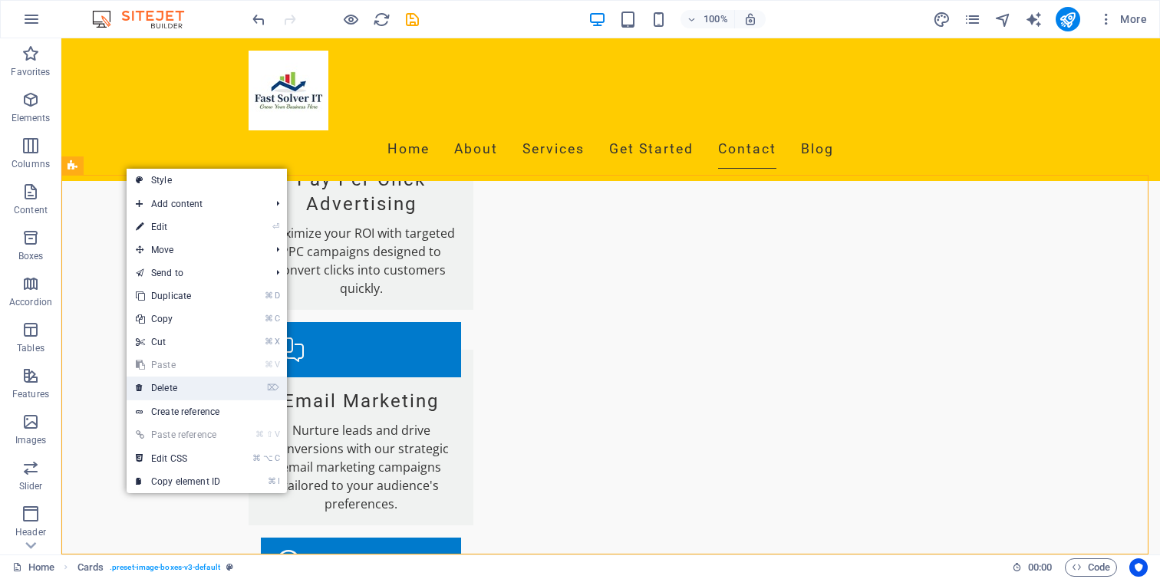
click at [170, 384] on link "⌦ Delete" at bounding box center [178, 388] width 103 height 23
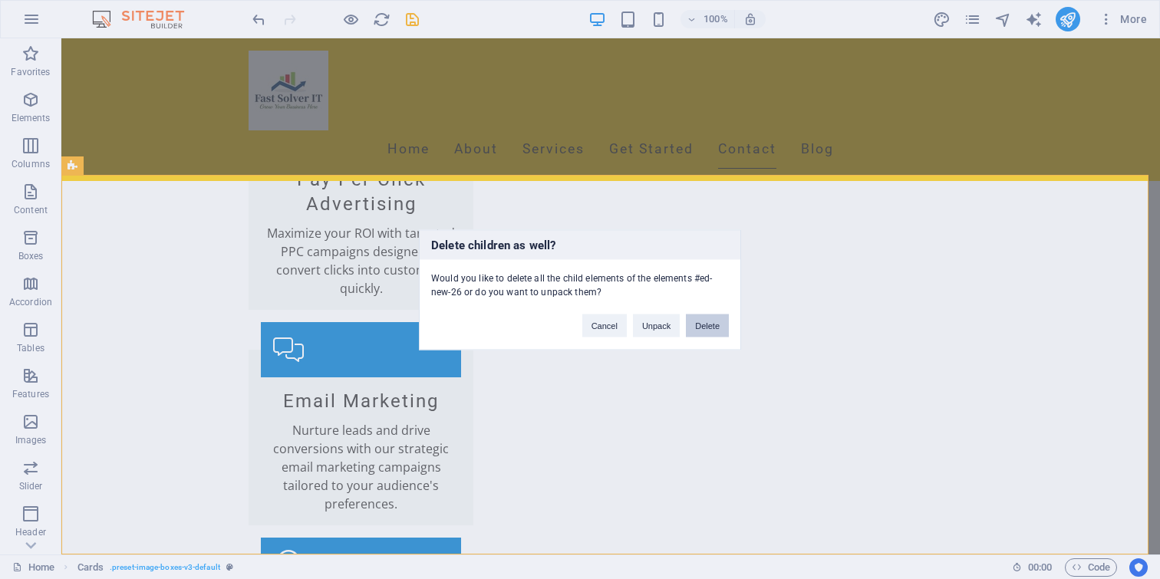
drag, startPoint x: 701, startPoint y: 322, endPoint x: 661, endPoint y: 193, distance: 134.0
click at [701, 322] on button "Delete" at bounding box center [707, 325] width 43 height 23
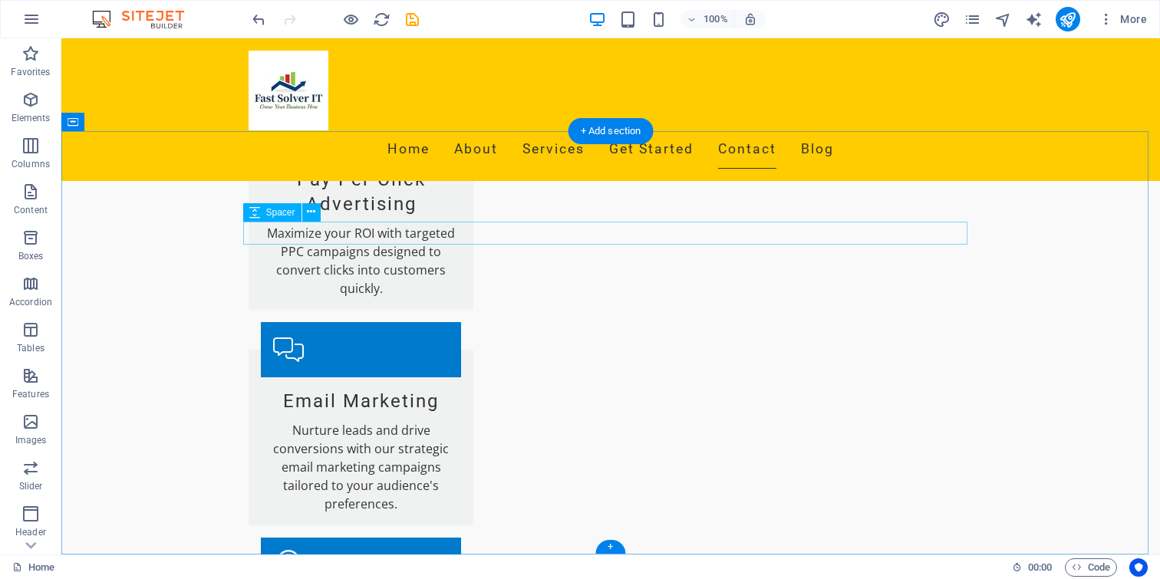
scroll to position [1383, 0]
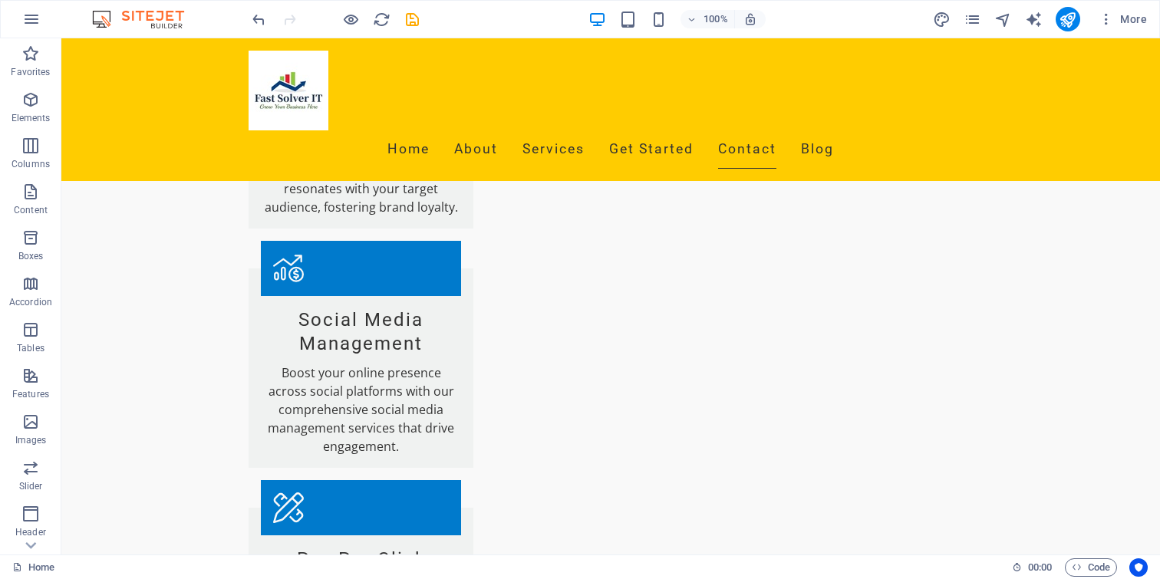
click at [33, 18] on icon "button" at bounding box center [31, 19] width 18 height 18
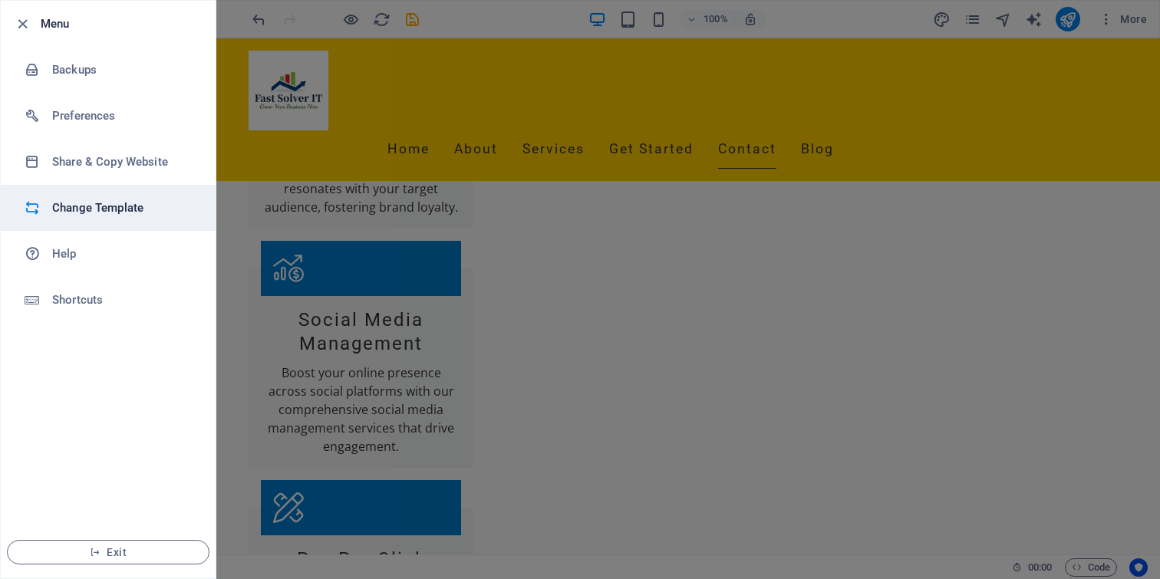
click at [113, 206] on h6 "Change Template" at bounding box center [123, 208] width 142 height 18
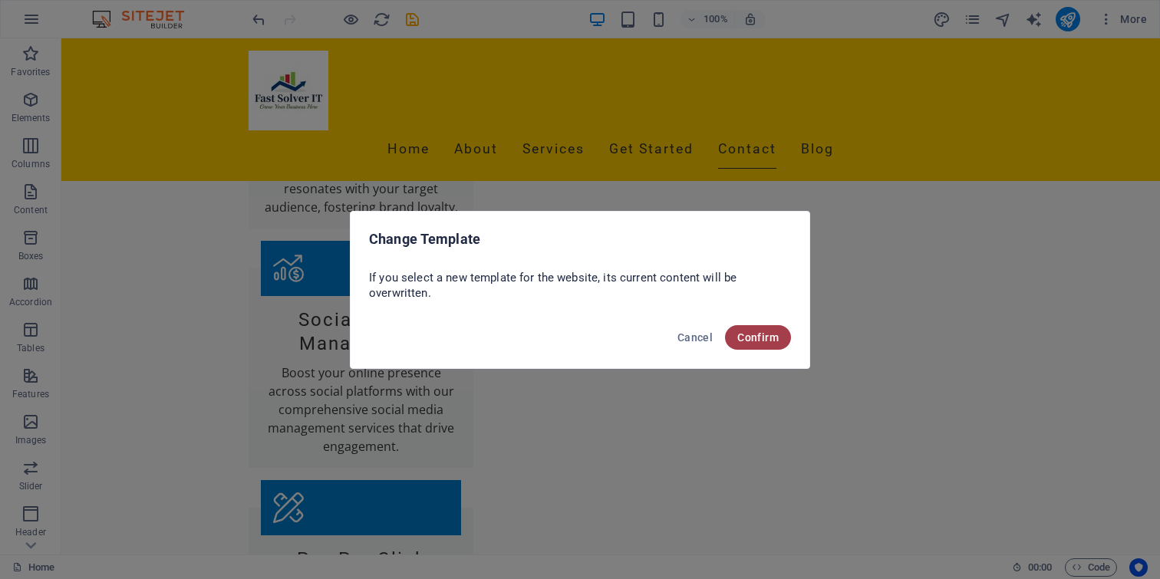
click at [757, 334] on span "Confirm" at bounding box center [757, 337] width 41 height 12
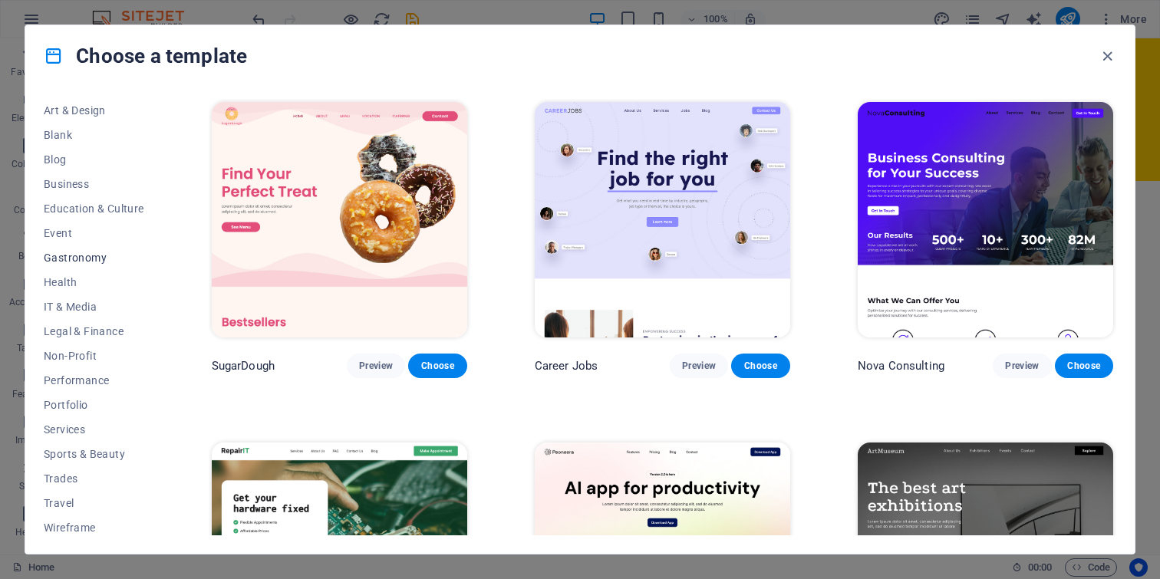
scroll to position [177, 0]
click at [78, 300] on span "IT & Media" at bounding box center [94, 302] width 101 height 12
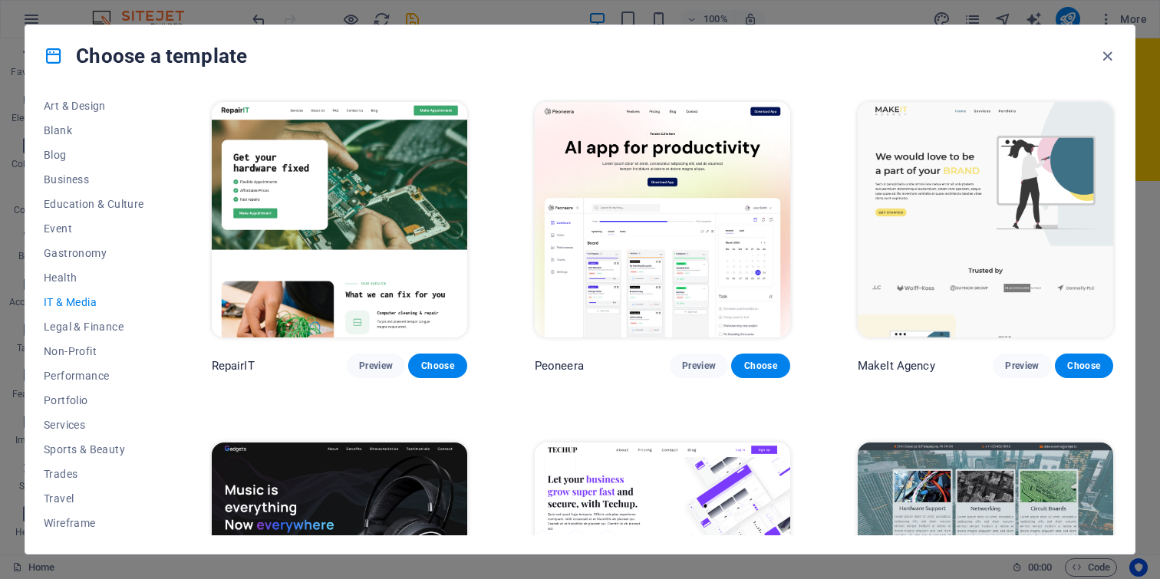
click at [222, 58] on h4 "Choose a template" at bounding box center [145, 56] width 203 height 25
click at [177, 54] on h4 "Choose a template" at bounding box center [145, 56] width 203 height 25
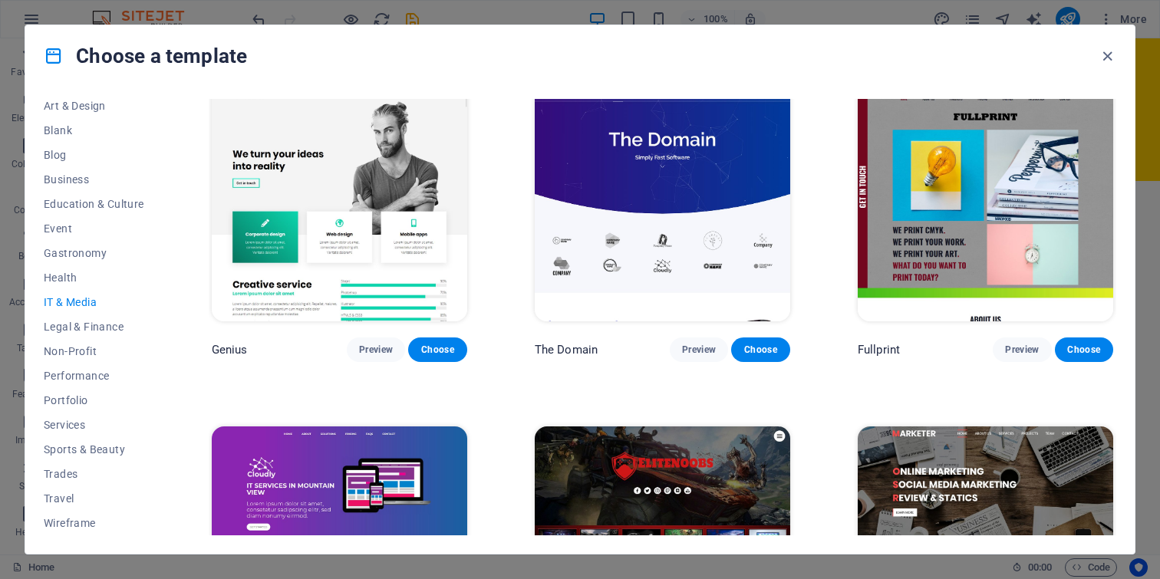
scroll to position [608, 0]
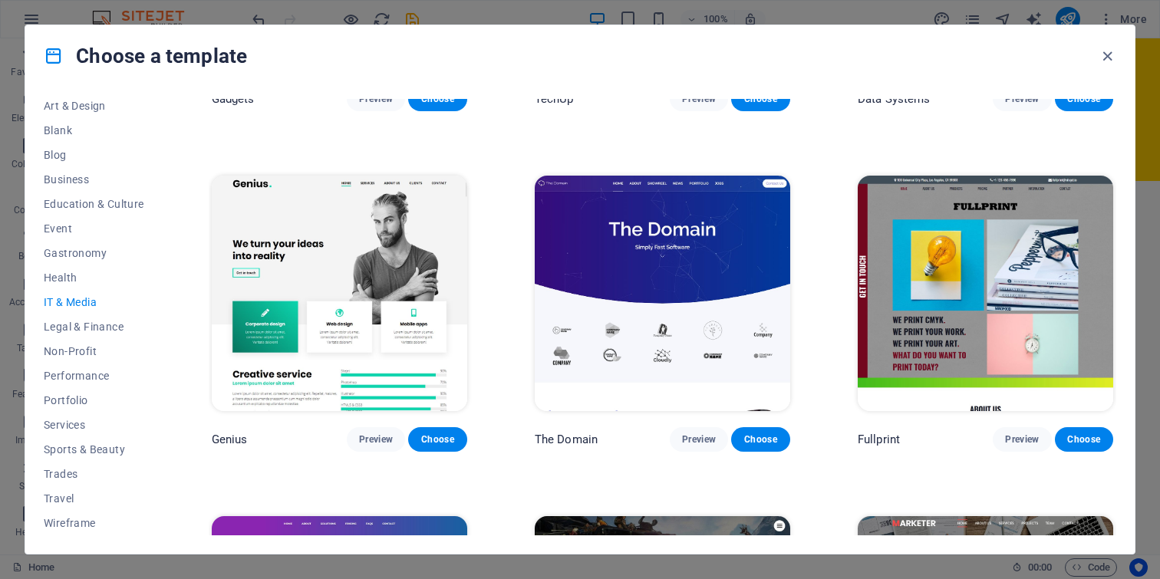
click at [381, 217] on img at bounding box center [340, 294] width 256 height 236
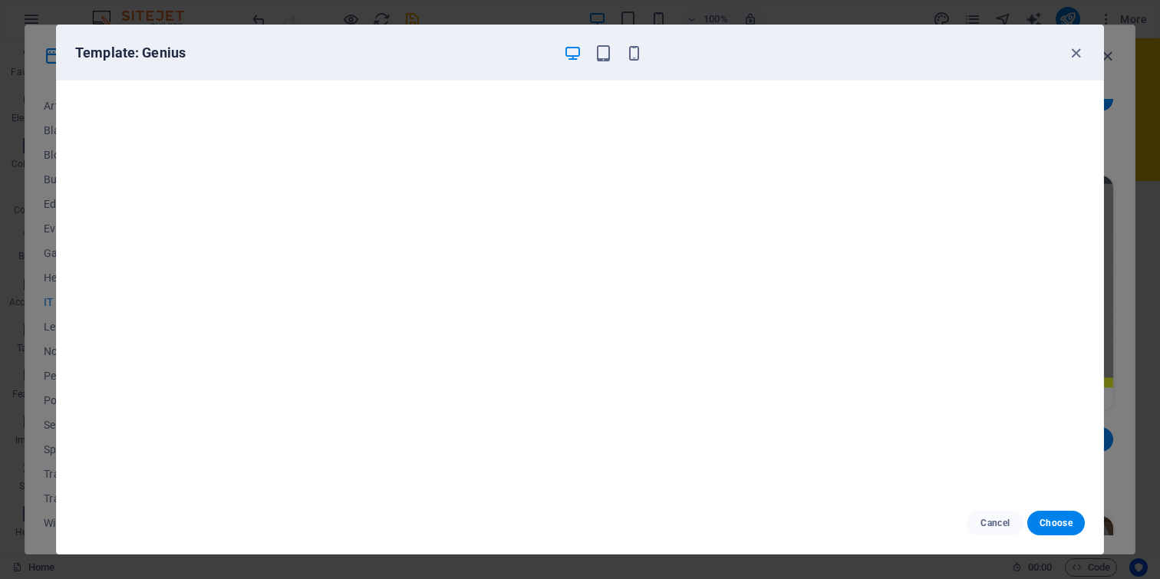
scroll to position [3, 0]
click at [996, 521] on span "Cancel" at bounding box center [995, 523] width 33 height 12
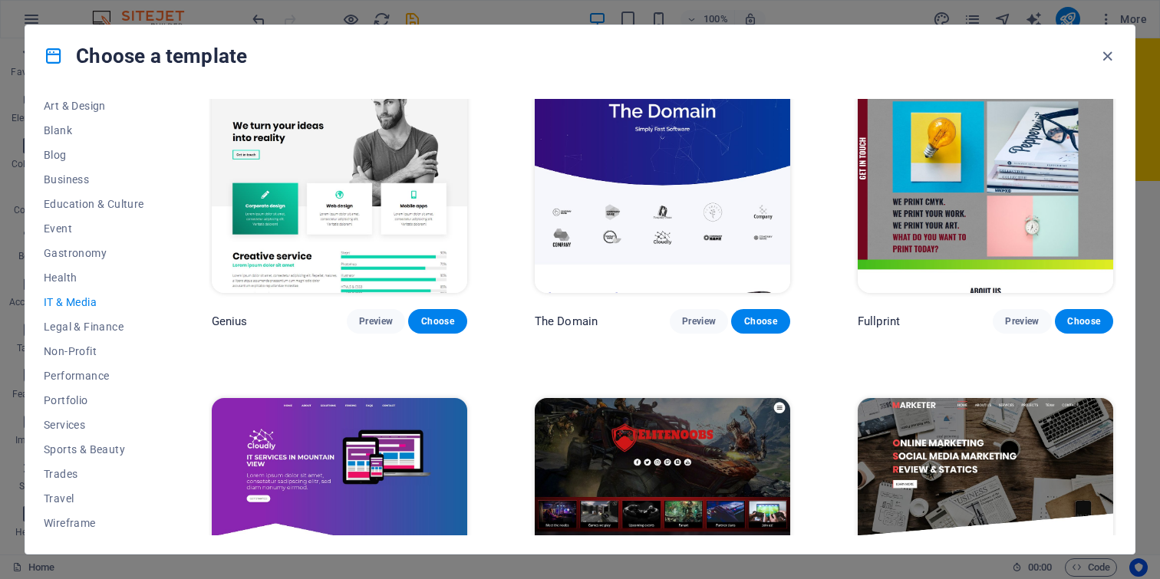
scroll to position [856, 0]
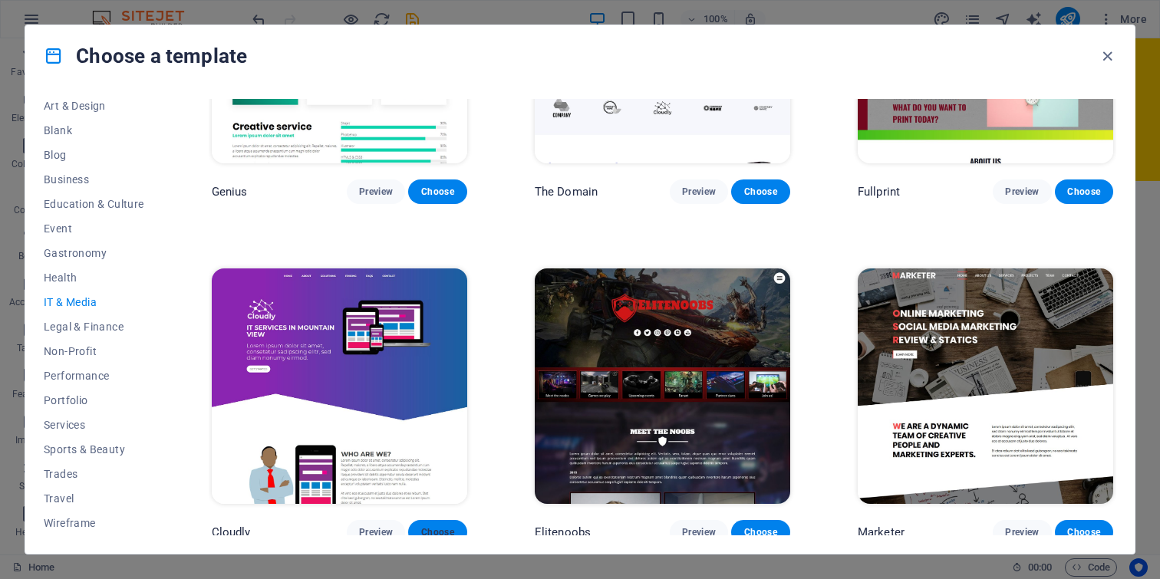
click at [438, 526] on span "Choose" at bounding box center [438, 532] width 34 height 12
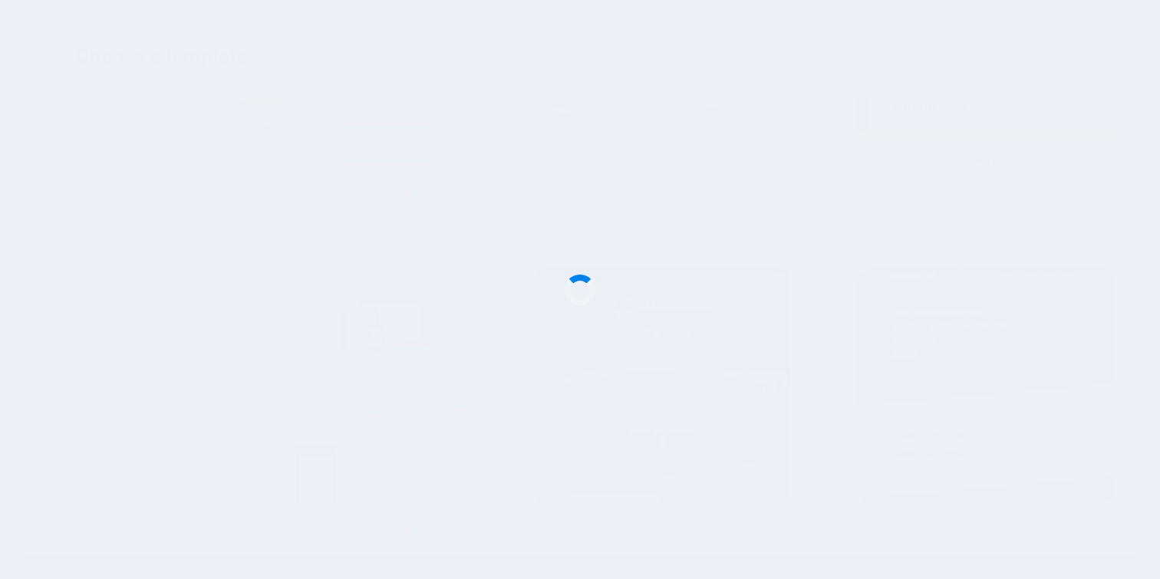
checkbox input "false"
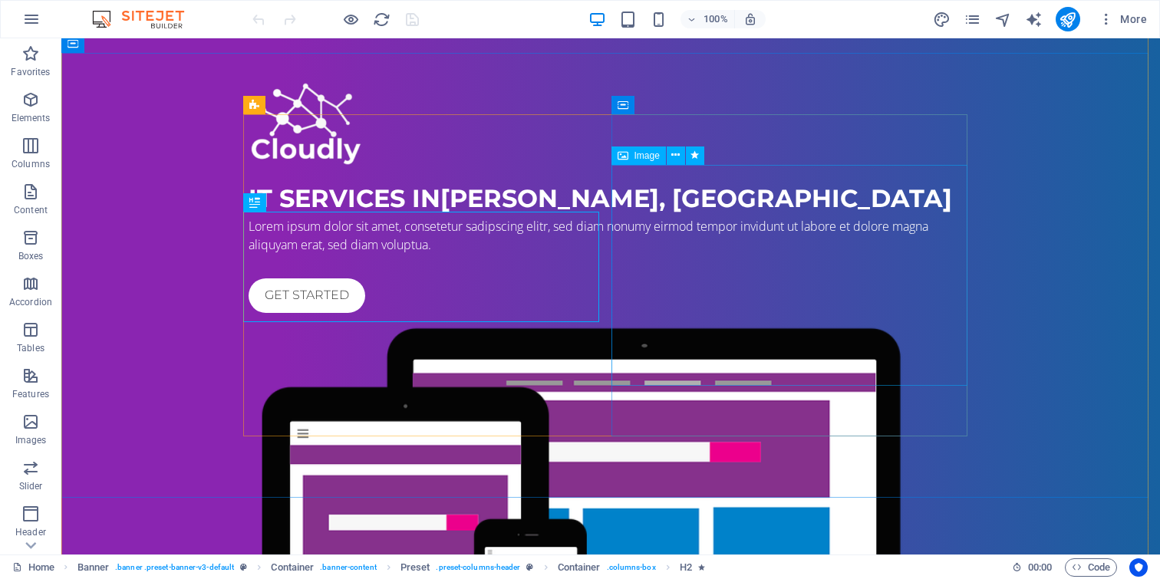
scroll to position [91, 0]
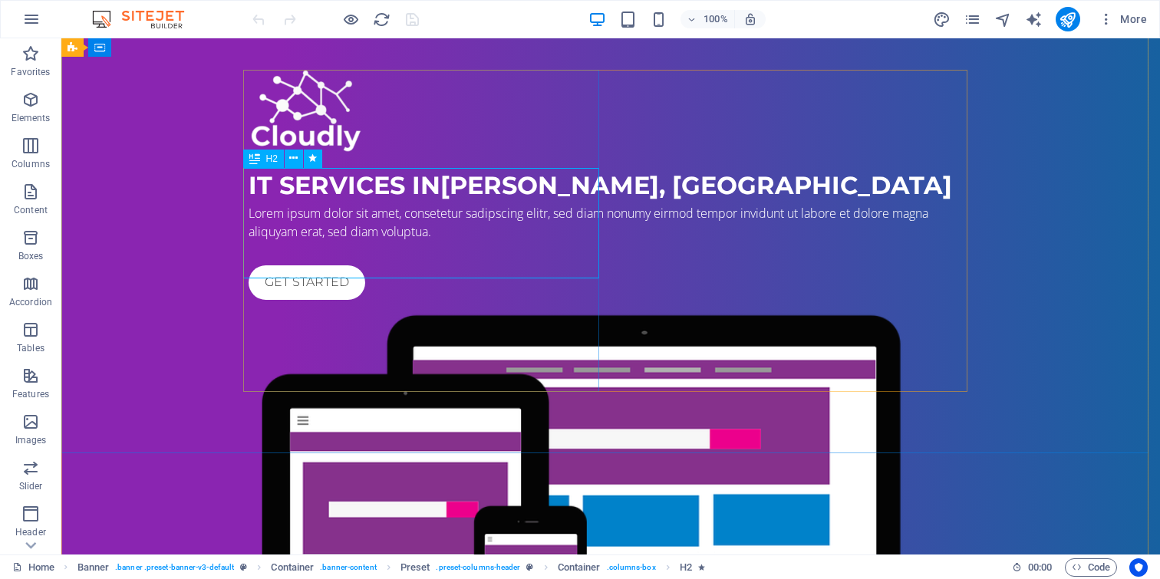
click at [344, 241] on div "Lorem ipsum dolor sit amet, consetetur sadipscing elitr, sed diam nonumy eirmod…" at bounding box center [611, 222] width 724 height 37
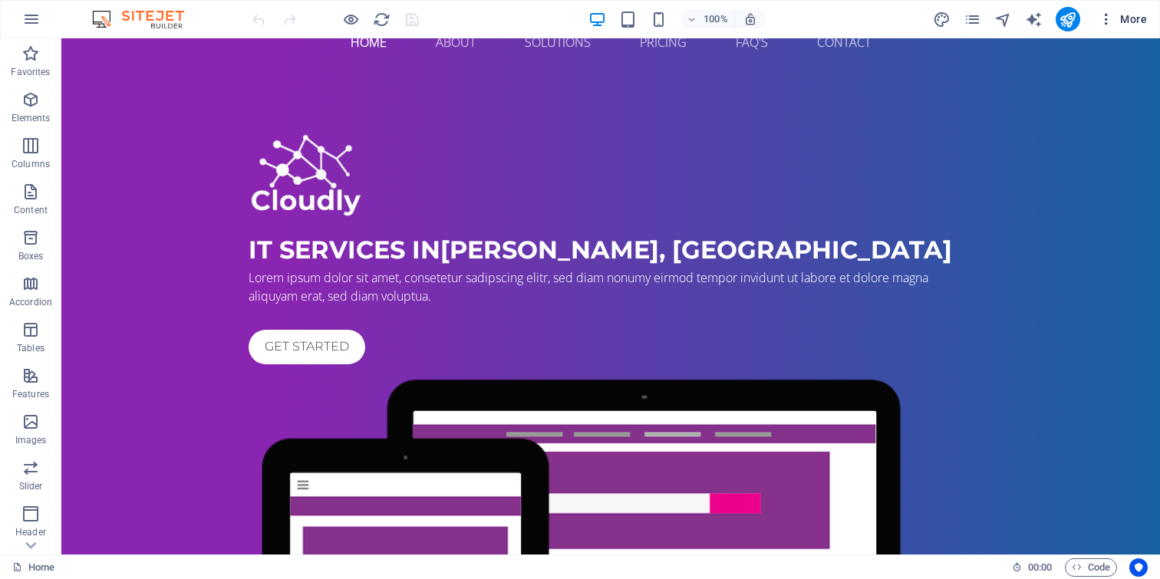
scroll to position [0, 0]
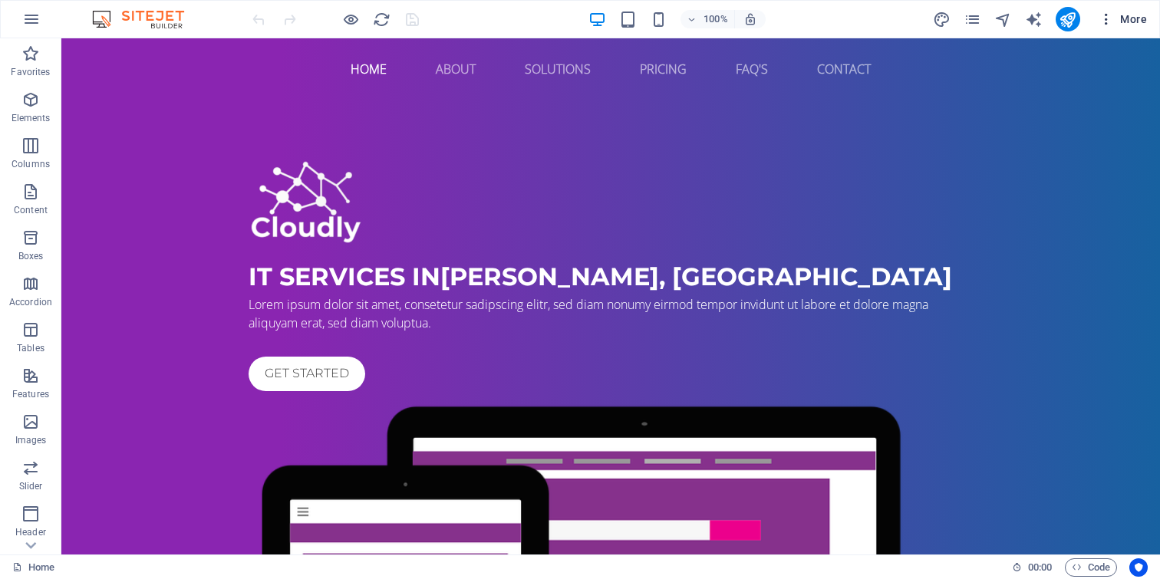
click at [1124, 19] on span "More" at bounding box center [1123, 19] width 48 height 15
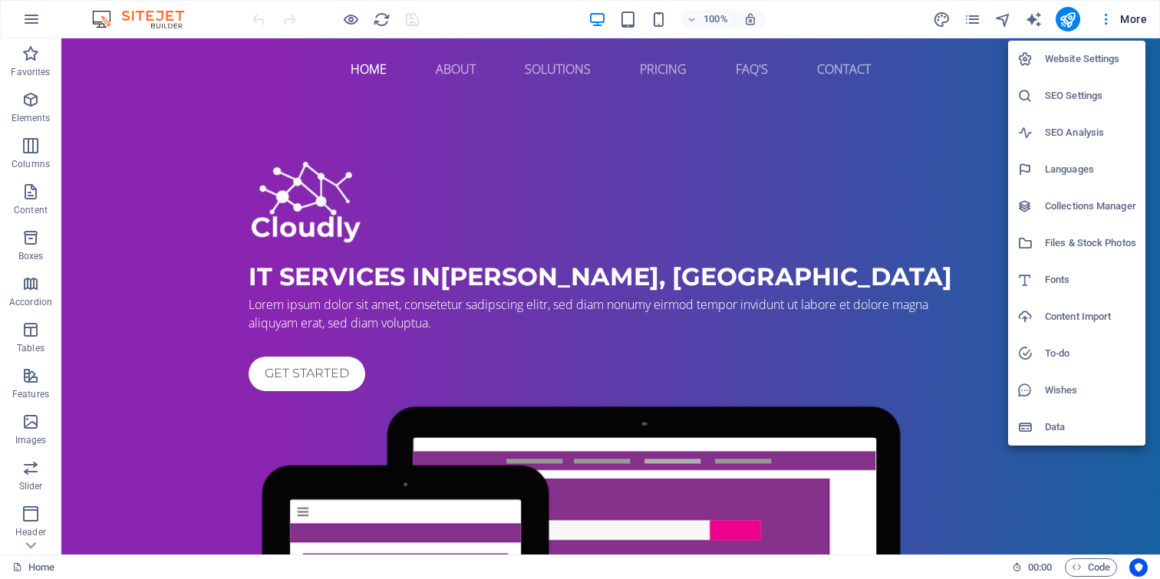
click at [1105, 20] on div at bounding box center [580, 289] width 1160 height 579
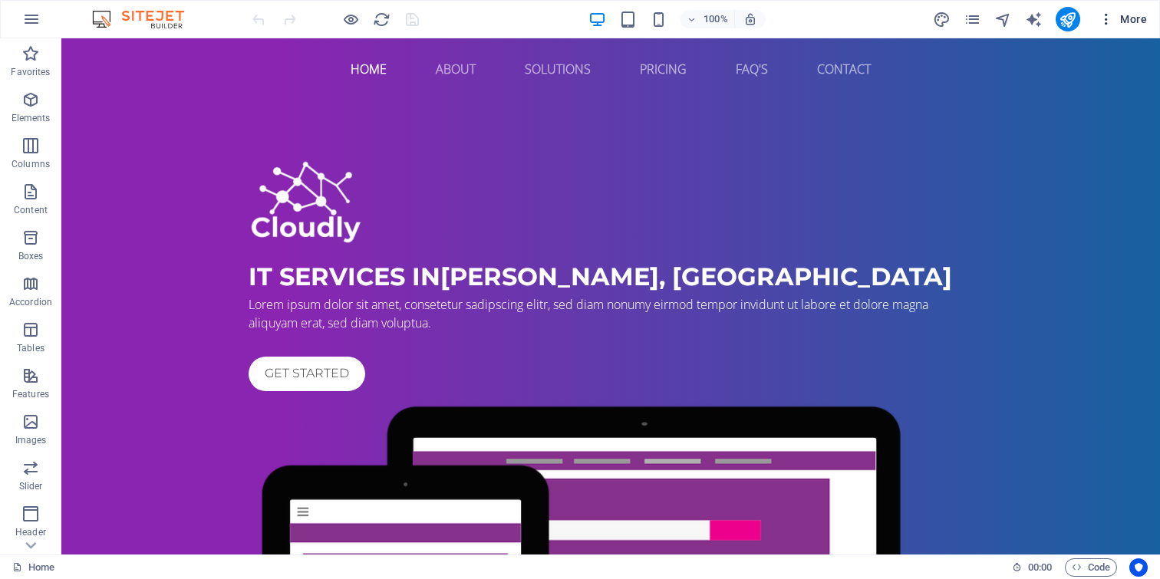
click at [1107, 20] on icon "button" at bounding box center [1106, 19] width 15 height 15
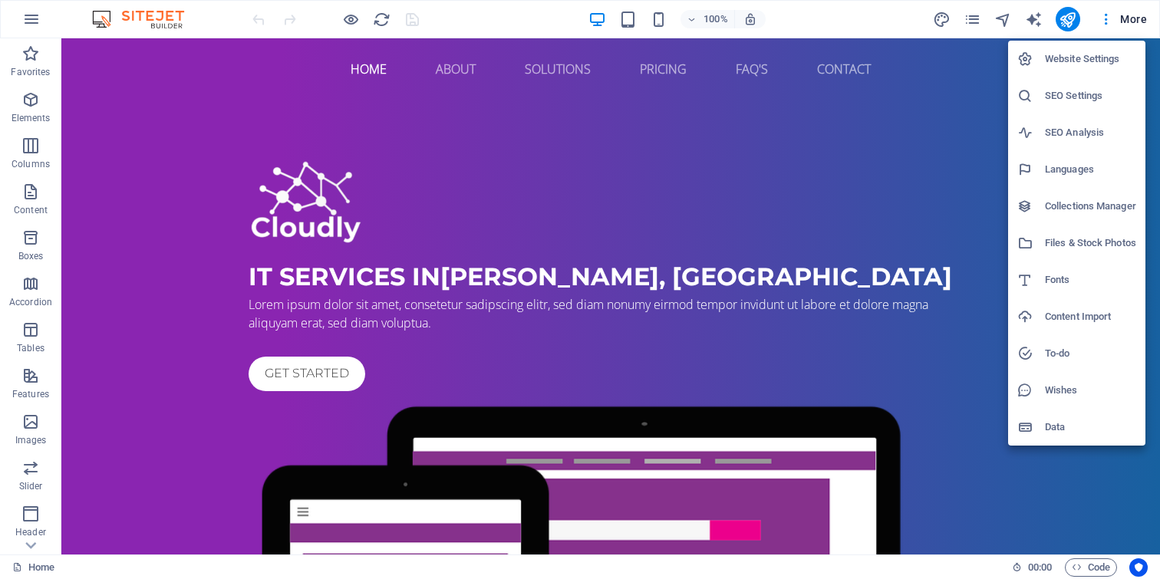
click at [1067, 61] on h6 "Website Settings" at bounding box center [1090, 59] width 91 height 18
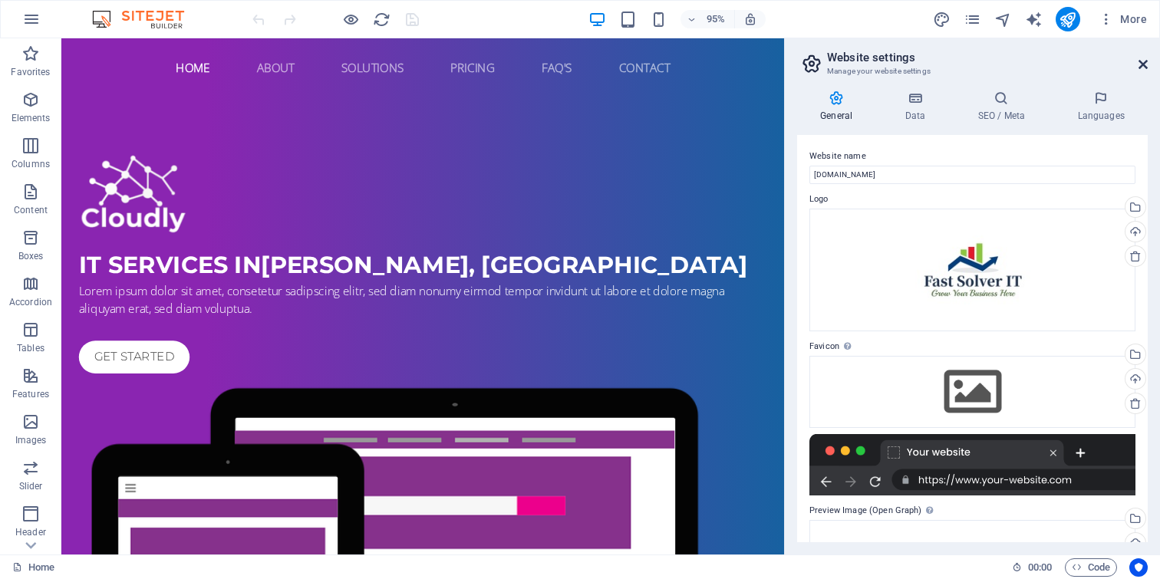
click at [1142, 66] on icon at bounding box center [1143, 64] width 9 height 12
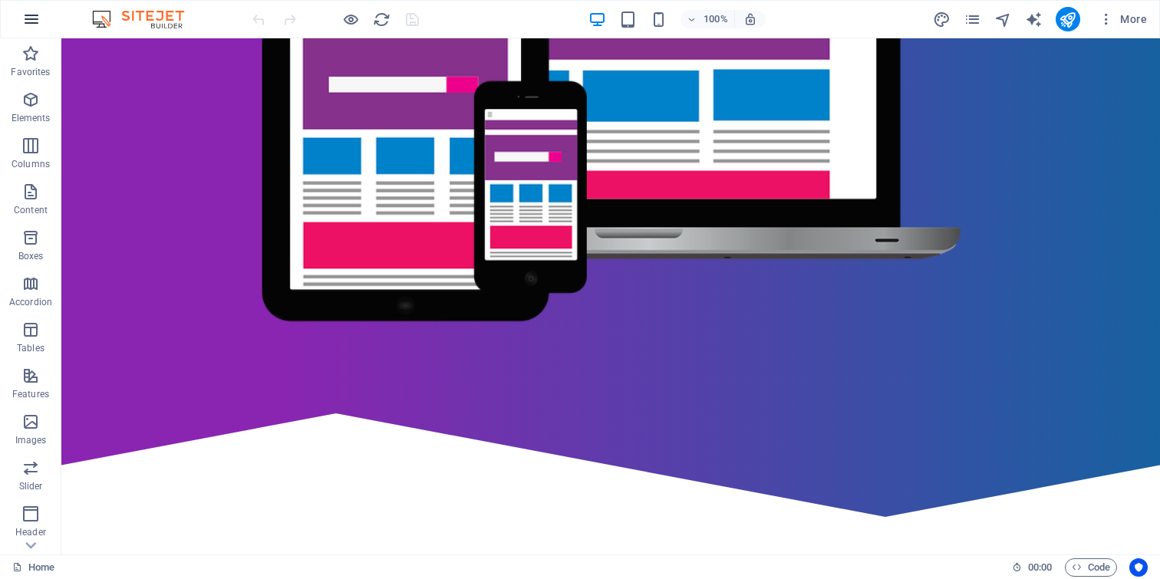
click at [39, 17] on icon "button" at bounding box center [31, 19] width 18 height 18
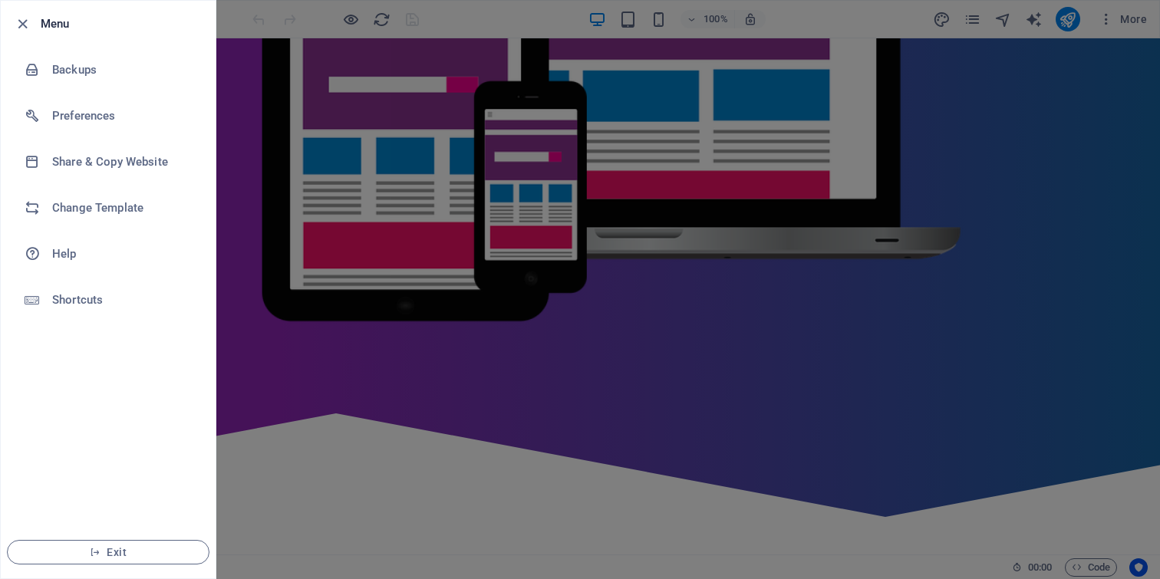
click at [36, 8] on li "Menu" at bounding box center [108, 24] width 215 height 46
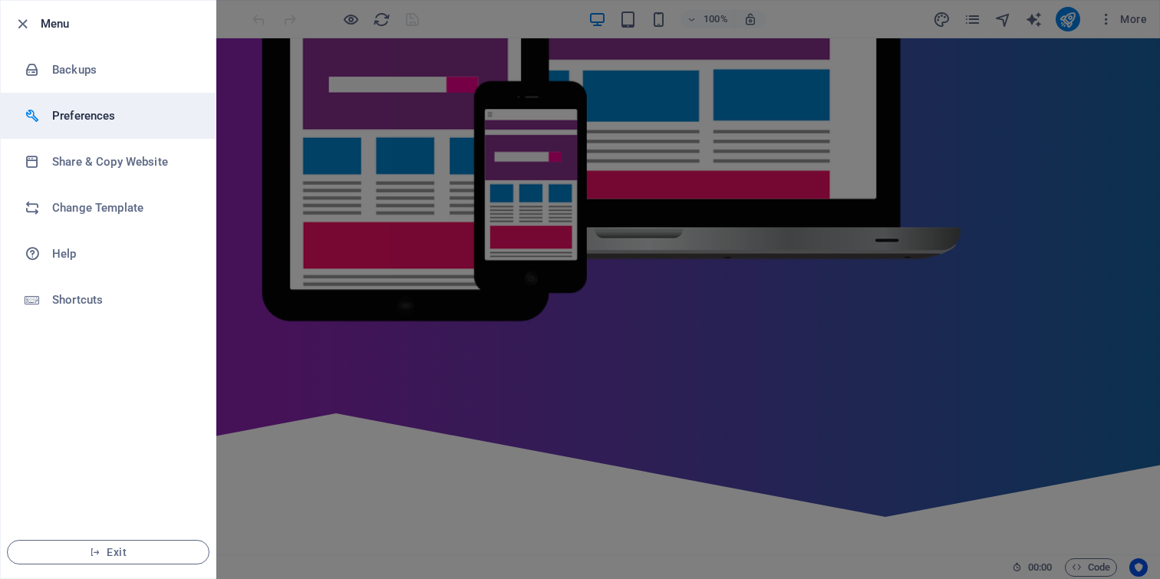
click at [95, 125] on li "Preferences" at bounding box center [108, 116] width 215 height 46
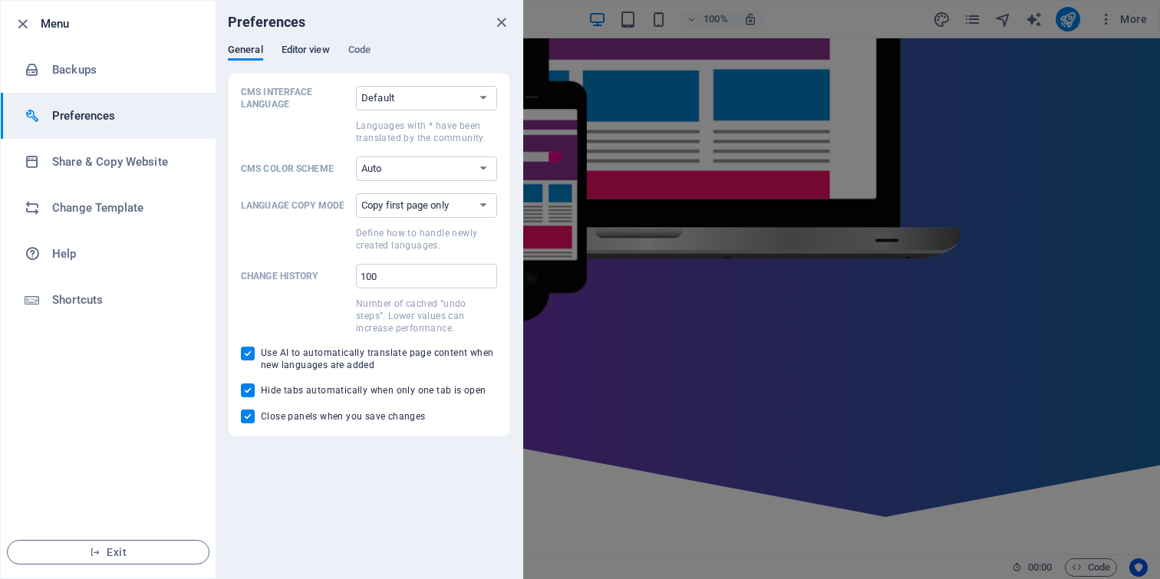
click at [300, 56] on span "Editor view" at bounding box center [306, 51] width 48 height 21
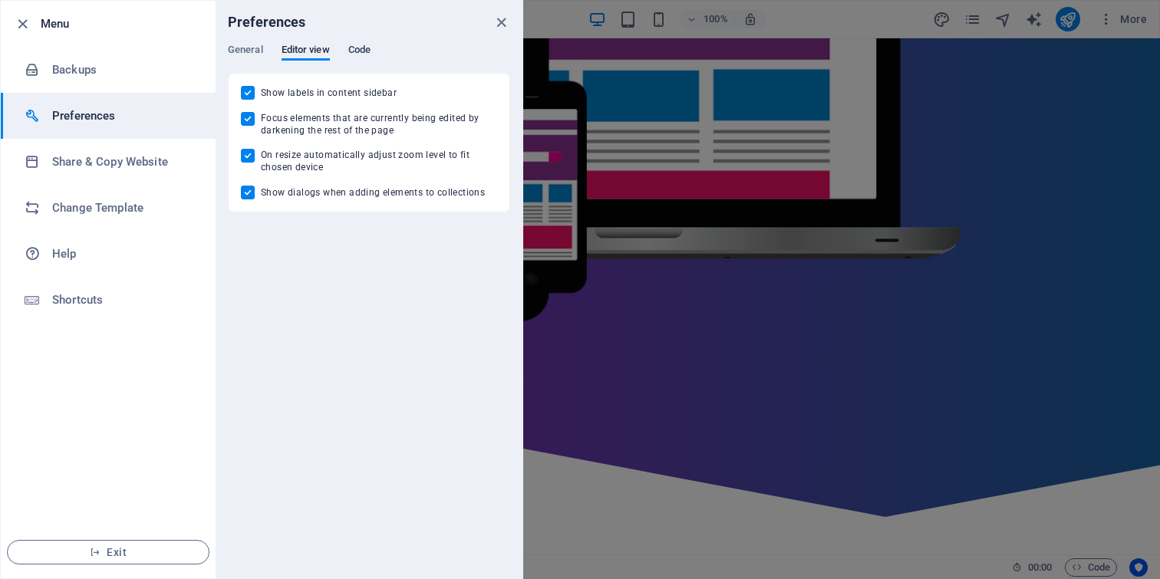
click at [359, 48] on span "Code" at bounding box center [359, 51] width 22 height 21
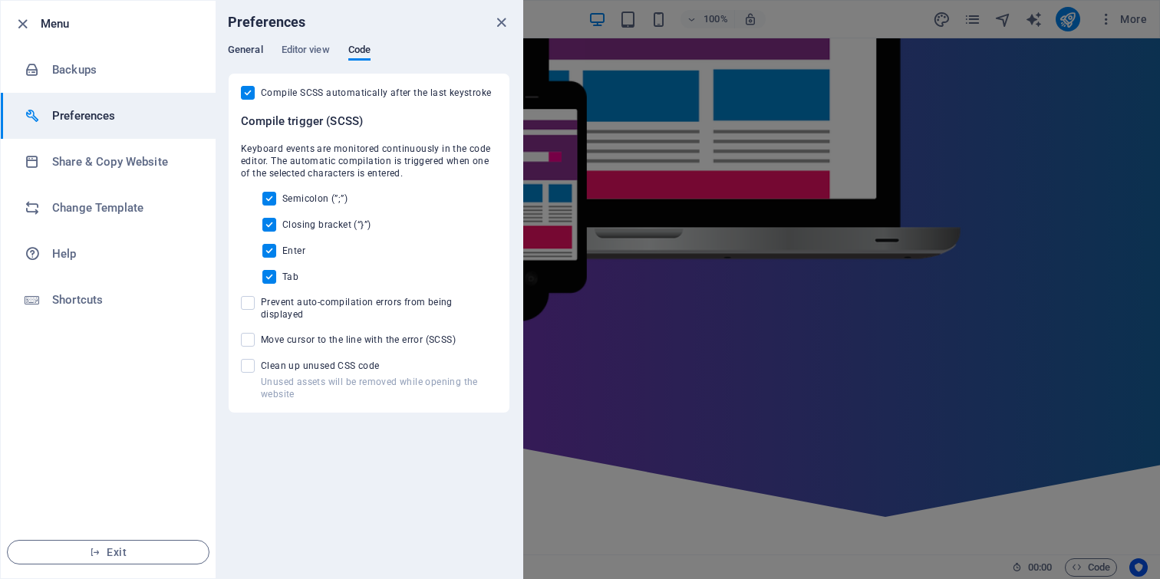
click at [250, 48] on span "General" at bounding box center [245, 51] width 35 height 21
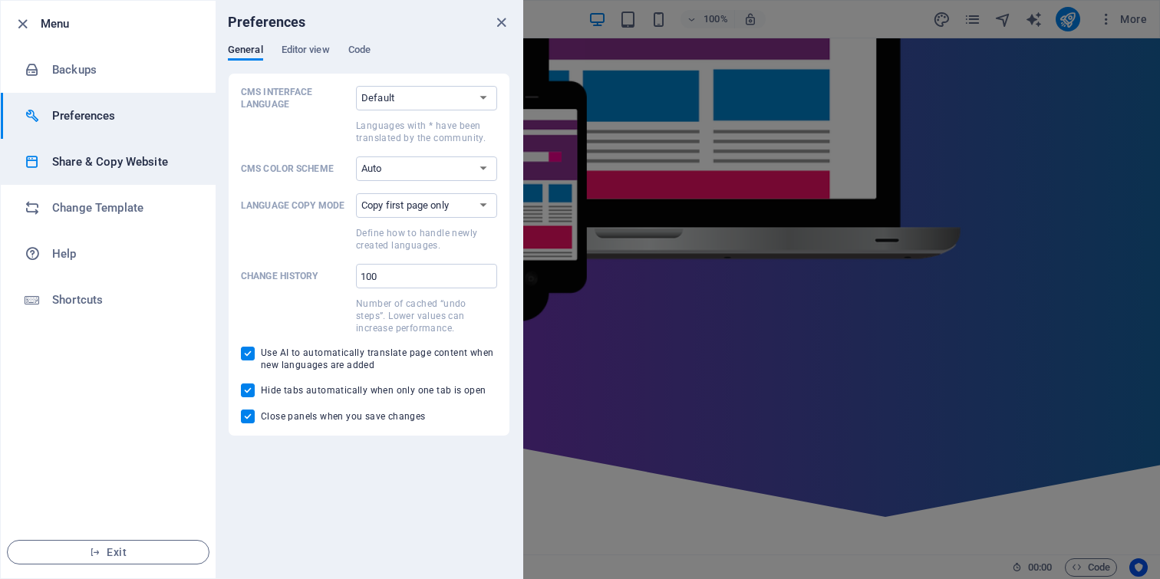
click at [104, 164] on h6 "Share & Copy Website" at bounding box center [123, 162] width 142 height 18
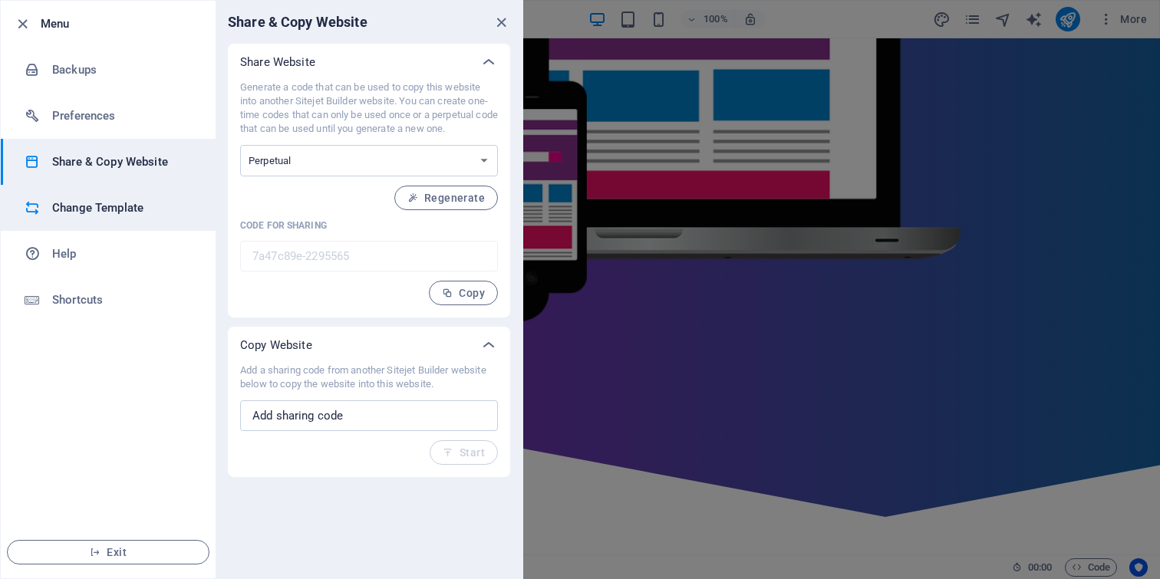
click at [103, 212] on h6 "Change Template" at bounding box center [123, 208] width 142 height 18
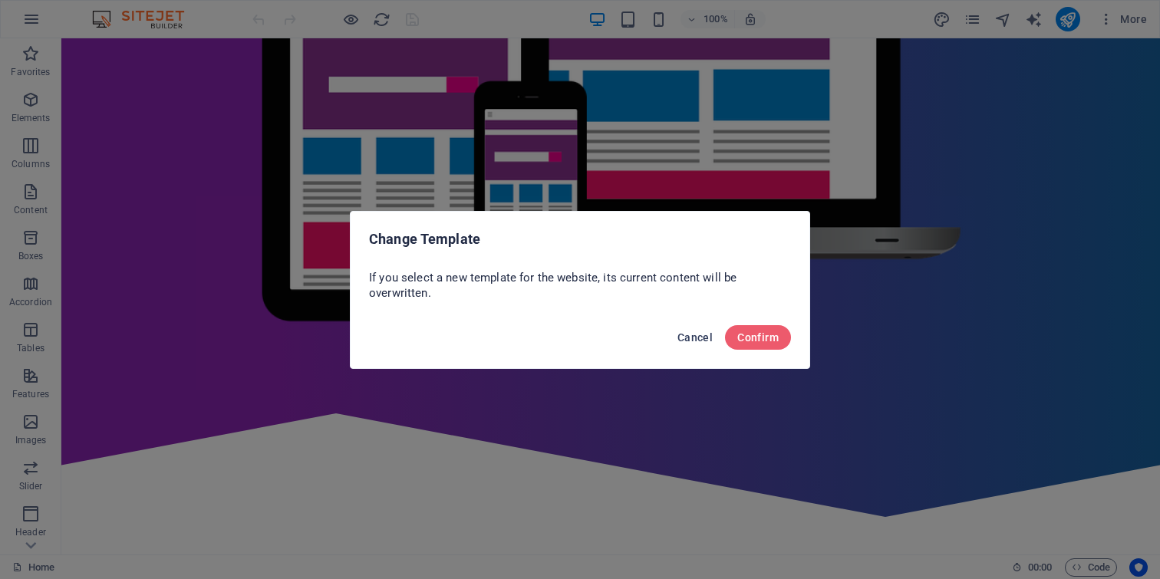
click at [688, 339] on span "Cancel" at bounding box center [695, 337] width 35 height 12
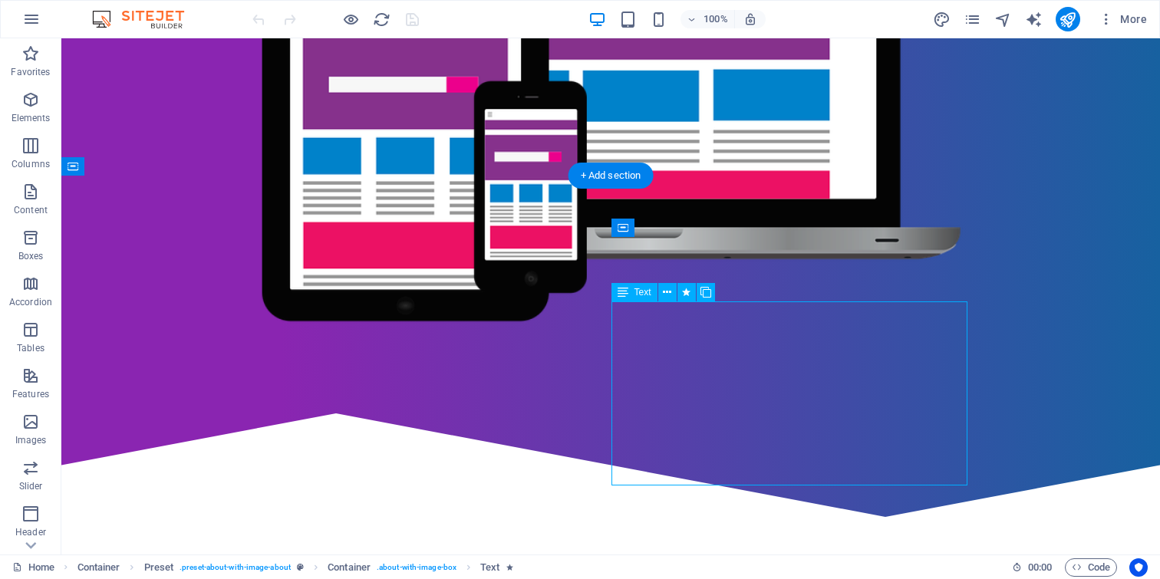
click at [28, 15] on icon "button" at bounding box center [31, 19] width 18 height 18
click at [33, 20] on icon "button" at bounding box center [31, 19] width 18 height 18
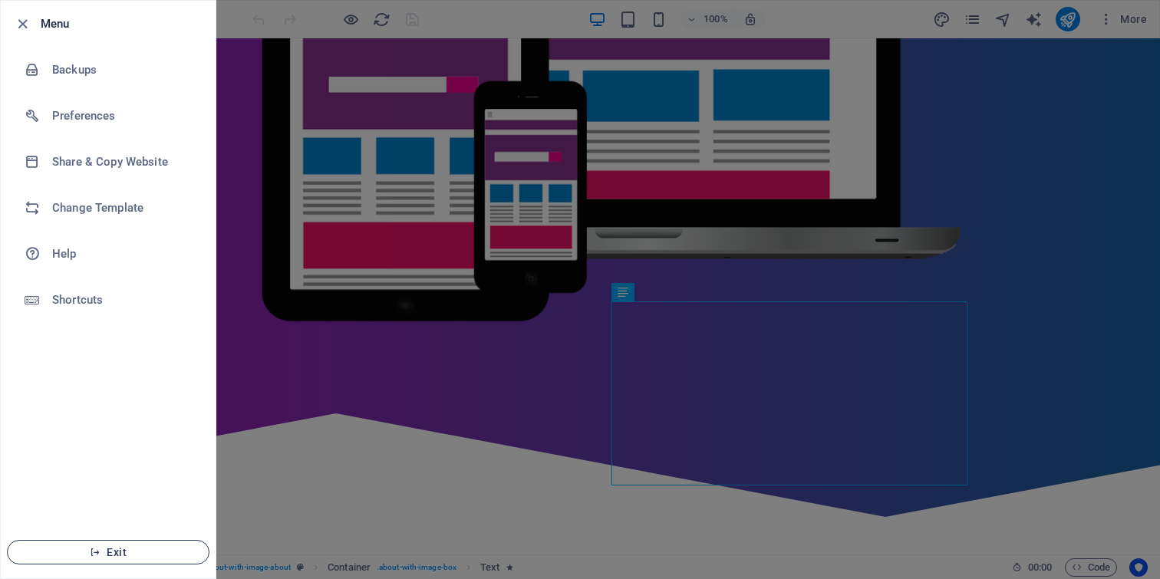
click at [94, 552] on icon "button" at bounding box center [95, 552] width 11 height 11
